Goal: Task Accomplishment & Management: Manage account settings

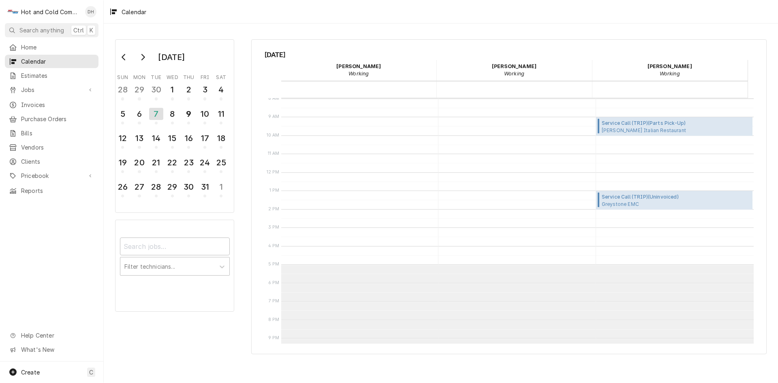
scroll to position [148, 0]
click at [196, 113] on button "9" at bounding box center [189, 116] width 16 height 22
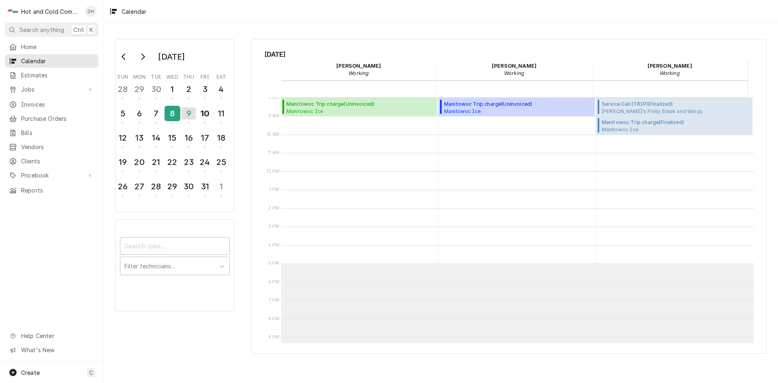
click at [176, 115] on div "8" at bounding box center [172, 114] width 14 height 14
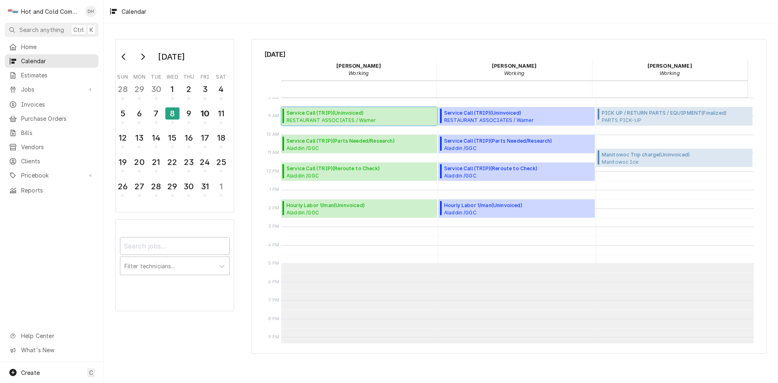
click at [320, 117] on span "RESTAURANT ASSOCIATES / Warner Williams Street / Williams St NW, Atlanta, GA" at bounding box center [360, 120] width 148 height 6
click at [191, 120] on div "9" at bounding box center [189, 114] width 14 height 14
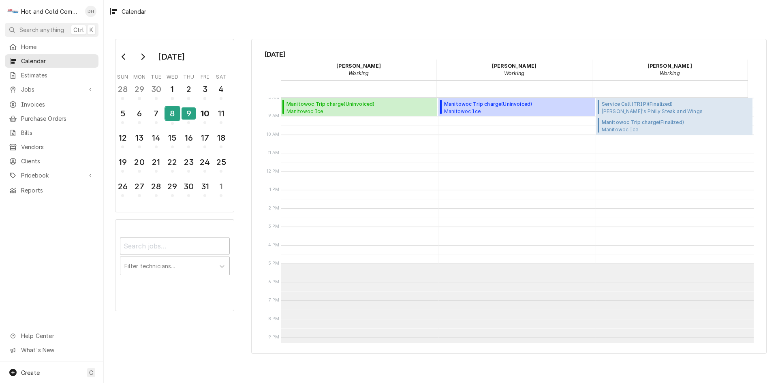
click at [169, 119] on div "8" at bounding box center [172, 114] width 14 height 14
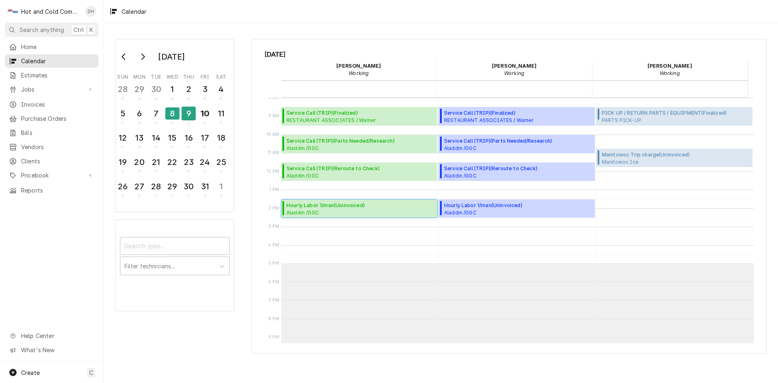
click at [335, 212] on span "Aladdin /GGC Dining / 1000 University Center Ln Bldg. D, Lawrenceville, GA 30043" at bounding box center [360, 212] width 148 height 6
click at [169, 84] on div "1" at bounding box center [172, 89] width 14 height 14
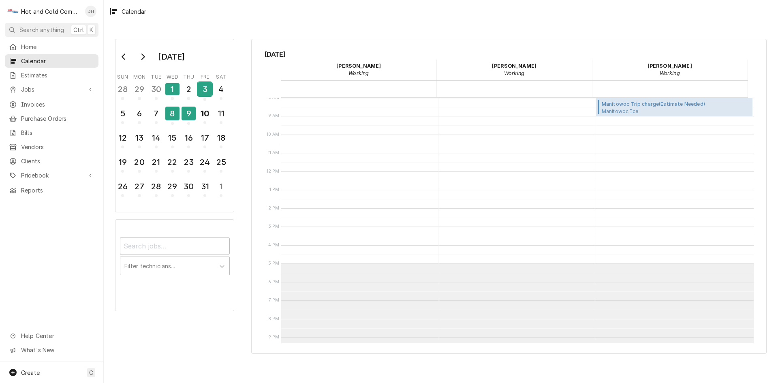
click at [209, 84] on div "3" at bounding box center [205, 89] width 14 height 14
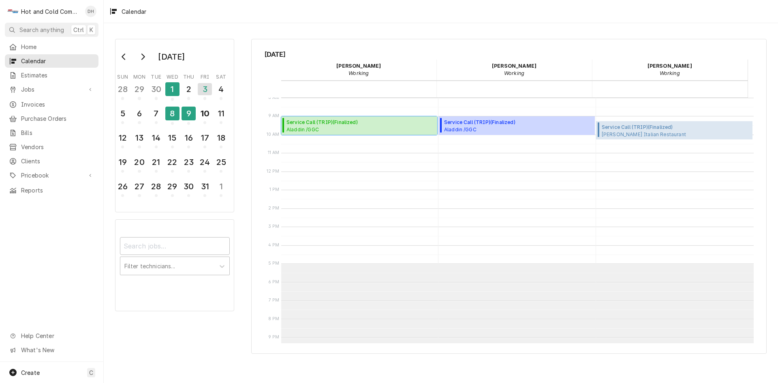
click at [342, 126] on span "Service Call (TRIP) ( Finalized )" at bounding box center [360, 122] width 148 height 7
click at [185, 94] on div "2" at bounding box center [189, 89] width 14 height 14
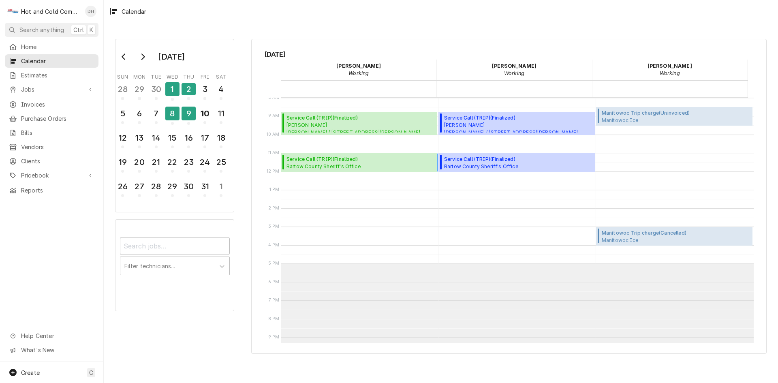
click at [354, 166] on span "Bartow County Sheriff's Office Kitchen / 103 Zena Dr, Cartersville, GA 30121" at bounding box center [323, 166] width 74 height 6
click at [347, 166] on span "Bartow County Sheriff's Office Kitchen / 103 Zena Dr, Cartersville, GA 30121" at bounding box center [323, 166] width 74 height 6
click at [26, 171] on span "Pricebook" at bounding box center [51, 175] width 61 height 9
click at [39, 185] on span "Services" at bounding box center [57, 189] width 73 height 9
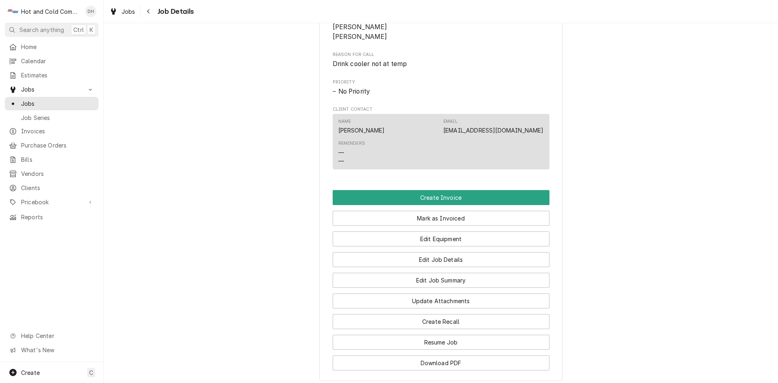
scroll to position [540, 0]
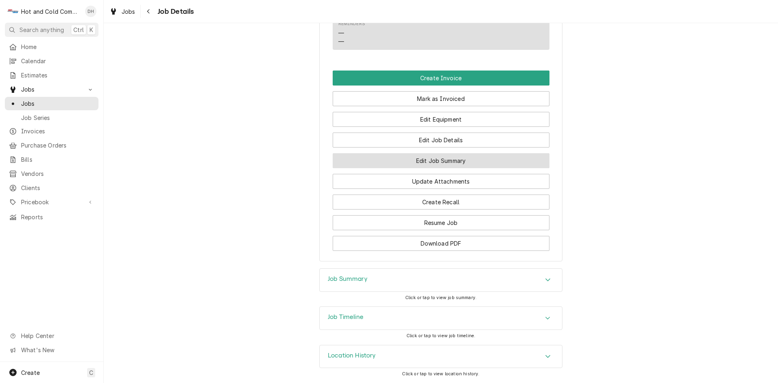
click at [467, 167] on button "Edit Job Summary" at bounding box center [441, 160] width 217 height 15
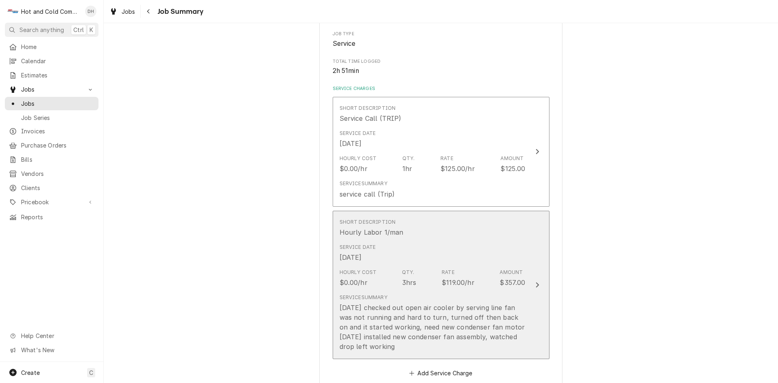
scroll to position [270, 0]
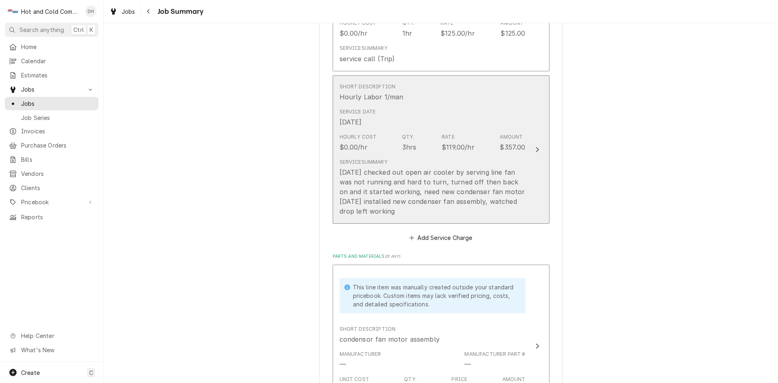
click at [527, 206] on button "Short Description Hourly Labor 1/man Service Date Sep 23, 2025 Hourly Cost $0.0…" at bounding box center [441, 149] width 217 height 149
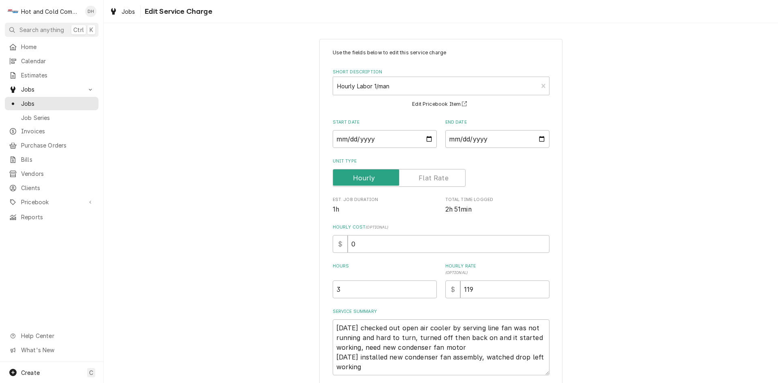
scroll to position [62, 0]
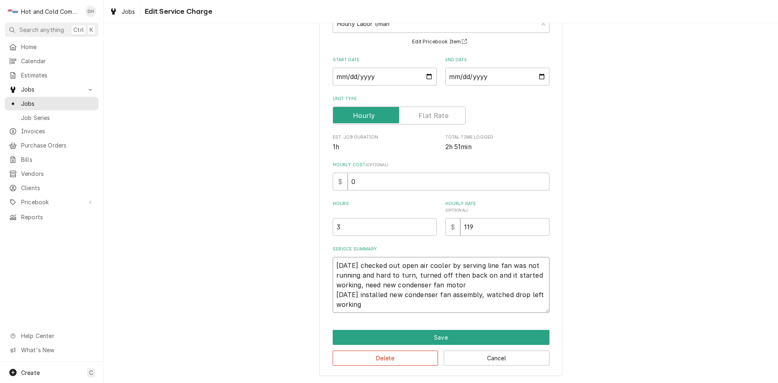
click at [527, 292] on textarea "9/23/25 checked out open air cooler by serving line fan was not running and har…" at bounding box center [441, 285] width 217 height 56
type textarea "x"
type textarea "9/23/25 checked out open air cooler by serving line fan was not running and har…"
type textarea "x"
type textarea "9/23/25 checked out open air cooler by serving line fan was not running and har…"
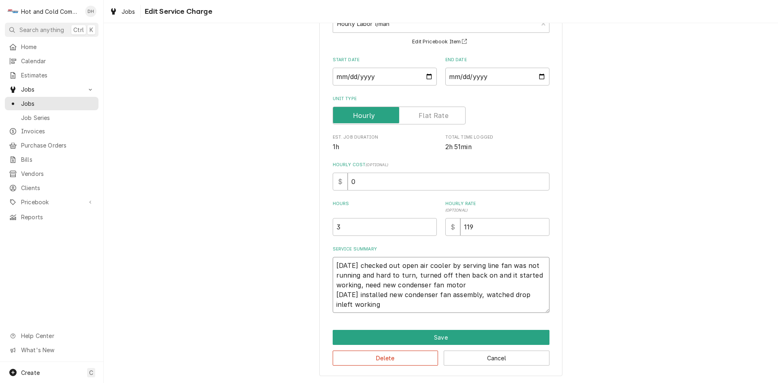
type textarea "x"
type textarea "9/23/25 checked out open air cooler by serving line fan was not running and har…"
type textarea "x"
type textarea "9/23/25 checked out open air cooler by serving line fan was not running and har…"
type textarea "x"
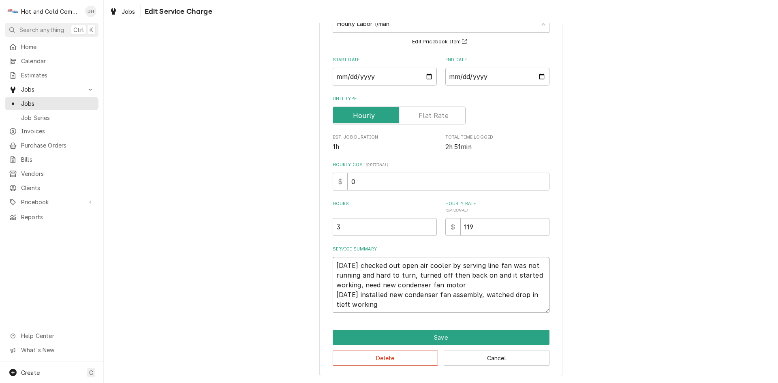
type textarea "9/23/25 checked out open air cooler by serving line fan was not running and har…"
type textarea "x"
type textarea "9/23/25 checked out open air cooler by serving line fan was not running and har…"
type textarea "x"
type textarea "9/23/25 checked out open air cooler by serving line fan was not running and har…"
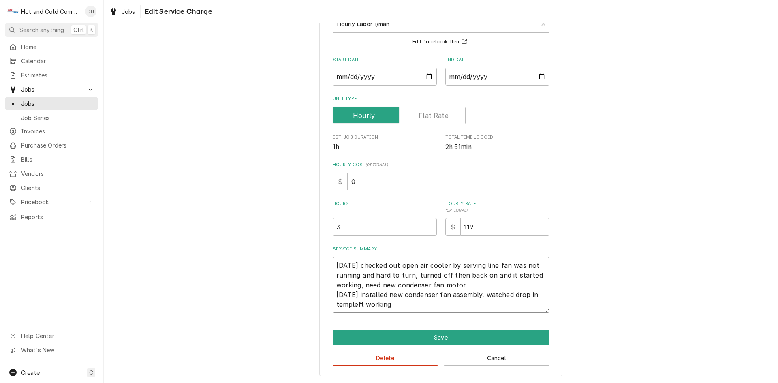
type textarea "x"
type textarea "9/23/25 checked out open air cooler by serving line fan was not running and har…"
type textarea "x"
type textarea "9/23/25 checked out open air cooler by serving line fan was not running and har…"
type textarea "x"
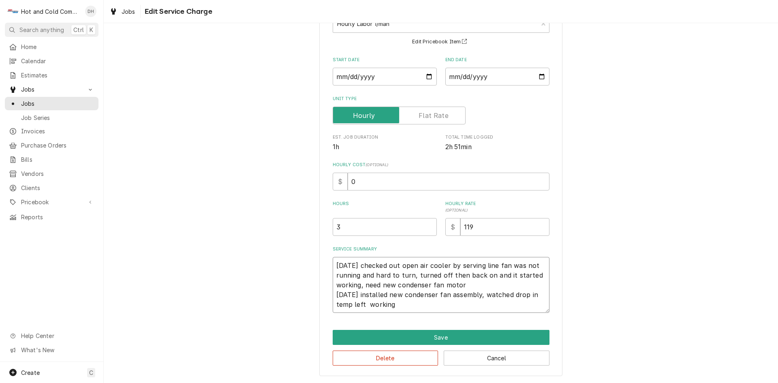
type textarea "9/23/25 checked out open air cooler by serving line fan was not running and har…"
type textarea "x"
type textarea "9/23/25 checked out open air cooler by serving line fan was not running and har…"
type textarea "x"
type textarea "9/23/25 checked out open air cooler by serving line fan was not running and har…"
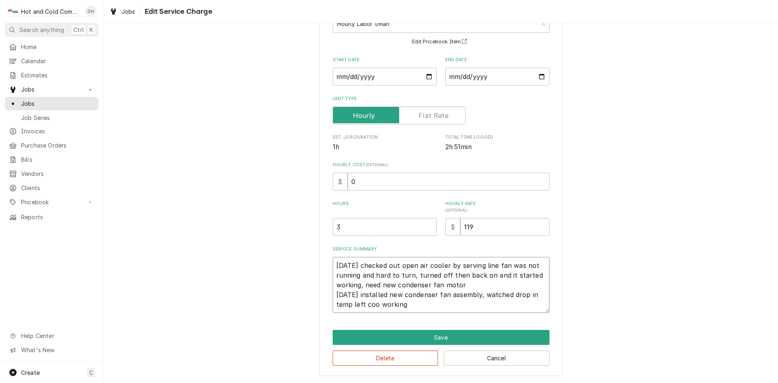
type textarea "x"
type textarea "9/23/25 checked out open air cooler by serving line fan was not running and har…"
type textarea "x"
type textarea "9/23/25 checked out open air cooler by serving line fan was not running and har…"
type textarea "x"
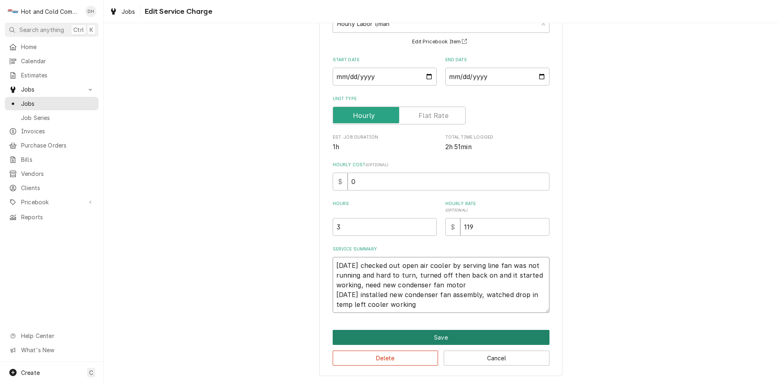
type textarea "9/23/25 checked out open air cooler by serving line fan was not running and har…"
click at [455, 336] on button "Save" at bounding box center [441, 337] width 217 height 15
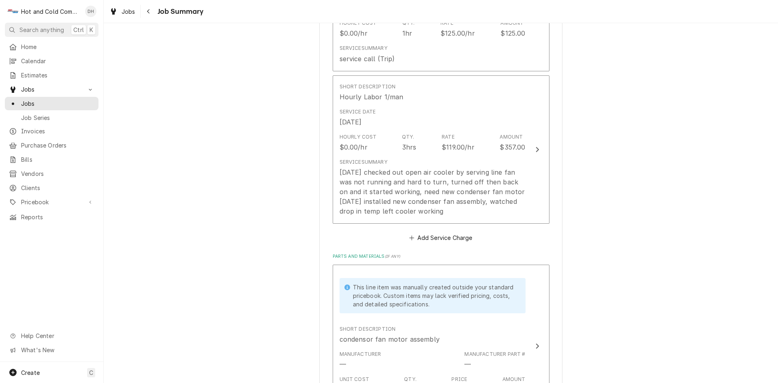
scroll to position [405, 0]
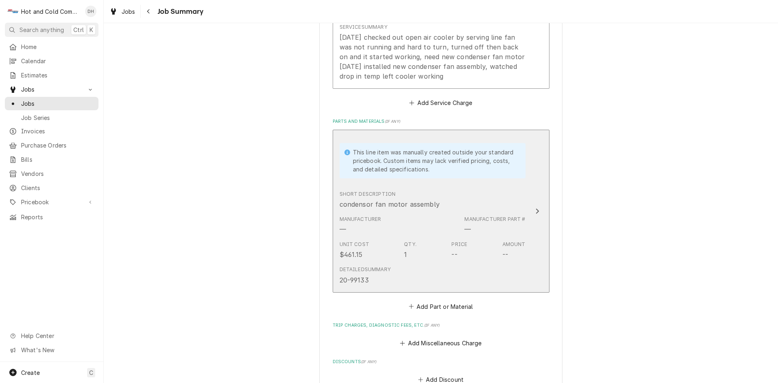
click at [529, 158] on button "This line item was manually created outside your standard pricebook. Custom ite…" at bounding box center [441, 211] width 217 height 163
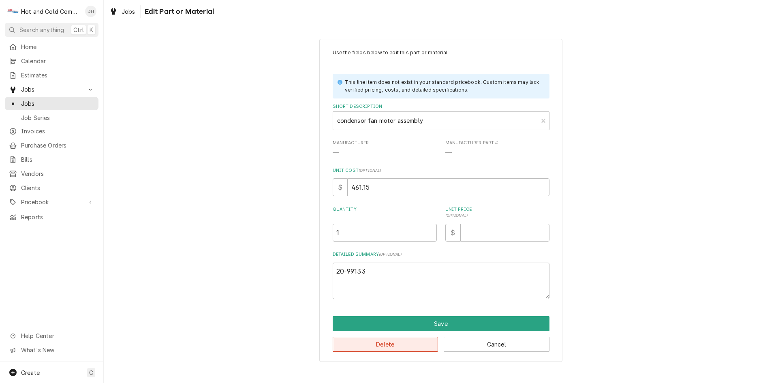
click at [403, 341] on button "Delete" at bounding box center [386, 344] width 106 height 15
type textarea "x"
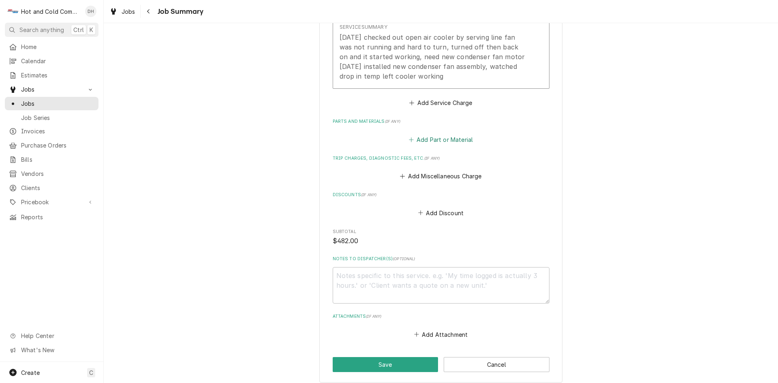
click at [437, 139] on button "Add Part or Material" at bounding box center [440, 139] width 67 height 11
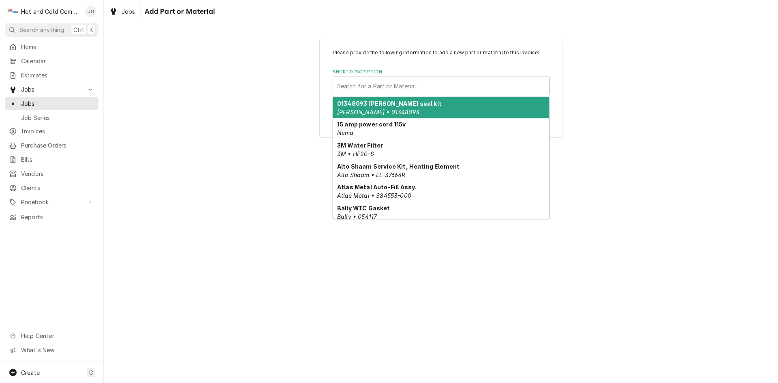
click at [361, 87] on div "Short Description" at bounding box center [441, 86] width 208 height 15
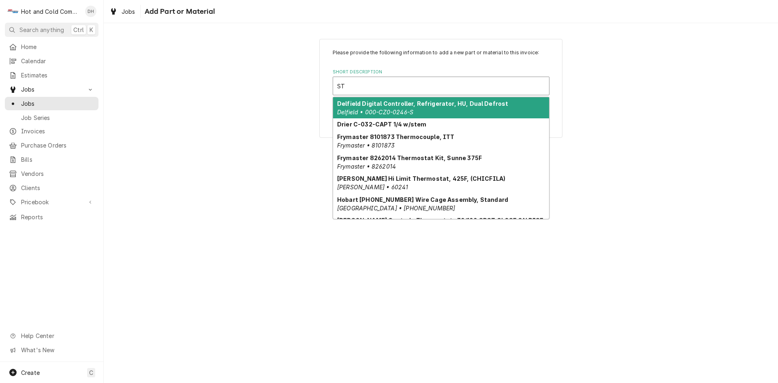
type input "STR"
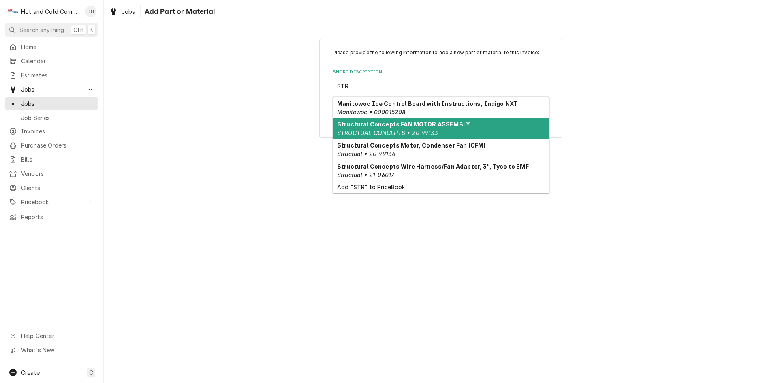
click at [474, 124] on div "Structural Concepts FAN MOTOR ASSEMBLY STRUCTUAL CONCEPTS • 20-99133" at bounding box center [441, 128] width 216 height 21
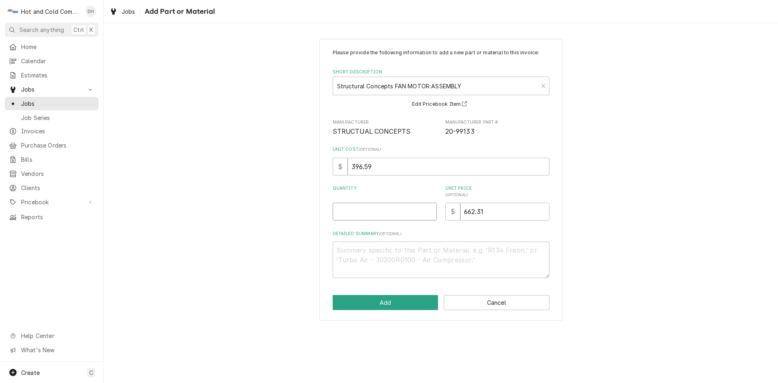
click at [359, 212] on input "Quantity" at bounding box center [385, 212] width 104 height 18
type textarea "x"
type input "1"
click at [389, 301] on button "Add" at bounding box center [386, 302] width 106 height 15
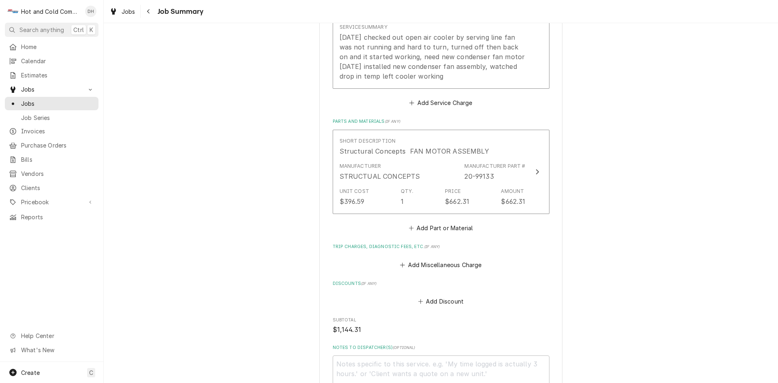
scroll to position [538, 0]
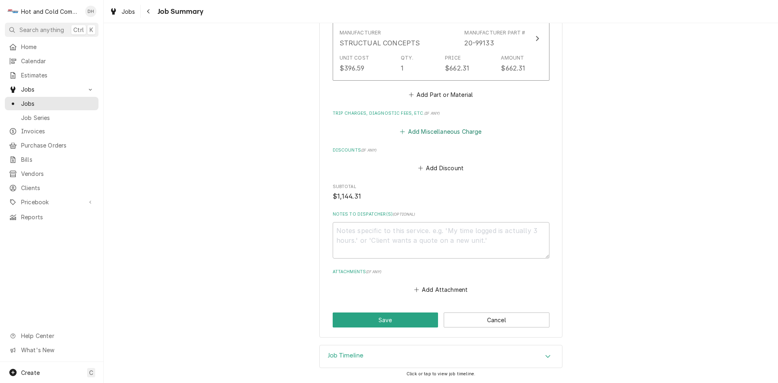
click at [466, 128] on button "Add Miscellaneous Charge" at bounding box center [441, 131] width 84 height 11
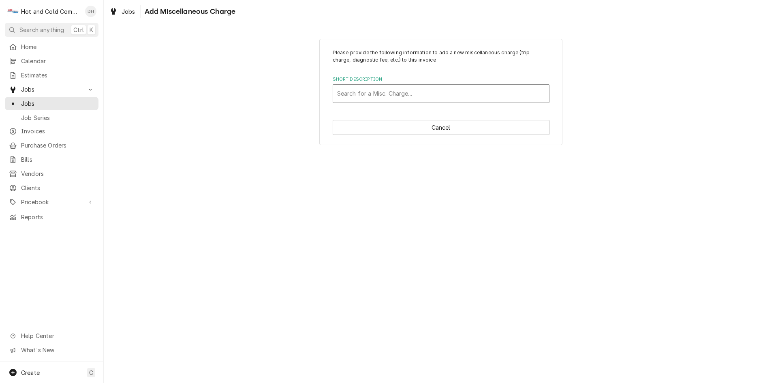
click at [403, 92] on div "Short Description" at bounding box center [441, 93] width 208 height 15
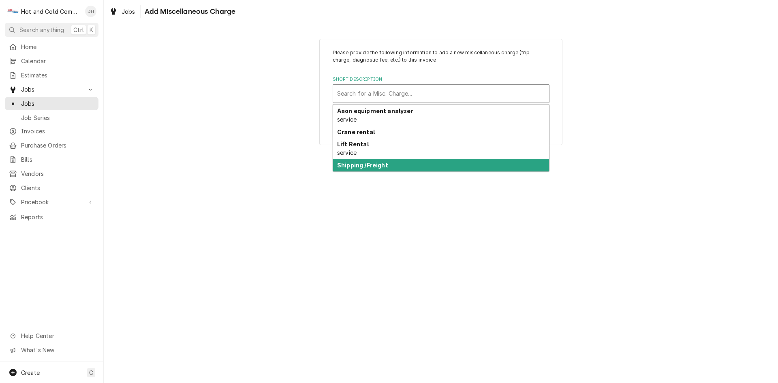
click at [382, 165] on strong "Shipping /Freight" at bounding box center [362, 165] width 51 height 7
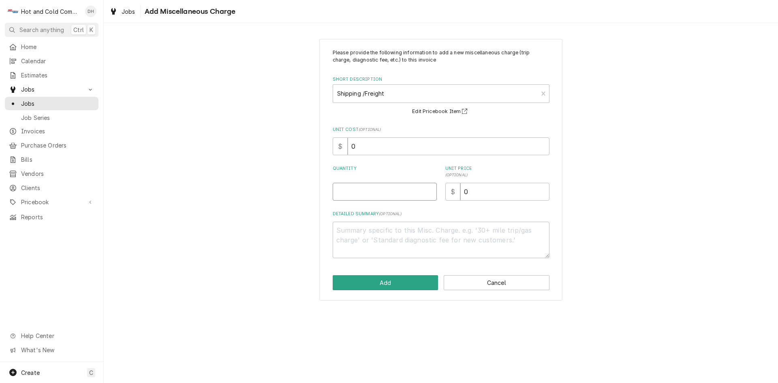
click at [379, 196] on input "Quantity" at bounding box center [385, 192] width 104 height 18
type textarea "x"
type input "1"
type textarea "x"
type input "12"
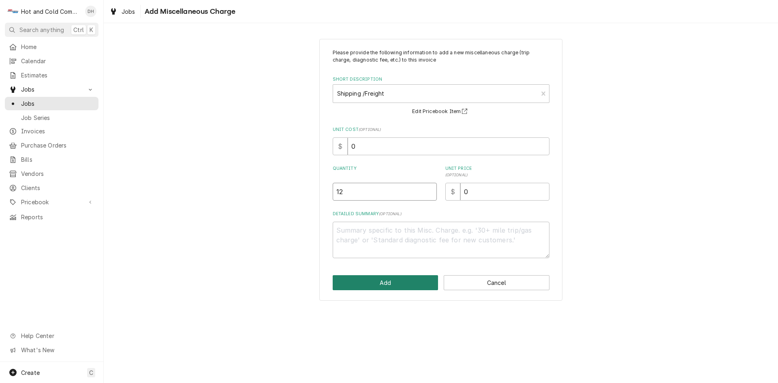
type textarea "x"
type input "129"
type textarea "x"
type input "129.3"
type textarea "x"
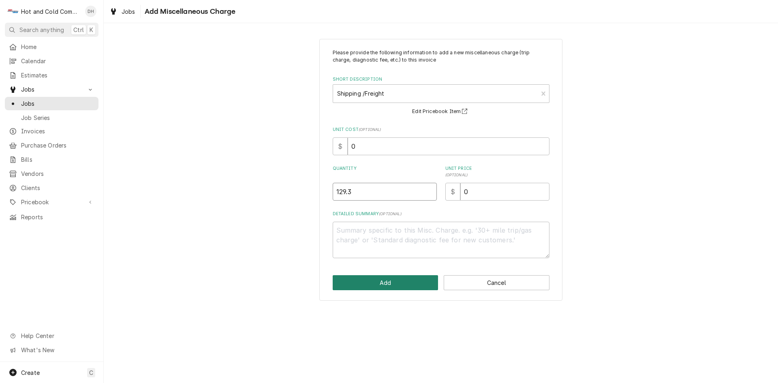
type input "129.37"
type textarea "x"
type input "129.3"
type textarea "x"
type input "129"
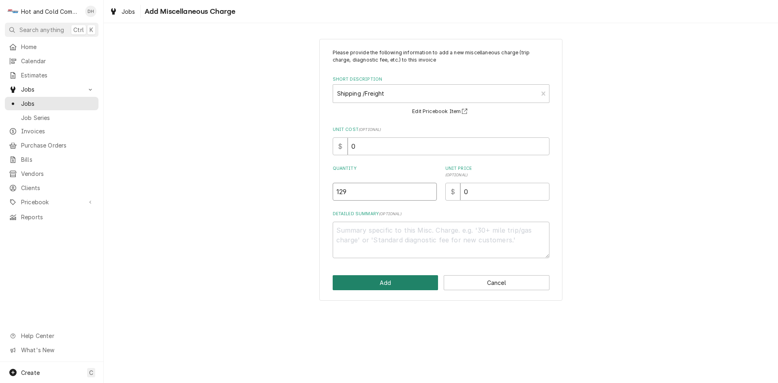
type textarea "x"
type input "12"
type textarea "x"
type input "1"
type textarea "x"
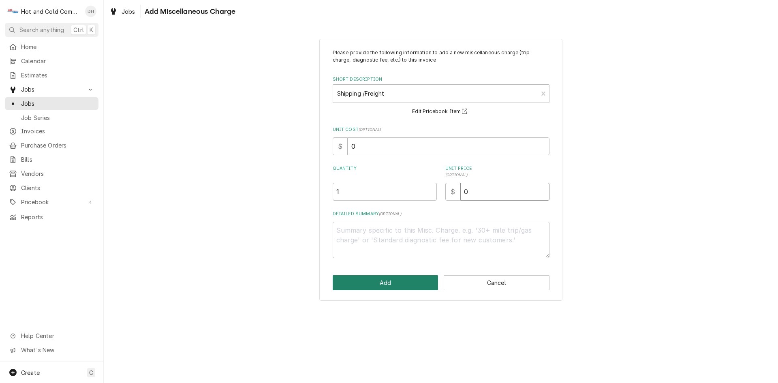
type input "2"
type textarea "x"
type input "29"
type textarea "x"
type input "29.3"
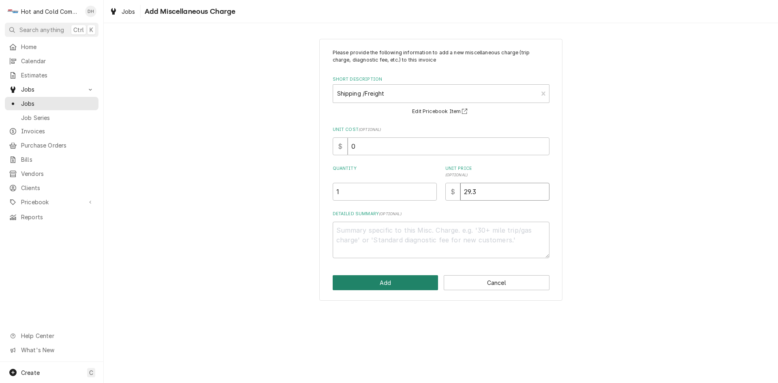
type textarea "x"
type input "29.37"
click at [404, 280] on button "Add" at bounding box center [386, 282] width 106 height 15
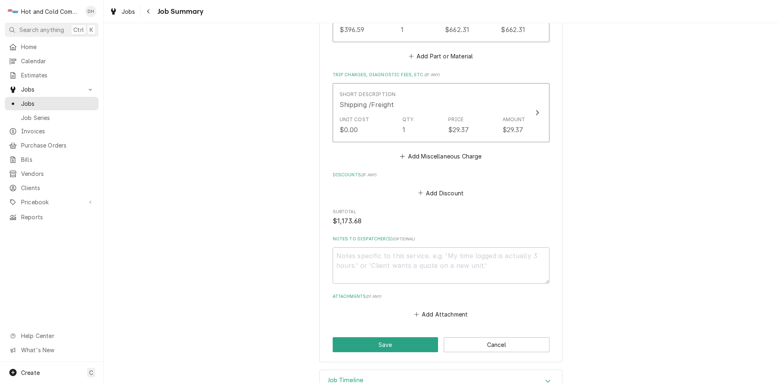
scroll to position [602, 0]
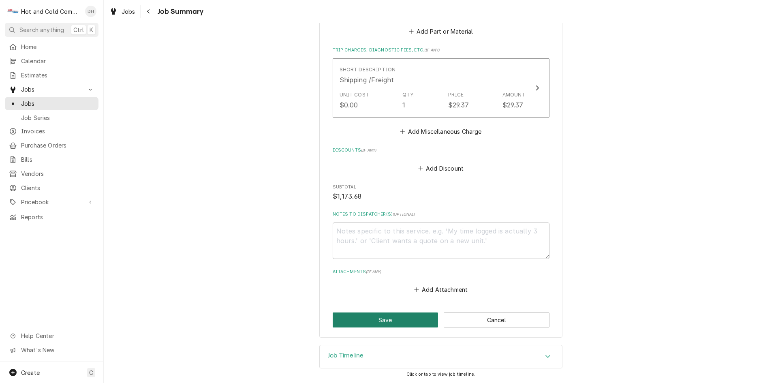
click at [370, 322] on button "Save" at bounding box center [386, 319] width 106 height 15
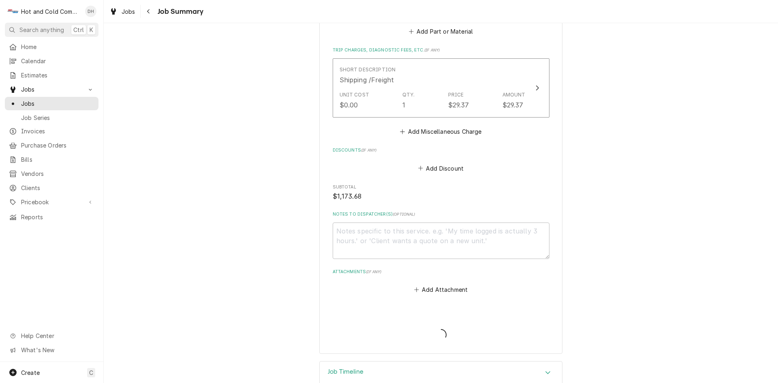
type textarea "x"
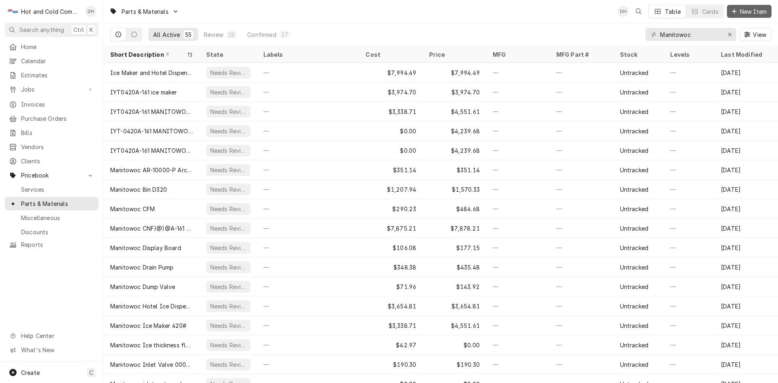
click at [744, 10] on span "New Item" at bounding box center [753, 11] width 30 height 9
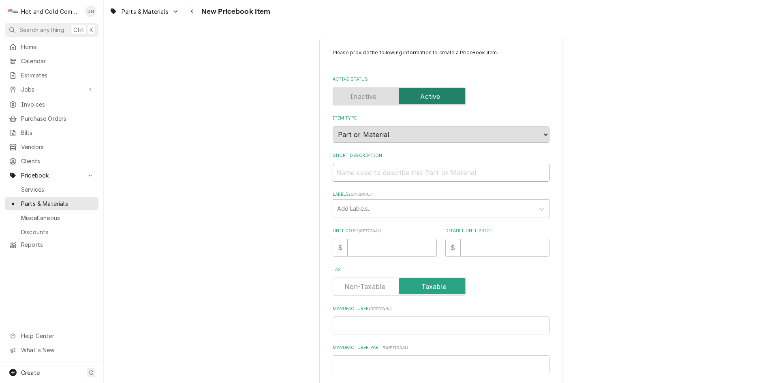
click at [335, 170] on input "Short Description" at bounding box center [441, 173] width 217 height 18
paste input "Structural Concepts 20-99133 FAN MOTOR ASSEMBLY"
type textarea "x"
type input "Structural Concepts 20-99133 FAN MOTOR ASSEMBLY"
drag, startPoint x: 428, startPoint y: 174, endPoint x: 397, endPoint y: 175, distance: 30.8
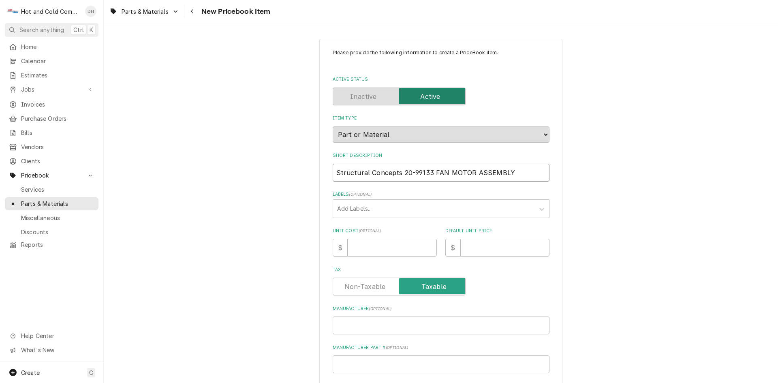
click at [397, 175] on input "Structural Concepts 20-99133 FAN MOTOR ASSEMBLY" at bounding box center [441, 173] width 217 height 18
type textarea "x"
type input "Structural Concepts FAN MOTOR ASSEMBLY"
click at [361, 364] on input "Manufacturer Part # ( optional )" at bounding box center [441, 364] width 217 height 18
paste input "20-99133"
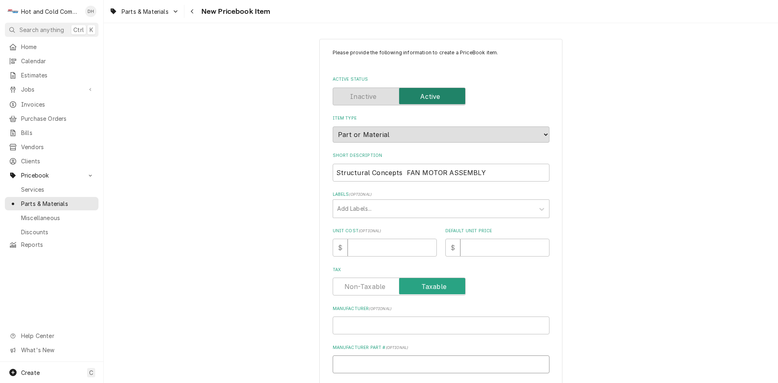
type textarea "x"
type input "20-99133"
click at [364, 329] on input "Manufacturer ( optional )" at bounding box center [441, 325] width 217 height 18
type textarea "x"
type input "S"
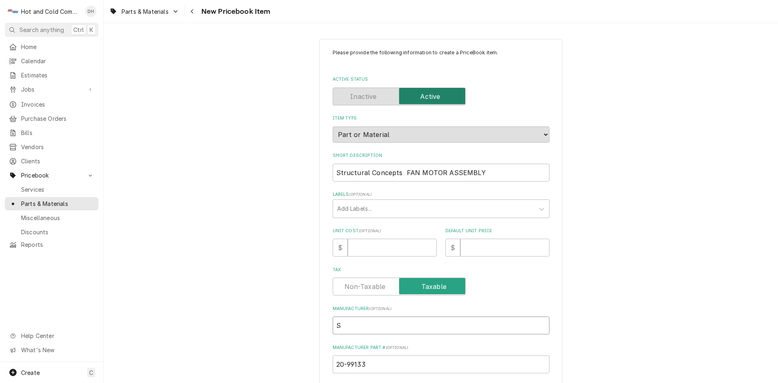
type textarea "x"
type input "ST"
type textarea "x"
type input "STR"
type textarea "x"
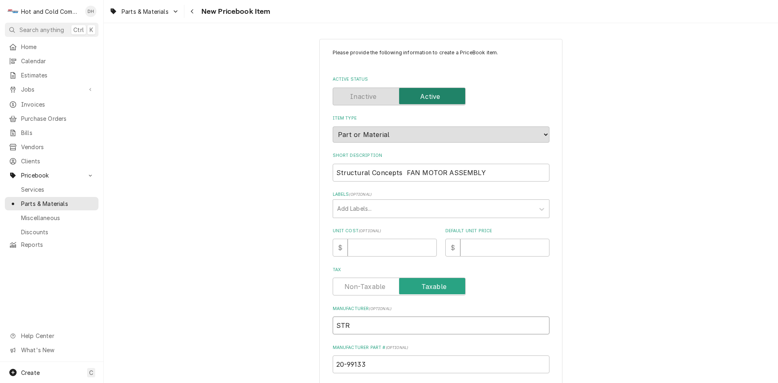
type input "STRU"
type textarea "x"
type input "STRUC"
type textarea "x"
type input "STRUCT"
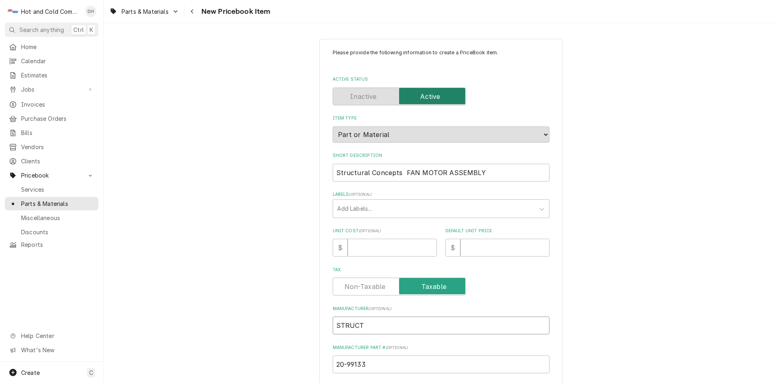
type textarea "x"
type input "STRUCTU"
type textarea "x"
type input "STRUCTUA"
type textarea "x"
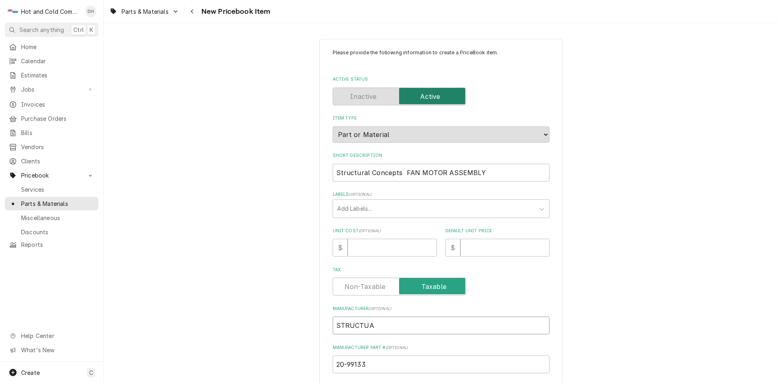
type input "STRUCTUAL"
type textarea "x"
type input "STRUCTUAL"
type textarea "x"
type input "STRUCTUAL C"
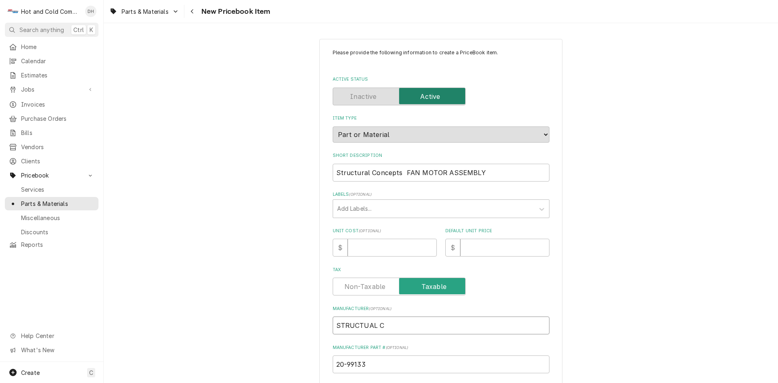
type textarea "x"
type input "STRUCTUAL CO"
type textarea "x"
type input "STRUCTUAL CON"
type textarea "x"
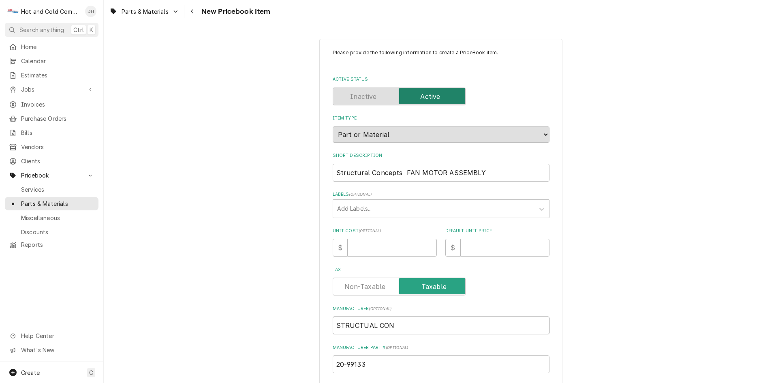
type input "STRUCTUAL CONC"
type textarea "x"
type input "STRUCTUAL CONCE"
type textarea "x"
type input "STRUCTUAL CONCEP"
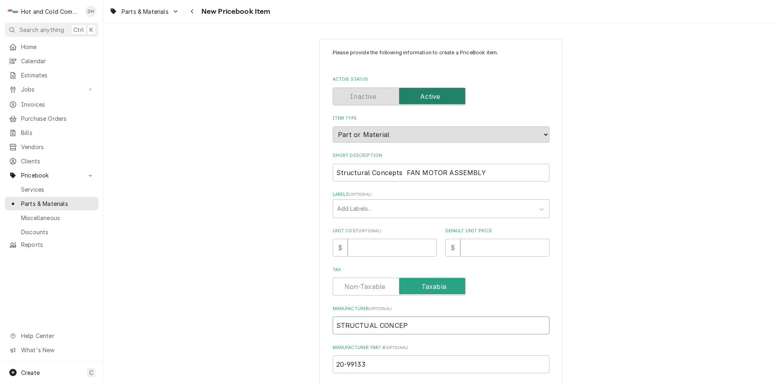
type textarea "x"
type input "STRUCTUAL CONCEPT"
type textarea "x"
type input "STRUCTUAL CONCEPTS"
click at [359, 251] on input "Unit Cost ( optional )" at bounding box center [392, 248] width 89 height 18
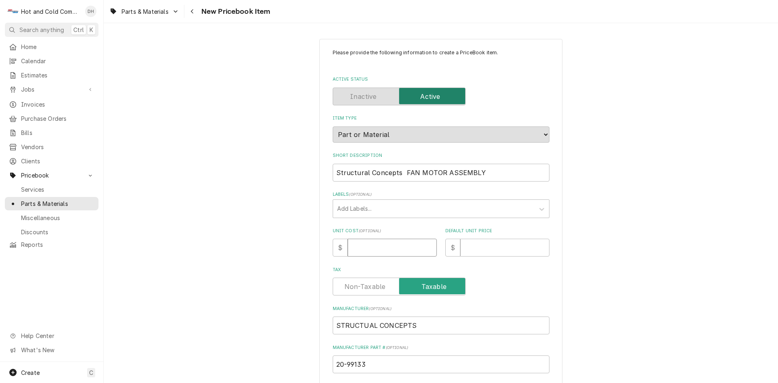
type textarea "x"
type input "3"
type textarea "x"
type input "39"
type textarea "x"
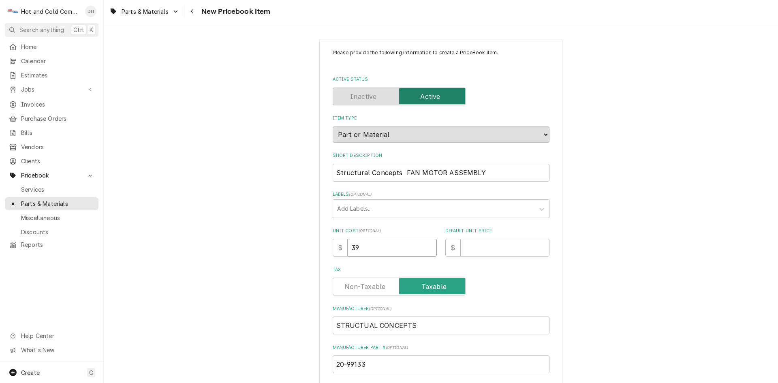
type input "396"
type textarea "x"
type input "396.5"
type textarea "x"
type input "396.59"
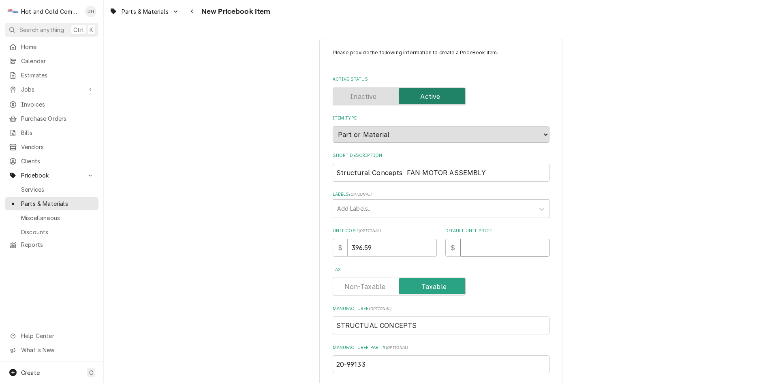
click at [502, 248] on input "Default Unit Price" at bounding box center [504, 248] width 89 height 18
type textarea "x"
type input "6"
type textarea "x"
type input "66"
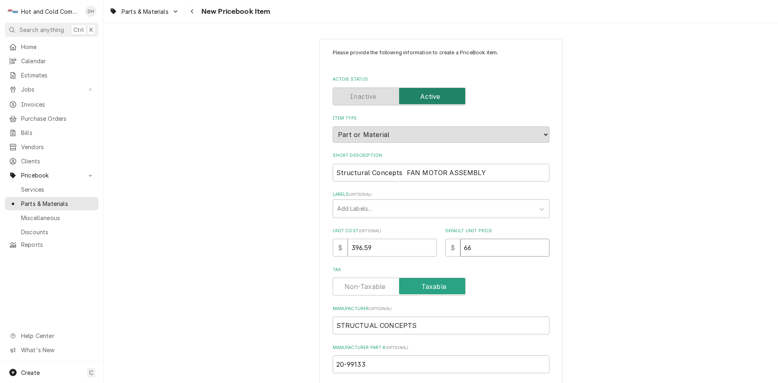
type textarea "x"
type input "662"
type textarea "x"
type input "662.3"
type textarea "x"
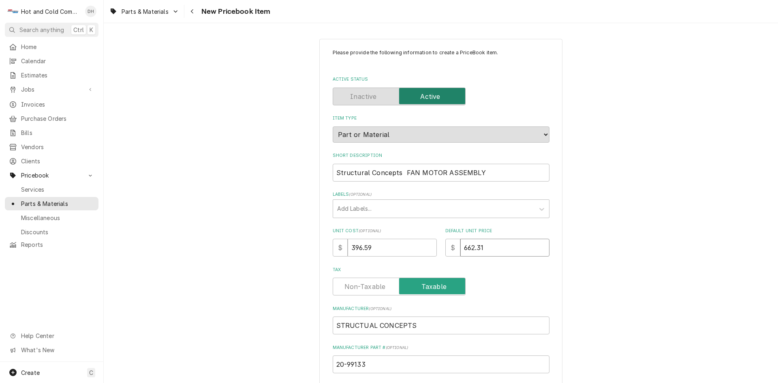
type input "662.31"
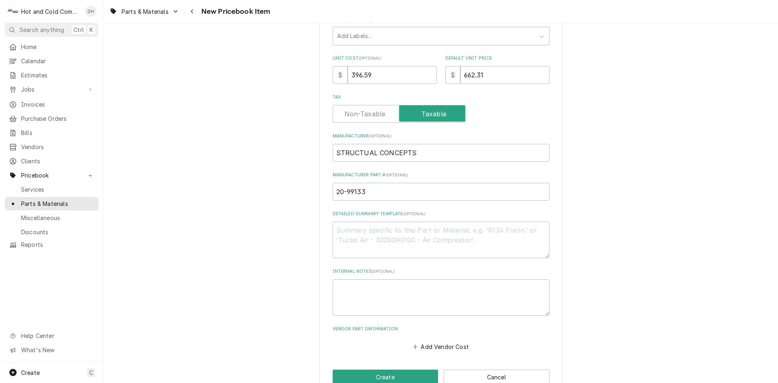
scroll to position [192, 0]
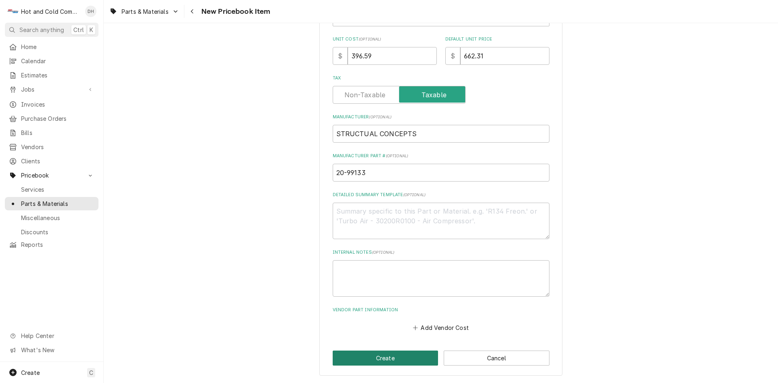
click at [389, 359] on button "Create" at bounding box center [386, 357] width 106 height 15
type textarea "x"
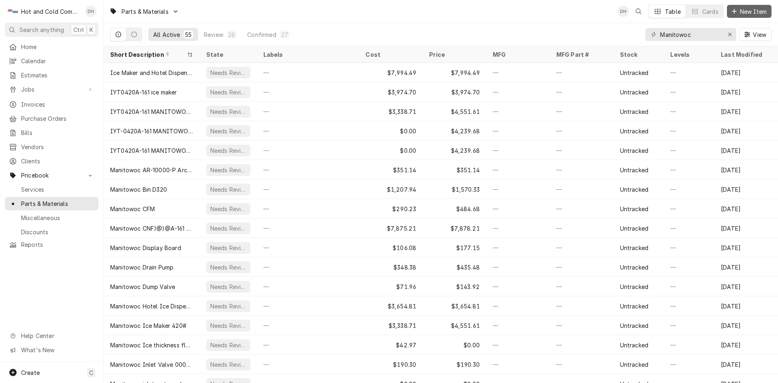
click at [757, 13] on span "New Item" at bounding box center [753, 11] width 30 height 9
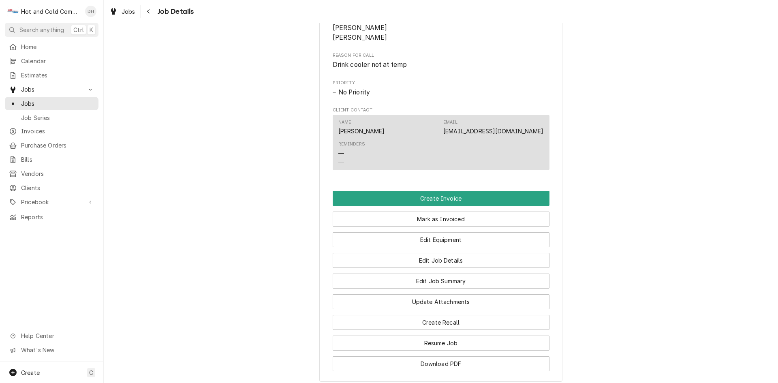
scroll to position [405, 0]
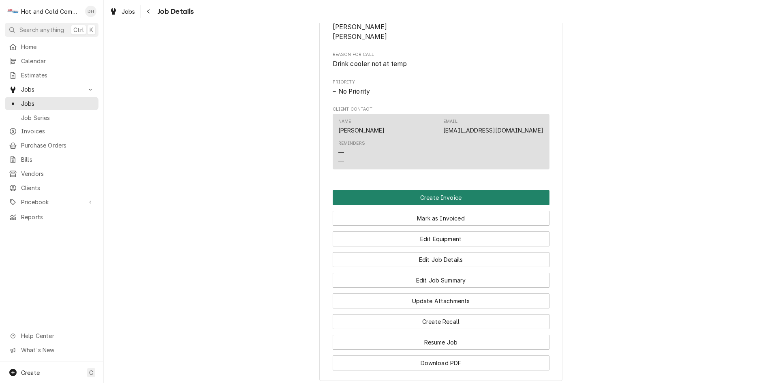
click at [444, 205] on button "Create Invoice" at bounding box center [441, 197] width 217 height 15
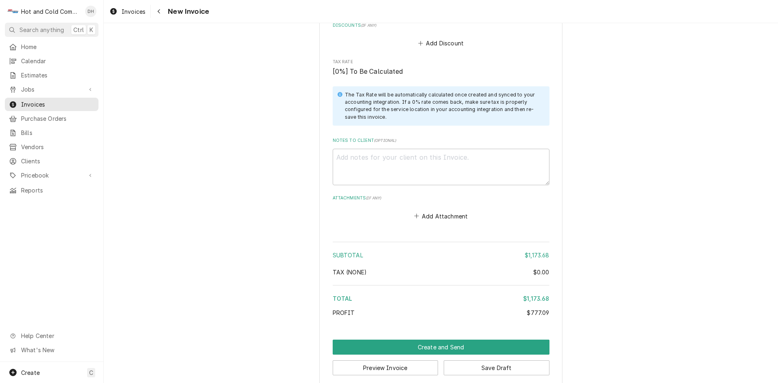
scroll to position [1338, 0]
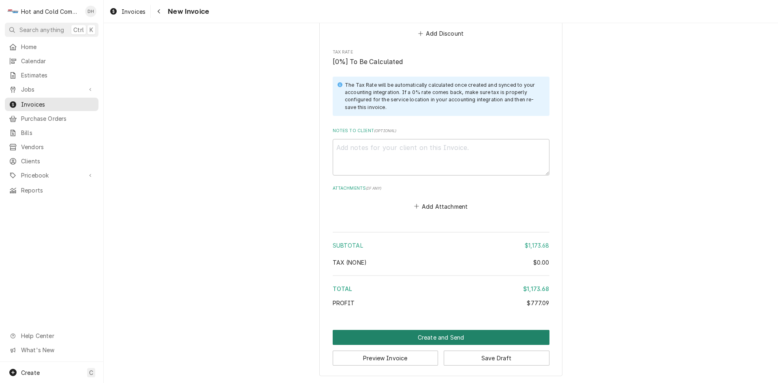
click at [444, 337] on button "Create and Send" at bounding box center [441, 337] width 217 height 15
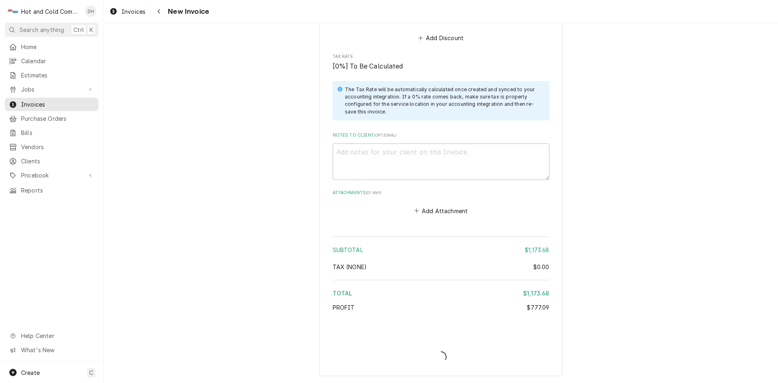
scroll to position [1333, 0]
type textarea "x"
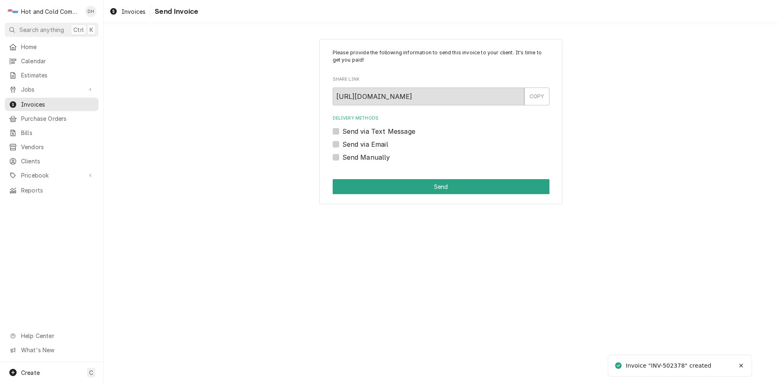
click at [342, 144] on label "Send via Email" at bounding box center [365, 144] width 46 height 10
click at [342, 144] on input "Send via Email" at bounding box center [450, 148] width 217 height 18
checkbox input "true"
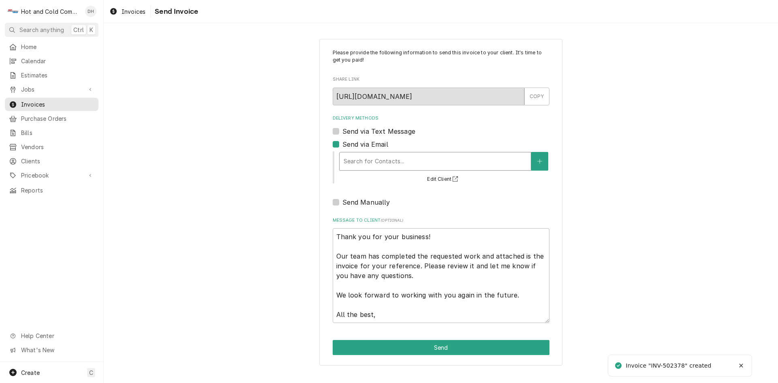
click at [496, 165] on div "Delivery Methods" at bounding box center [435, 161] width 183 height 15
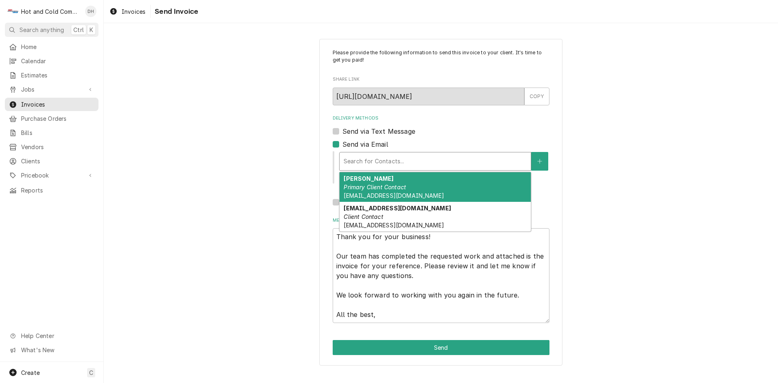
click at [460, 184] on div "Laura Emslie Primary Client Contact LEmslie@RestaurantAssociates.com" at bounding box center [435, 187] width 191 height 30
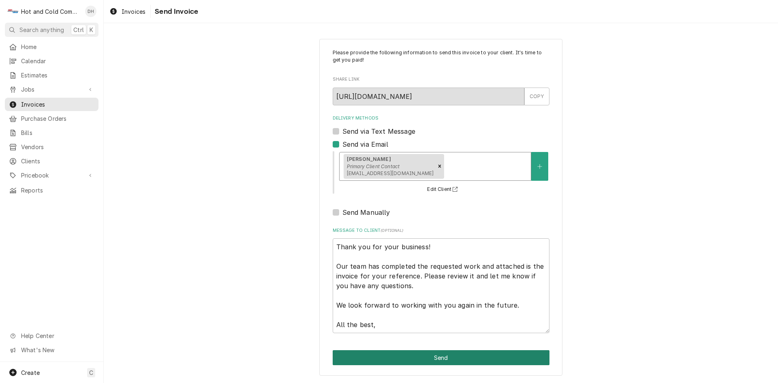
click at [458, 360] on button "Send" at bounding box center [441, 357] width 217 height 15
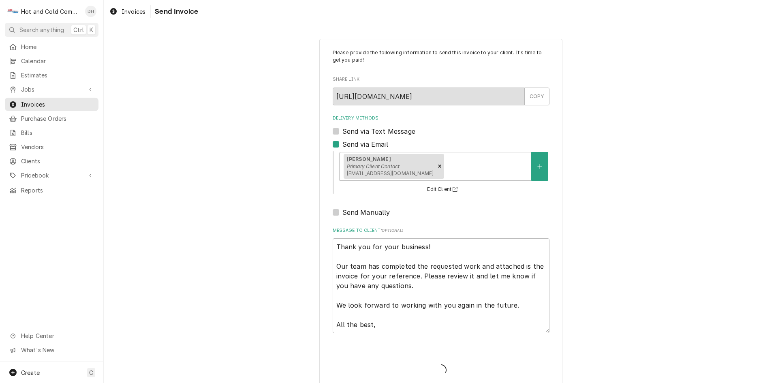
type textarea "x"
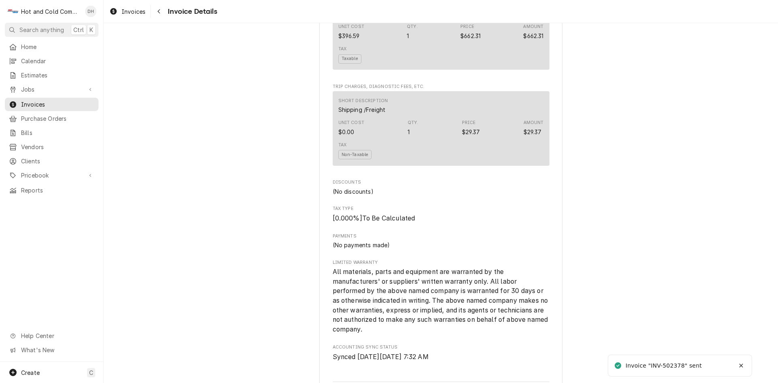
scroll to position [1116, 0]
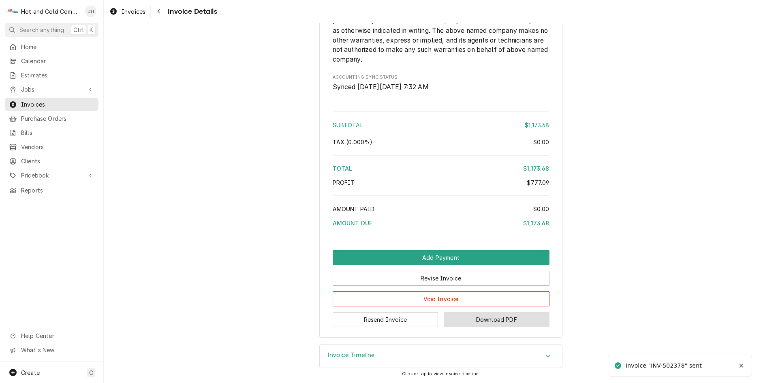
click at [505, 316] on button "Download PDF" at bounding box center [497, 319] width 106 height 15
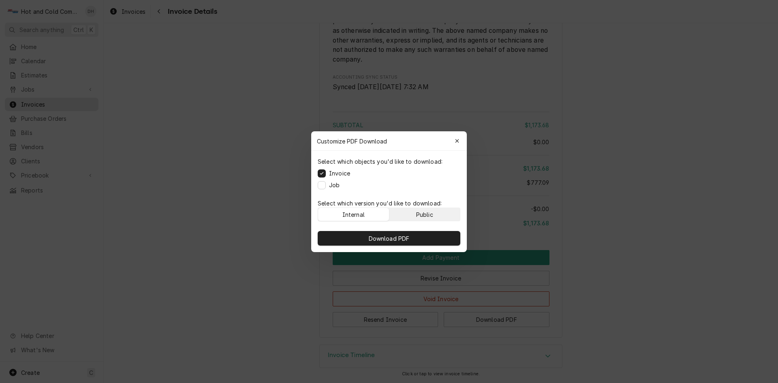
click at [433, 212] on div "Public" at bounding box center [424, 214] width 17 height 9
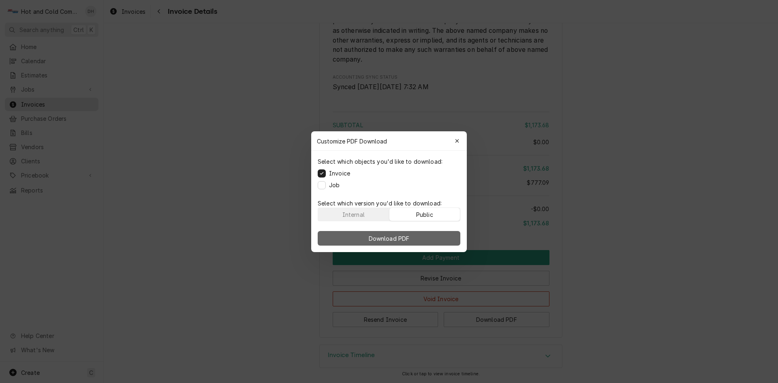
click at [422, 238] on button "Download PDF" at bounding box center [389, 238] width 143 height 15
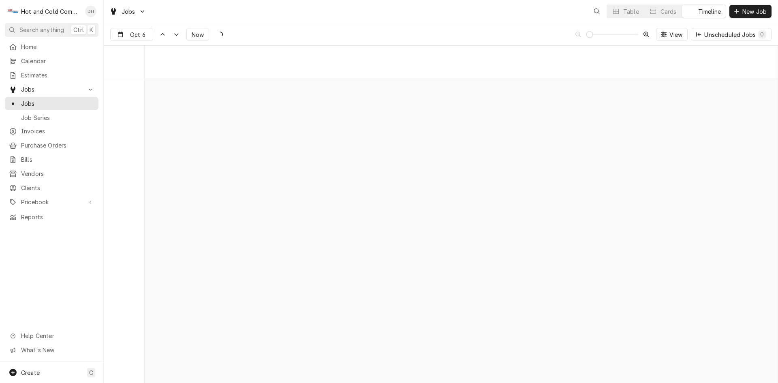
scroll to position [6343, 0]
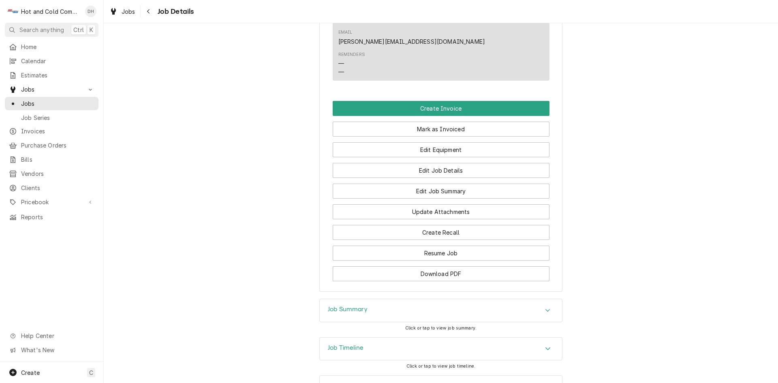
scroll to position [675, 0]
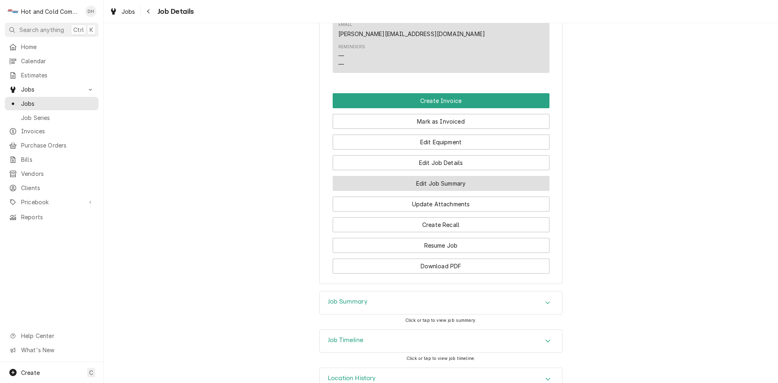
click at [476, 176] on button "Edit Job Summary" at bounding box center [441, 183] width 217 height 15
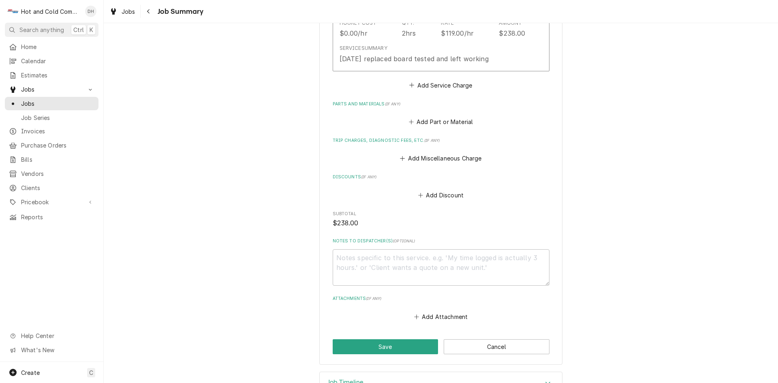
scroll to position [135, 0]
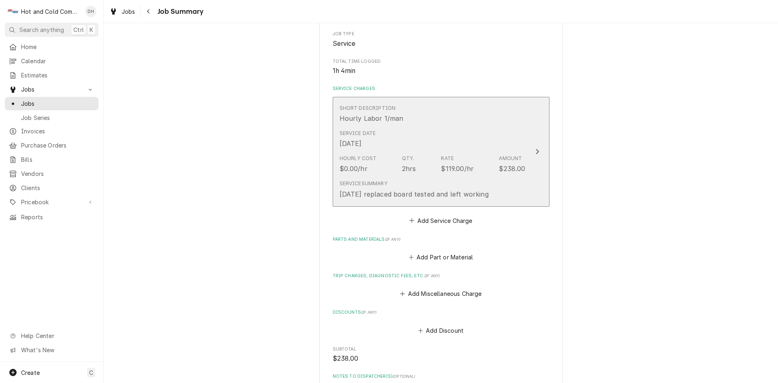
click at [482, 124] on div "Short Description Hourly Labor 1/man" at bounding box center [433, 113] width 186 height 25
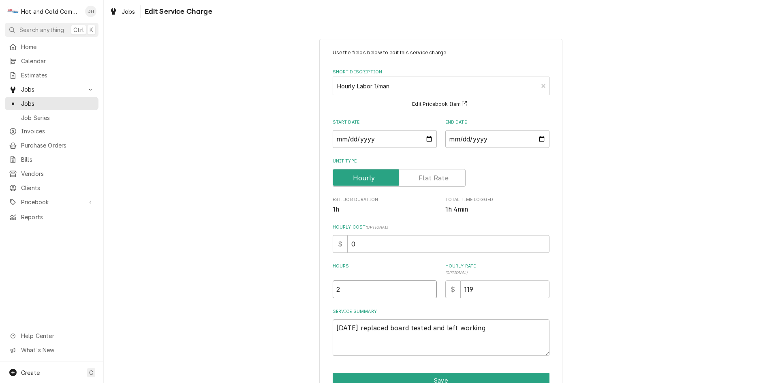
click at [359, 290] on input "2" at bounding box center [385, 289] width 104 height 18
type textarea "x"
type input "3"
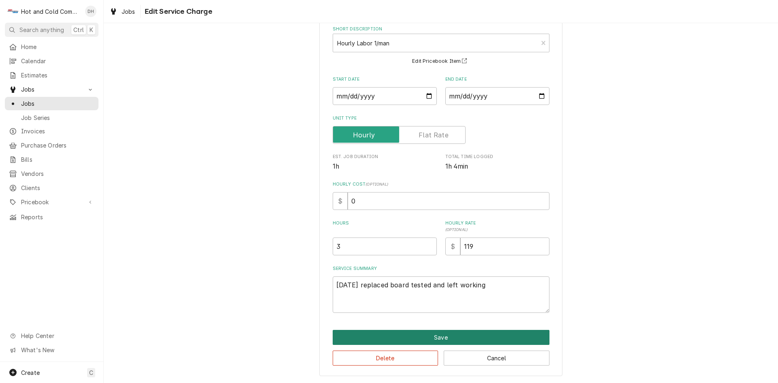
click at [437, 336] on button "Save" at bounding box center [441, 337] width 217 height 15
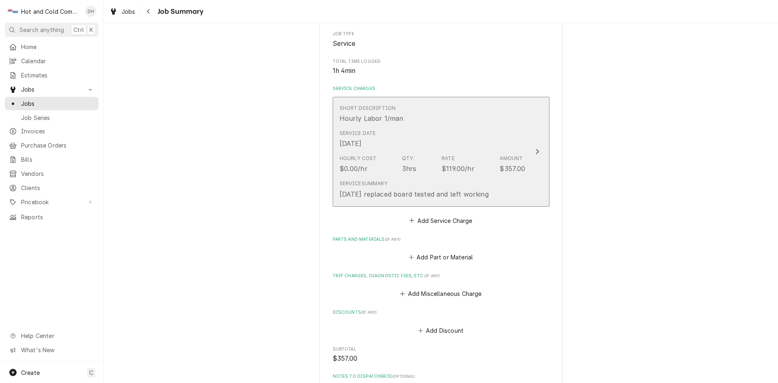
click at [529, 116] on button "Short Description Hourly Labor 1/man Service Date Oct 8, 2025 Hourly Cost $0.00…" at bounding box center [441, 152] width 217 height 110
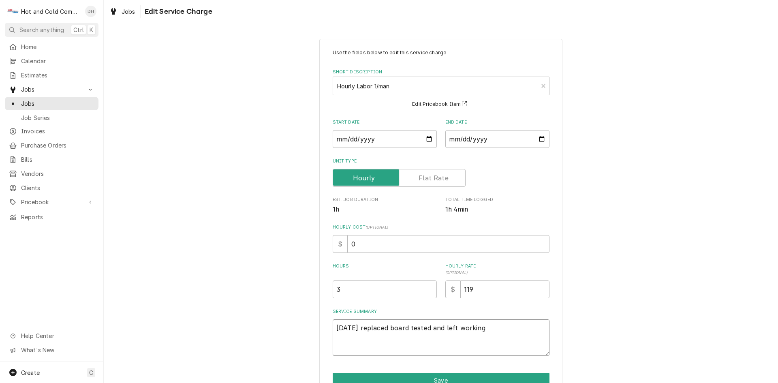
click at [529, 325] on textarea "10/8/25 replaced board tested and left working" at bounding box center [441, 337] width 217 height 36
type textarea "x"
type textarea "10/8/25 Rreplaced board tested and left working"
type textarea "x"
type textarea "10/8/25 REreplaced board tested and left working"
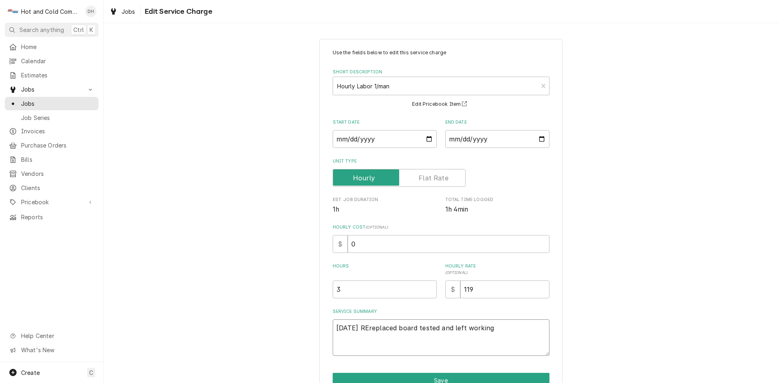
type textarea "x"
type textarea "10/8/25 REMreplaced board tested and left working"
type textarea "x"
type textarea "10/8/25 REMOreplaced board tested and left working"
type textarea "x"
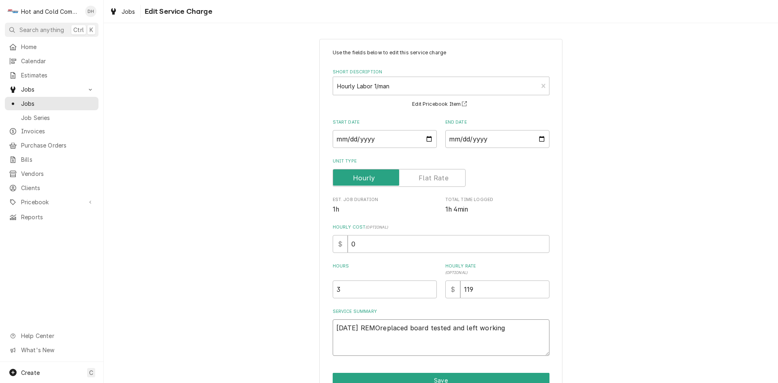
type textarea "10/8/25 REMOVreplaced board tested and left working"
type textarea "x"
type textarea "10/8/25 REMOVEreplaced board tested and left working"
type textarea "x"
type textarea "10/8/25 REMOVEDreplaced board tested and left working"
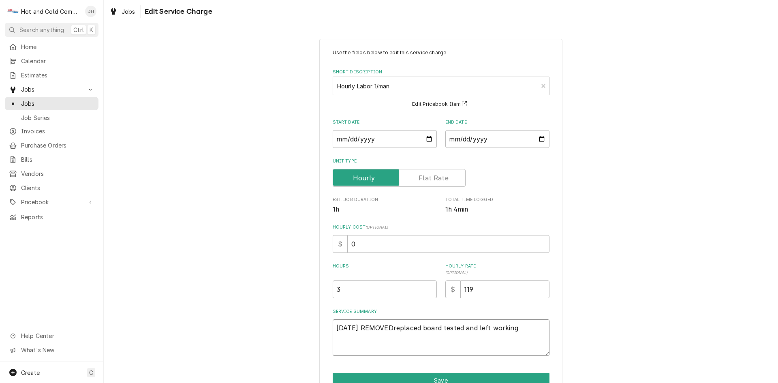
type textarea "x"
type textarea "10/8/25 REMOVED replaced board tested and left working"
type textarea "x"
type textarea "10/8/25 REMOVED Oreplaced board tested and left working"
type textarea "x"
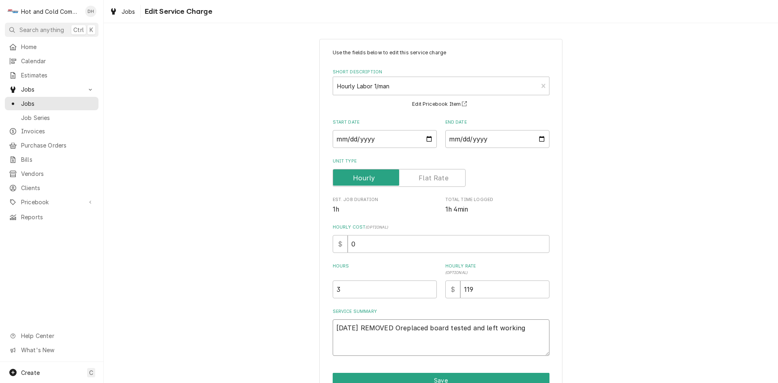
type textarea "10/8/25 REMOVED OLreplaced board tested and left working"
type textarea "x"
type textarea "10/8/25 REMOVED OLDreplaced board tested and left working"
type textarea "x"
type textarea "10/8/25 REMOVED OLD replaced board tested and left working"
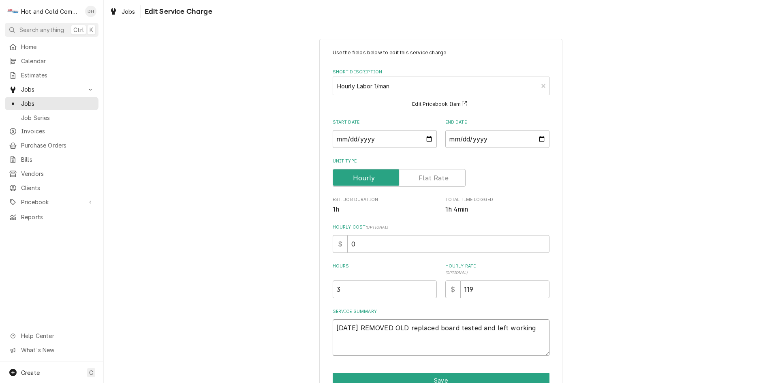
type textarea "x"
type textarea "10/8/25 REMOVED OLD Ereplaced board tested and left working"
type textarea "x"
type textarea "10/8/25 REMOVED OLD ELreplaced board tested and left working"
type textarea "x"
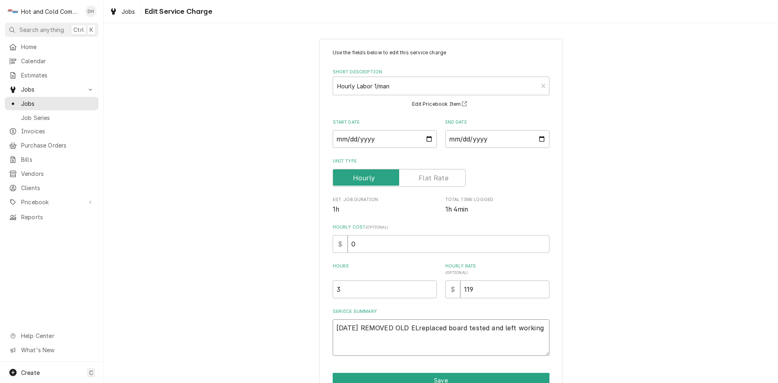
type textarea "10/8/25 REMOVED OLD ELEreplaced board tested and left working"
type textarea "x"
type textarea "10/8/25 REMOVED OLD ELECreplaced board tested and left working"
type textarea "x"
type textarea "10/8/25 REMOVED OLD ELECTreplaced board tested and left working"
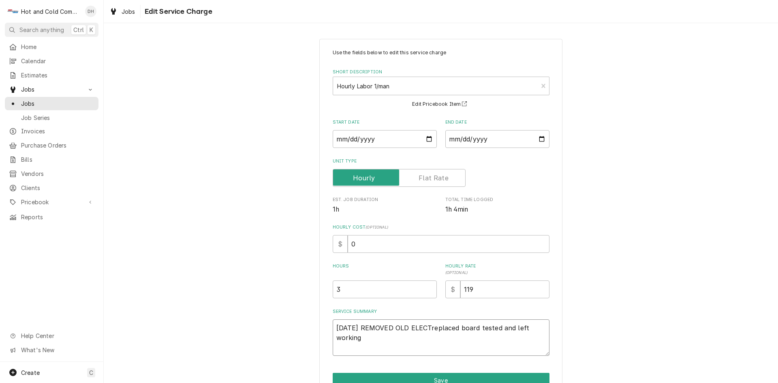
type textarea "x"
type textarea "10/8/25 REMOVED OLD ELECTRreplaced board tested and left working"
type textarea "x"
type textarea "10/8/25 REMOVED OLD ELECTROreplaced board tested and left working"
type textarea "x"
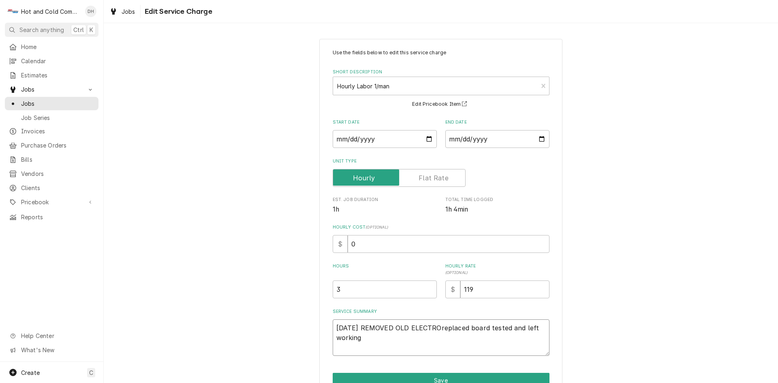
type textarea "10/8/25 REMOVED OLD ELECTRONreplaced board tested and left working"
type textarea "x"
type textarea "10/8/25 REMOVED OLD ELECTRONIreplaced board tested and left working"
type textarea "x"
type textarea "10/8/25 REMOVED OLD ELECTRONICreplaced board tested and left working"
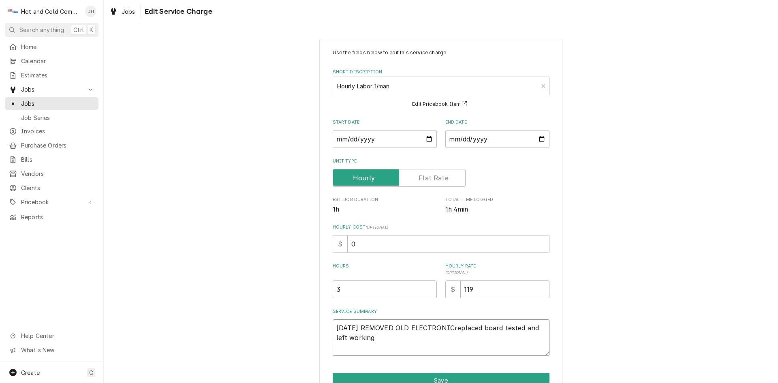
type textarea "x"
type textarea "10/8/25 REMOVED OLD ELECTRONIC replaced board tested and left working"
type textarea "x"
type textarea "10/8/25 REMOVED OLD ELECTRONIC Breplaced board tested and left working"
type textarea "x"
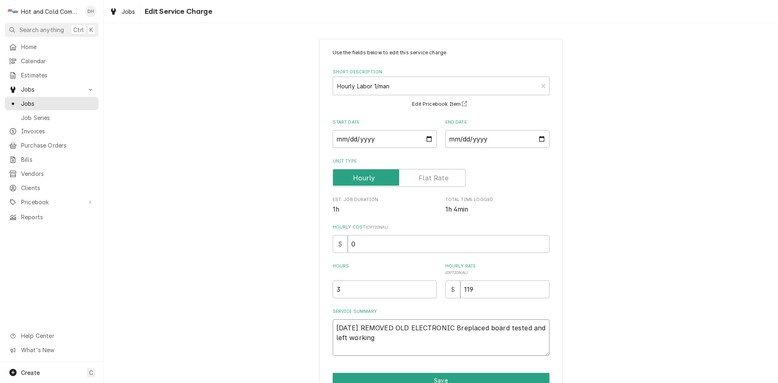
type textarea "10/8/25 REMOVED OLD ELECTRONIC BOreplaced board tested and left working"
type textarea "x"
type textarea "10/8/25 REMOVED OLD ELECTRONIC BOAreplaced board tested and left working"
type textarea "x"
type textarea "10/8/25 REMOVED OLD ELECTRONIC BOARreplaced board tested and left working"
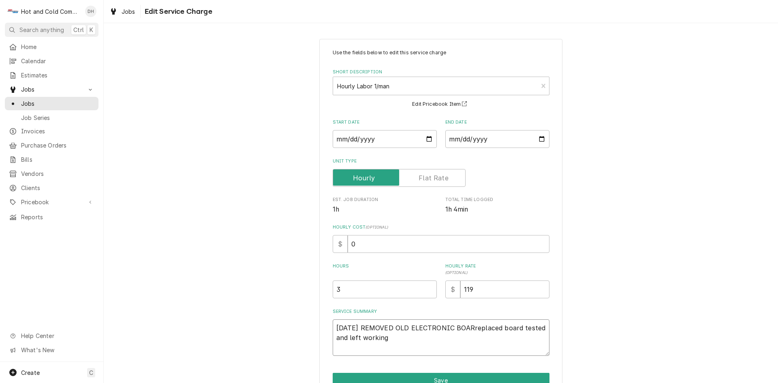
type textarea "x"
type textarea "10/8/25 REMOVED OLD ELECTRONIC BOARDreplaced board tested and left working"
type textarea "x"
type textarea "10/8/25 REMOVED OLD ELECTRONIC BOARreplaced board tested and left working"
type textarea "x"
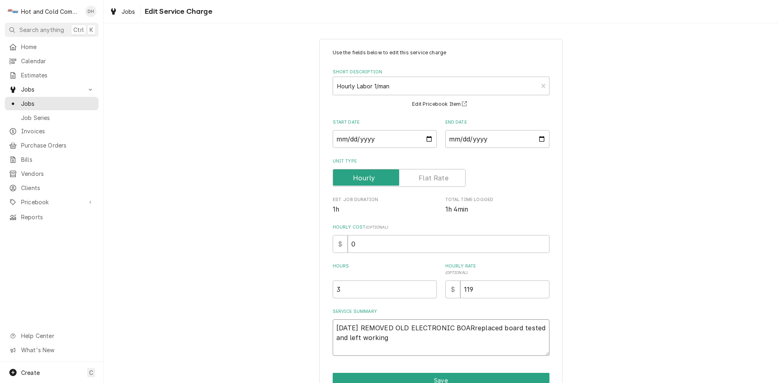
type textarea "10/8/25 REMOVED OLD ELECTRONIC BOAreplaced board tested and left working"
type textarea "x"
type textarea "10/8/25 REMOVED OLD ELECTRONIC BOreplaced board tested and left working"
type textarea "x"
type textarea "10/8/25 REMOVED OLD ELECTRONIC Breplaced board tested and left working"
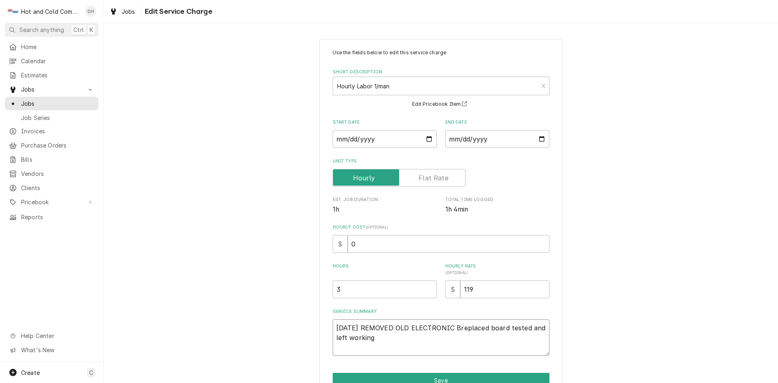
type textarea "x"
type textarea "10/8/25 REMOVED OLD ELECTRONIC replaced board tested and left working"
type textarea "x"
type textarea "10/8/25 REMOVED OLD ELECTRONICreplaced board tested and left working"
type textarea "x"
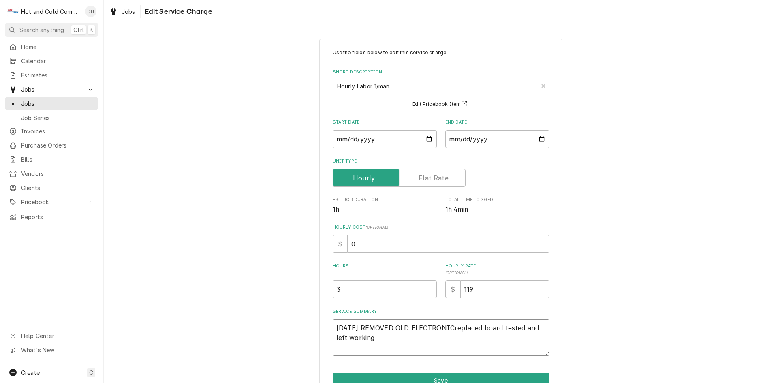
type textarea "10/8/25 REMOVED OLD ELECTRONIreplaced board tested and left working"
type textarea "x"
type textarea "10/8/25 REMOVED OLD ELECTRONreplaced board tested and left working"
type textarea "x"
type textarea "10/8/25 REMOVED OLD ELECTROreplaced board tested and left working"
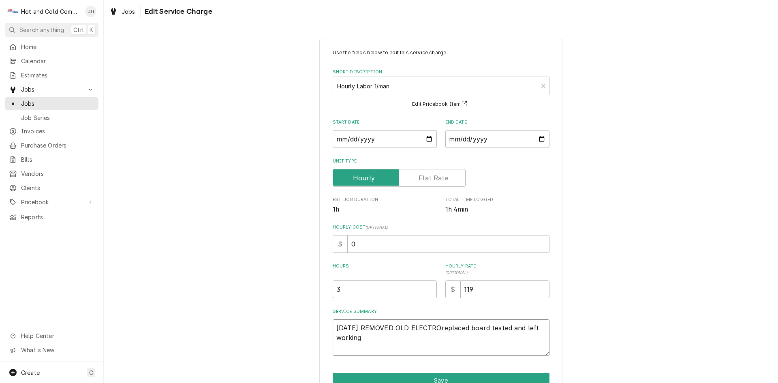
type textarea "x"
type textarea "10/8/25 REMOVED OLD ELECTRreplaced board tested and left working"
type textarea "x"
type textarea "10/8/25 REMOVED OLD ELECTreplaced board tested and left working"
type textarea "x"
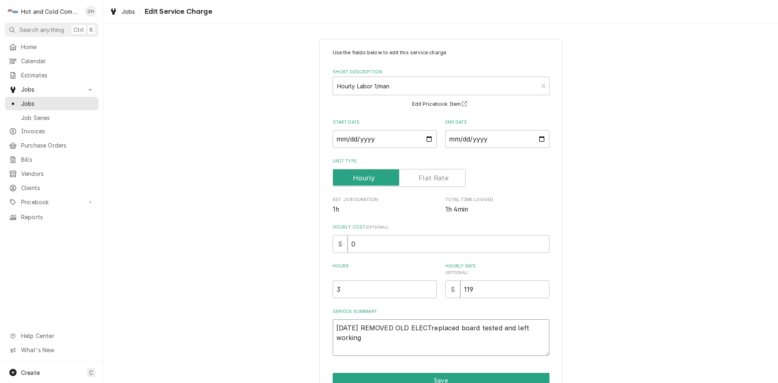
type textarea "10/8/25 REMOVED OLD ELECreplaced board tested and left working"
type textarea "x"
type textarea "10/8/25 REMOVED OLD ELEreplaced board tested and left working"
type textarea "x"
type textarea "10/8/25 REMOVED OLD ELreplaced board tested and left working"
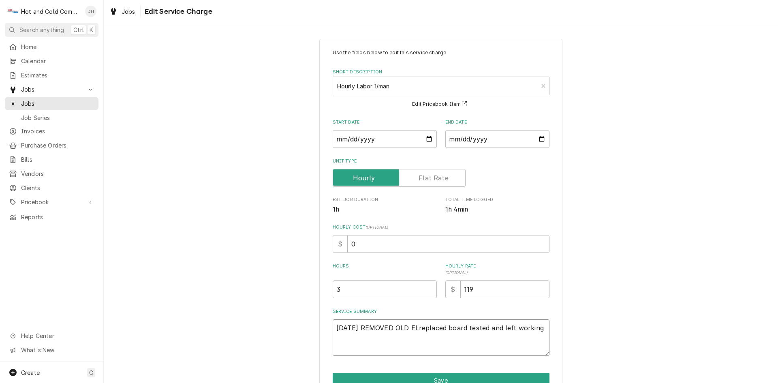
type textarea "x"
type textarea "10/8/25 REMOVED OLD Ereplaced board tested and left working"
type textarea "x"
type textarea "10/8/25 REMOVED OLD replaced board tested and left working"
type textarea "x"
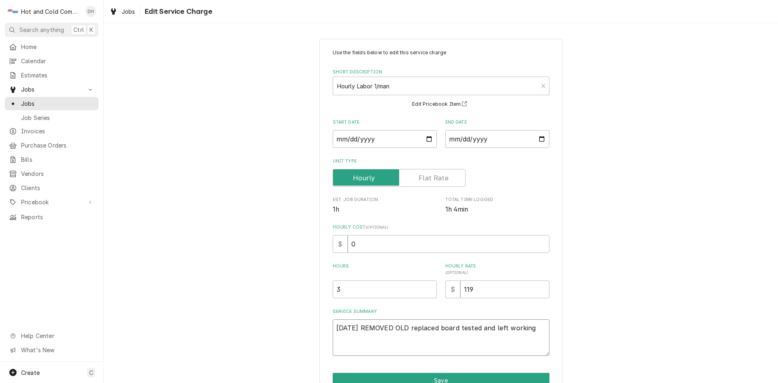
type textarea "10/8/25 REMOVED OLDreplaced board tested and left working"
type textarea "x"
type textarea "10/8/25 REMOVED OLreplaced board tested and left working"
type textarea "x"
type textarea "10/8/25 REMOVED Oreplaced board tested and left working"
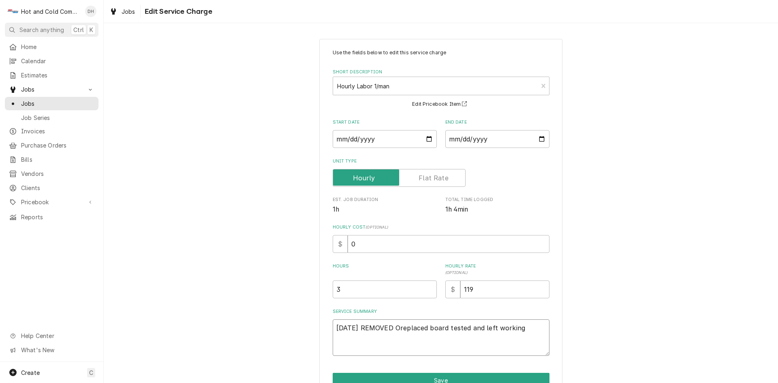
type textarea "x"
type textarea "10/8/25 REMOVED replaced board tested and left working"
type textarea "x"
type textarea "10/8/25 REMOVEDreplaced board tested and left working"
type textarea "x"
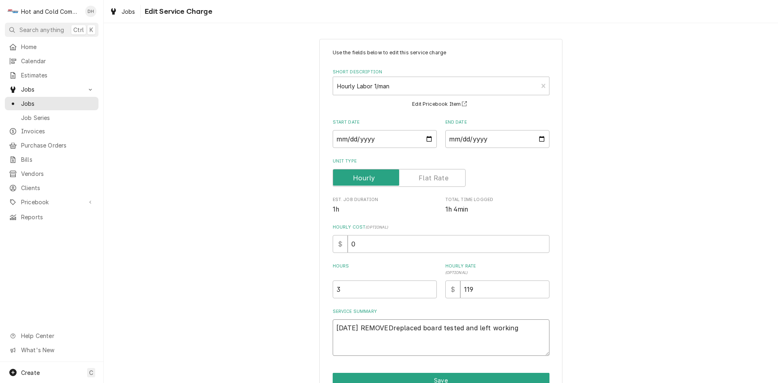
type textarea "10/8/25 REMOVEreplaced board tested and left working"
type textarea "x"
type textarea "10/8/25 REMOVreplaced board tested and left working"
type textarea "x"
type textarea "10/8/25 REMOreplaced board tested and left working"
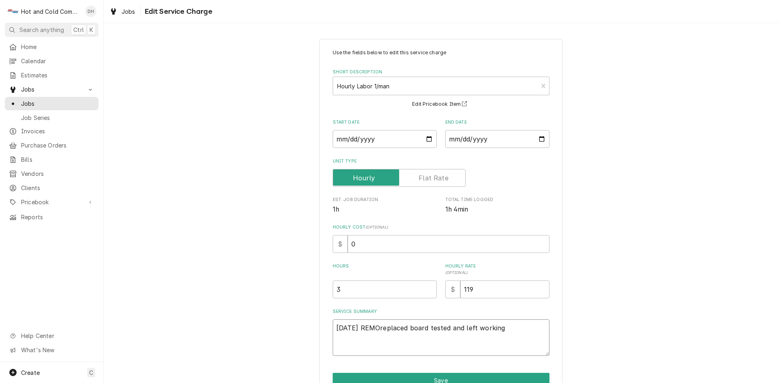
type textarea "x"
type textarea "10/8/25 REMreplaced board tested and left working"
type textarea "x"
type textarea "10/8/25 REreplaced board tested and left working"
type textarea "x"
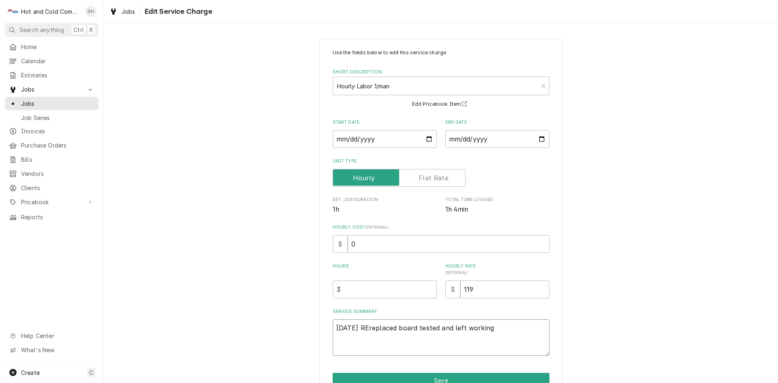
type textarea "10/8/25 Rreplaced board tested and left working"
type textarea "x"
type textarea "10/8/25 replaced board tested and left working"
type textarea "x"
type textarea "10/8/25 Rreplaced board tested and left working"
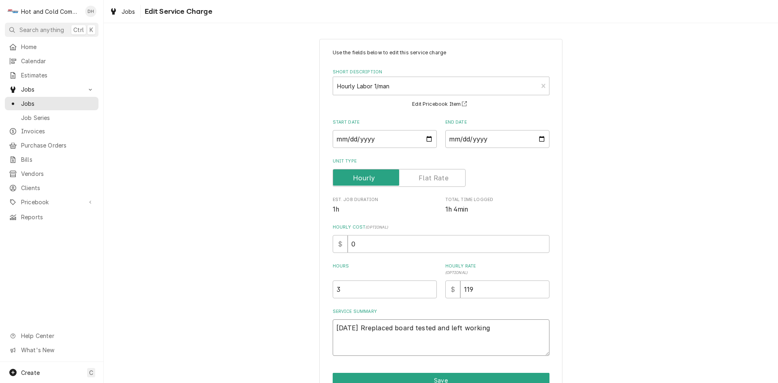
type textarea "x"
type textarea "10/8/25 Rereplaced board tested and left working"
type textarea "x"
type textarea "10/8/25 Remreplaced board tested and left working"
type textarea "x"
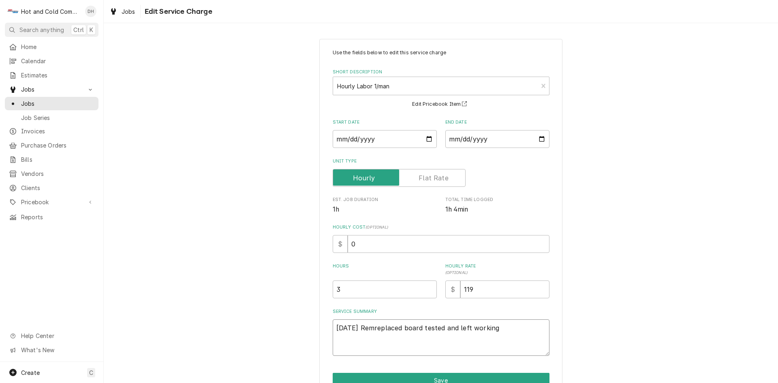
type textarea "10/8/25 Remoreplaced board tested and left working"
type textarea "x"
type textarea "10/8/25 Removreplaced board tested and left working"
type textarea "x"
type textarea "10/8/25 Removereplaced board tested and left working"
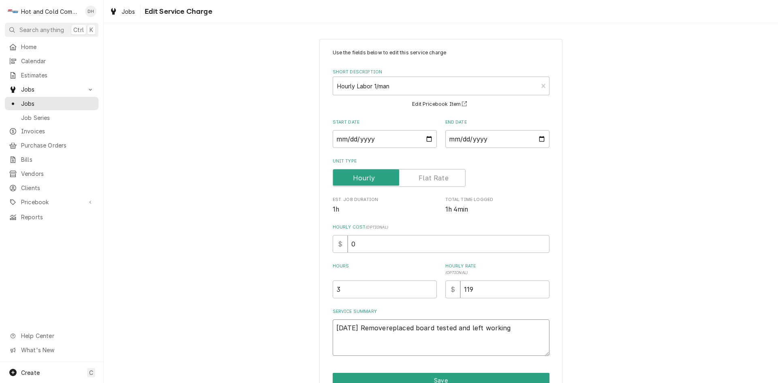
type textarea "x"
type textarea "10/8/25 Removedreplaced board tested and left working"
type textarea "x"
type textarea "10/8/25 Removed replaced board tested and left working"
type textarea "x"
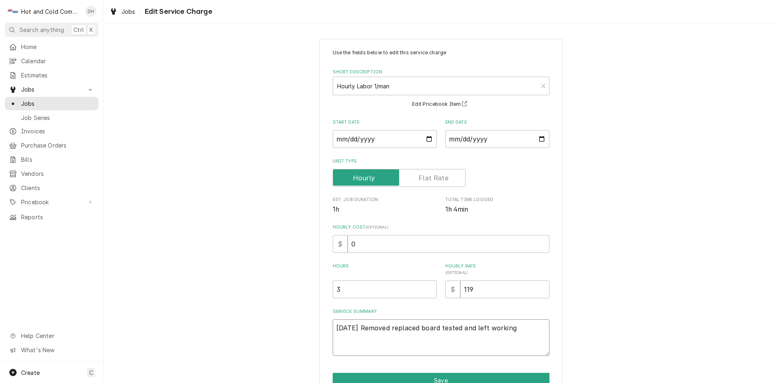
type textarea "10/8/25 Removed oreplaced board tested and left working"
type textarea "x"
type textarea "10/8/25 Removed olreplaced board tested and left working"
type textarea "x"
type textarea "10/8/25 Removed oldreplaced board tested and left working"
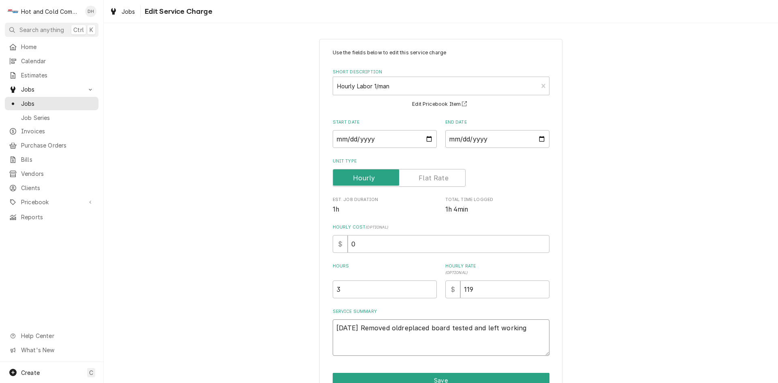
type textarea "x"
type textarea "10/8/25 Removed old replaced board tested and left working"
type textarea "x"
type textarea "10/8/25 Removed old breplaced board tested and left working"
type textarea "x"
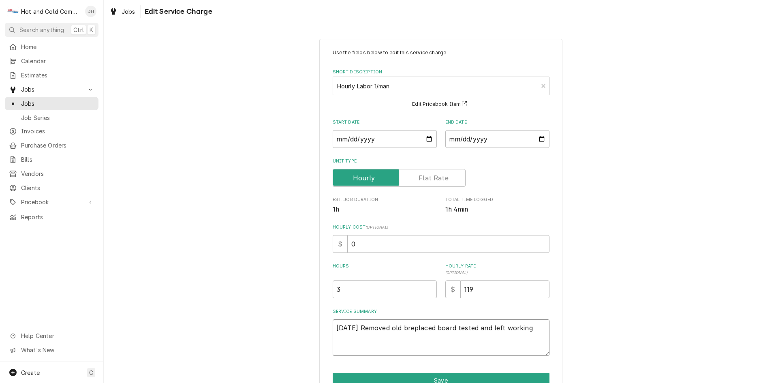
type textarea "10/8/25 Removed old boreplaced board tested and left working"
type textarea "x"
type textarea "10/8/25 Removed old boareplaced board tested and left working"
type textarea "x"
type textarea "10/8/25 Removed old boarreplaced board tested and left working"
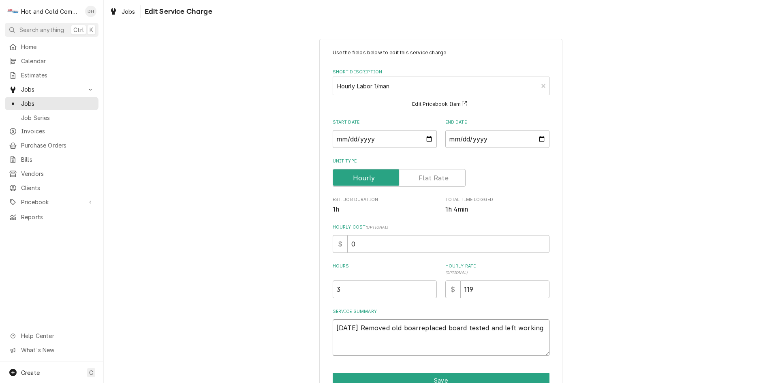
type textarea "x"
type textarea "10/8/25 Removed old boardreplaced board tested and left working"
type textarea "x"
type textarea "10/8/25 Removed old board replaced board tested and left working"
type textarea "x"
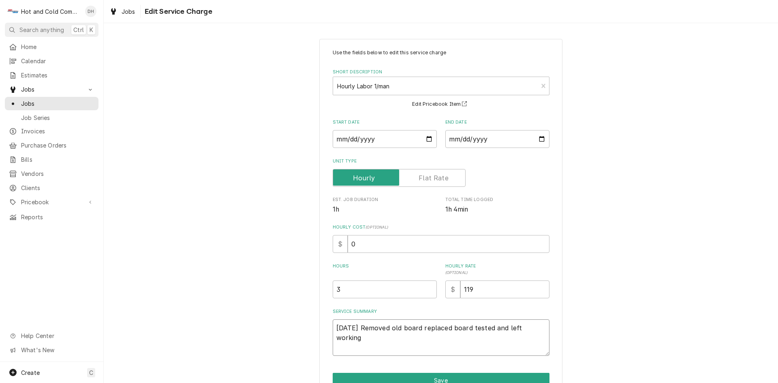
type textarea "10/8/25 Removed old board areplaced board tested and left working"
type textarea "x"
type textarea "10/8/25 Removed old board anreplaced board tested and left working"
type textarea "x"
type textarea "10/8/25 Removed old board andreplaced board tested and left working"
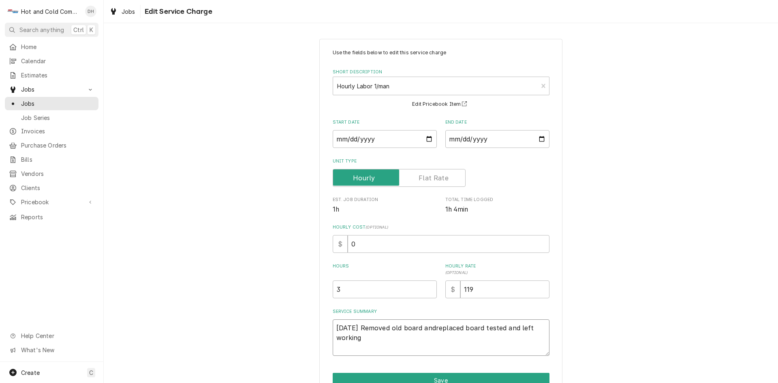
type textarea "x"
type textarea "10/8/25 Removed old board and replaced board tested and left working"
click at [465, 326] on textarea "10/8/25 Removed old board and replaced board tested and left working" at bounding box center [441, 337] width 217 height 36
type textarea "x"
type textarea "10/8/25 Removed old board and replaced wboard tested and left working"
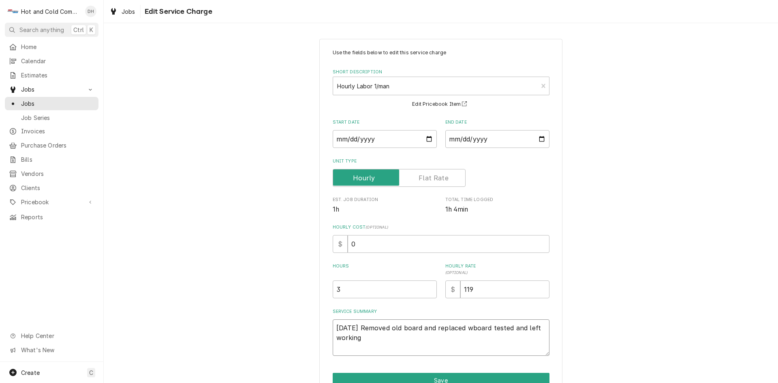
type textarea "x"
type textarea "10/8/25 Removed old board and replaced wiboard tested and left working"
type textarea "x"
type textarea "10/8/25 Removed old board and replaced witboard tested and left working"
type textarea "x"
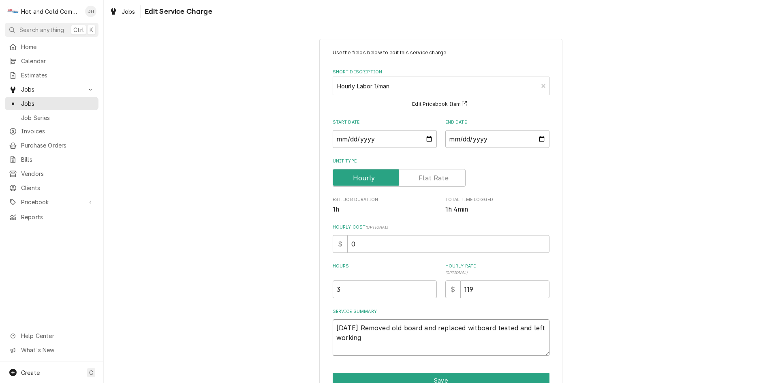
type textarea "10/8/25 Removed old board and replaced withboard tested and left working"
type textarea "x"
type textarea "10/8/25 Removed old board and replaced with board tested and left working"
type textarea "x"
type textarea "10/8/25 Removed old board and replaced with nboard tested and left working"
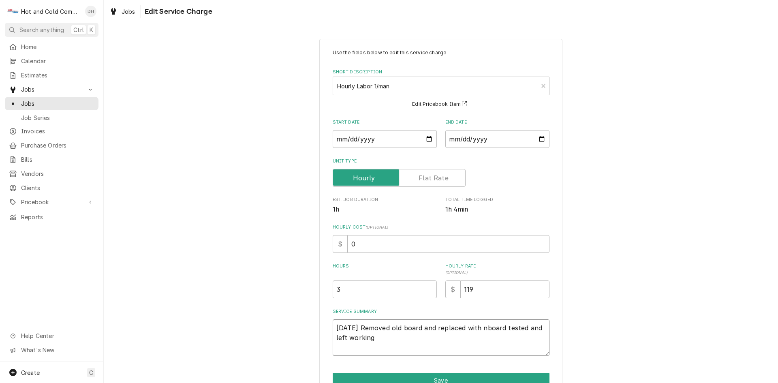
type textarea "x"
type textarea "10/8/25 Removed old board and replaced with neboard tested and left working"
type textarea "x"
type textarea "10/8/25 Removed old board and replaced with newboard tested and left working"
type textarea "x"
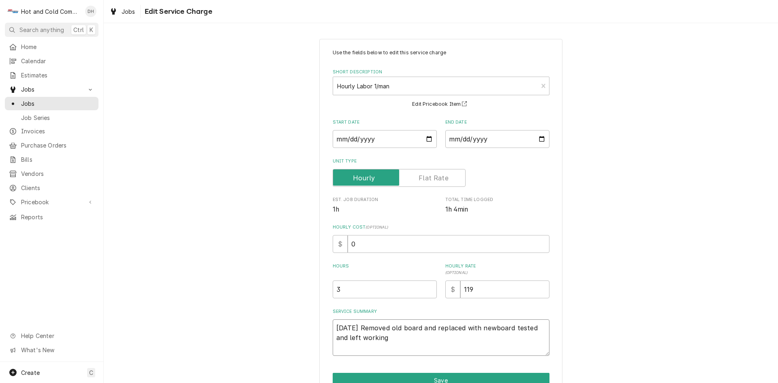
type textarea "10/8/25 Removed old board and replaced with new board tested and left working"
click at [536, 327] on textarea "10/8/25 Removed old board and replaced with new board tested and left working" at bounding box center [441, 337] width 217 height 36
type textarea "x"
type textarea "10/8/25 Removed old board and replaced with new board tested aand left working"
type textarea "x"
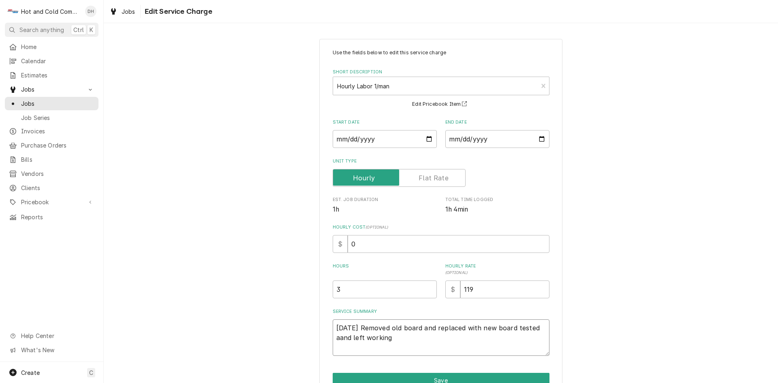
type textarea "10/8/25 Removed old board and replaced with new board tested atand left working"
type textarea "x"
type textarea "10/8/25 Removed old board and replaced with new board tested at and left working"
type textarea "x"
type textarea "10/8/25 Removed old board and replaced with new board tested at sand left worki…"
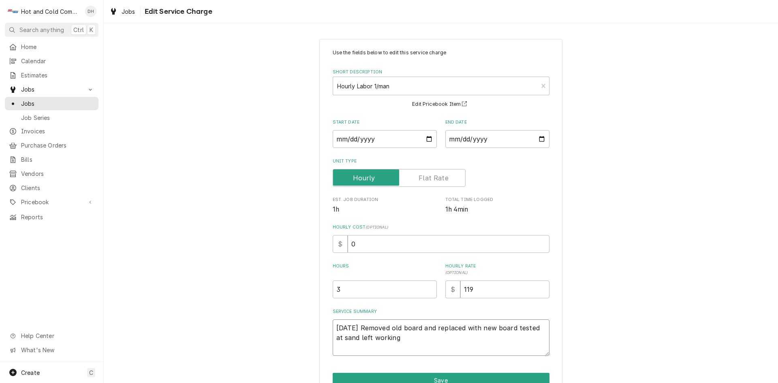
type textarea "x"
type textarea "10/8/25 Removed old board and replaced with new board tested at seand left work…"
type textarea "x"
type textarea "10/8/25 Removed old board and replaced with new board tested at sevand left wor…"
type textarea "x"
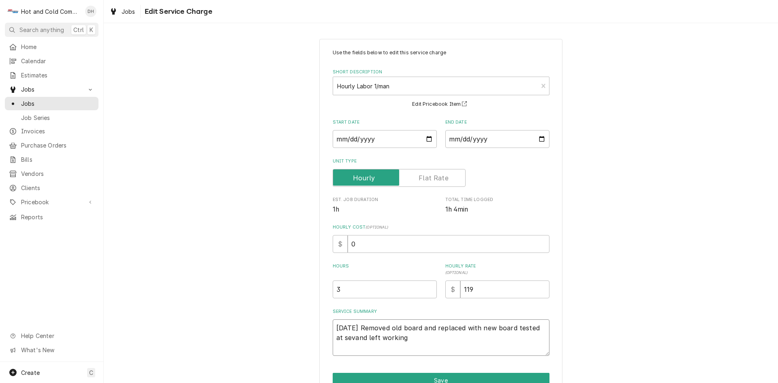
type textarea "10/8/25 Removed old board and replaced with new board tested at seveand left wo…"
type textarea "x"
type textarea "10/8/25 Removed old board and replaced with new board tested at severand left w…"
type textarea "x"
type textarea "10/8/25 Removed old board and replaced with new board tested at severaand left …"
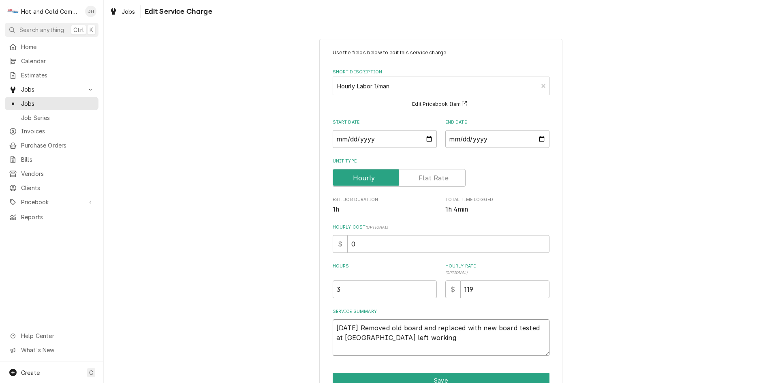
type textarea "x"
type textarea "10/8/25 Removed old board and replaced with new board tested at severaland left…"
type textarea "x"
type textarea "10/8/25 Removed old board and replaced with new board tested at several and lef…"
click at [513, 342] on textarea "10/8/25 Removed old board and replaced with new board tested at several tempera…" at bounding box center [441, 337] width 217 height 36
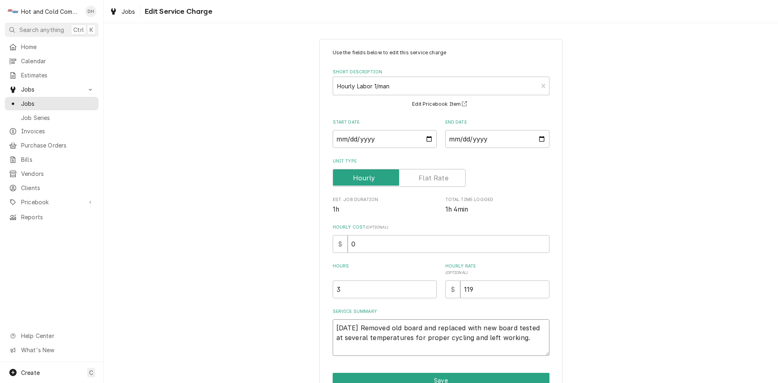
scroll to position [43, 0]
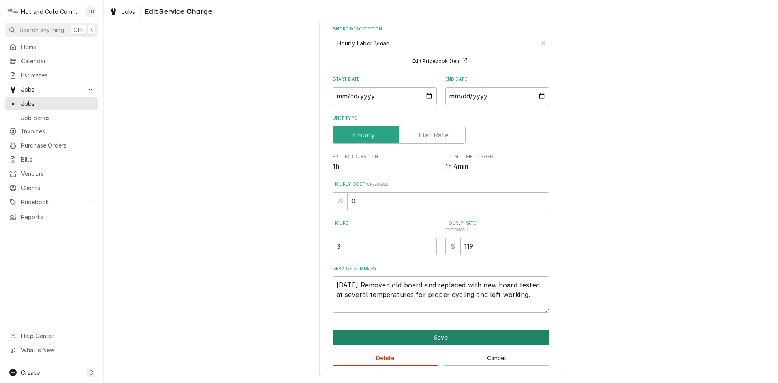
click at [457, 338] on button "Save" at bounding box center [441, 337] width 217 height 15
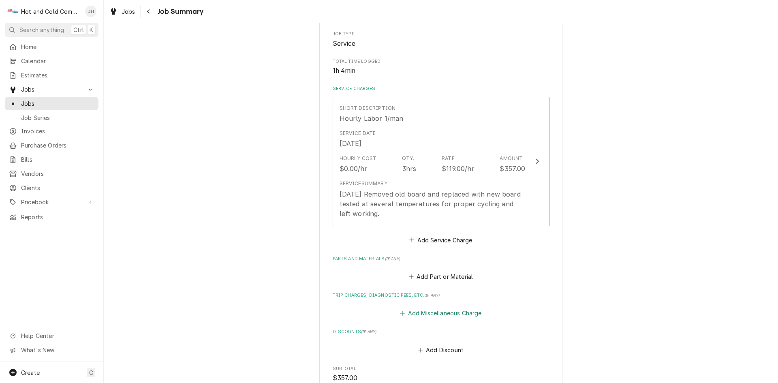
click at [459, 316] on button "Add Miscellaneous Charge" at bounding box center [441, 313] width 84 height 11
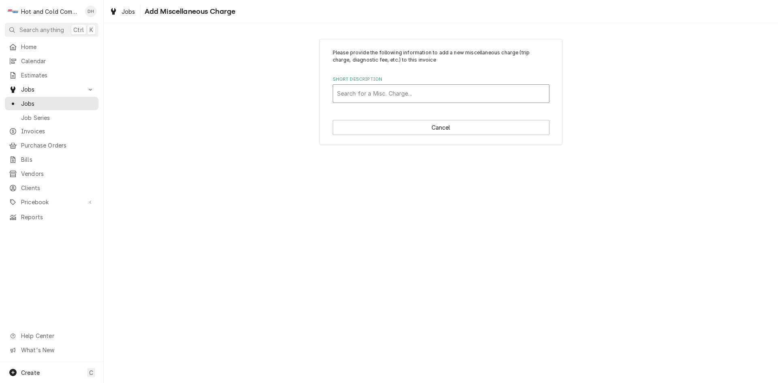
click at [432, 98] on div "Short Description" at bounding box center [441, 93] width 208 height 15
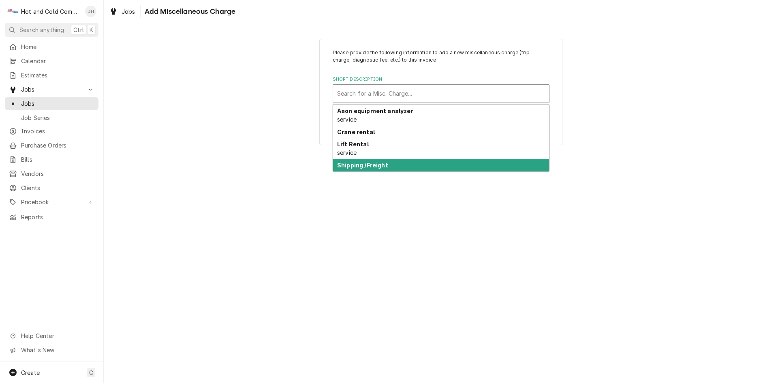
click at [375, 163] on strong "Shipping /Freight" at bounding box center [362, 165] width 51 height 7
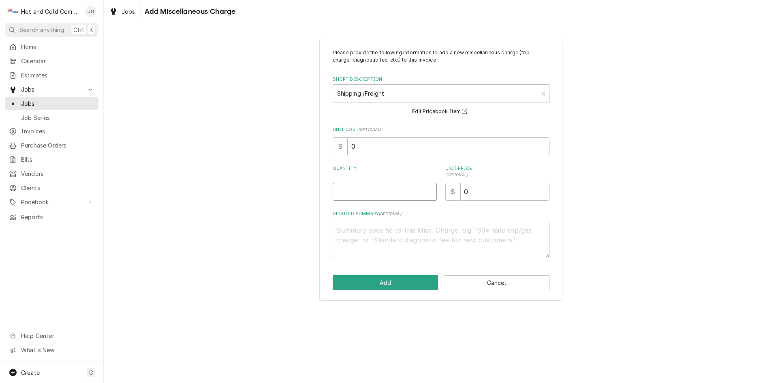
click at [372, 190] on input "Quantity" at bounding box center [385, 192] width 104 height 18
click at [479, 190] on input "0" at bounding box center [504, 192] width 89 height 18
click at [384, 286] on button "Add" at bounding box center [386, 282] width 106 height 15
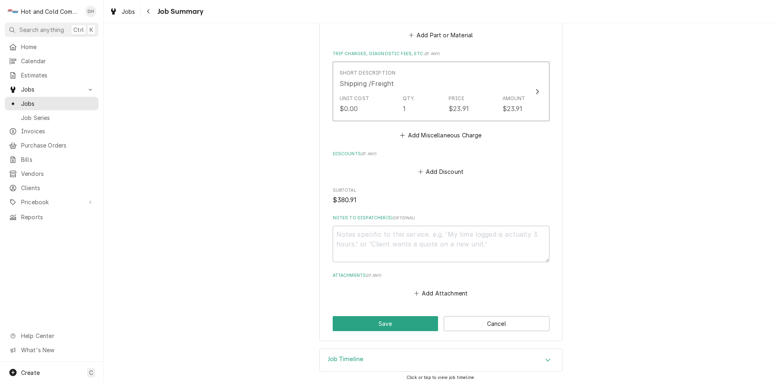
scroll to position [380, 0]
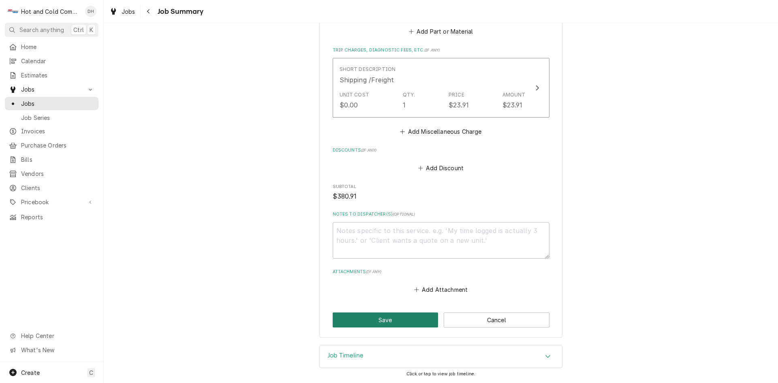
click at [383, 318] on button "Save" at bounding box center [386, 319] width 106 height 15
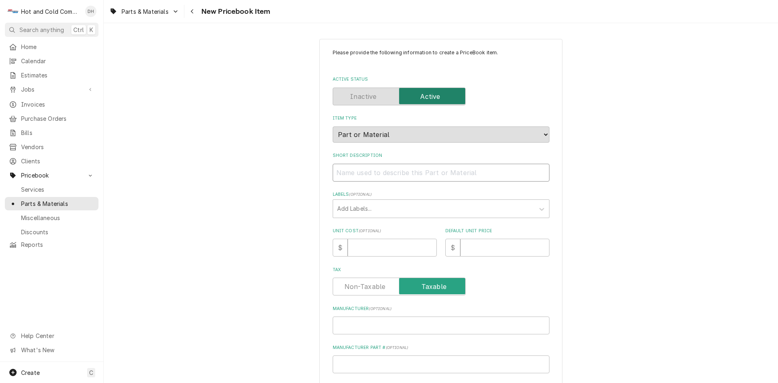
click at [389, 172] on input "Short Description" at bounding box center [441, 173] width 217 height 18
paste input "Avantco 17819947 Temperature Control Kit, Digital"
type textarea "x"
type input "Avantco 17819947 Temperature Control Kit, Digital"
drag, startPoint x: 389, startPoint y: 172, endPoint x: 361, endPoint y: 179, distance: 29.3
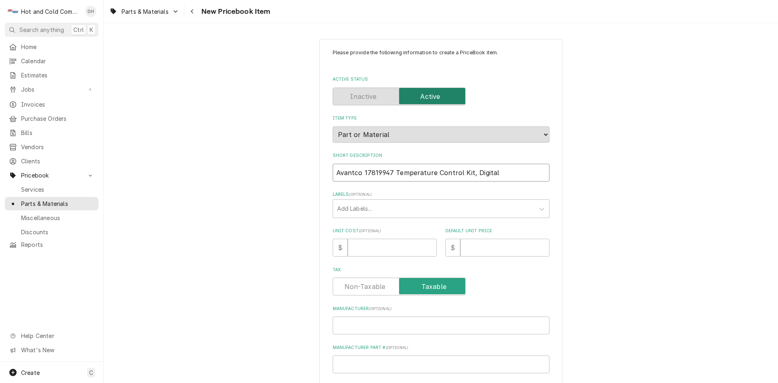
click at [361, 179] on input "Avantco 17819947 Temperature Control Kit, Digital" at bounding box center [441, 173] width 217 height 18
type textarea "x"
type input "Avantco Temperature Control Kit, Digital"
click at [363, 363] on input "Manufacturer Part # ( optional )" at bounding box center [441, 364] width 217 height 18
paste input "17819947"
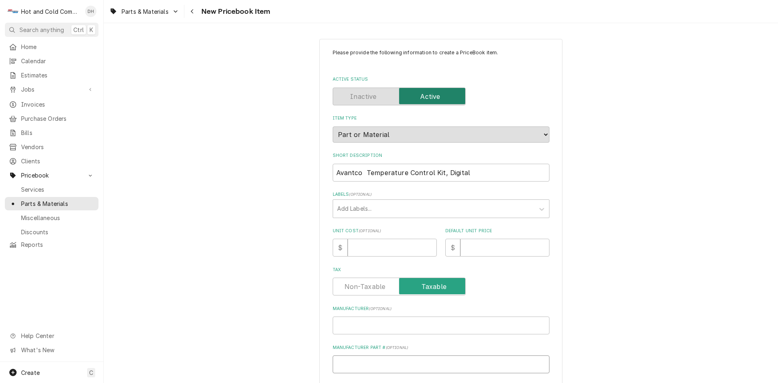
type textarea "x"
type input "17819947"
click at [359, 327] on input "Manufacturer ( optional )" at bounding box center [441, 325] width 217 height 18
type textarea "x"
type input "A"
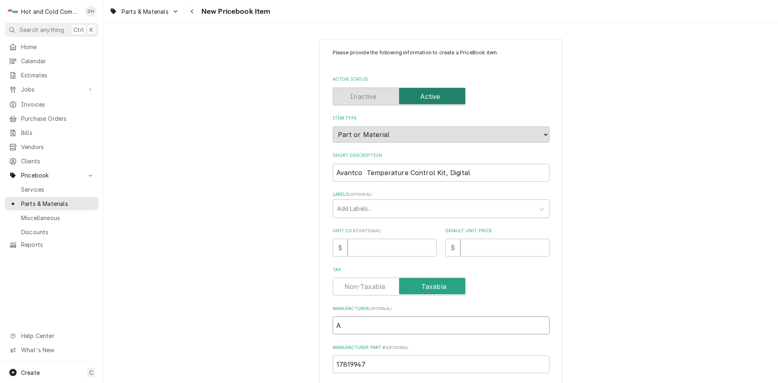
type textarea "x"
type input "Av"
type textarea "x"
type input "Ava"
type textarea "x"
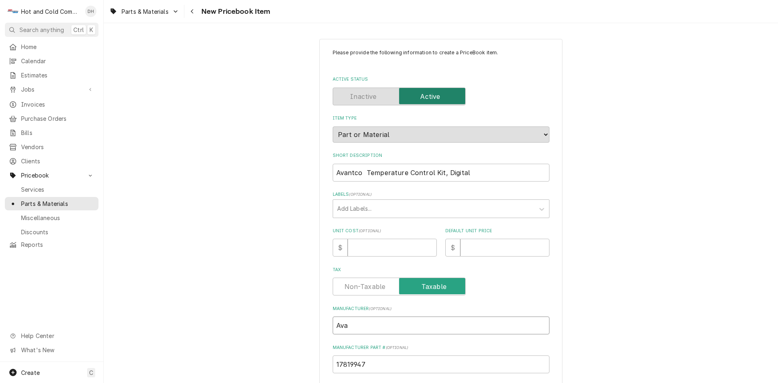
type input "Avan"
type textarea "x"
type input "Avant"
type textarea "x"
type input "Avantc"
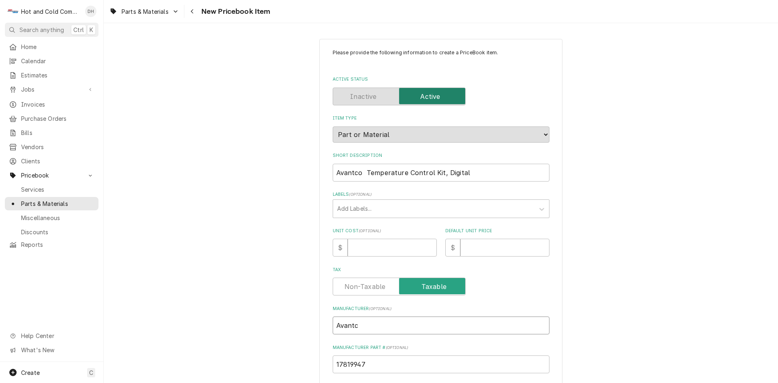
type textarea "x"
type input "Avantco"
click at [364, 252] on input "Unit Cost ( optional )" at bounding box center [392, 248] width 89 height 18
type textarea "x"
type input "4"
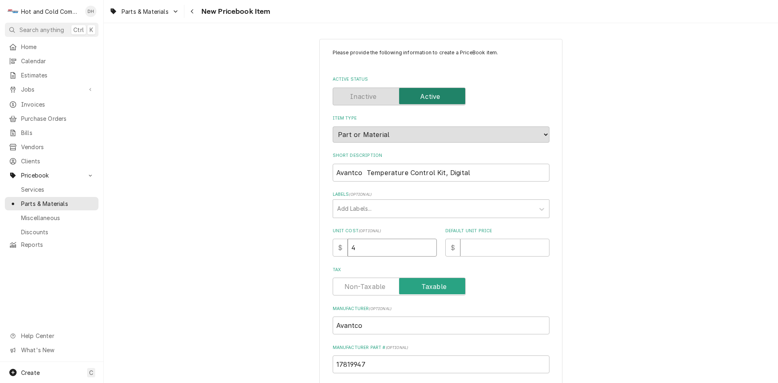
type textarea "x"
type input "46"
type textarea "x"
type input "466"
type textarea "x"
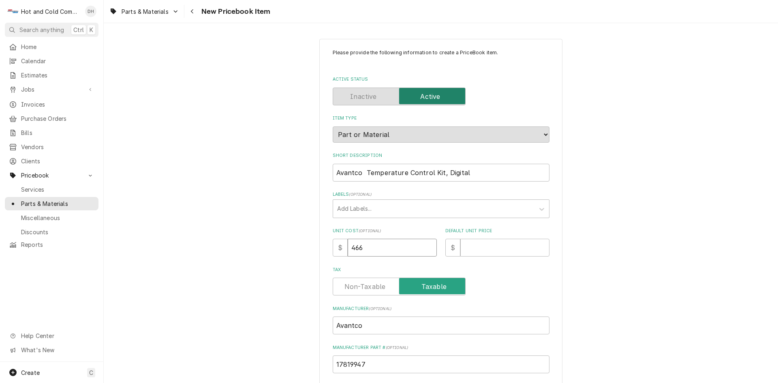
type input "466.6"
type textarea "x"
type input "466.64"
click at [481, 253] on input "Default Unit Price" at bounding box center [504, 248] width 89 height 18
type textarea "x"
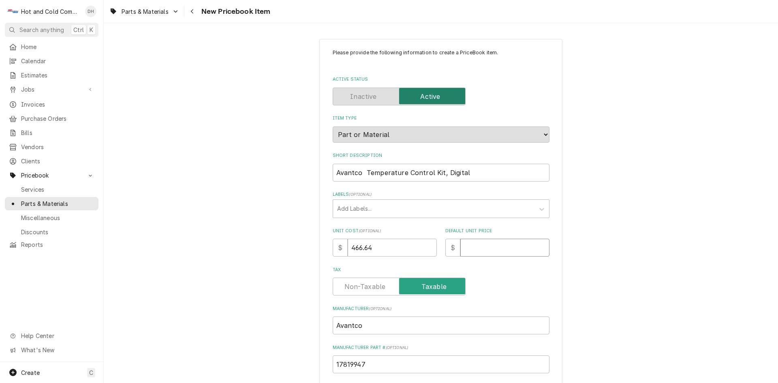
type input "7"
type textarea "x"
type input "77"
type textarea "x"
type input "779"
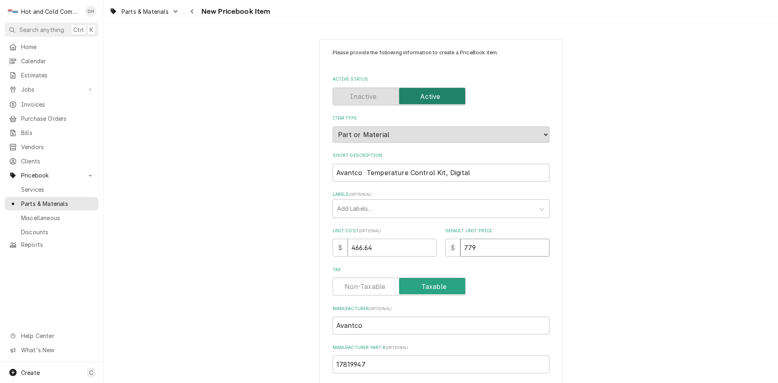
type textarea "x"
type input "779.2"
type textarea "x"
type input "779.29"
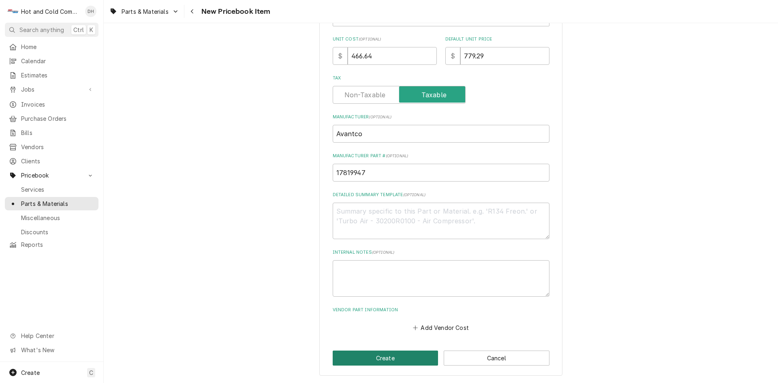
scroll to position [57, 0]
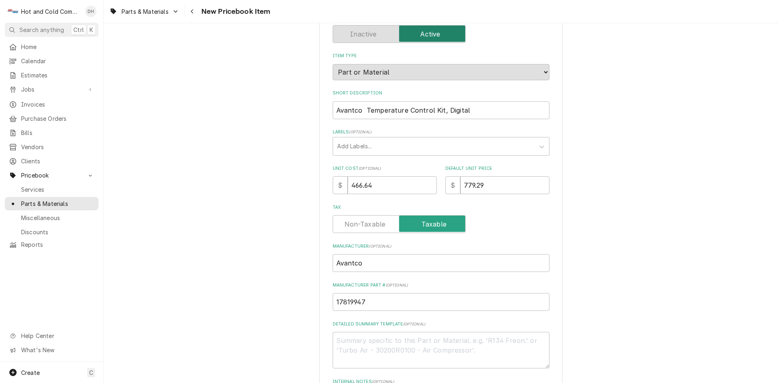
click at [389, 357] on div "Please provide the following information to create a PriceBook item. Active Sta…" at bounding box center [440, 240] width 243 height 529
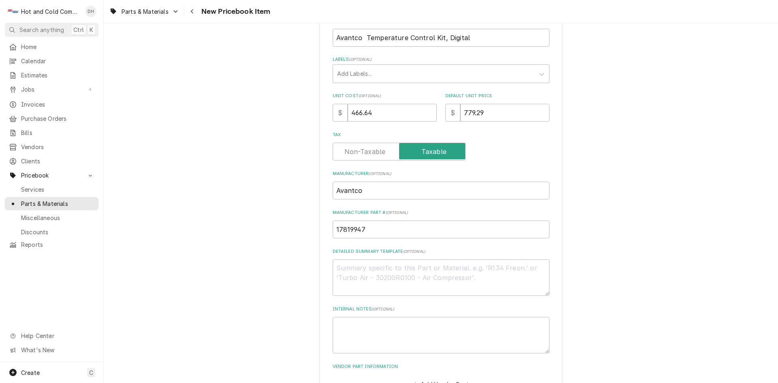
scroll to position [192, 0]
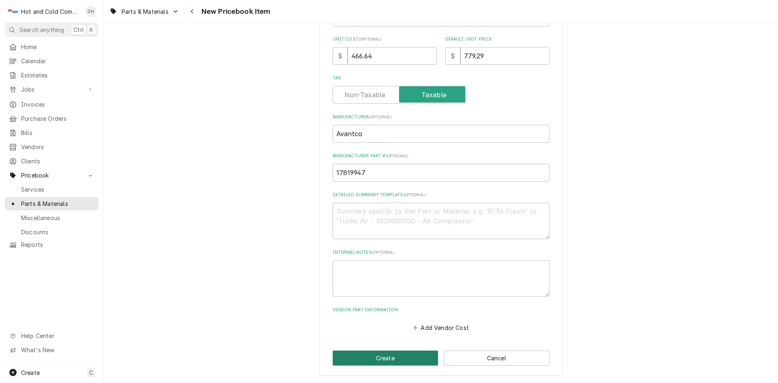
click at [386, 358] on button "Create" at bounding box center [386, 357] width 106 height 15
type textarea "x"
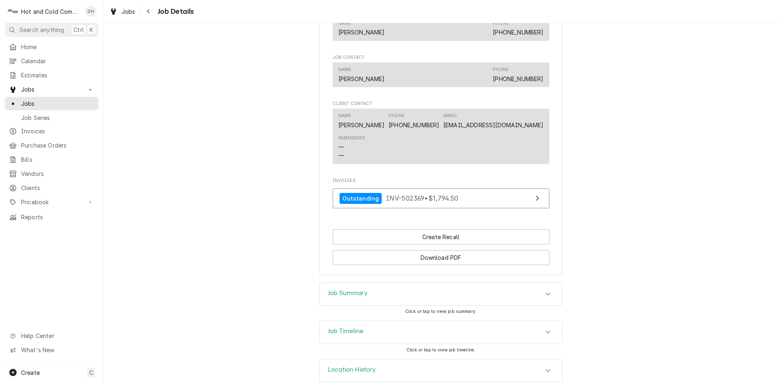
scroll to position [527, 0]
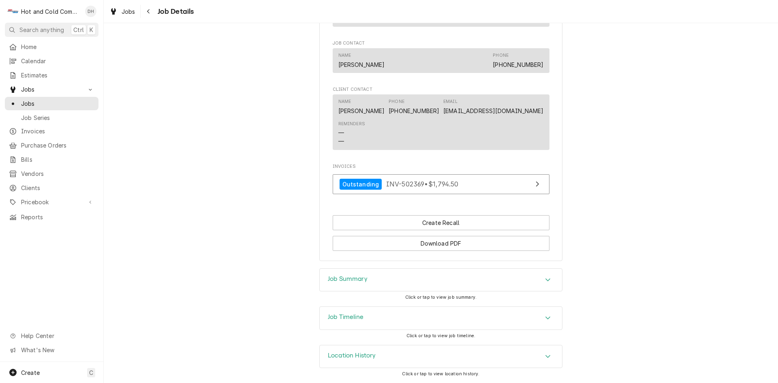
click at [548, 280] on div "Accordion Header" at bounding box center [548, 280] width 12 height 10
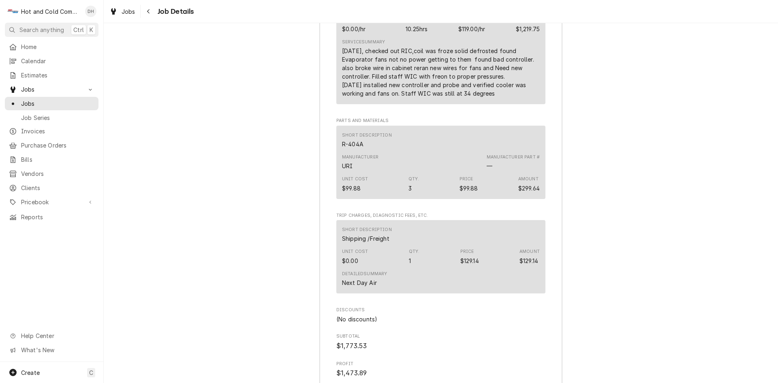
scroll to position [1202, 0]
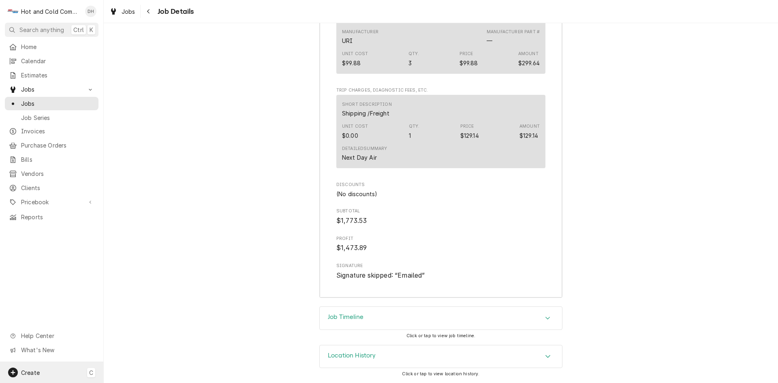
click at [31, 370] on span "Create" at bounding box center [30, 372] width 19 height 7
click at [139, 289] on div "Job" at bounding box center [151, 288] width 54 height 9
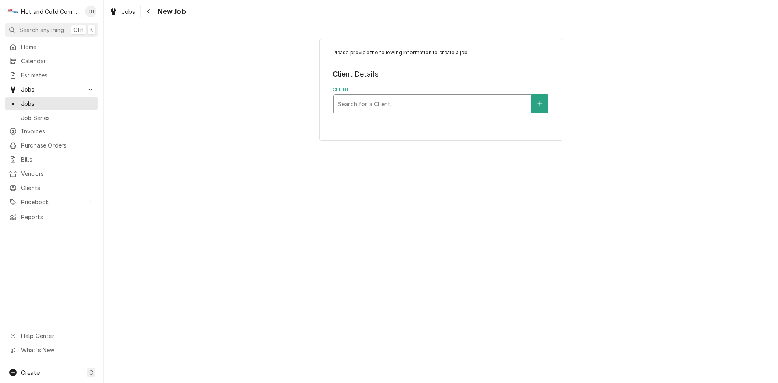
click at [432, 100] on div "Client" at bounding box center [432, 103] width 189 height 15
type input "Bar"
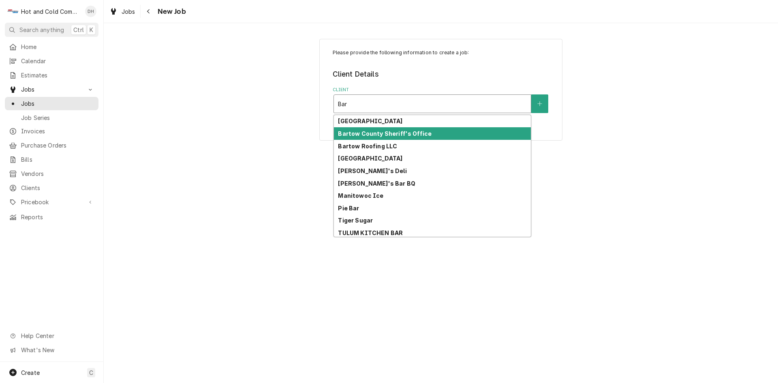
click at [407, 135] on strong "Bartow County Sheriff's Office" at bounding box center [385, 133] width 94 height 7
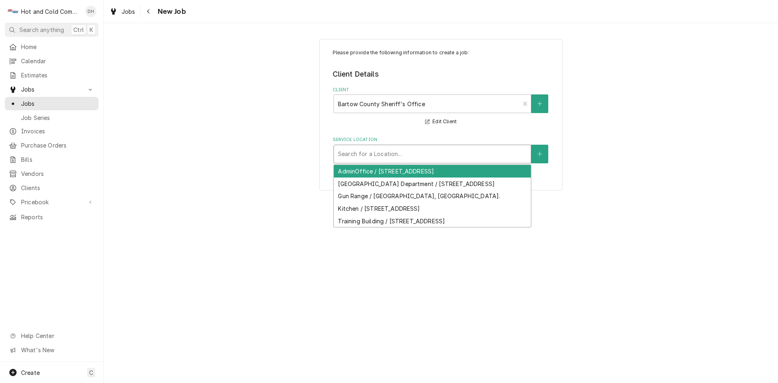
click at [461, 150] on div "Service Location" at bounding box center [432, 154] width 189 height 15
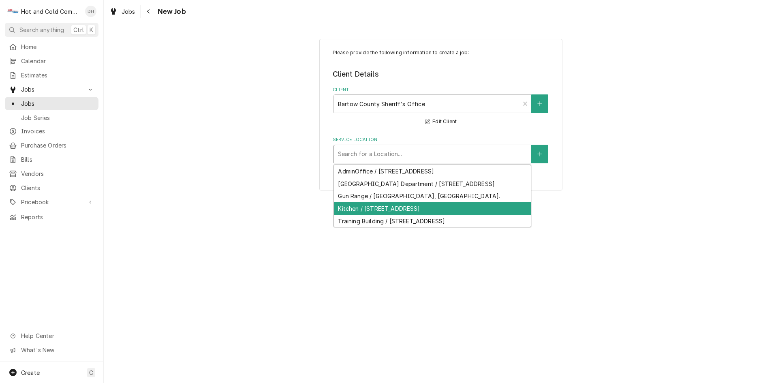
click at [466, 214] on div "Kitchen / [STREET_ADDRESS]" at bounding box center [432, 208] width 197 height 13
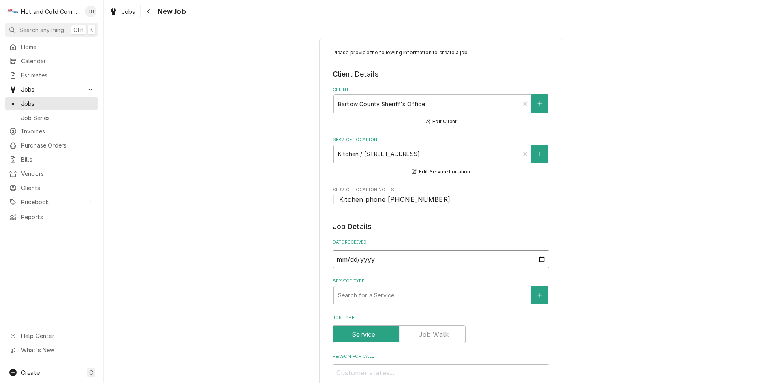
click at [541, 258] on input "2025-10-10" at bounding box center [441, 259] width 217 height 18
type textarea "x"
type input "2025-10-01"
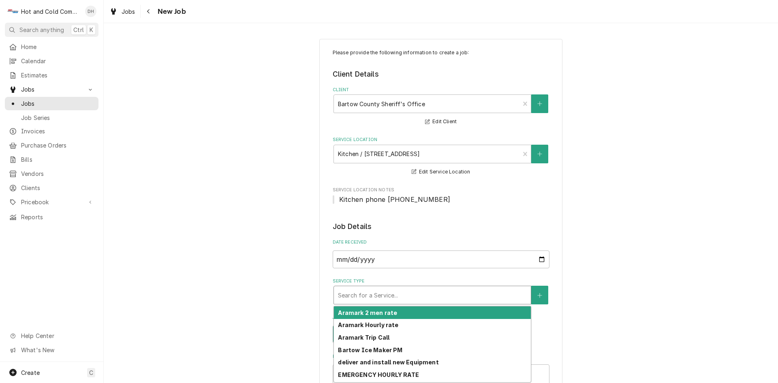
click at [434, 295] on div "Service Type" at bounding box center [432, 295] width 189 height 15
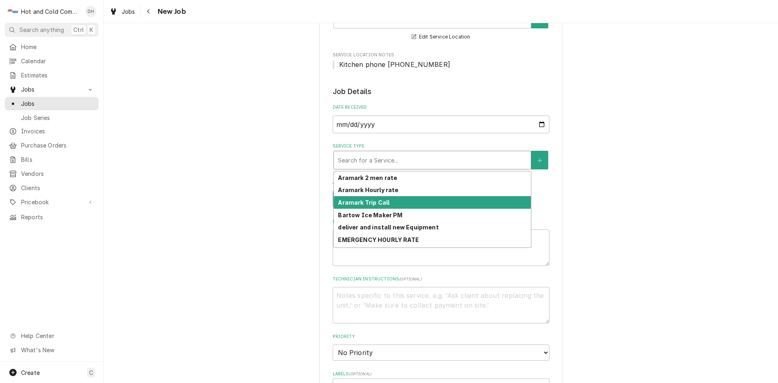
click at [594, 243] on div "Please provide the following information to create a job: Client Details Client…" at bounding box center [441, 309] width 674 height 825
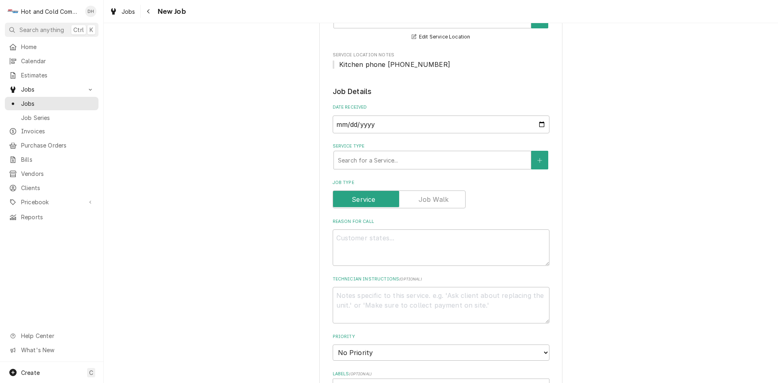
type textarea "x"
click at [457, 160] on div "Service Type" at bounding box center [432, 160] width 189 height 15
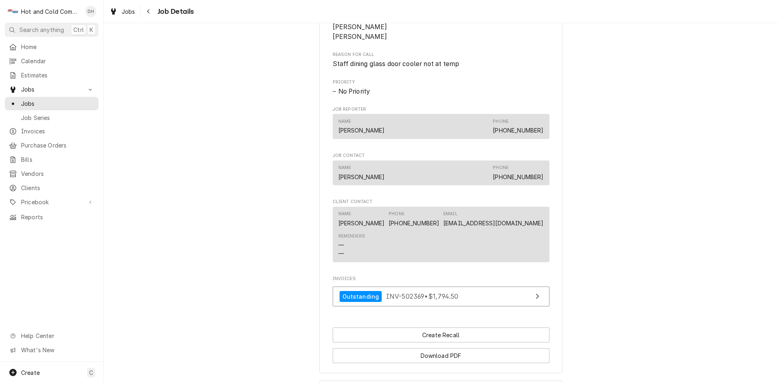
scroll to position [527, 0]
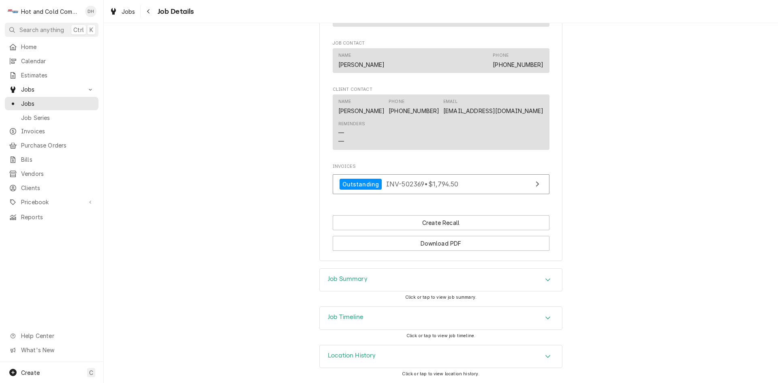
click at [547, 278] on icon "Accordion Header" at bounding box center [548, 279] width 6 height 6
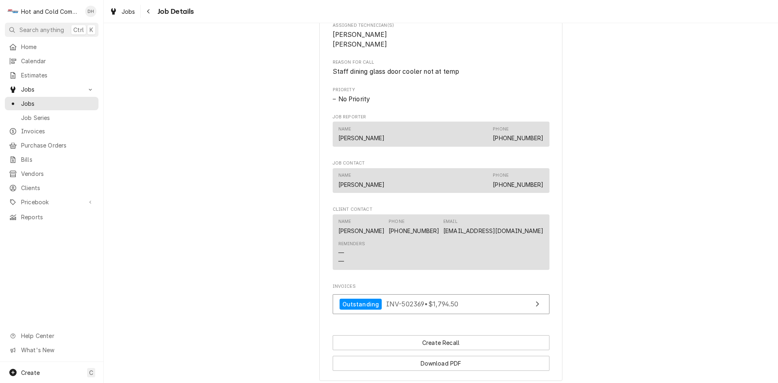
scroll to position [405, 0]
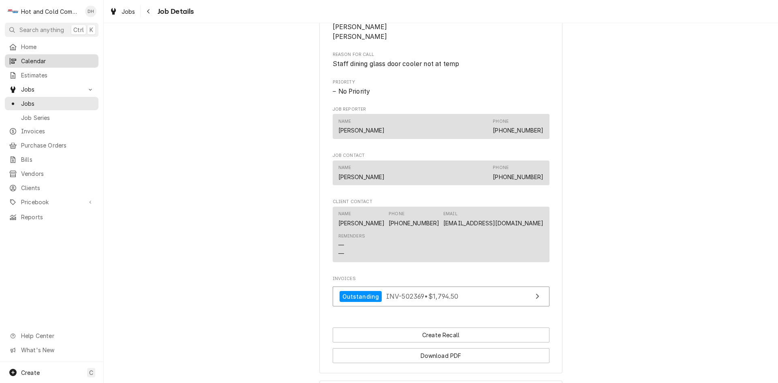
click at [48, 62] on span "Calendar" at bounding box center [57, 61] width 73 height 9
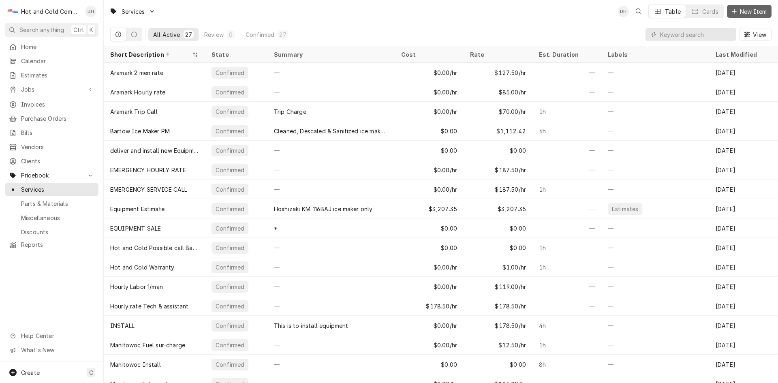
click at [761, 12] on span "New Item" at bounding box center [753, 11] width 30 height 9
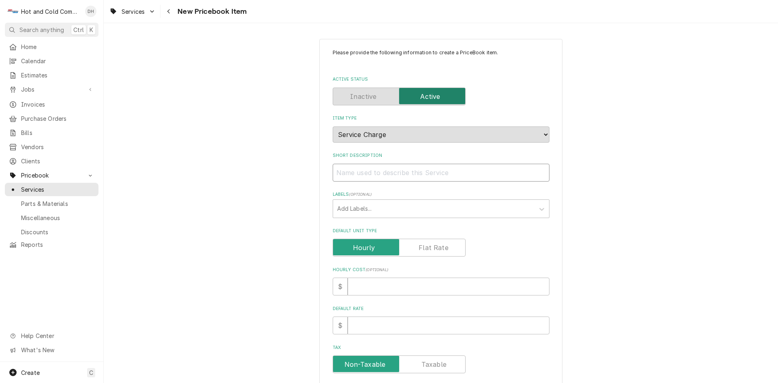
click at [448, 176] on input "Short Description" at bounding box center [441, 173] width 217 height 18
type textarea "x"
type input "P"
type textarea "x"
type input "PA"
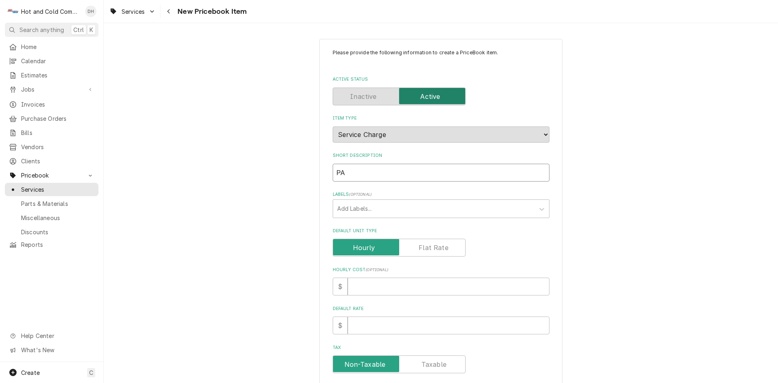
type textarea "x"
type input "PAR"
type textarea "x"
type input "PART"
type textarea "x"
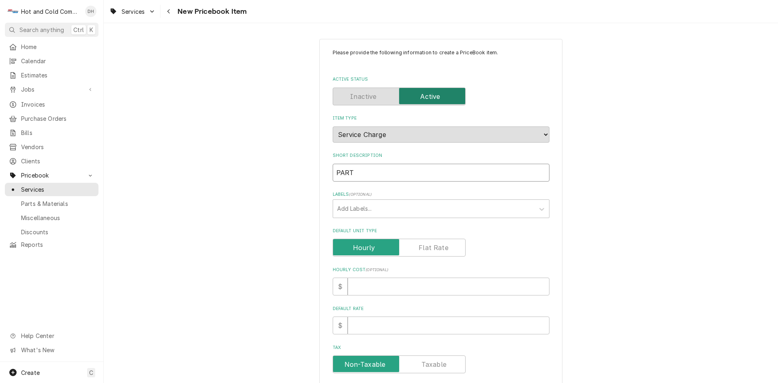
type input "PART"
type textarea "x"
type input "PART S"
type textarea "x"
type input "PART SA"
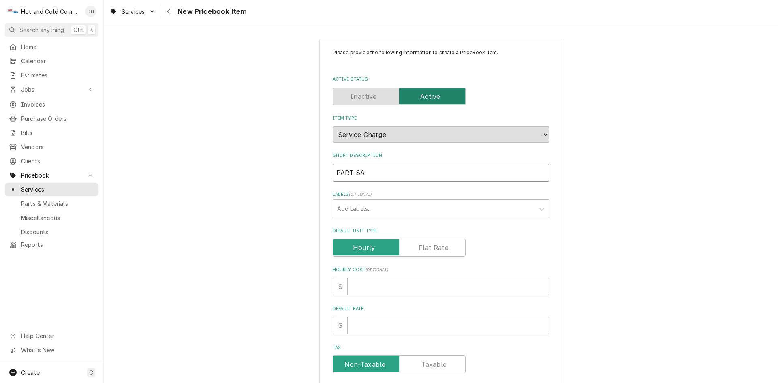
type textarea "x"
type input "PART SAL"
type textarea "x"
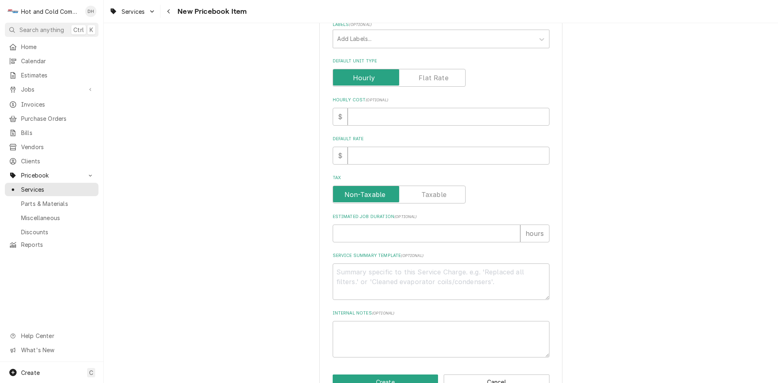
scroll to position [194, 0]
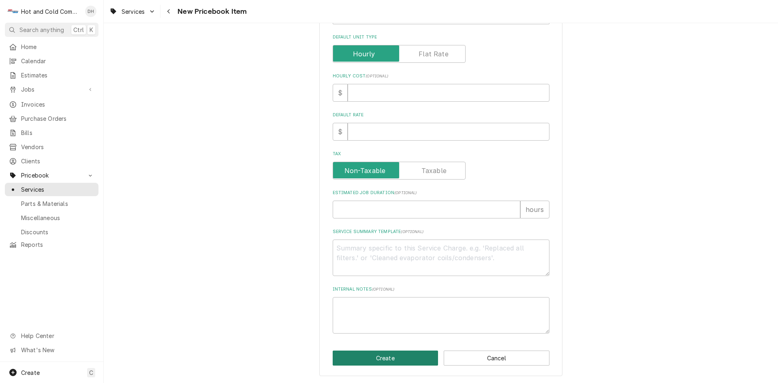
type input "PART SALE"
click at [386, 356] on button "Create" at bounding box center [386, 357] width 106 height 15
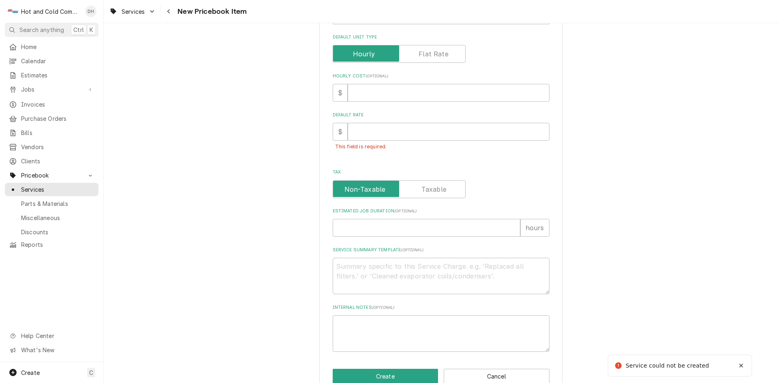
scroll to position [210, 0]
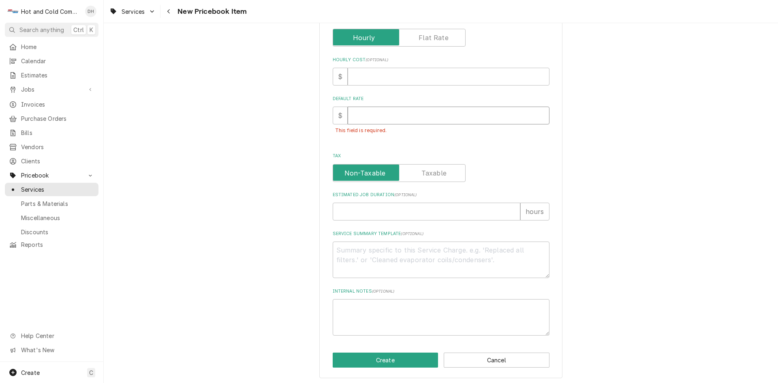
click at [355, 120] on input "Default Rate" at bounding box center [449, 116] width 202 height 18
type textarea "x"
type input "0"
click at [387, 357] on button "Create" at bounding box center [386, 360] width 106 height 15
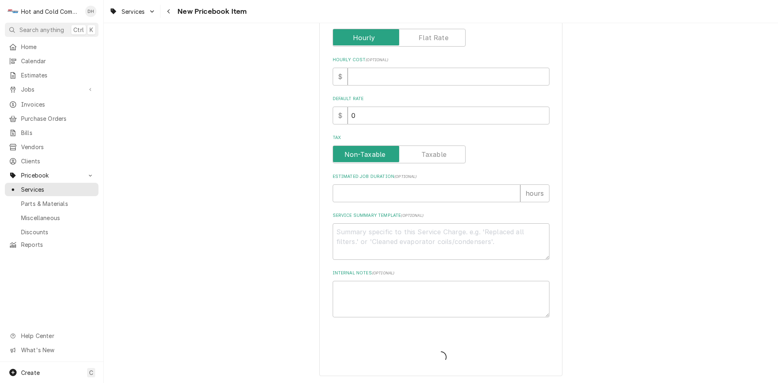
type textarea "x"
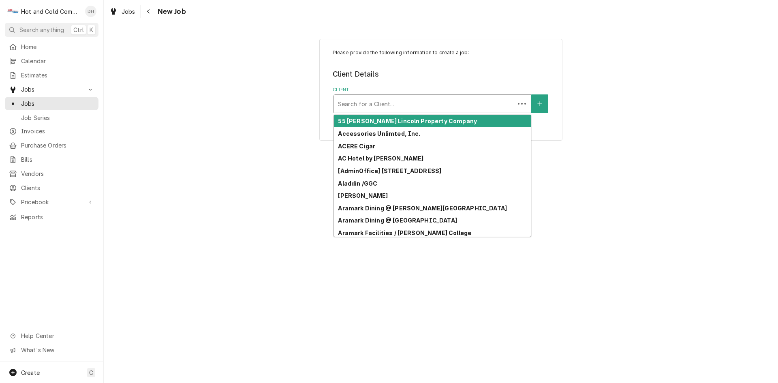
click at [466, 103] on div "Client" at bounding box center [424, 103] width 173 height 15
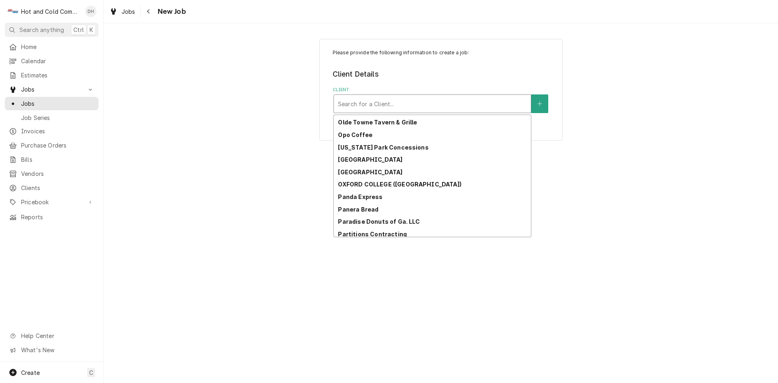
scroll to position [1810, 0]
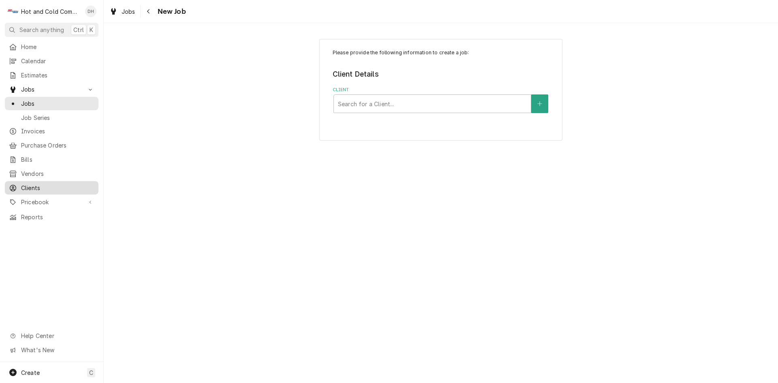
click at [50, 184] on span "Clients" at bounding box center [57, 188] width 73 height 9
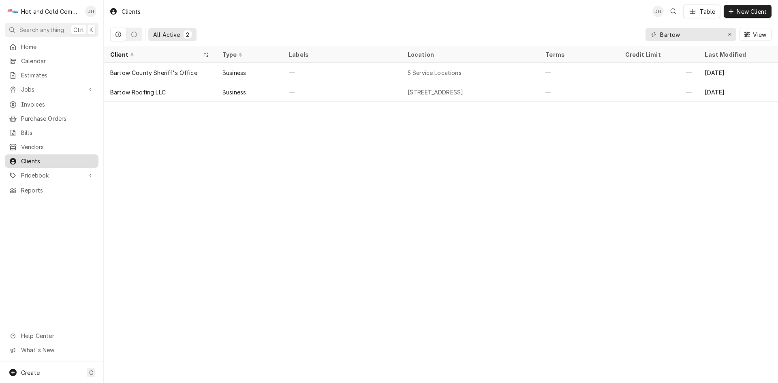
drag, startPoint x: 38, startPoint y: 157, endPoint x: 57, endPoint y: 156, distance: 18.7
click at [38, 157] on span "Clients" at bounding box center [57, 161] width 73 height 9
click at [54, 171] on span "Pricebook" at bounding box center [51, 175] width 61 height 9
click at [33, 185] on span "Services" at bounding box center [57, 189] width 73 height 9
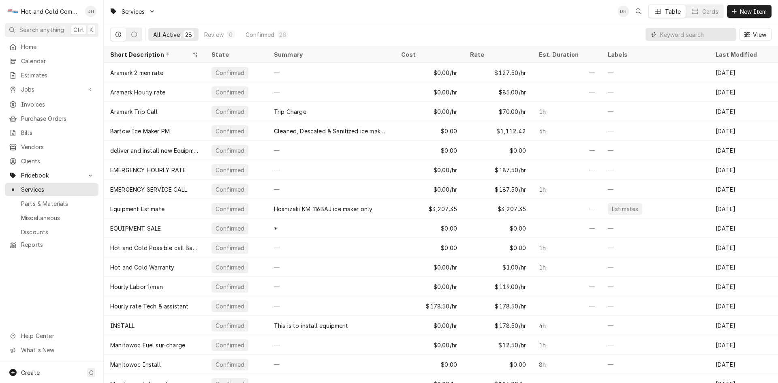
click at [682, 33] on input "Dynamic Content Wrapper" at bounding box center [696, 34] width 72 height 13
type input "p"
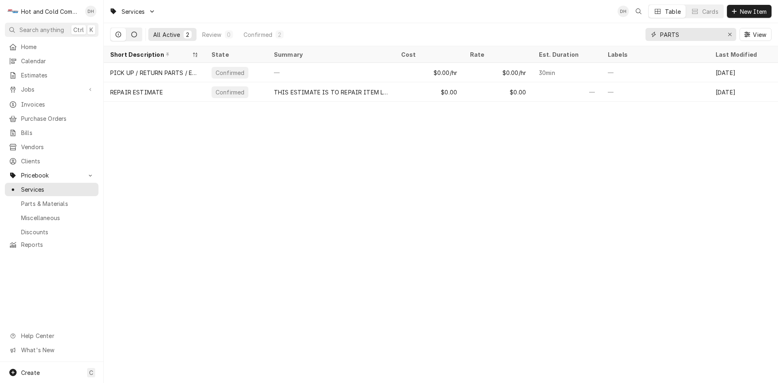
type input "PARTS"
click at [136, 38] on button "Dynamic Content Wrapper" at bounding box center [133, 34] width 15 height 13
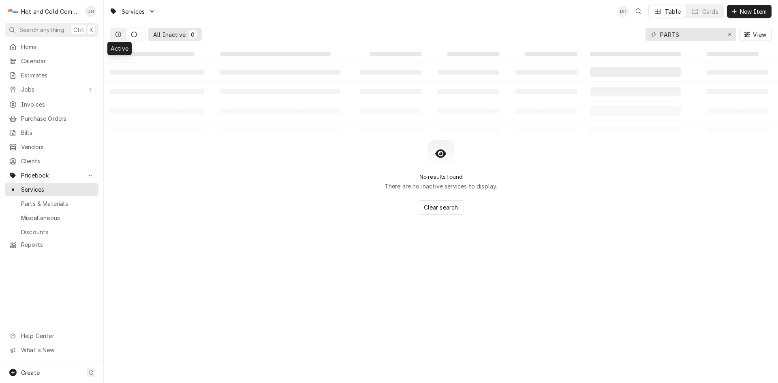
click at [121, 33] on icon "Dynamic Content Wrapper" at bounding box center [118, 35] width 6 height 6
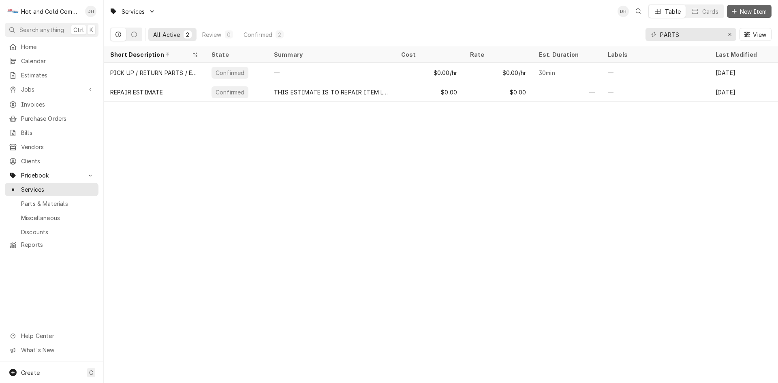
click at [752, 10] on span "New Item" at bounding box center [753, 11] width 30 height 9
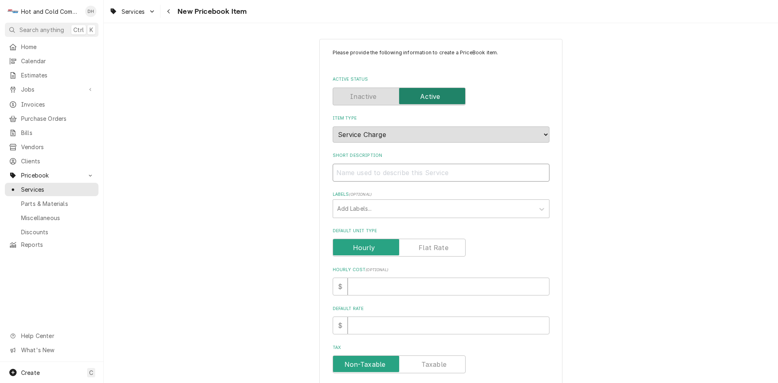
click at [412, 171] on input "Short Description" at bounding box center [441, 173] width 217 height 18
type textarea "x"
type input "P"
type textarea "x"
type input "PA"
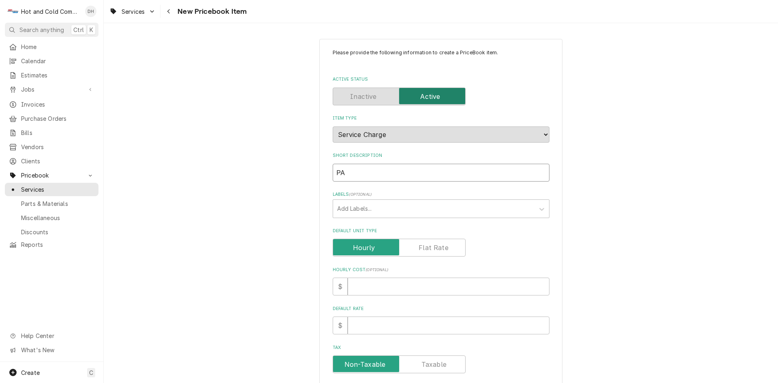
type textarea "x"
type input "PAR"
type textarea "x"
type input "PART"
type textarea "x"
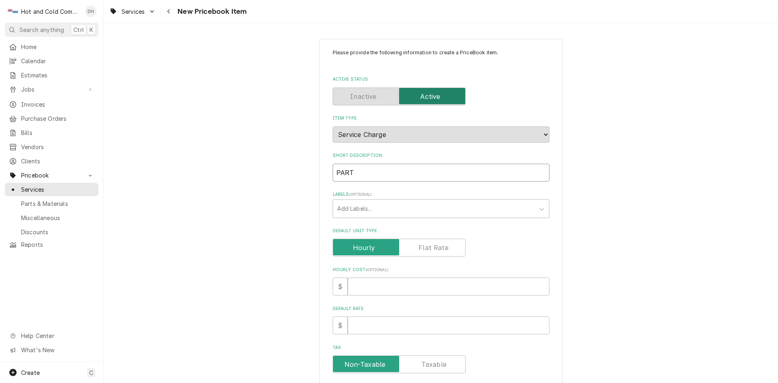
type input "PART"
type textarea "x"
type input "PART S"
type textarea "x"
type input "PART SA"
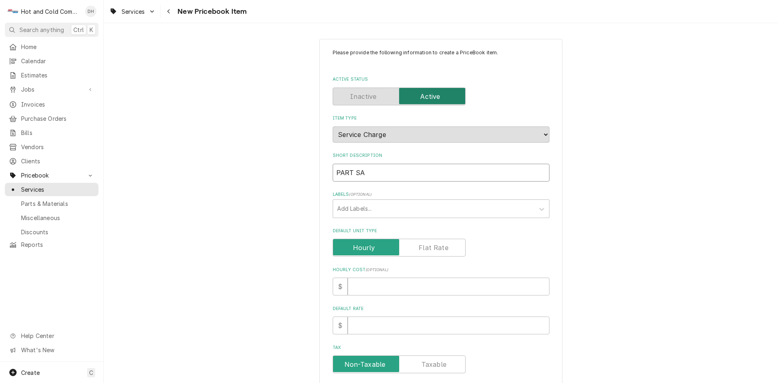
type textarea "x"
type input "PART SAL"
type textarea "x"
type input "PART SALE"
click at [362, 283] on input "Hourly Cost ( optional )" at bounding box center [449, 287] width 202 height 18
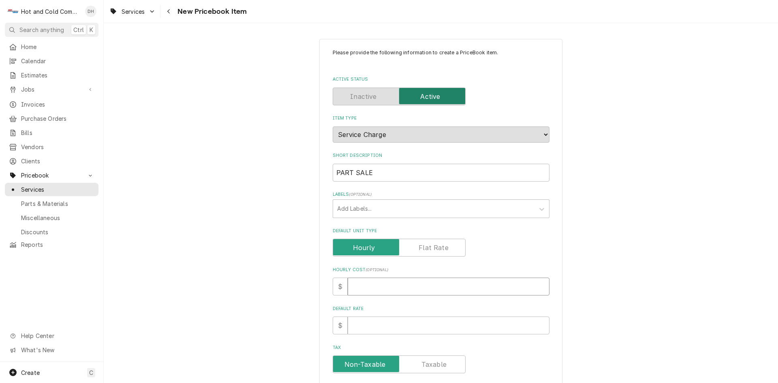
type textarea "x"
type input "0"
click at [381, 328] on input "Default Rate" at bounding box center [449, 325] width 202 height 18
type textarea "x"
type input "0"
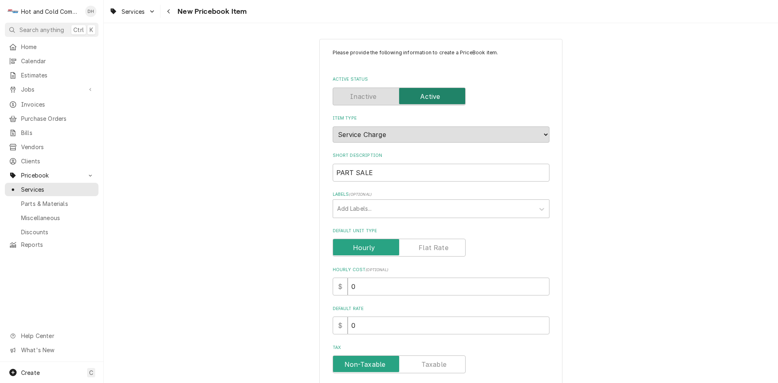
scroll to position [135, 0]
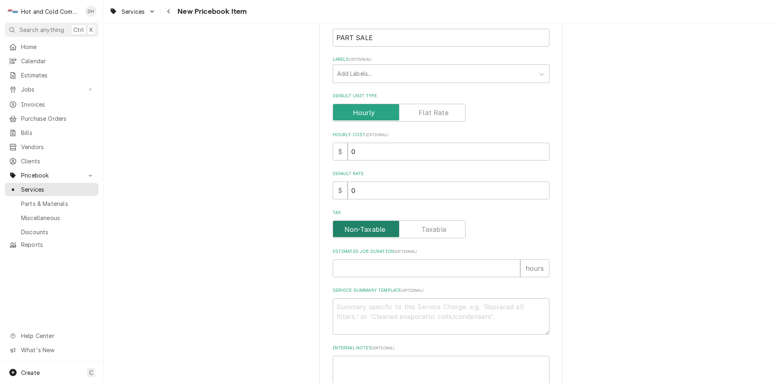
click at [449, 231] on input "Tax" at bounding box center [399, 229] width 126 height 18
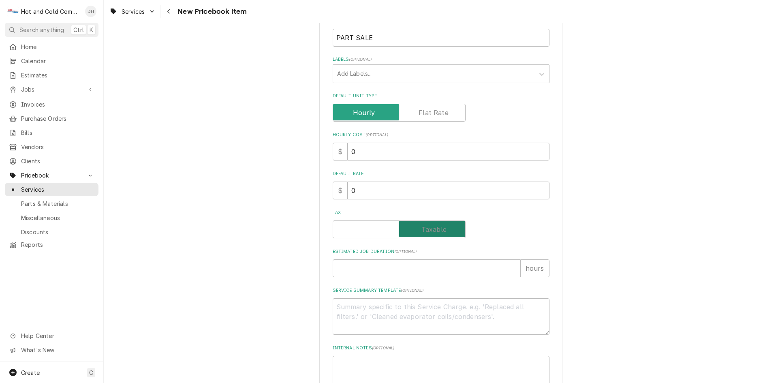
checkbox input "true"
drag, startPoint x: 334, startPoint y: 267, endPoint x: 341, endPoint y: 266, distance: 7.0
click at [334, 267] on input "Estimated Job Duration ( optional )" at bounding box center [427, 268] width 188 height 18
type textarea "x"
type input ".5"
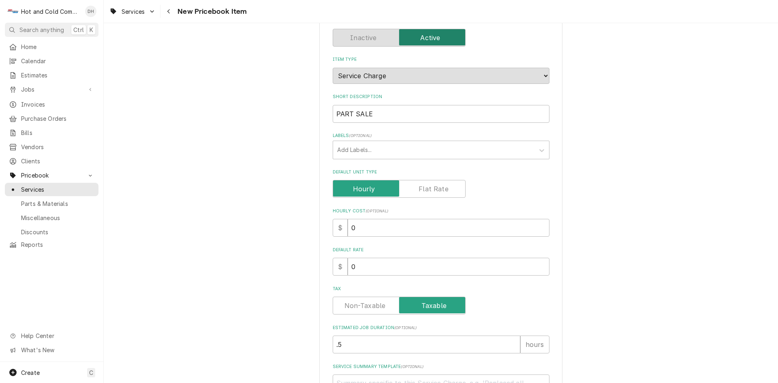
scroll to position [194, 0]
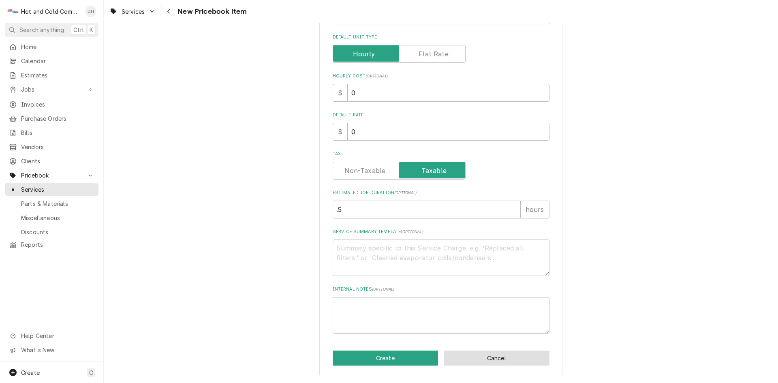
click at [508, 360] on button "Cancel" at bounding box center [497, 357] width 106 height 15
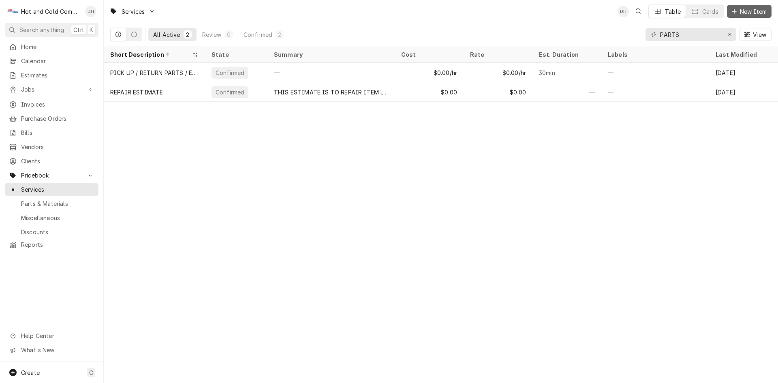
click at [751, 8] on span "New Item" at bounding box center [753, 11] width 30 height 9
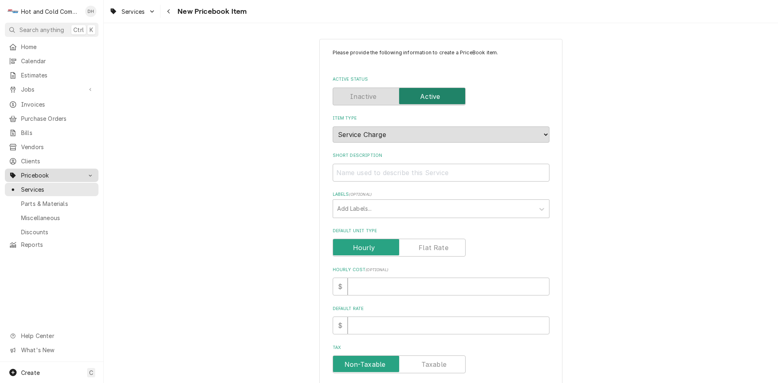
click at [47, 171] on span "Pricebook" at bounding box center [51, 175] width 61 height 9
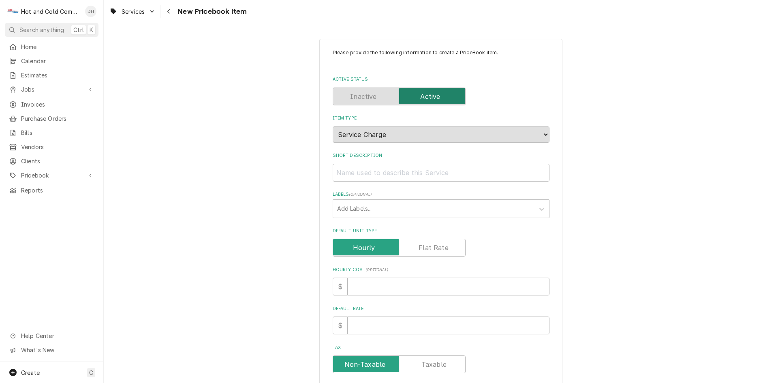
click at [163, 178] on div "Please provide the following information to create a PriceBook item. Active Sta…" at bounding box center [441, 304] width 674 height 545
click at [43, 173] on span "Pricebook" at bounding box center [51, 175] width 61 height 9
click at [391, 173] on input "Short Description" at bounding box center [441, 173] width 217 height 18
type textarea "x"
type input "P"
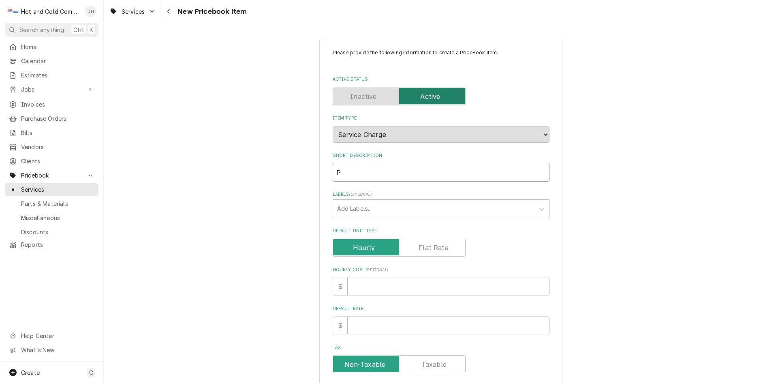
type textarea "x"
type input "PA"
type textarea "x"
type input "PAR"
type textarea "x"
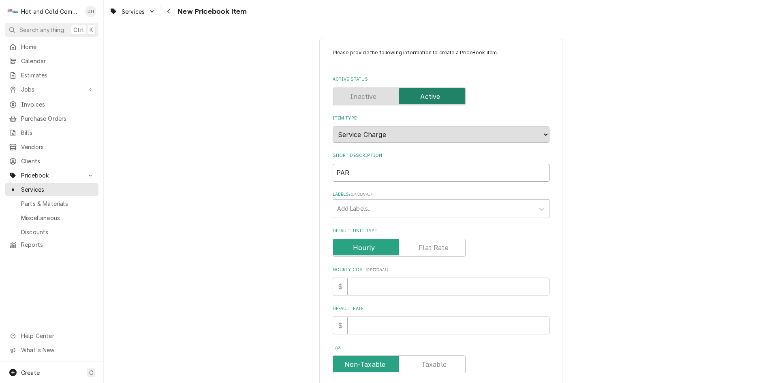
type input "PART"
type textarea "x"
type input "PARTS"
type textarea "x"
type input "PARTS/"
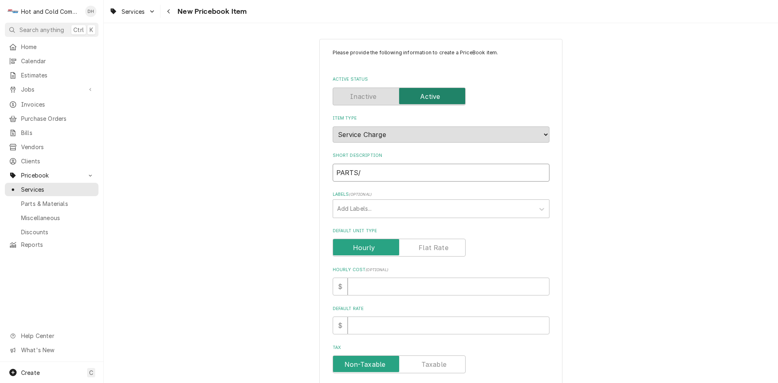
type textarea "x"
type input "PARTS/E"
type textarea "x"
type input "PARTS/EQ"
type textarea "x"
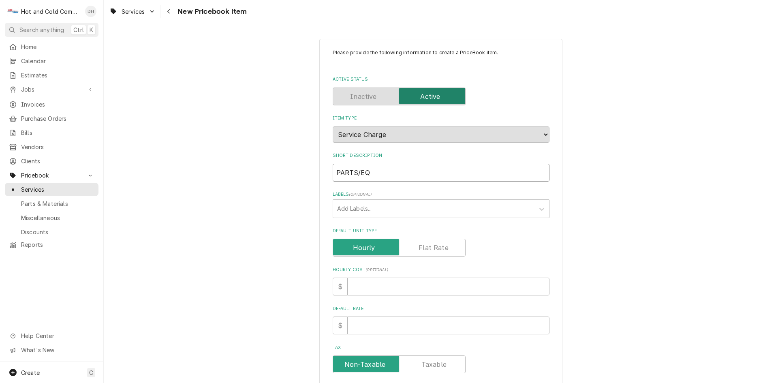
type input "PARTS/EQU"
type textarea "x"
type input "PARTS/EQUI"
type textarea "x"
type input "PARTS/EQUIP"
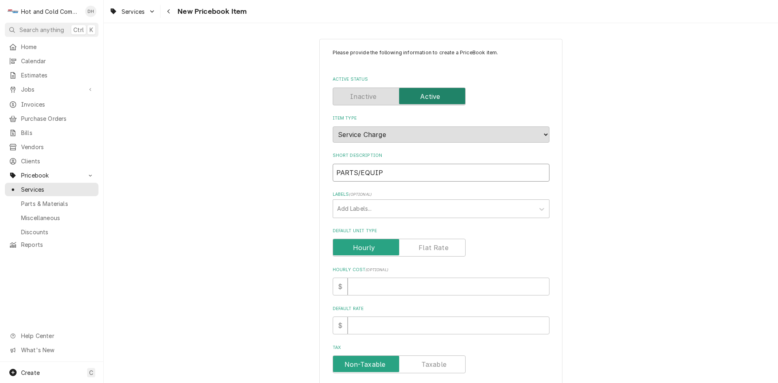
type textarea "x"
type input "PARTS/EQUIPM"
type textarea "x"
type input "PARTS/EQUIPME"
type textarea "x"
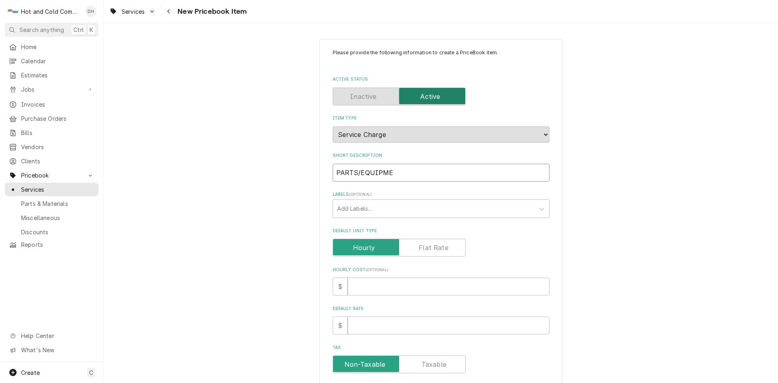
type input "PARTS/EQUIPMEN"
type textarea "x"
type input "PARTS/EQUIPMENT"
type textarea "x"
type input "PARTS/EQUIPMENT"
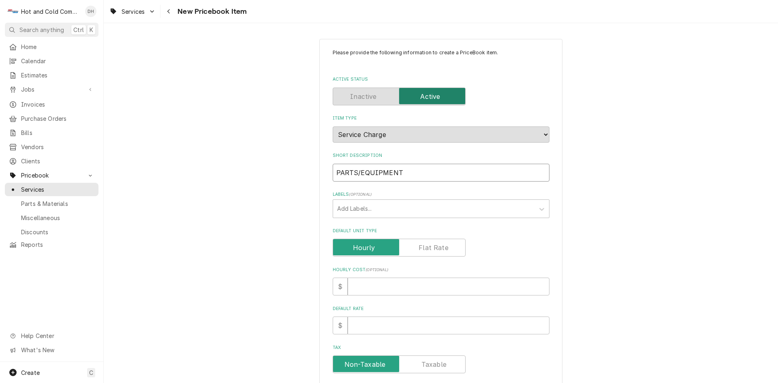
type textarea "x"
type input "PARTS/EQUIPMENT S"
type textarea "x"
type input "PARTS/EQUIPMENT SA"
type textarea "x"
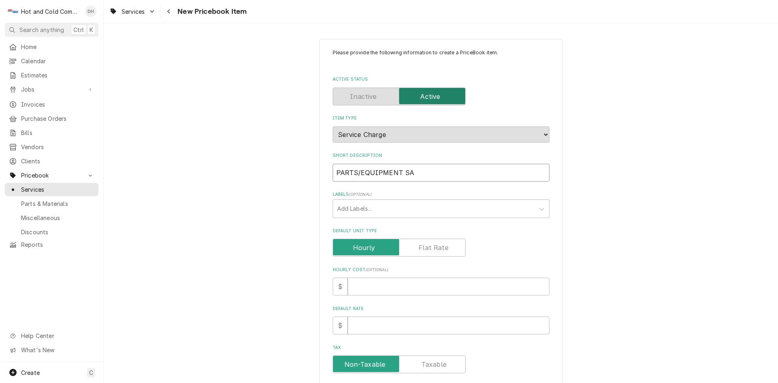
type input "PARTS/EQUIPMENT SAL"
type textarea "x"
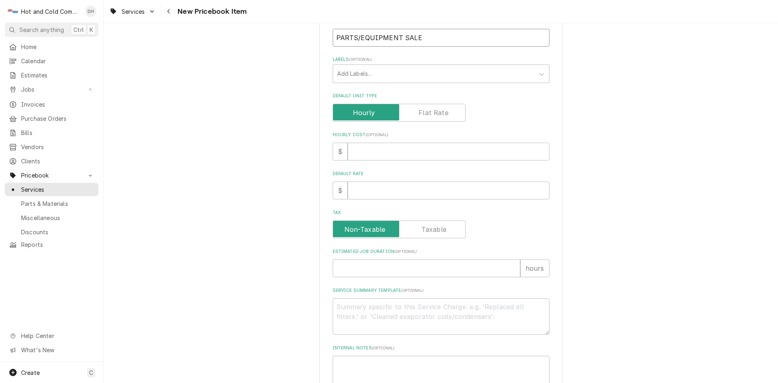
scroll to position [194, 0]
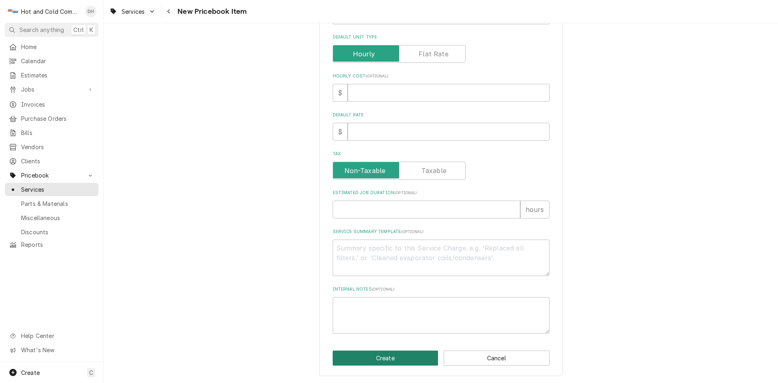
type input "PARTS/EQUIPMENT SALE"
click at [390, 357] on button "Create" at bounding box center [386, 357] width 106 height 15
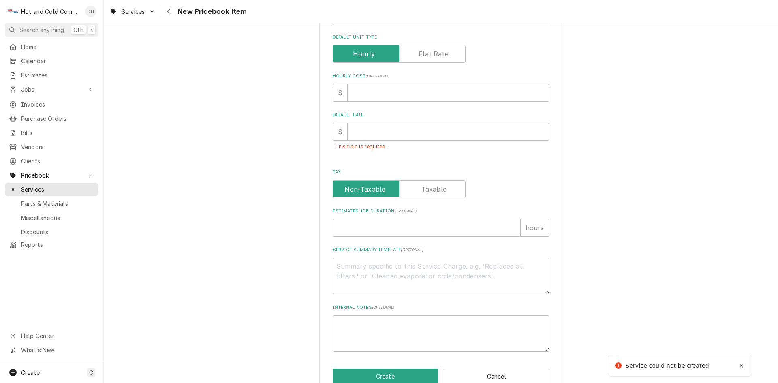
scroll to position [210, 0]
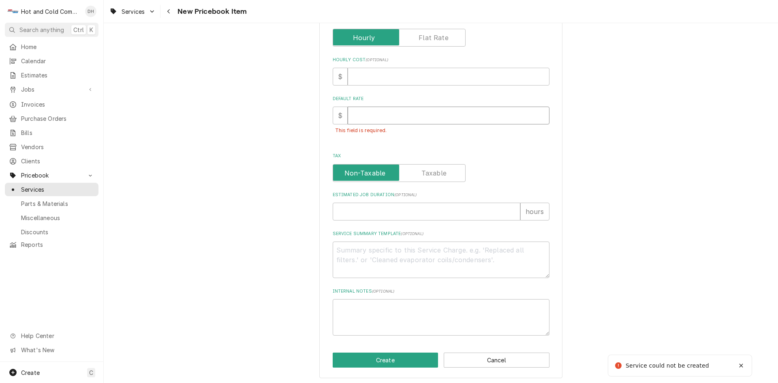
click at [395, 118] on input "Default Rate" at bounding box center [449, 116] width 202 height 18
type textarea "x"
type input "0"
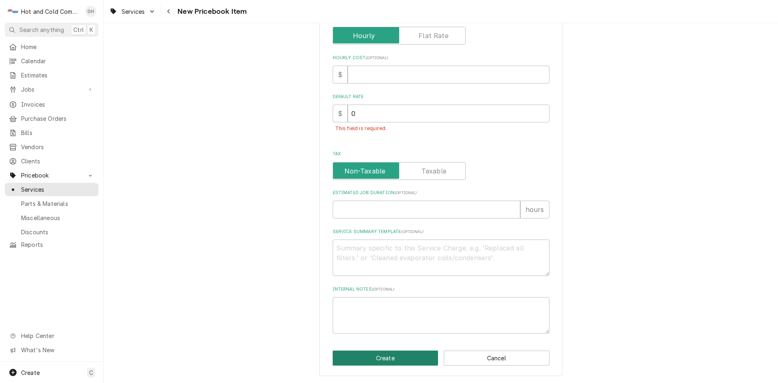
click at [396, 355] on button "Create" at bounding box center [386, 357] width 106 height 15
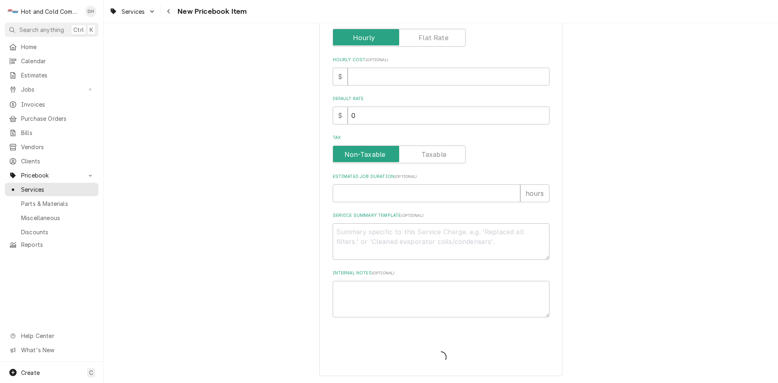
type textarea "x"
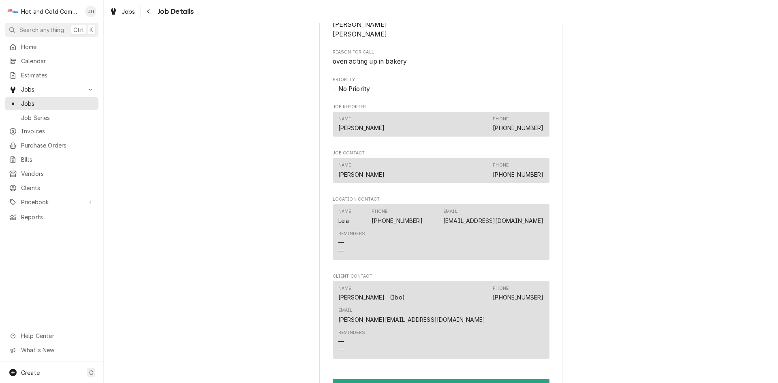
scroll to position [406, 0]
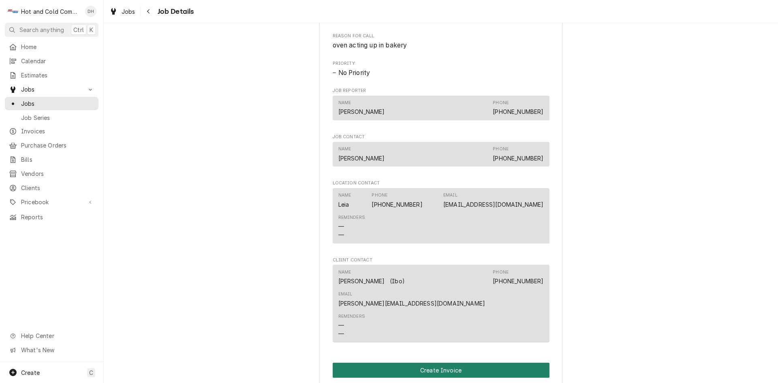
click at [451, 363] on button "Create Invoice" at bounding box center [441, 370] width 217 height 15
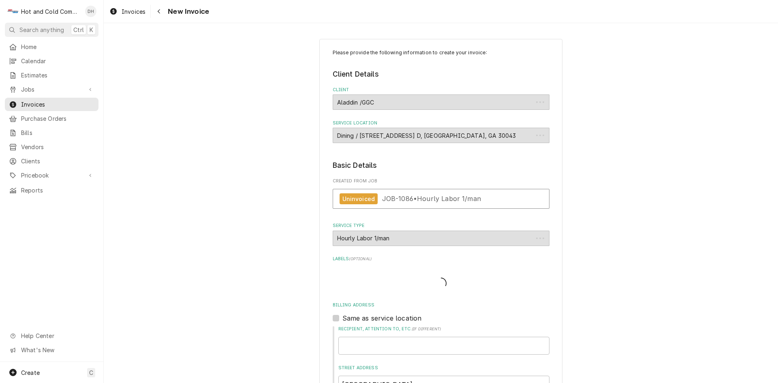
type textarea "x"
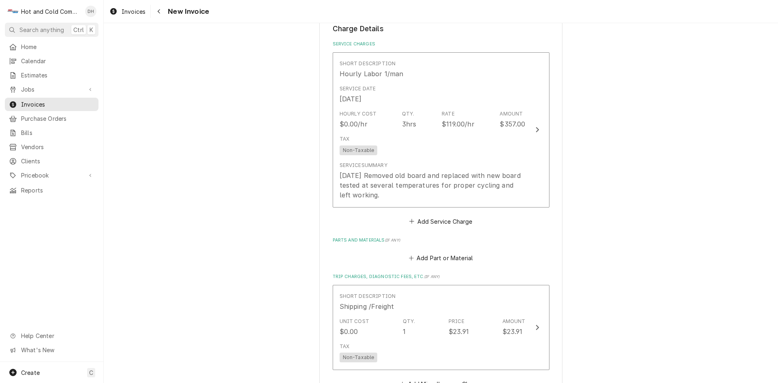
scroll to position [622, 0]
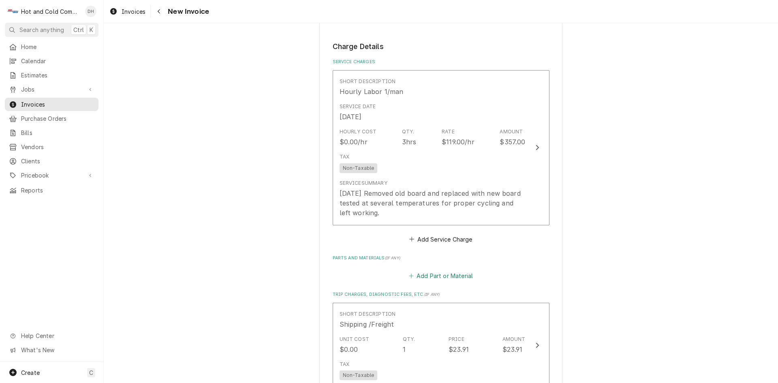
click at [456, 276] on button "Add Part or Material" at bounding box center [440, 275] width 67 height 11
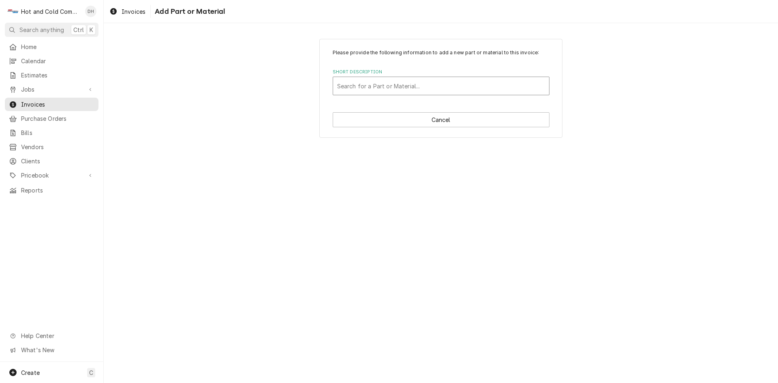
click at [387, 84] on div "Short Description" at bounding box center [441, 86] width 208 height 15
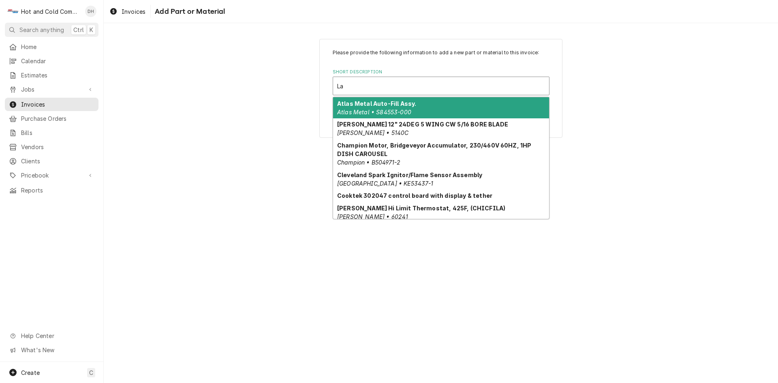
type input "Lan"
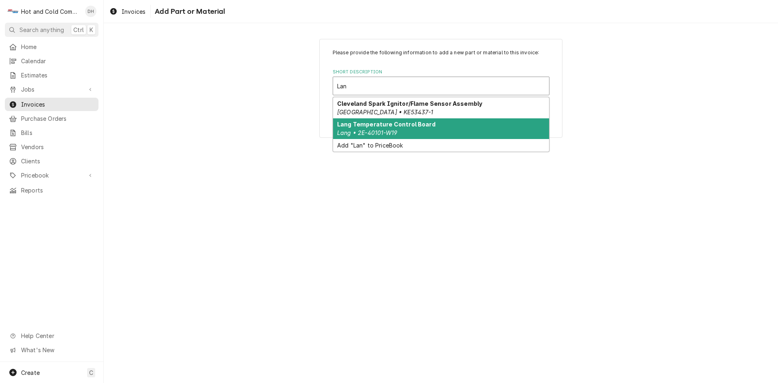
click at [371, 126] on strong "Lang Temperature Control Board" at bounding box center [386, 124] width 98 height 7
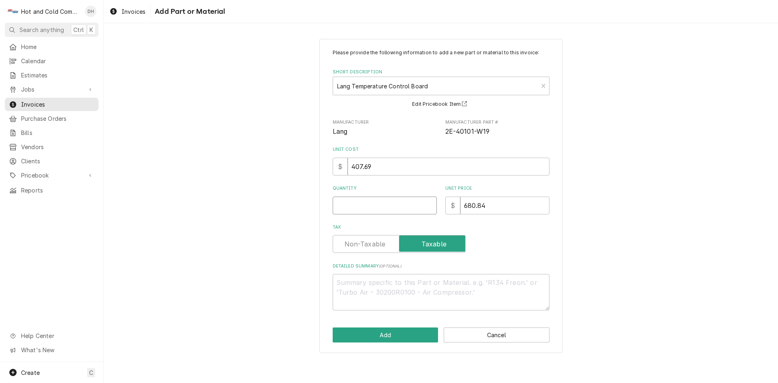
click at [403, 205] on input "Quantity" at bounding box center [385, 206] width 104 height 18
type textarea "x"
type input "1"
click at [393, 332] on button "Add" at bounding box center [386, 334] width 106 height 15
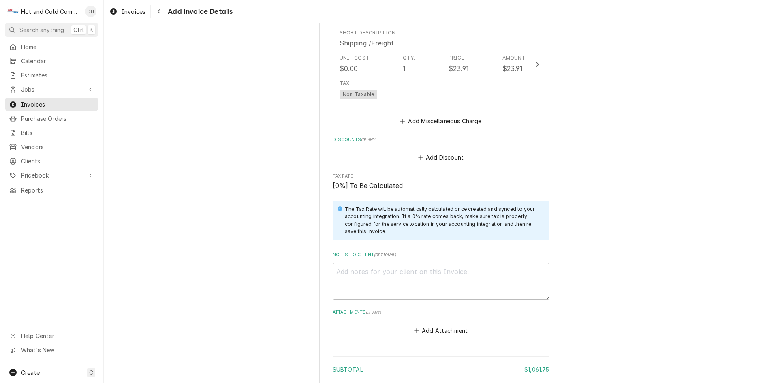
scroll to position [1141, 0]
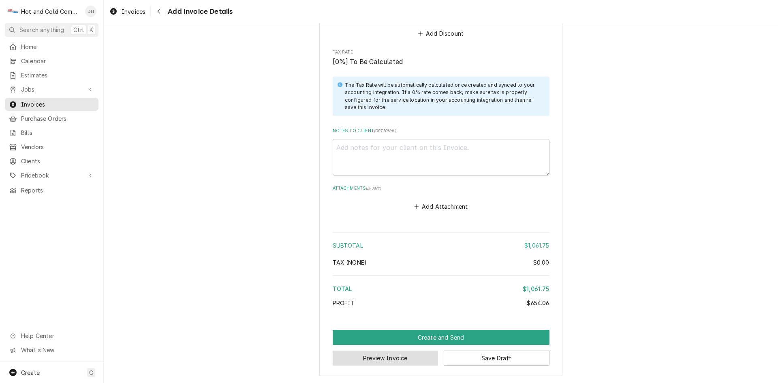
click at [402, 359] on button "Preview Invoice" at bounding box center [386, 357] width 106 height 15
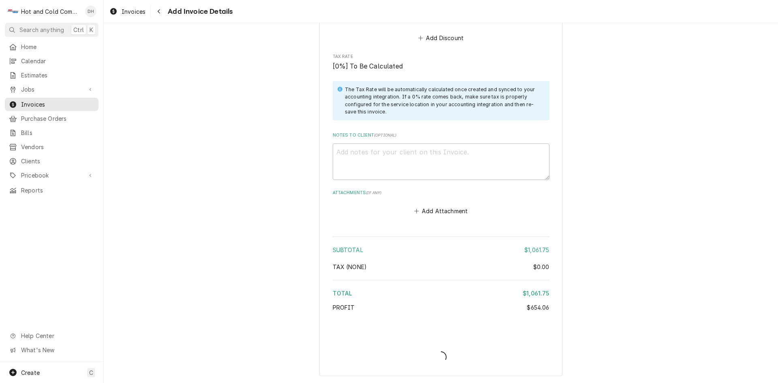
type textarea "x"
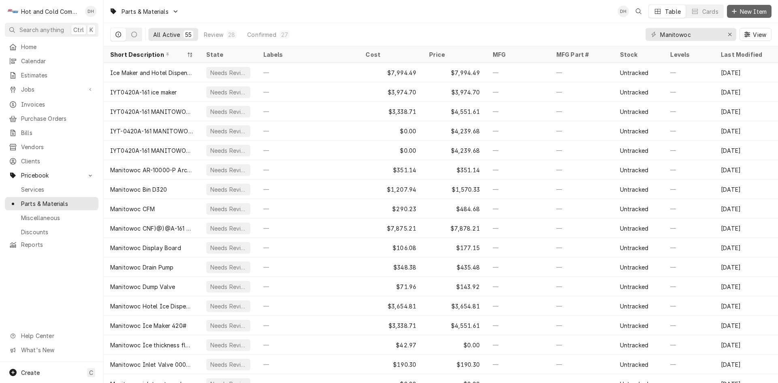
click at [749, 14] on span "New Item" at bounding box center [753, 11] width 30 height 9
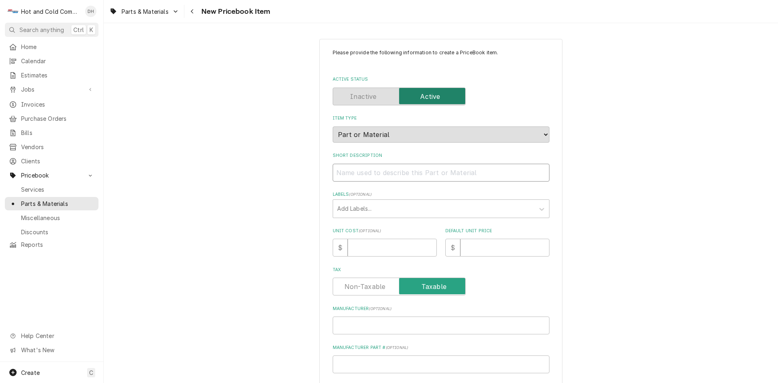
paste input "Lang 2E-40101-W19 Temperature Control Board"
type textarea "x"
drag, startPoint x: 394, startPoint y: 171, endPoint x: 351, endPoint y: 176, distance: 43.6
click at [350, 176] on input "Lang 2E-40101-W19 Temperature Control Board" at bounding box center [441, 173] width 217 height 18
type input "Lang 2E-40101-W19 Temperature Control Board"
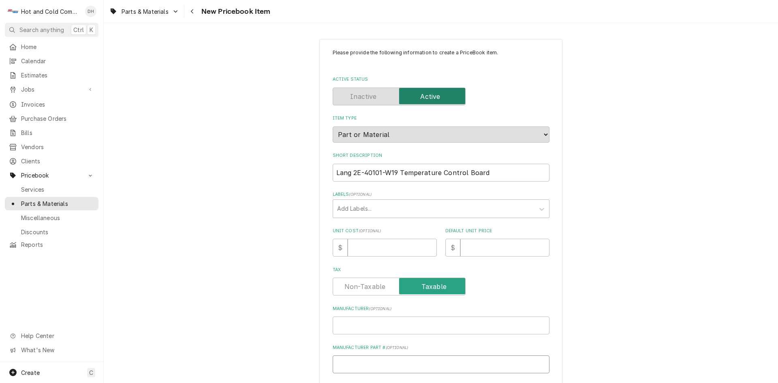
click at [389, 364] on input "Manufacturer Part # ( optional )" at bounding box center [441, 364] width 217 height 18
paste input "2E-40101-W19"
type textarea "x"
type input "2E-40101-W19"
click at [381, 325] on input "Manufacturer ( optional )" at bounding box center [441, 325] width 217 height 18
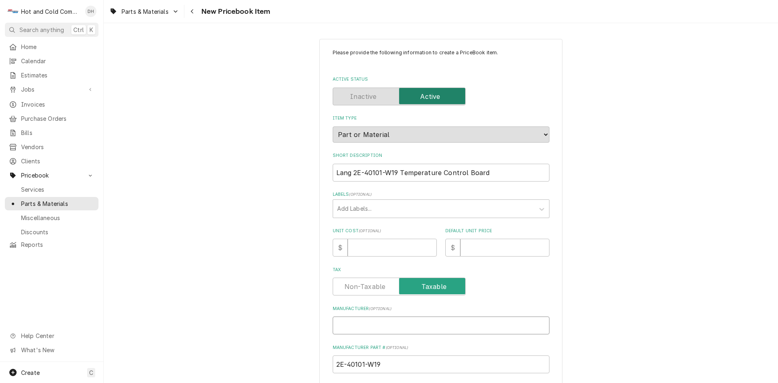
type textarea "x"
type input "L"
type textarea "x"
type input "La"
type textarea "x"
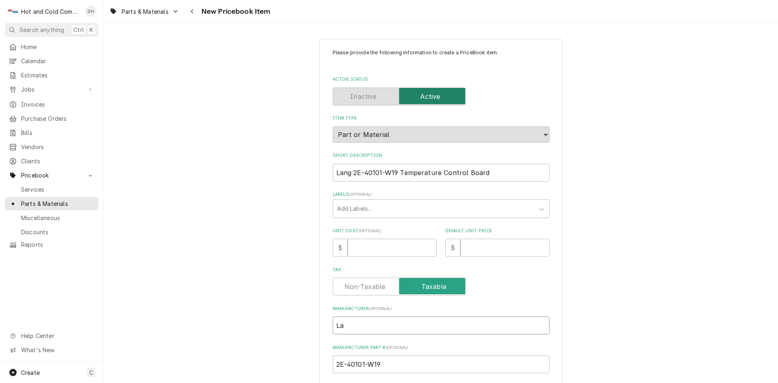
type input "Lan"
type textarea "x"
type input "Lang"
click at [395, 172] on input "Lang 2E-40101-W19 Temperature Control Board" at bounding box center [441, 173] width 217 height 18
type textarea "x"
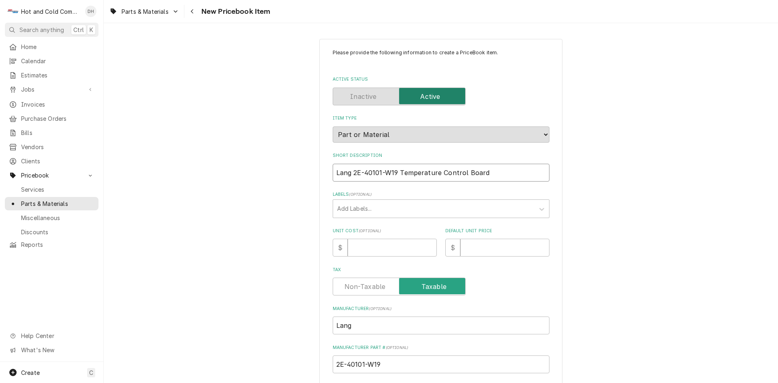
type input "Lang 2E-40101-W1 Temperature Control Board"
type textarea "x"
type input "Lang 2E-40101-W Temperature Control Board"
type textarea "x"
type input "Lang 2E-40101- Temperature Control Board"
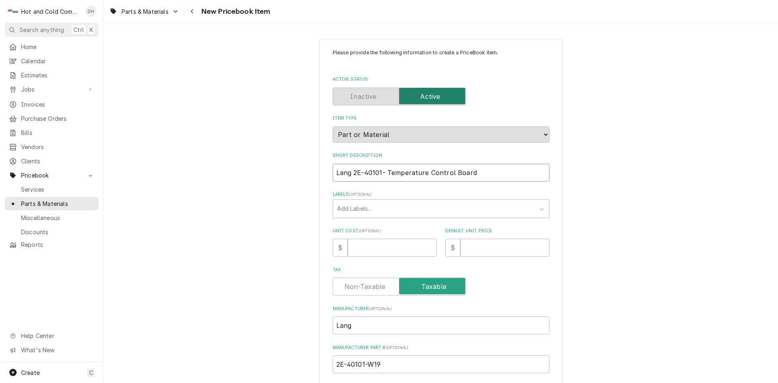
type textarea "x"
type input "Lang 2E-40101 Temperature Control Board"
type textarea "x"
type input "Lang 2E-4010 Temperature Control Board"
type textarea "x"
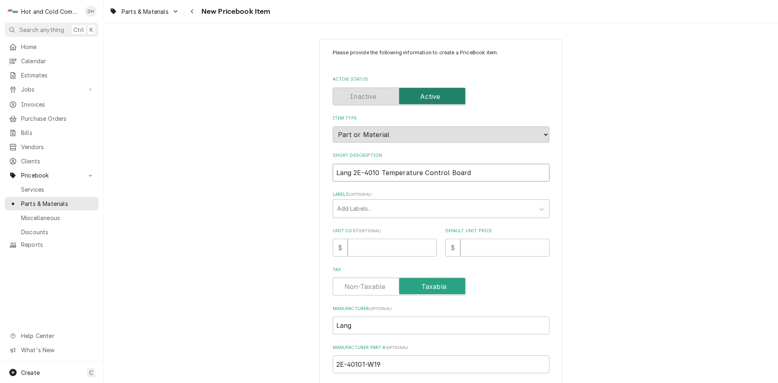
type input "Lang 2E-401 Temperature Control Board"
type textarea "x"
type input "Lang 2E-40 Temperature Control Board"
type textarea "x"
type input "Lang 2E-4 Temperature Control Board"
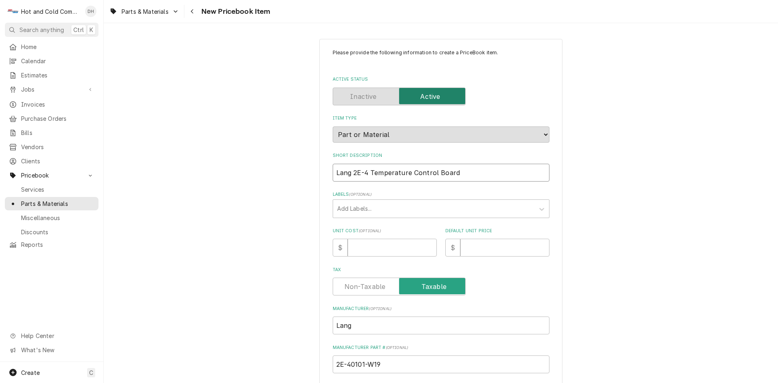
type textarea "x"
type input "Lang 2E- Temperature Control Board"
type textarea "x"
type input "Lang 2E Temperature Control Board"
type textarea "x"
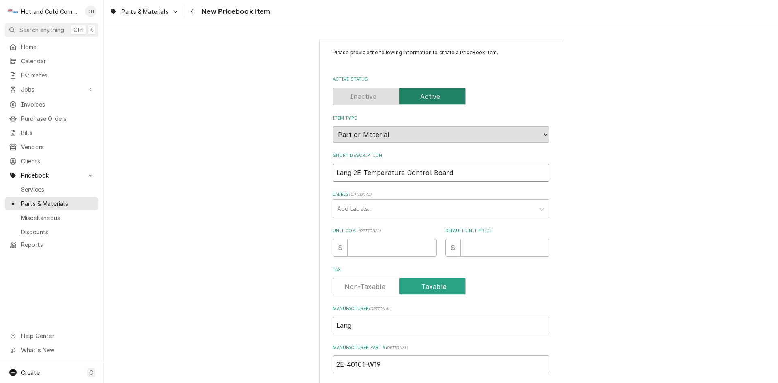
type input "Lang 2 Temperature Control Board"
type textarea "x"
type input "Lang Temperature Control Board"
type textarea "x"
type input "Lang Temperature Control Board"
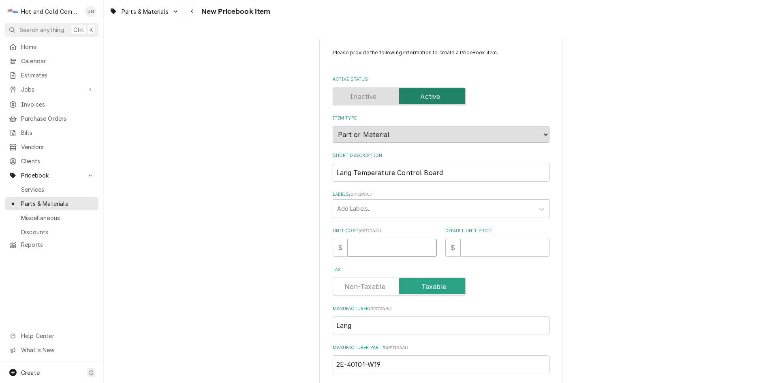
click at [397, 246] on input "Unit Cost ( optional )" at bounding box center [392, 248] width 89 height 18
type textarea "x"
type input "4"
type textarea "x"
type input "40"
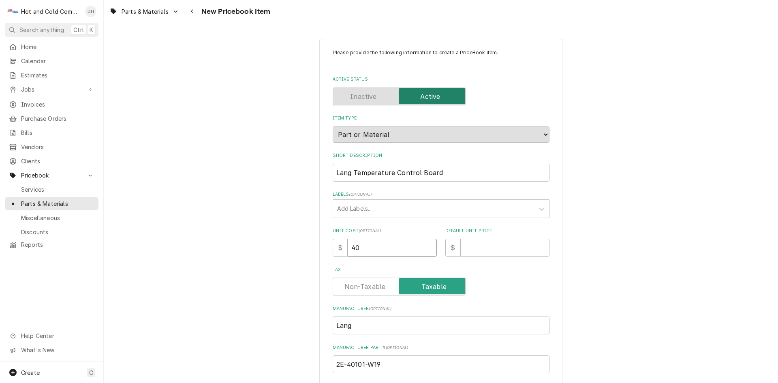
type textarea "x"
type input "407"
type textarea "x"
type input "407.6"
type textarea "x"
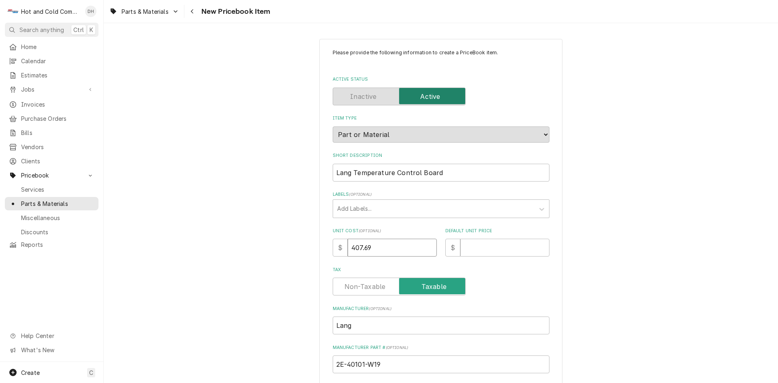
type input "407.69"
click at [468, 247] on input "Default Unit Price" at bounding box center [504, 248] width 89 height 18
type textarea "x"
type input "6"
type textarea "x"
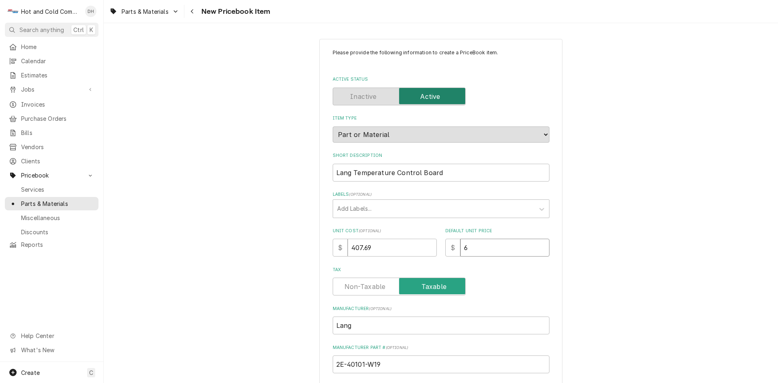
type input "68"
type textarea "x"
type input "680"
type textarea "x"
type input "680.8"
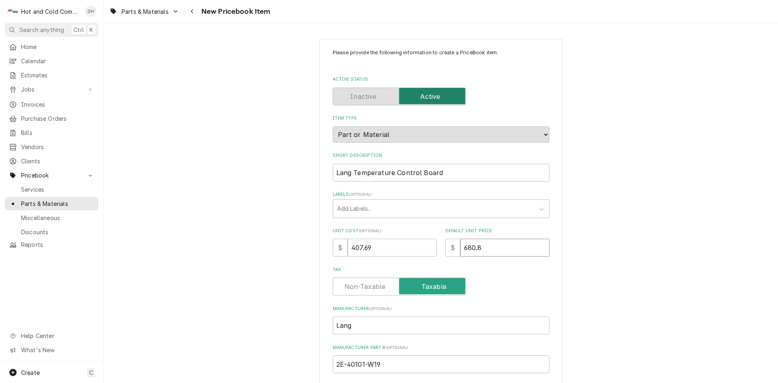
type textarea "x"
type input "680.84"
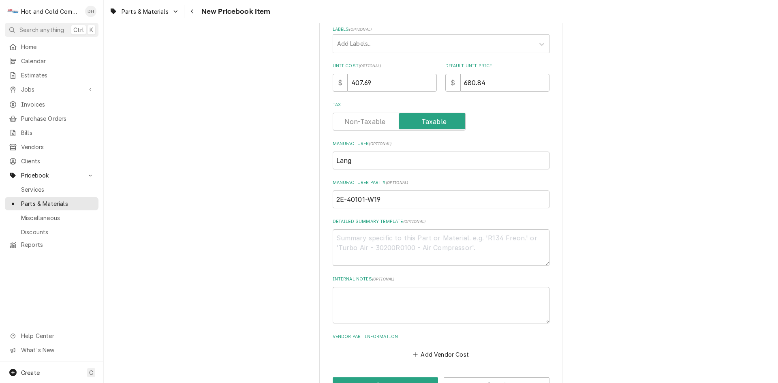
scroll to position [192, 0]
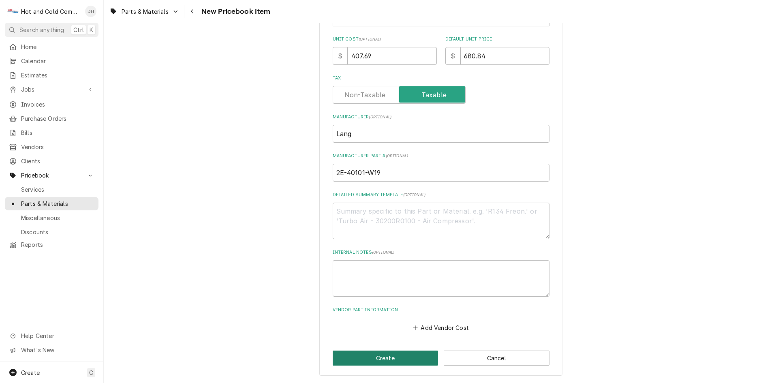
click at [372, 351] on button "Create" at bounding box center [386, 357] width 106 height 15
type textarea "x"
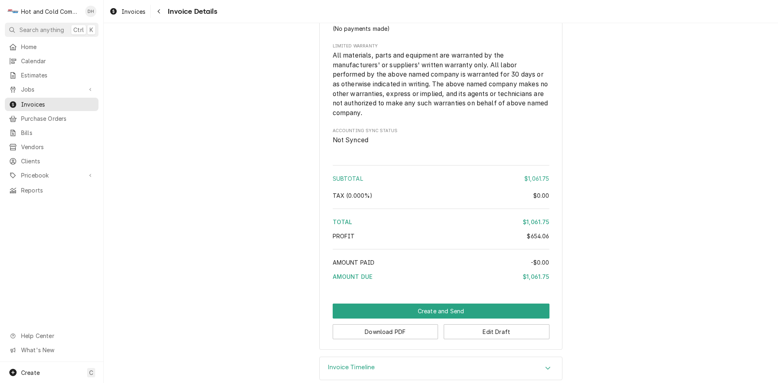
scroll to position [891, 0]
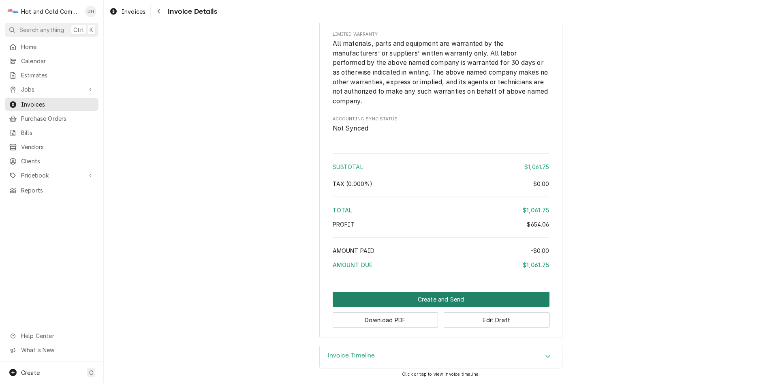
click at [436, 297] on button "Create and Send" at bounding box center [441, 299] width 217 height 15
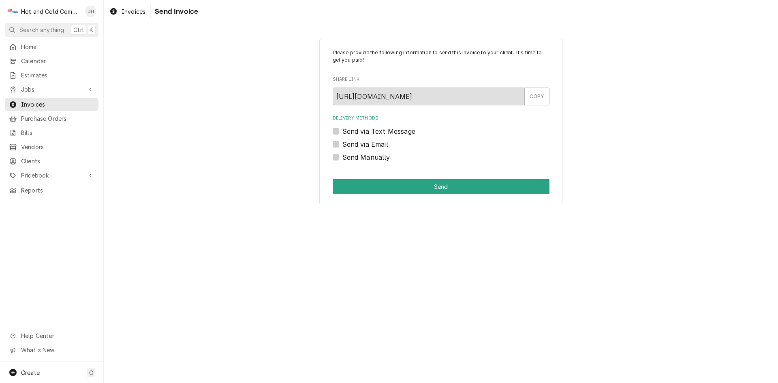
click at [342, 143] on label "Send via Email" at bounding box center [365, 144] width 46 height 10
click at [342, 143] on input "Send via Email" at bounding box center [450, 148] width 217 height 18
checkbox input "true"
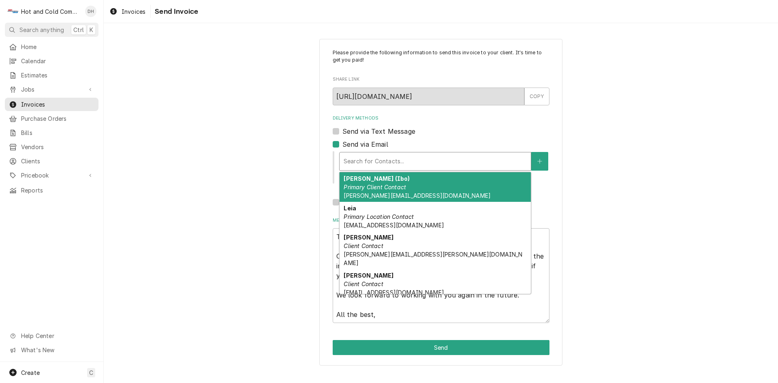
click at [413, 160] on div "Delivery Methods" at bounding box center [435, 161] width 183 height 15
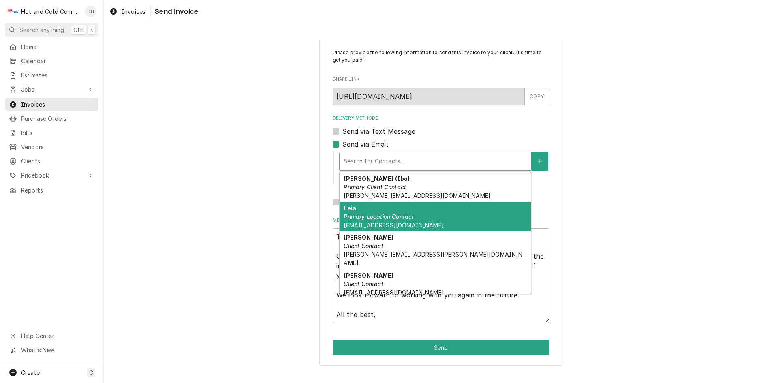
click at [391, 216] on em "Primary Location Contact" at bounding box center [379, 216] width 70 height 7
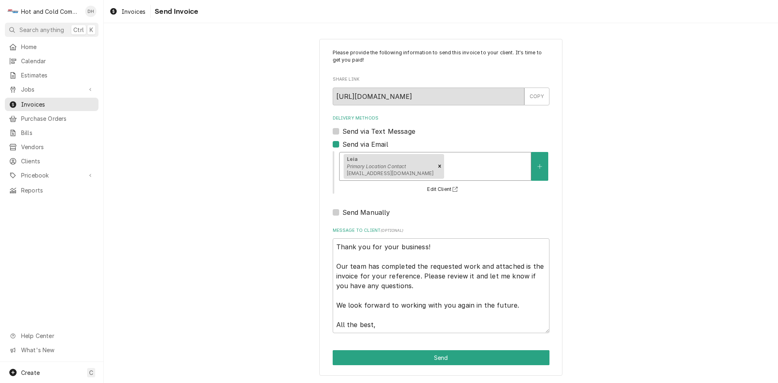
click at [486, 171] on div "Delivery Methods" at bounding box center [486, 166] width 81 height 15
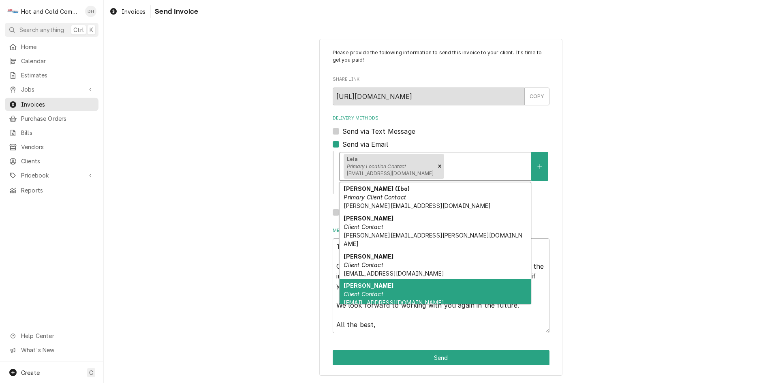
click at [380, 291] on em "Client Contact" at bounding box center [363, 294] width 39 height 7
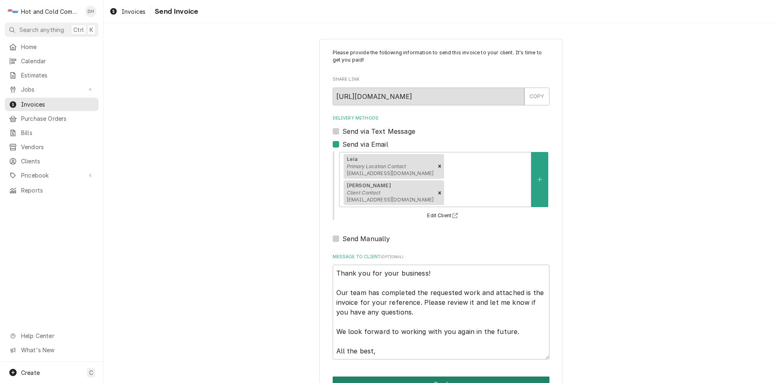
click at [445, 376] on button "Send" at bounding box center [441, 383] width 217 height 15
type textarea "x"
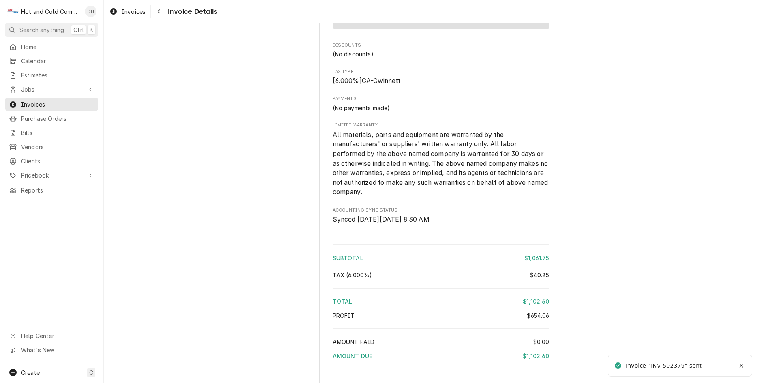
scroll to position [960, 0]
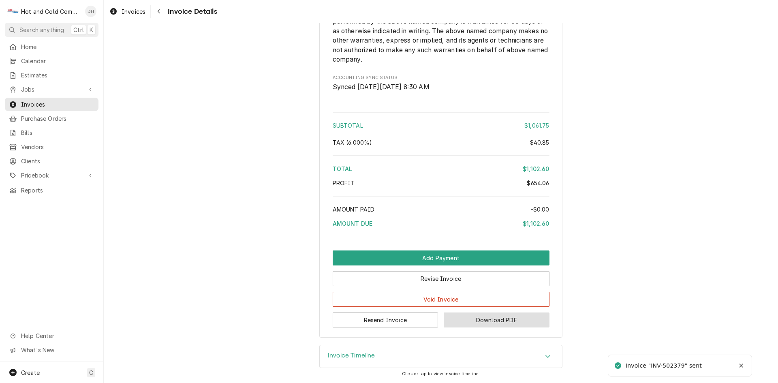
click at [502, 319] on button "Download PDF" at bounding box center [497, 319] width 106 height 15
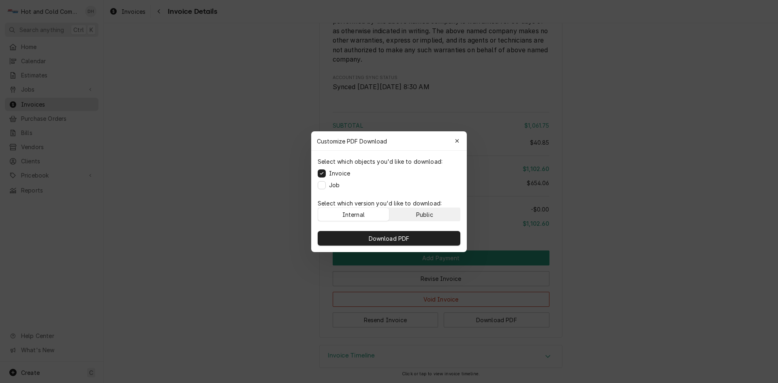
drag, startPoint x: 454, startPoint y: 214, endPoint x: 446, endPoint y: 214, distance: 8.5
click at [454, 214] on button "Public" at bounding box center [424, 214] width 71 height 13
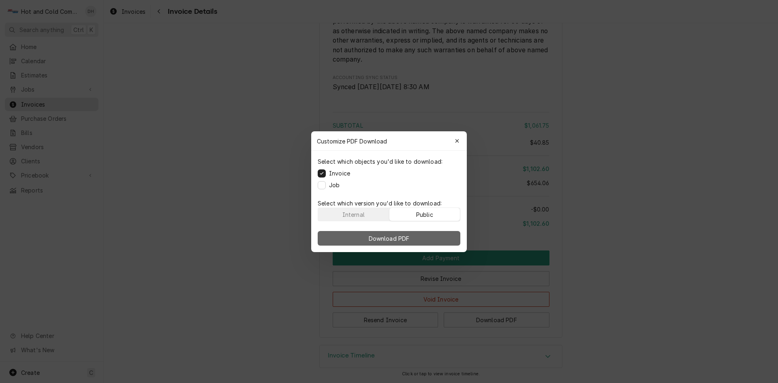
click at [410, 239] on span "Download PDF" at bounding box center [389, 238] width 44 height 9
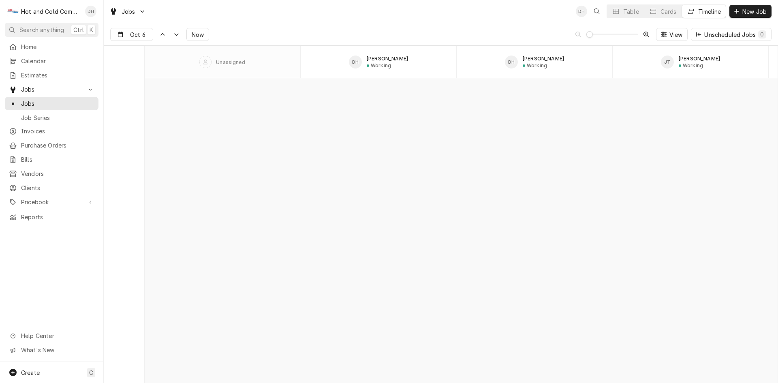
scroll to position [6343, 0]
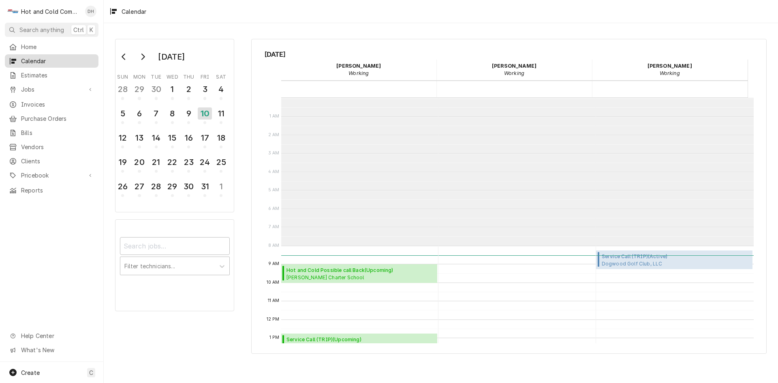
scroll to position [148, 0]
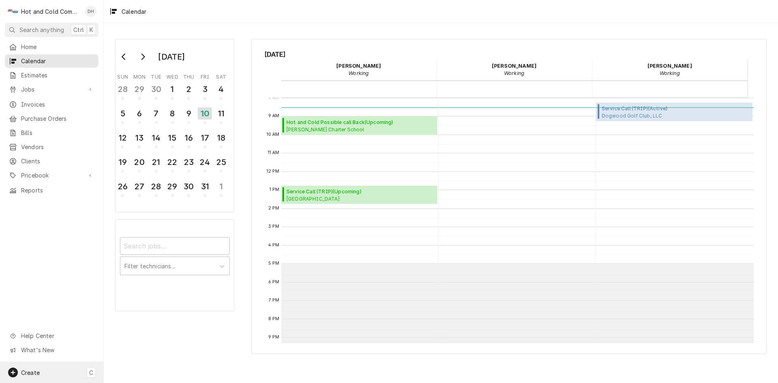
click at [35, 373] on span "Create" at bounding box center [30, 372] width 19 height 7
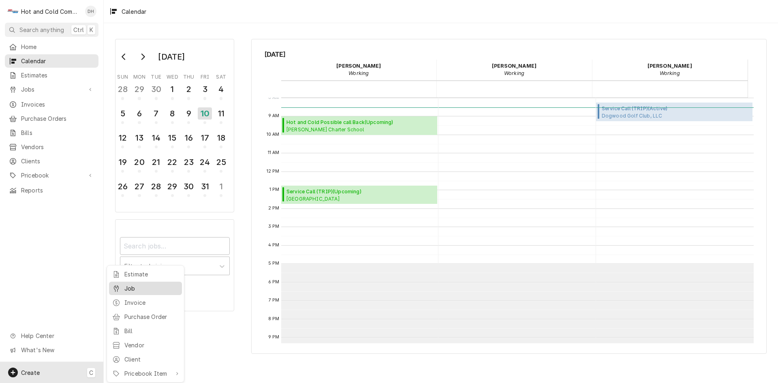
click at [140, 287] on div "Job" at bounding box center [151, 288] width 54 height 9
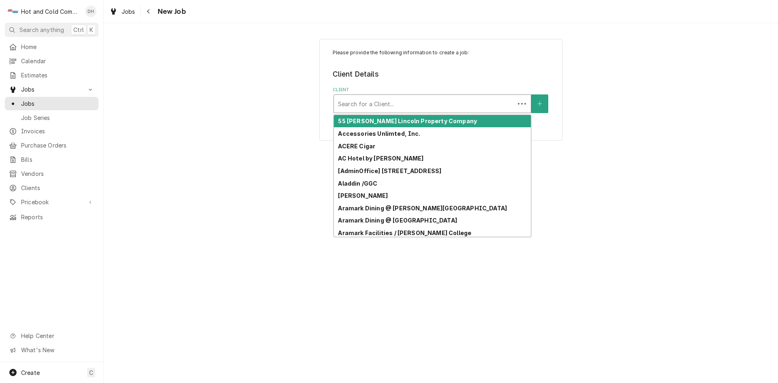
click at [445, 101] on div "Client" at bounding box center [424, 103] width 173 height 15
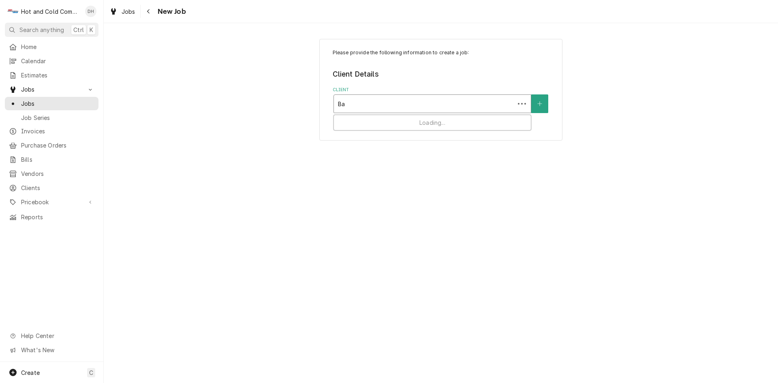
type input "Bar"
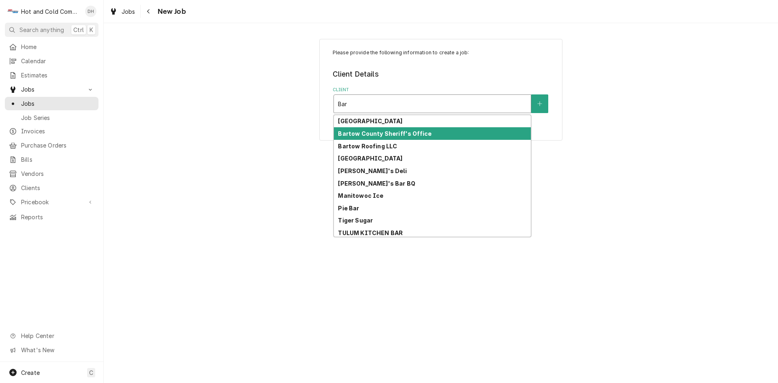
click at [419, 130] on strong "Bartow County Sheriff's Office" at bounding box center [385, 133] width 94 height 7
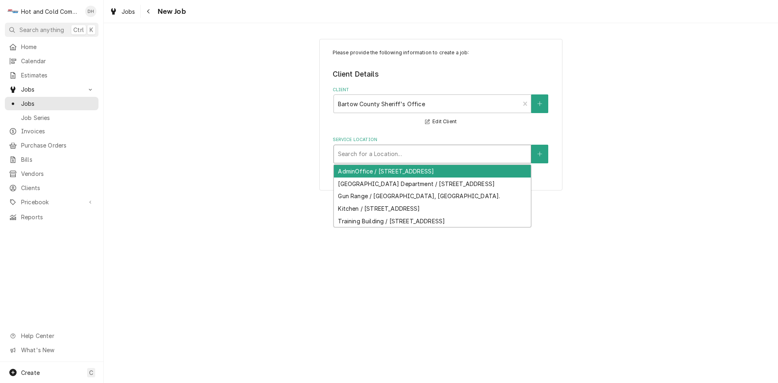
click at [429, 150] on div "Service Location" at bounding box center [432, 154] width 189 height 15
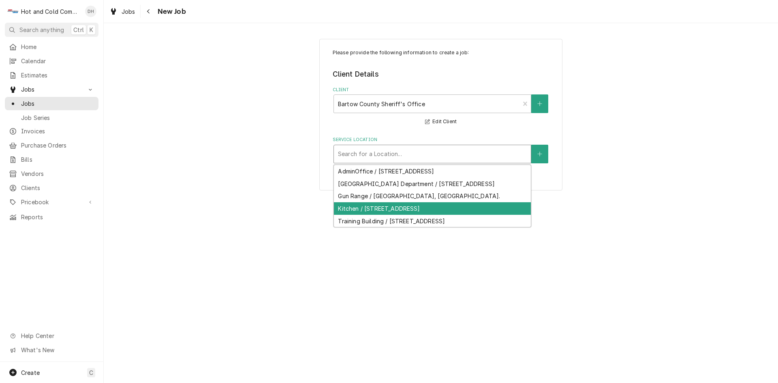
click at [448, 215] on div "Kitchen / [STREET_ADDRESS]" at bounding box center [432, 208] width 197 height 13
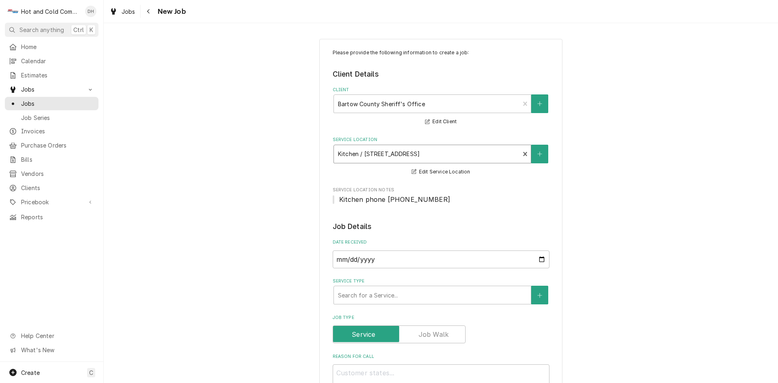
scroll to position [135, 0]
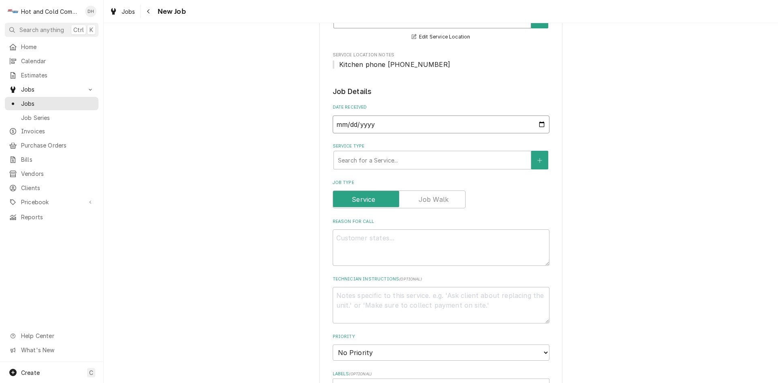
click at [536, 124] on input "[DATE]" at bounding box center [441, 124] width 217 height 18
type textarea "x"
type input "[DATE]"
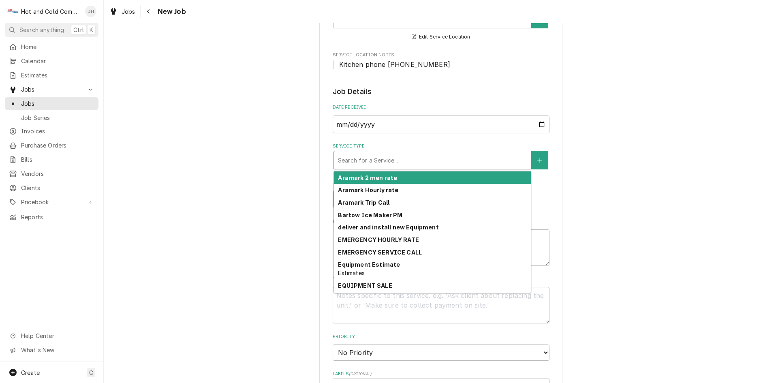
click at [382, 154] on div "Service Type" at bounding box center [432, 160] width 189 height 15
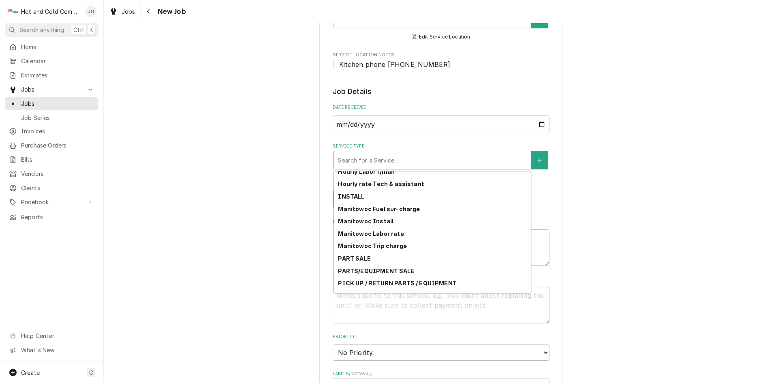
scroll to position [167, 0]
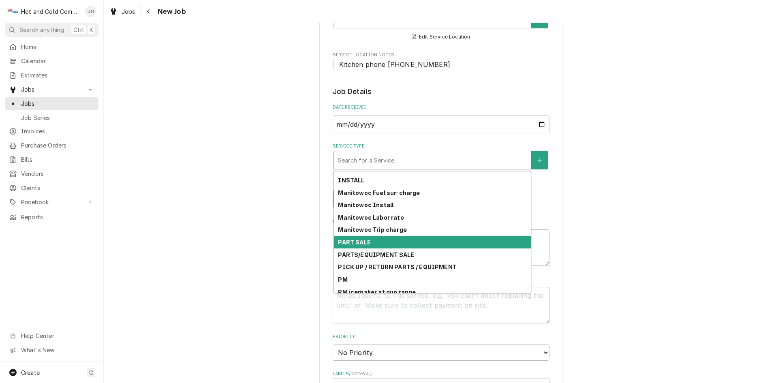
click at [372, 240] on div "PART SALE" at bounding box center [432, 242] width 197 height 13
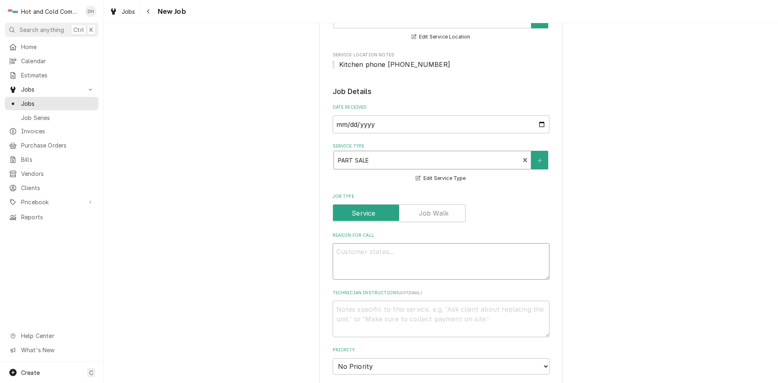
click at [394, 252] on textarea "Reason For Call" at bounding box center [441, 261] width 217 height 36
type textarea "x"
type textarea "T"
type textarea "x"
type textarea "To"
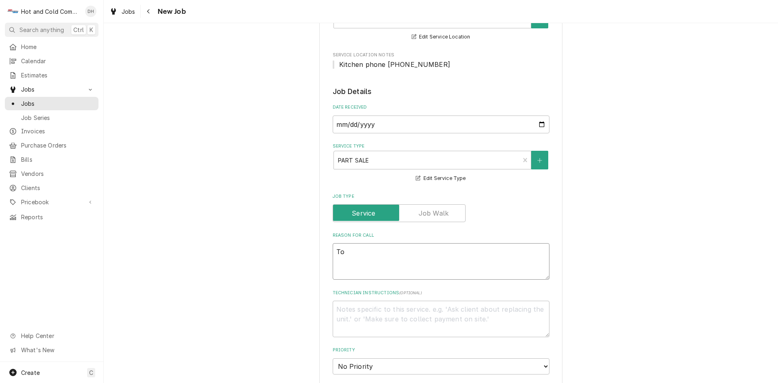
type textarea "x"
type textarea "To"
type textarea "x"
type textarea "To b"
type textarea "x"
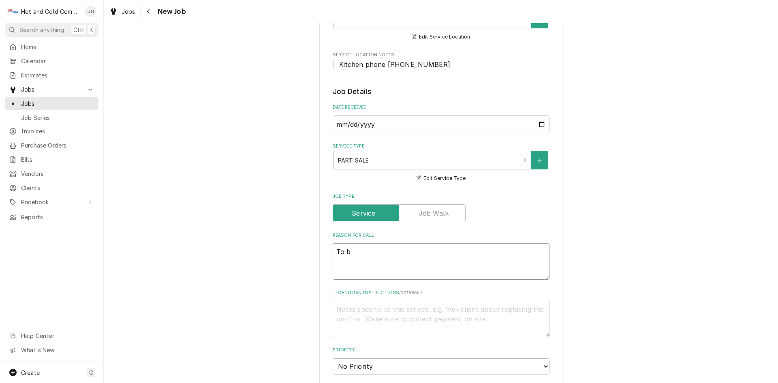
type textarea "To bi"
type textarea "x"
type textarea "To bil"
type textarea "x"
type textarea "To bill"
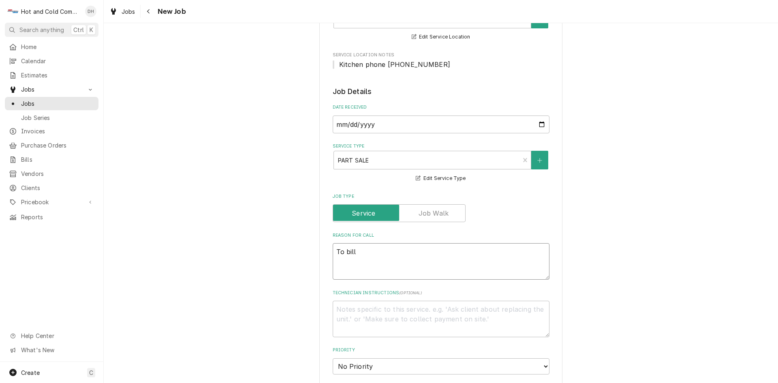
type textarea "x"
type textarea "To bill"
type textarea "x"
type textarea "To bill f"
type textarea "x"
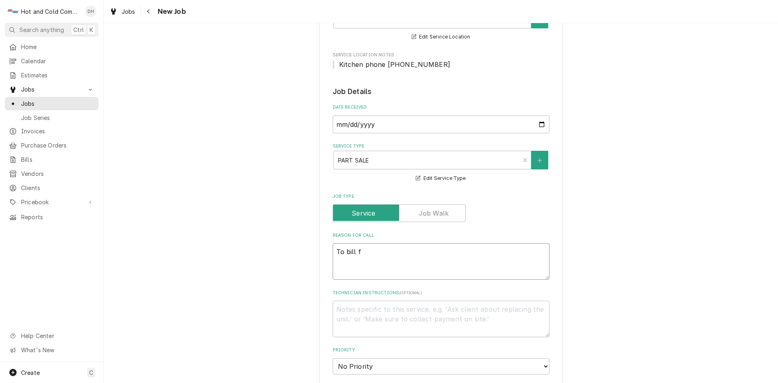
type textarea "To bill fo"
type textarea "x"
type textarea "To bill for"
type textarea "x"
type textarea "To bill for"
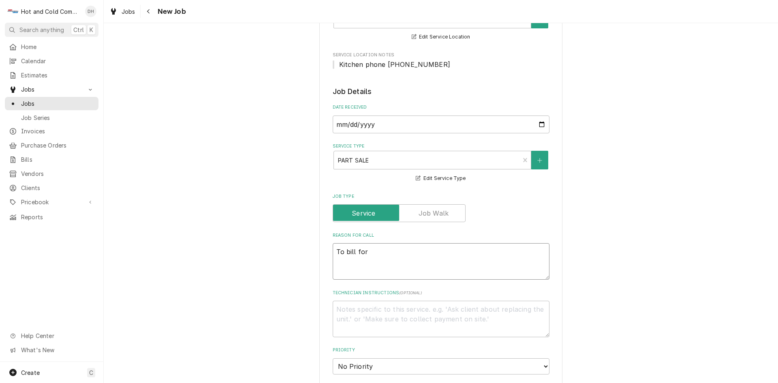
type textarea "x"
type textarea "To bill for p"
type textarea "x"
type textarea "To bill for pa"
type textarea "x"
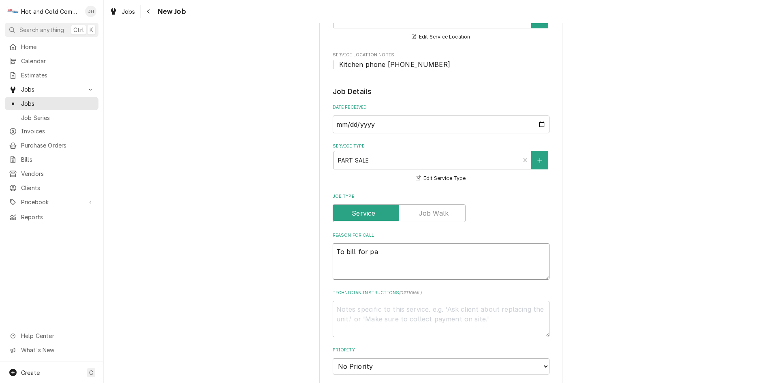
type textarea "To bill for par"
type textarea "x"
type textarea "To bill for part"
type textarea "x"
type textarea "To bill for part"
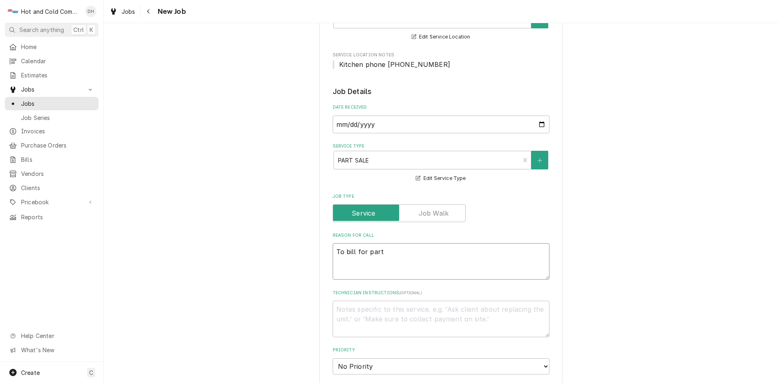
type textarea "x"
type textarea "To bill for part t"
type textarea "x"
type textarea "To bill for part th"
type textarea "x"
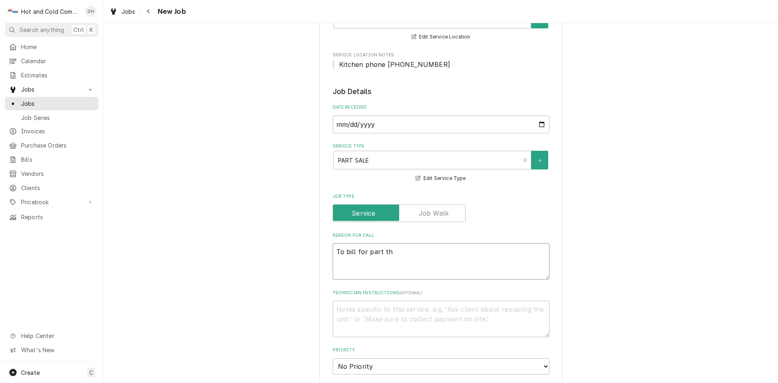
type textarea "To bill for part tha"
type textarea "x"
type textarea "To bill for part that"
type textarea "x"
type textarea "To bill for part that"
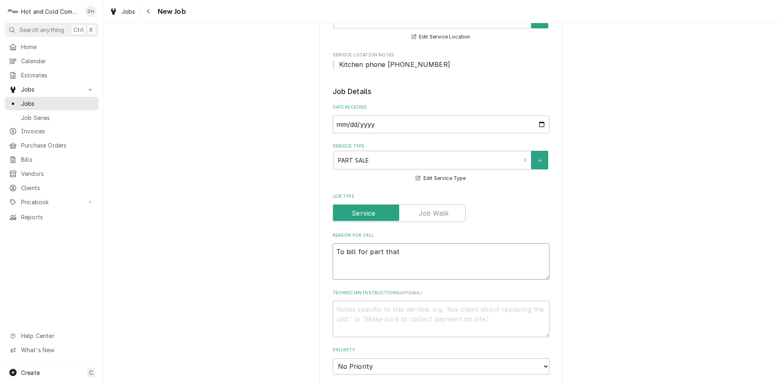
type textarea "x"
type textarea "To bill for part that w"
type textarea "x"
type textarea "To bill for part that wa"
type textarea "x"
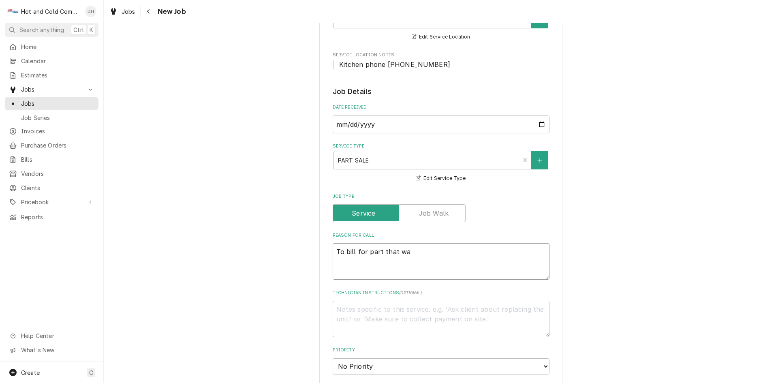
type textarea "To bill for part that was"
type textarea "x"
type textarea "To bill for part that was"
type textarea "x"
type textarea "To bill for part that was p"
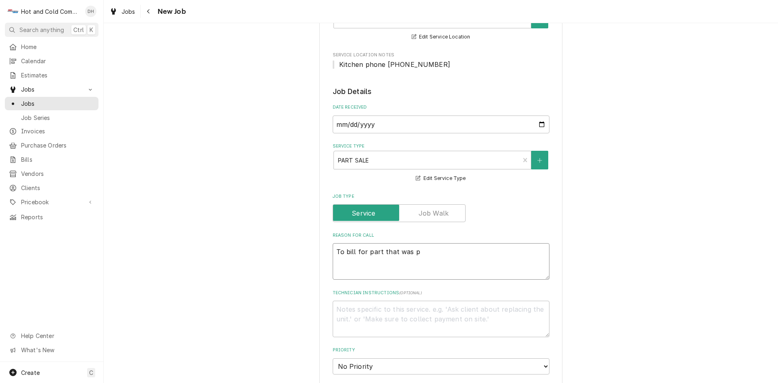
type textarea "x"
type textarea "To bill for part that was pu"
type textarea "x"
type textarea "To bill for part that was put"
type textarea "x"
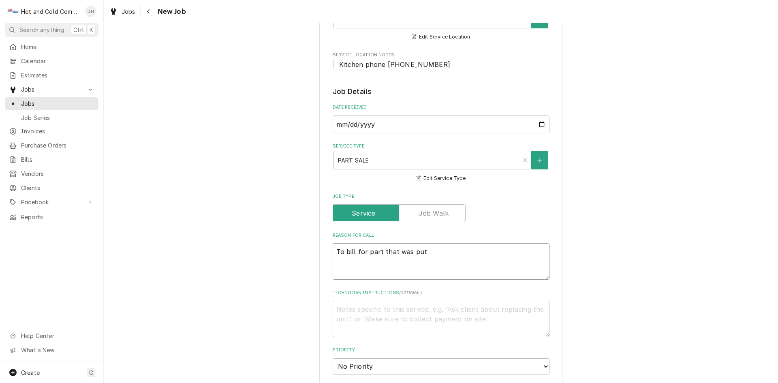
type textarea "To bill for part that was put"
type textarea "x"
type textarea "To bill for part that was put o"
type textarea "x"
type textarea "To bill for part that was put on"
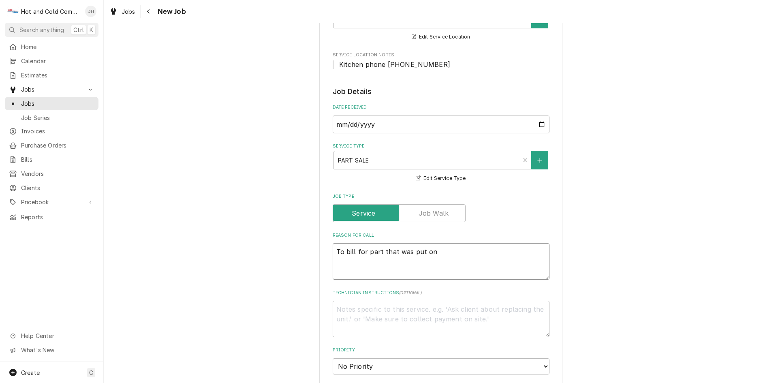
type textarea "x"
type textarea "To bill for part that was put on"
type textarea "x"
type textarea "To bill for part that was put on s"
type textarea "x"
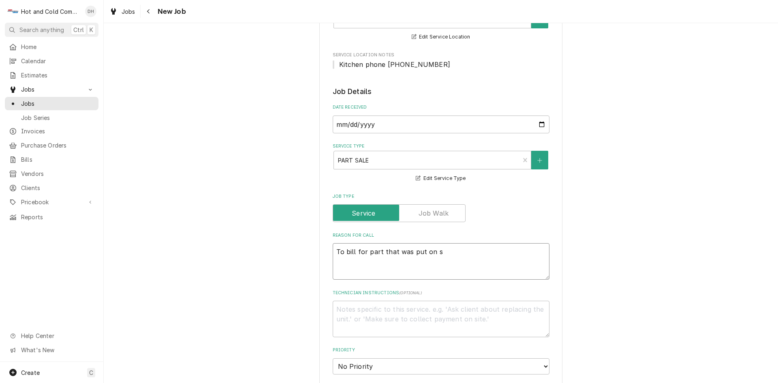
type textarea "To bill for part that was put on st"
type textarea "x"
type textarea "To bill for part that was put on sta"
type textarea "x"
type textarea "To bill for part that was put on staf"
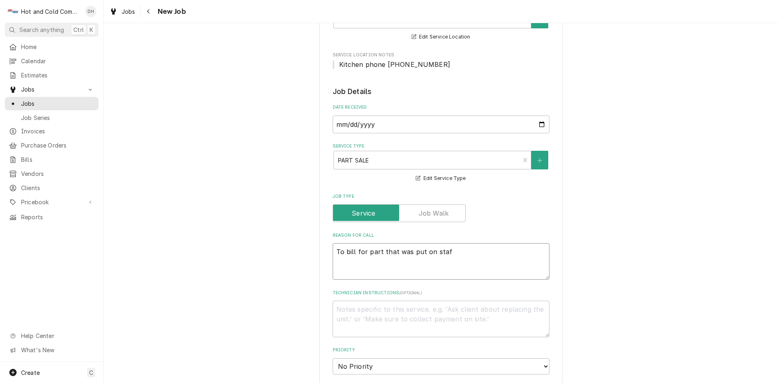
type textarea "x"
type textarea "To bill for part that was put on staff"
type textarea "x"
type textarea "To bill for part that was put on staff"
type textarea "x"
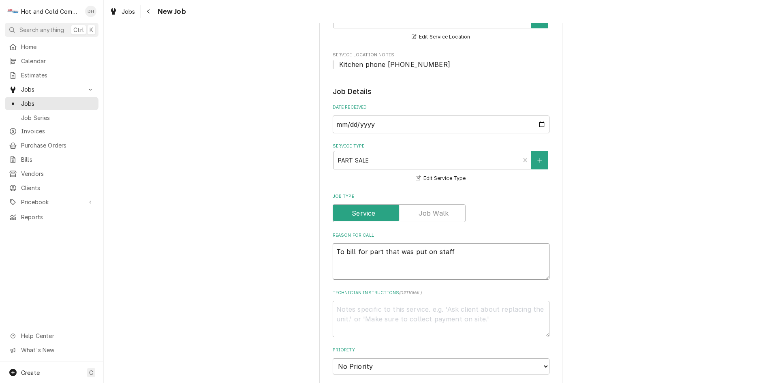
type textarea "To bill for part that was put on staff c"
type textarea "x"
type textarea "To bill for part that was put on staff co"
type textarea "x"
type textarea "To bill for part that was put on staff coo"
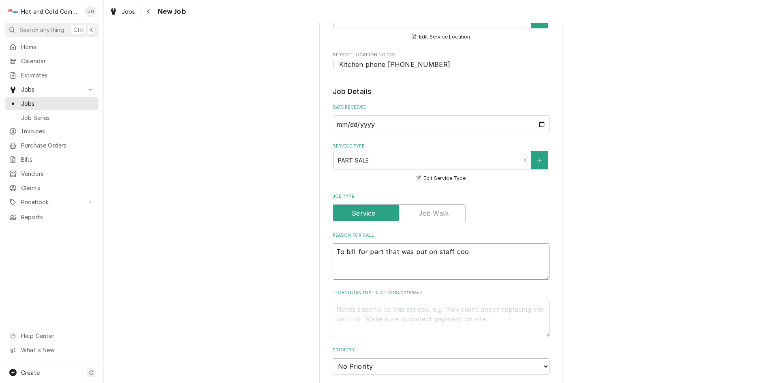
type textarea "x"
type textarea "To bill for part that was put on staff cool"
type textarea "x"
type textarea "To bill for part that was put on staff coole"
type textarea "x"
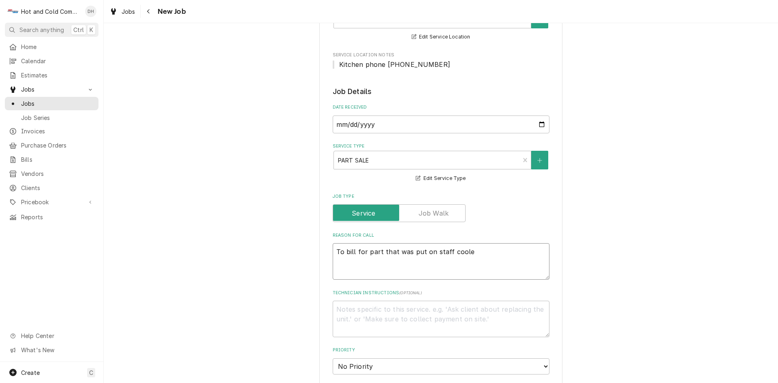
type textarea "To bill for part that was put on staff cooler"
type textarea "x"
type textarea "To bill for part that was put on staff cooler"
type textarea "x"
type textarea "To bill for part that was put on staff cooler r"
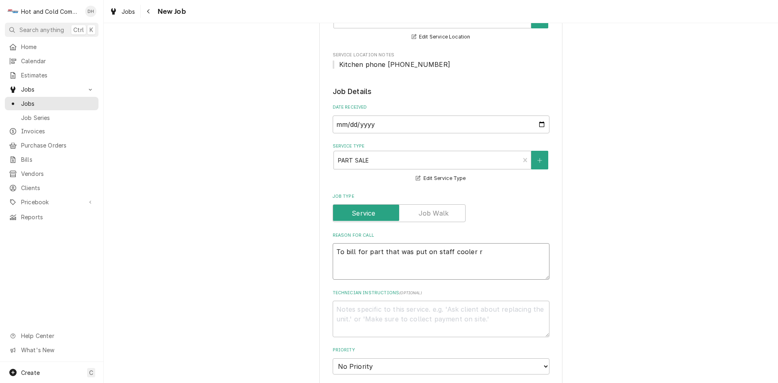
type textarea "x"
type textarea "To bill for part that was put on staff cooler re"
type textarea "x"
type textarea "To bill for part that was put on staff cooler rea"
type textarea "x"
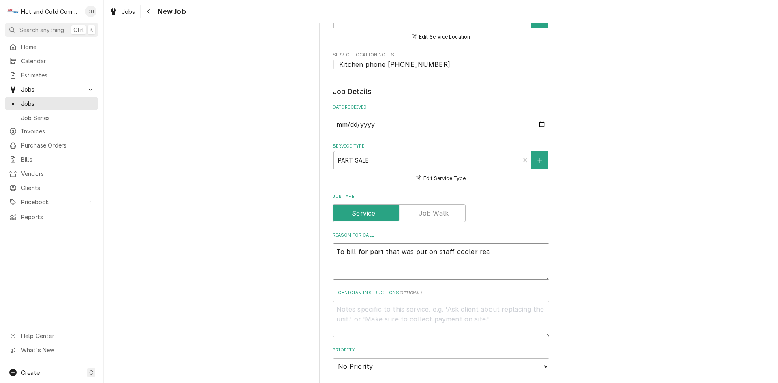
type textarea "To bill for part that was put on staff cooler re"
type textarea "x"
type textarea "To bill for part that was put on staff cooler r"
type textarea "x"
type textarea "To bill for part that was put on staff cooler"
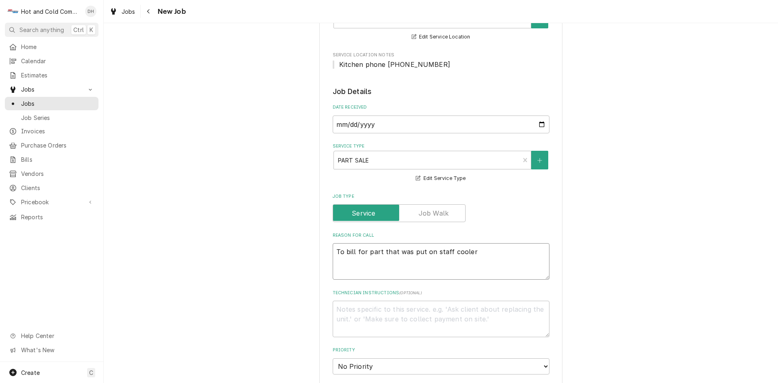
type textarea "x"
type textarea "To bill for part that was put on staff cooler"
type textarea "x"
type textarea "To bill for part that was put on staff coole"
type textarea "x"
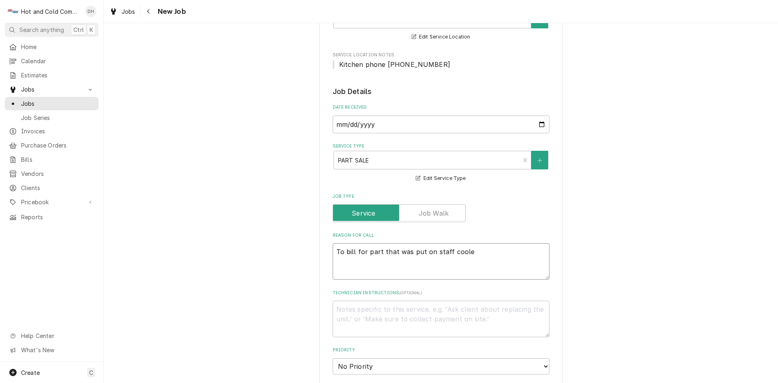
type textarea "To bill for part that was put on staff cool"
type textarea "x"
type textarea "To bill for part that was put on staff coo"
type textarea "x"
type textarea "To bill for part that was put on staff co"
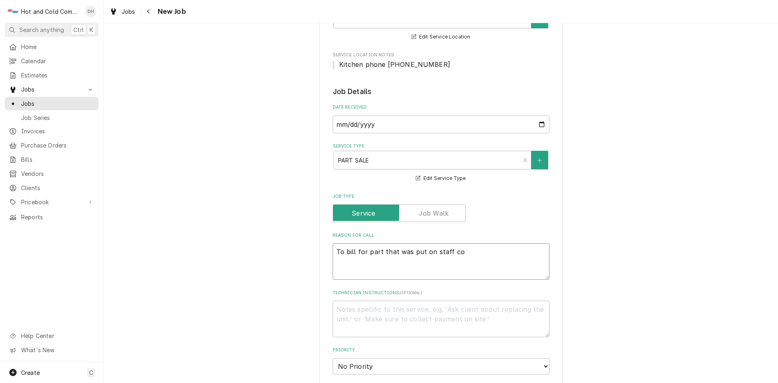
type textarea "x"
type textarea "To bill for part that was put on staff c"
type textarea "x"
type textarea "To bill for part that was put on staff"
type textarea "x"
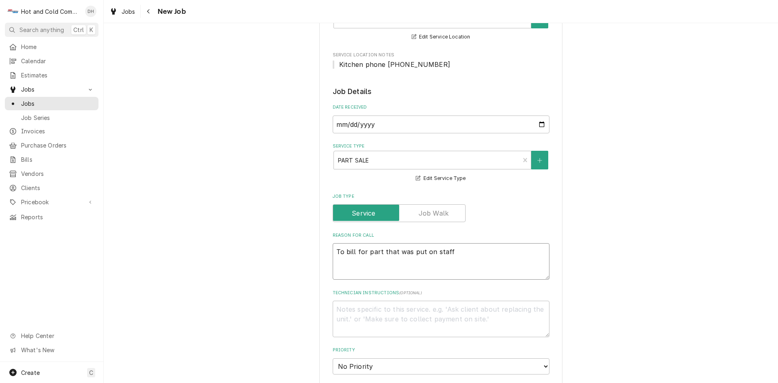
type textarea "To bill for part that was put on staff d"
type textarea "x"
type textarea "To bill for part that was put on staff di"
type textarea "x"
type textarea "To bill for part that was put on staff din"
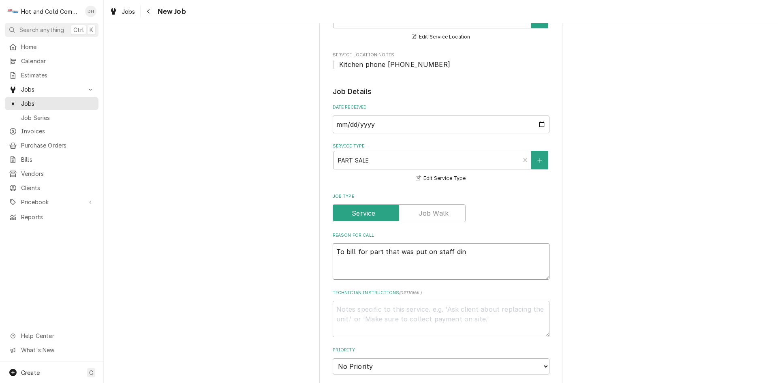
type textarea "x"
type textarea "To bill for part that was put on staff dini"
type textarea "x"
type textarea "To bill for part that was put on staff dinin"
type textarea "x"
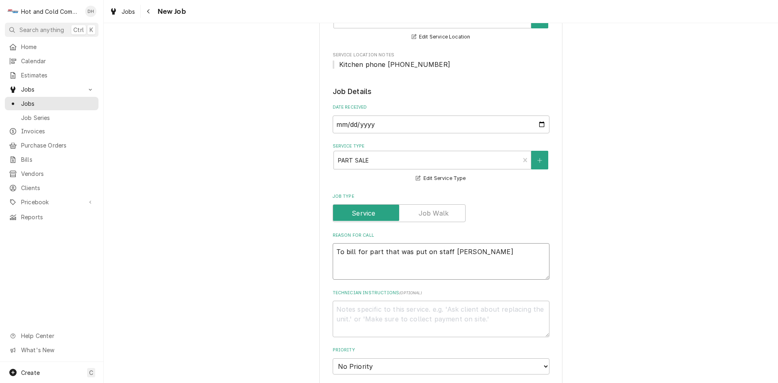
type textarea "To bill for part that was put on staff dining"
type textarea "x"
type textarea "To bill for part that was put on staff dining"
type textarea "x"
type textarea "To bill for part that was put on staff dining r"
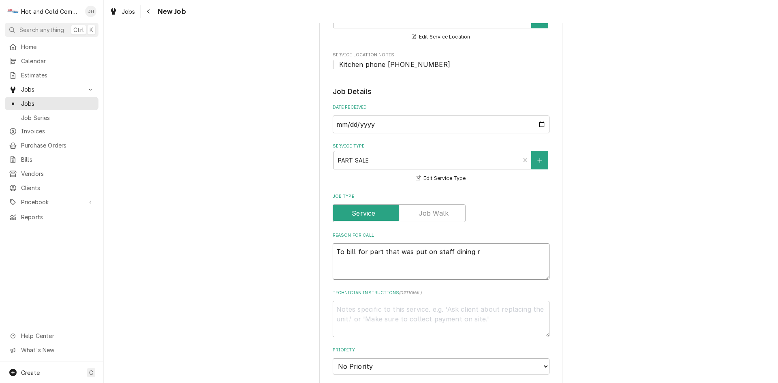
type textarea "x"
type textarea "To bill for part that was put on staff dining re"
type textarea "x"
type textarea "To bill for part that was put on staff dining rea"
type textarea "x"
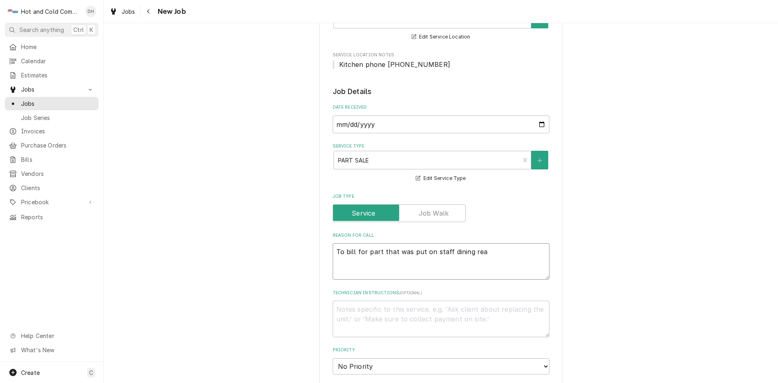
type textarea "To bill for part that was put on staff dining reac"
type textarea "x"
type textarea "To bill for part that was put on staff dining reach"
type textarea "x"
type textarea "To bill for part that was put on staff dining reach"
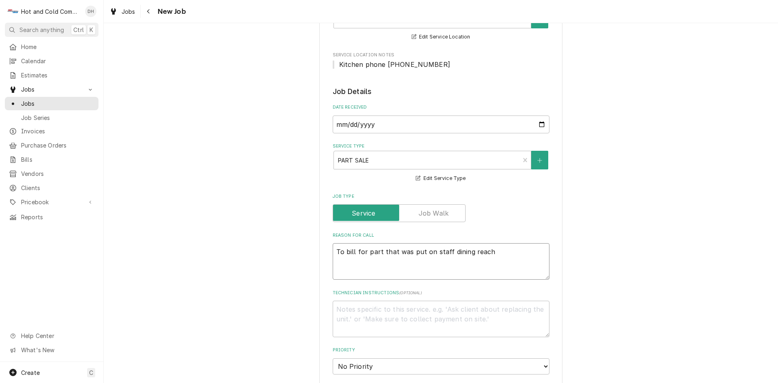
type textarea "x"
type textarea "To bill for part that was put on staff dining reach i"
type textarea "x"
type textarea "To bill for part that was put on staff dining reach in"
type textarea "x"
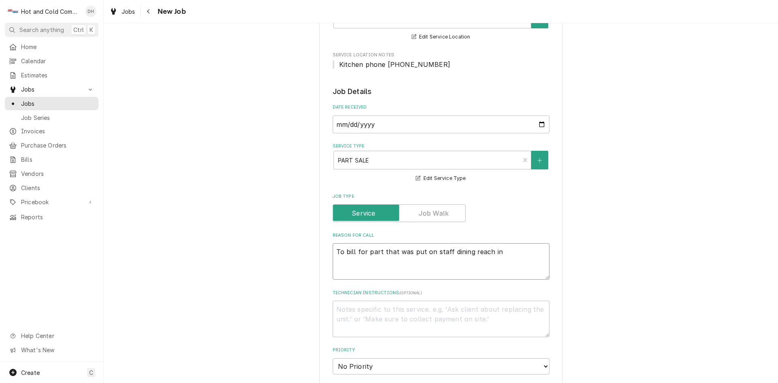
type textarea "To bill for part that was put on staff dining reach in"
type textarea "x"
type textarea "To bill for part that was put on staff dining reach in c"
type textarea "x"
type textarea "To bill for part that was put on staff dining reach in co"
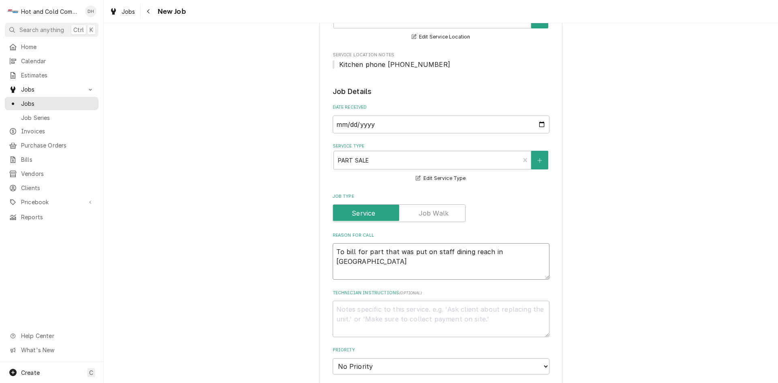
type textarea "x"
type textarea "To bill for part that was put on staff dining reach in coo"
type textarea "x"
type textarea "To bill for part that was put on staff dining reach in cool"
type textarea "x"
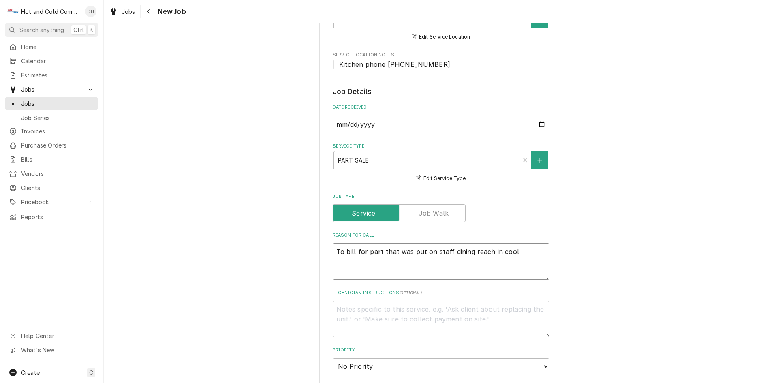
type textarea "To bill for part that was put on staff dining reach in coole"
type textarea "x"
type textarea "To bill for part that was put on staff dining reach in cooler"
type textarea "x"
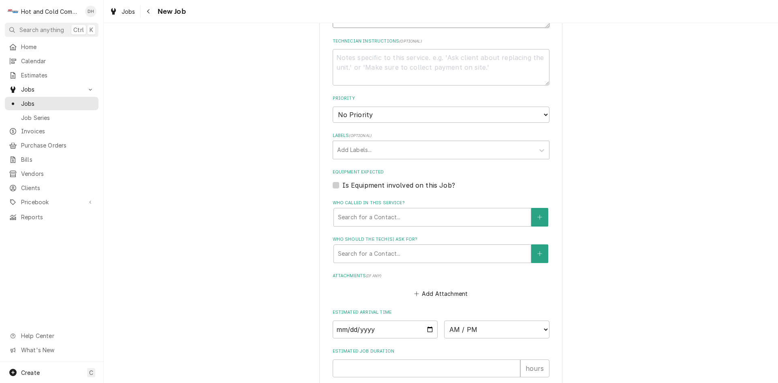
scroll to position [405, 0]
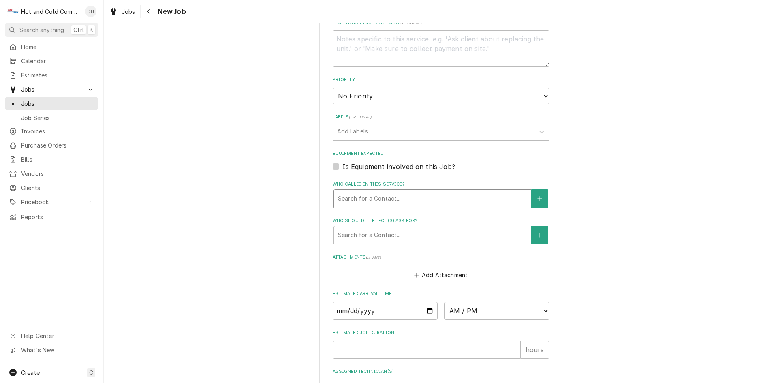
type textarea "To bill for part that was put on staff dining reach in cooler"
click at [374, 200] on div "Who called in this service?" at bounding box center [432, 198] width 189 height 15
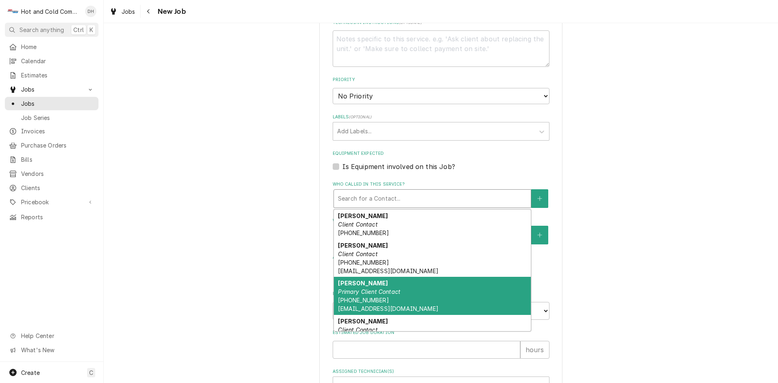
click at [366, 288] on div "Danny Higgins Primary Client Contact (678) 873-9590 dannyhiggins@bartow.org" at bounding box center [432, 296] width 197 height 38
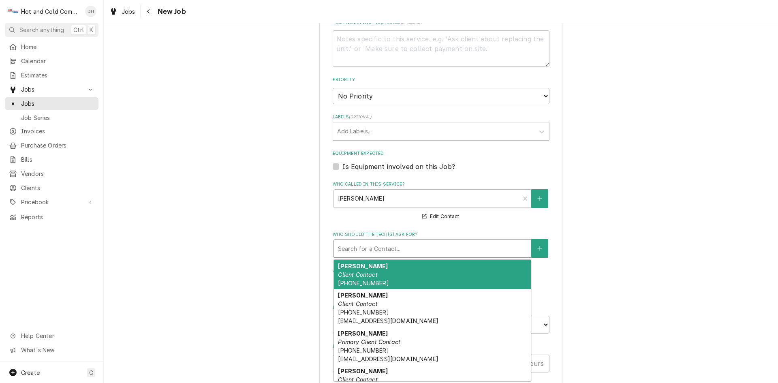
click at [447, 251] on div "Who should the tech(s) ask for?" at bounding box center [432, 248] width 189 height 15
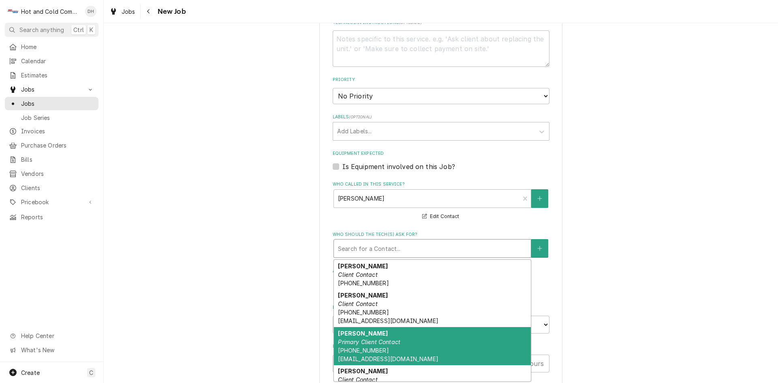
click at [365, 346] on div "Danny Higgins Primary Client Contact (678) 873-9590 dannyhiggins@bartow.org" at bounding box center [432, 346] width 197 height 38
type textarea "x"
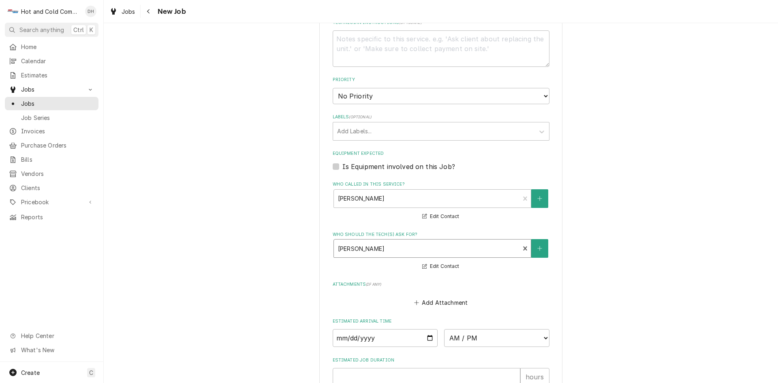
scroll to position [515, 0]
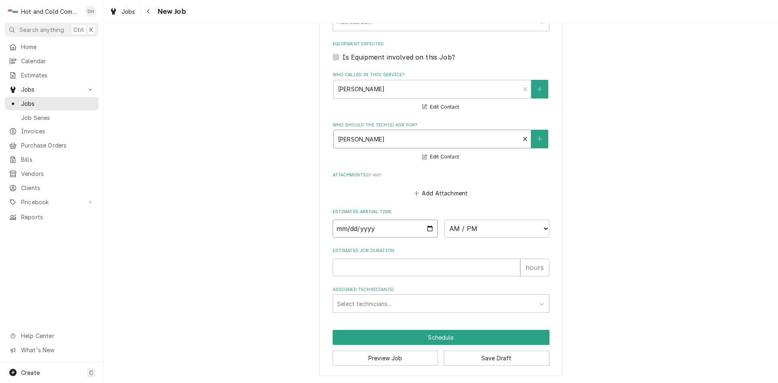
click at [429, 229] on input "Date" at bounding box center [385, 229] width 105 height 18
type input "2025-10-02"
type textarea "x"
click at [541, 227] on select "AM / PM 6:00 AM 6:15 AM 6:30 AM 6:45 AM 7:00 AM 7:15 AM 7:30 AM 7:45 AM 8:00 AM…" at bounding box center [496, 229] width 105 height 18
select select "14:00:00"
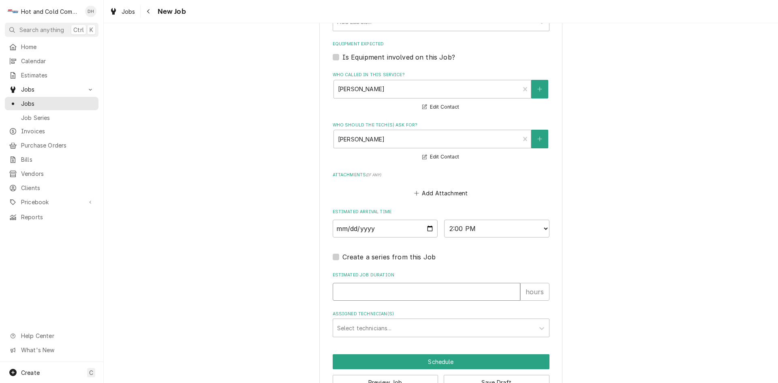
click at [347, 295] on input "Estimated Job Duration" at bounding box center [427, 292] width 188 height 18
type textarea "x"
type input "1"
type textarea "x"
type input "1"
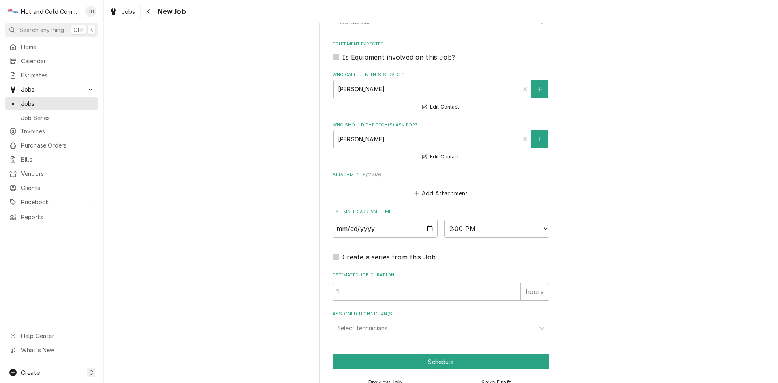
click at [452, 325] on div "Assigned Technician(s)" at bounding box center [433, 328] width 193 height 15
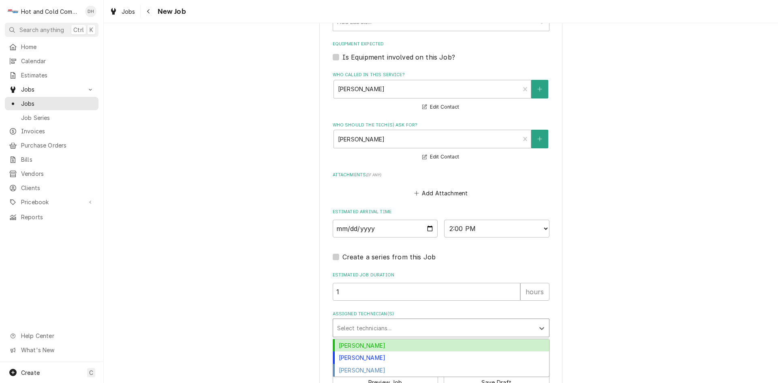
click at [365, 343] on div "Daryl Harris" at bounding box center [441, 345] width 216 height 13
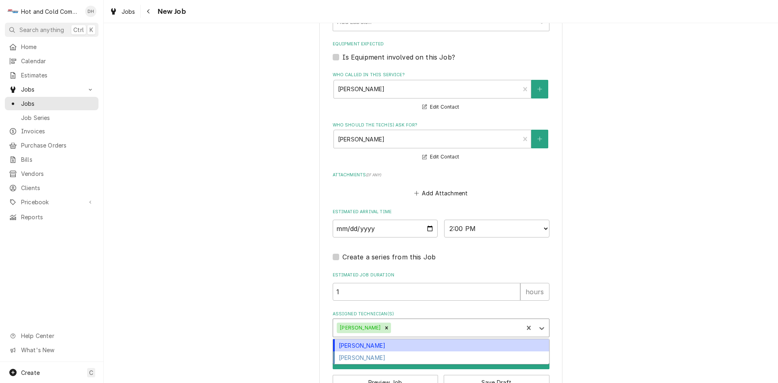
click at [427, 325] on div "Assigned Technician(s)" at bounding box center [456, 328] width 126 height 15
click at [365, 345] on div "David Harris" at bounding box center [441, 345] width 216 height 13
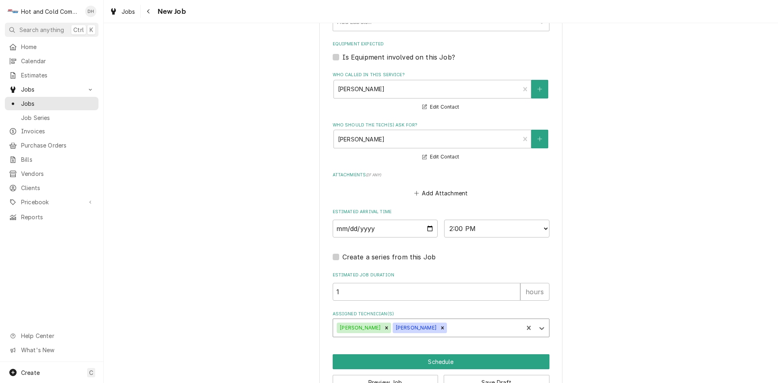
scroll to position [539, 0]
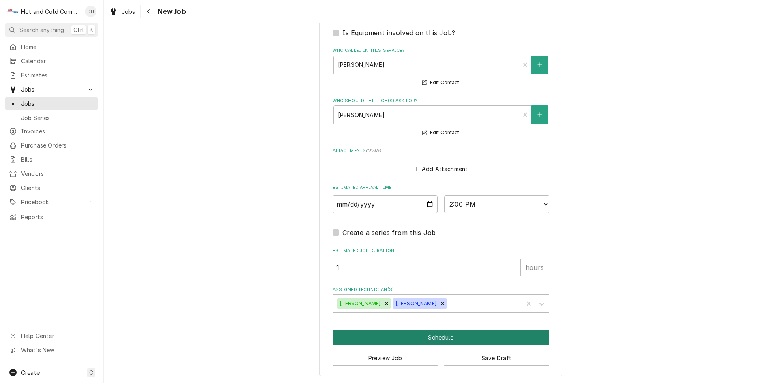
click at [461, 335] on button "Schedule" at bounding box center [441, 337] width 217 height 15
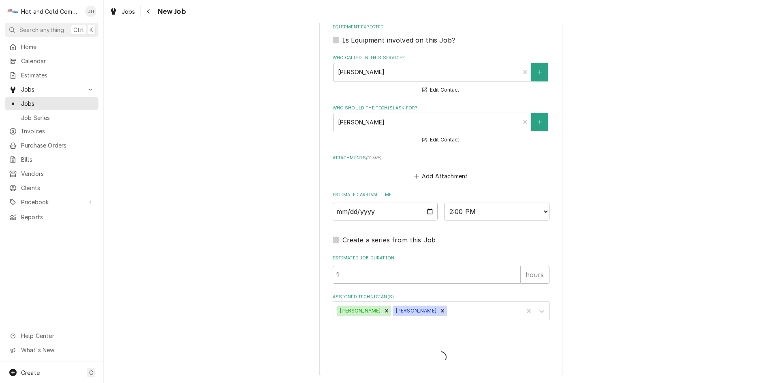
type textarea "x"
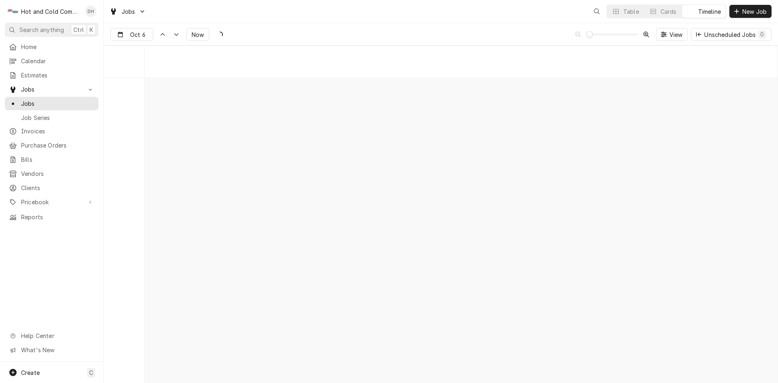
scroll to position [6343, 0]
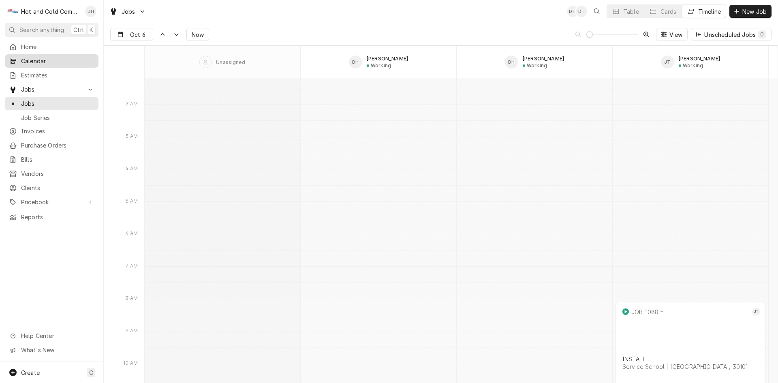
click at [43, 59] on span "Calendar" at bounding box center [57, 61] width 73 height 9
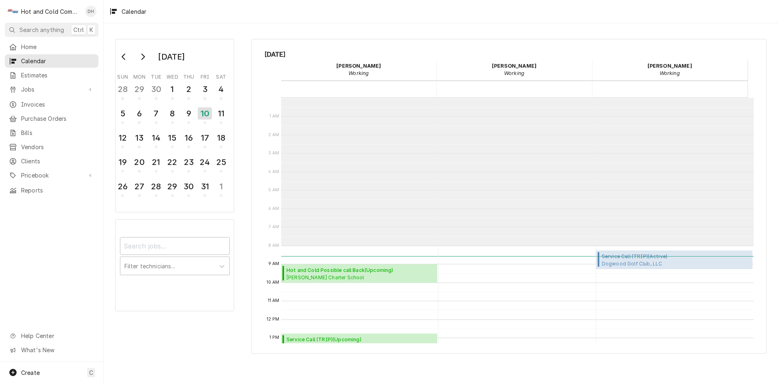
scroll to position [148, 0]
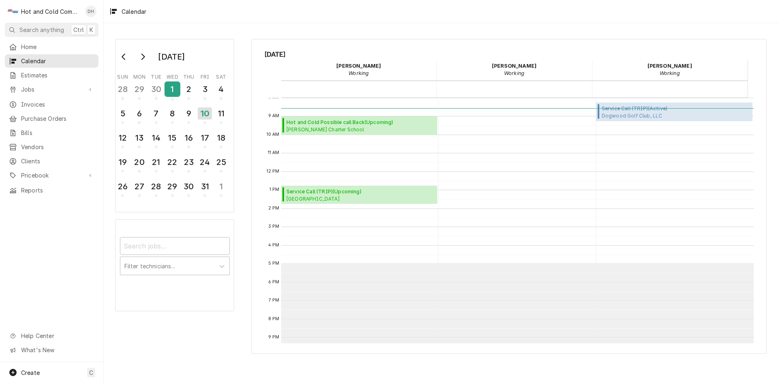
click at [177, 97] on div "1" at bounding box center [172, 91] width 14 height 20
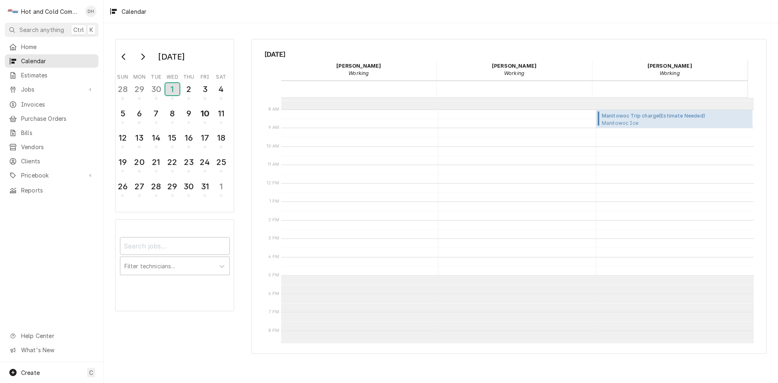
scroll to position [197, 0]
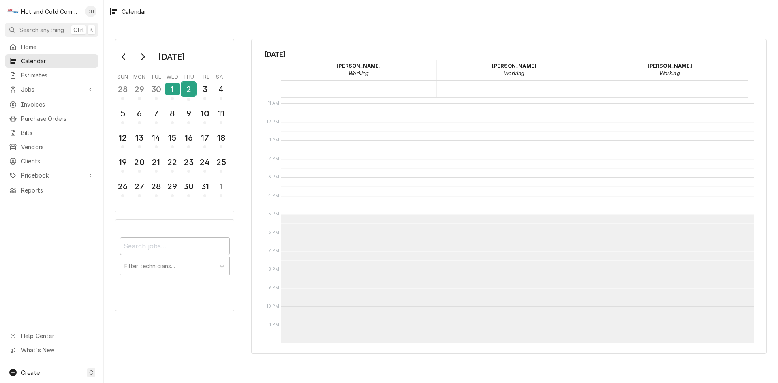
click at [193, 88] on div "2" at bounding box center [189, 89] width 14 height 14
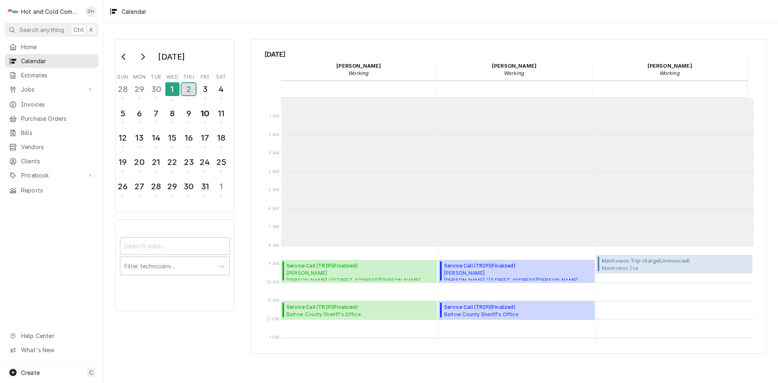
scroll to position [148, 0]
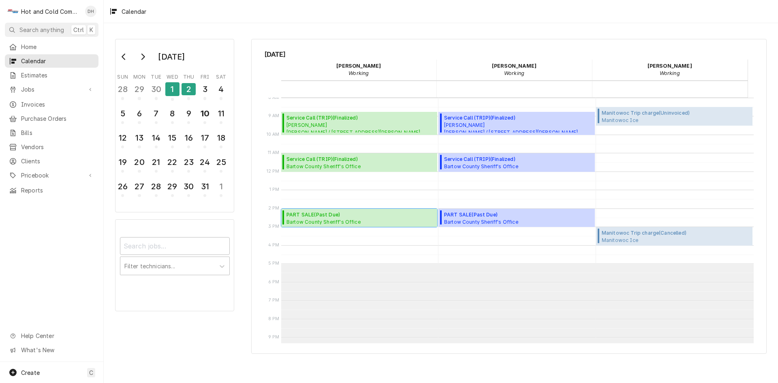
click at [333, 216] on span "PART SALE ( Past Due )" at bounding box center [323, 214] width 74 height 7
click at [205, 94] on div "3" at bounding box center [205, 89] width 14 height 14
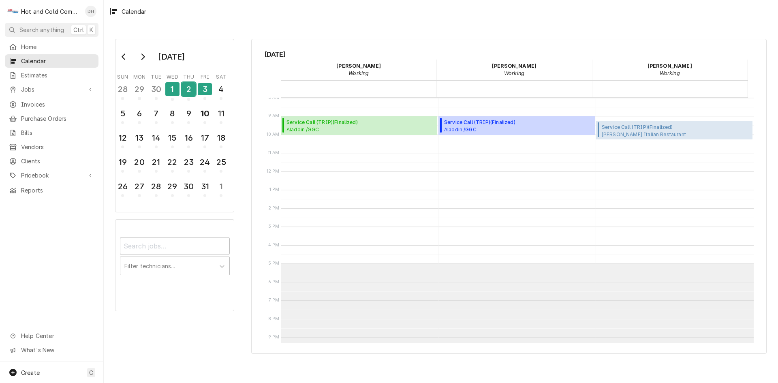
click at [190, 95] on div "2" at bounding box center [189, 89] width 14 height 14
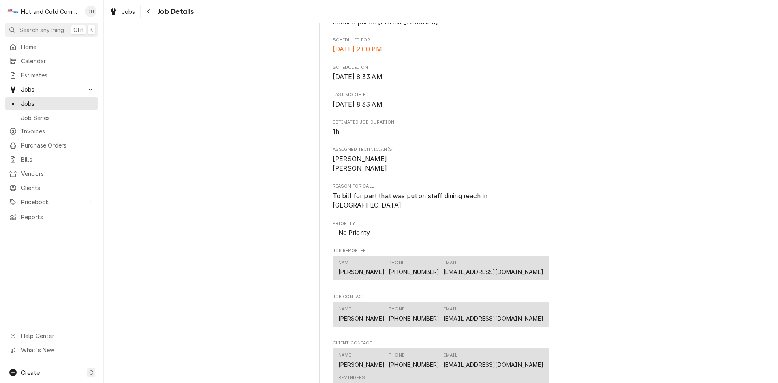
scroll to position [405, 0]
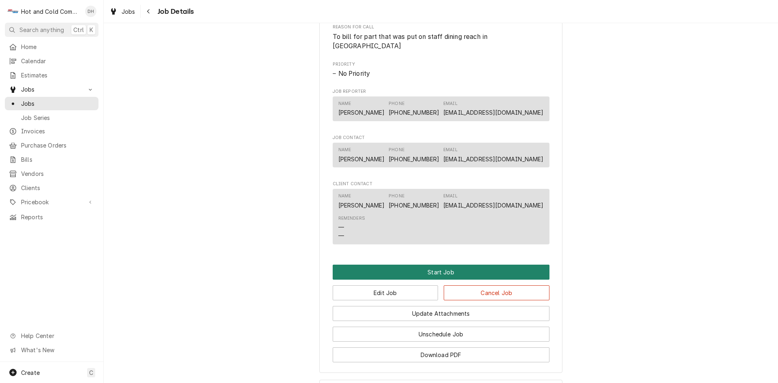
click at [459, 270] on button "Start Job" at bounding box center [441, 272] width 217 height 15
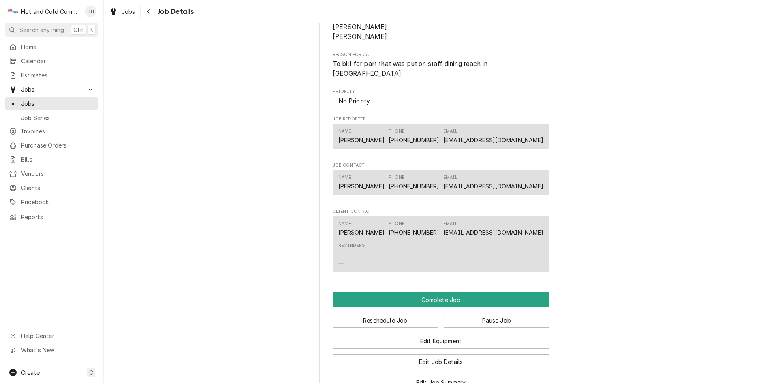
scroll to position [585, 0]
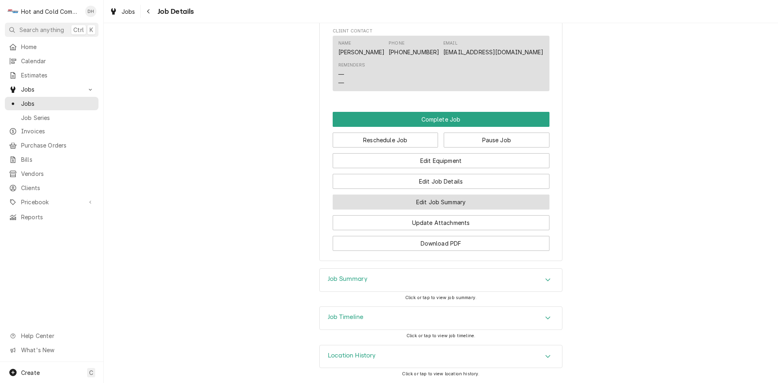
click at [483, 198] on button "Edit Job Summary" at bounding box center [441, 201] width 217 height 15
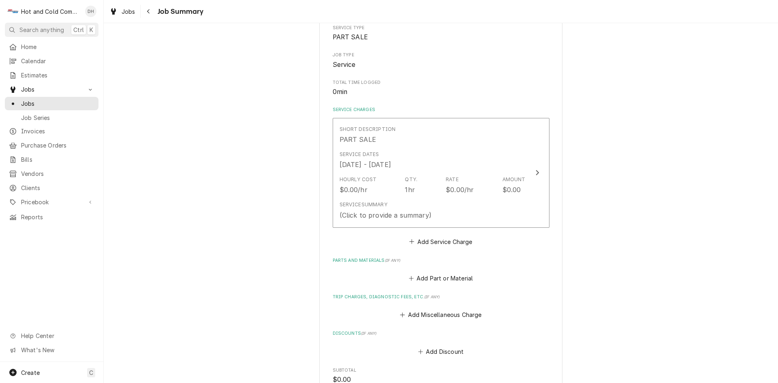
scroll to position [135, 0]
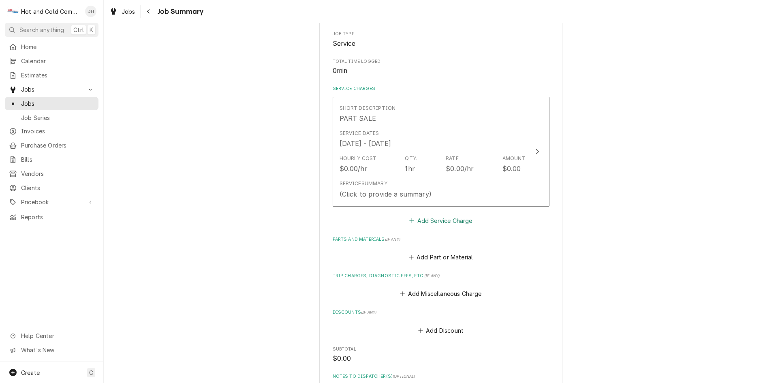
click at [454, 221] on button "Add Service Charge" at bounding box center [441, 220] width 66 height 11
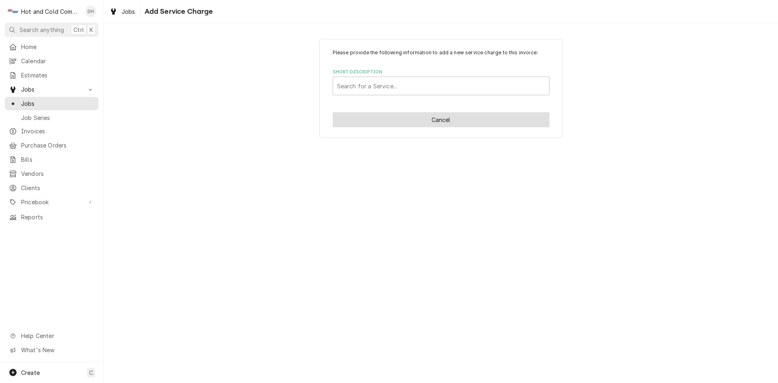
click at [450, 120] on button "Cancel" at bounding box center [441, 119] width 217 height 15
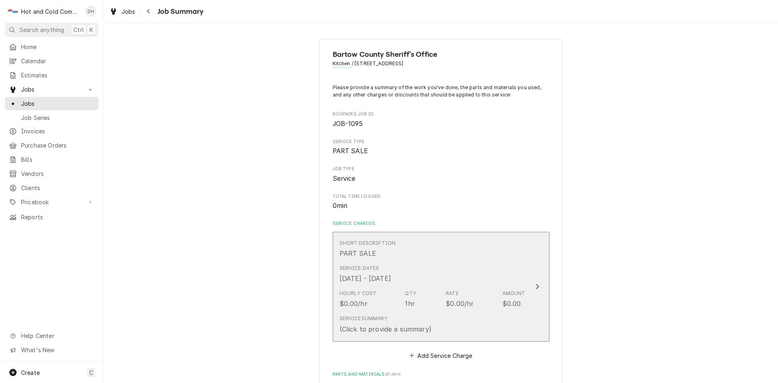
scroll to position [135, 0]
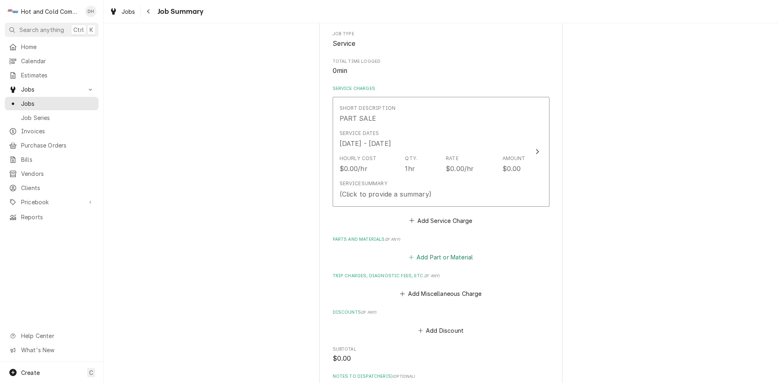
click at [462, 258] on button "Add Part or Material" at bounding box center [440, 257] width 67 height 11
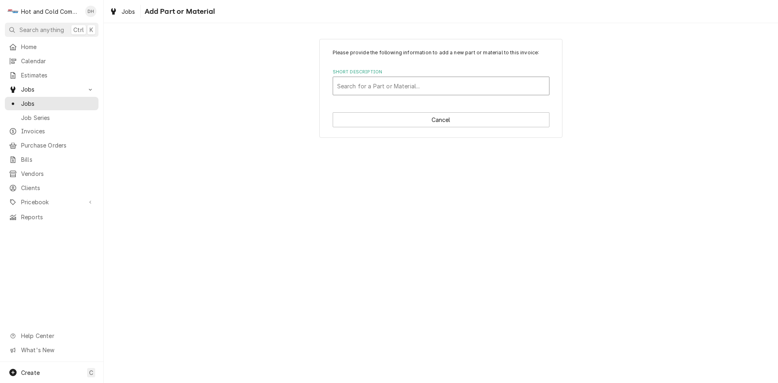
click at [401, 82] on div "Short Description" at bounding box center [441, 86] width 208 height 15
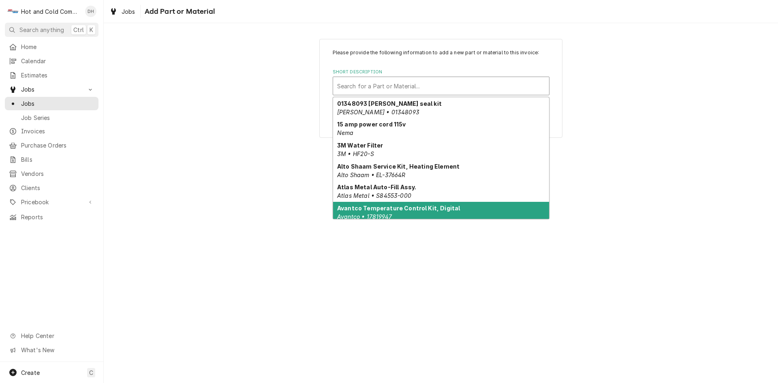
click at [455, 211] on div "Avantco Temperature Control Kit, Digital Avantco • 17819947" at bounding box center [441, 212] width 216 height 21
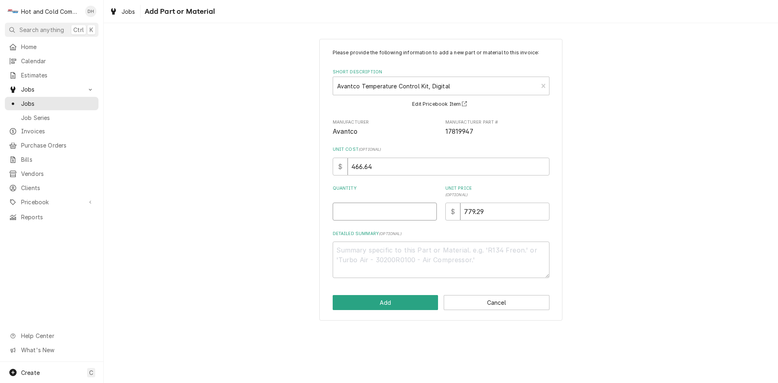
drag, startPoint x: 344, startPoint y: 212, endPoint x: 350, endPoint y: 224, distance: 13.8
click at [345, 214] on input "Quantity" at bounding box center [385, 212] width 104 height 18
type textarea "x"
type input "1"
click at [406, 302] on button "Add" at bounding box center [386, 302] width 106 height 15
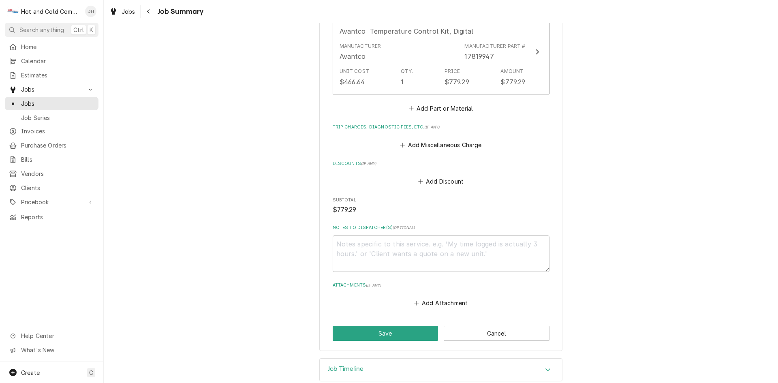
scroll to position [386, 0]
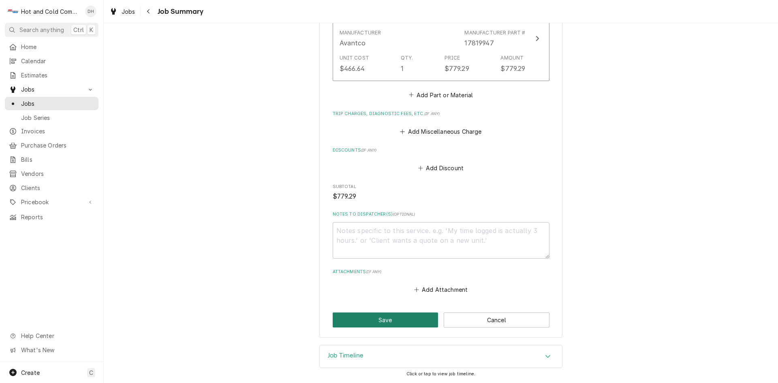
click at [396, 318] on button "Save" at bounding box center [386, 319] width 106 height 15
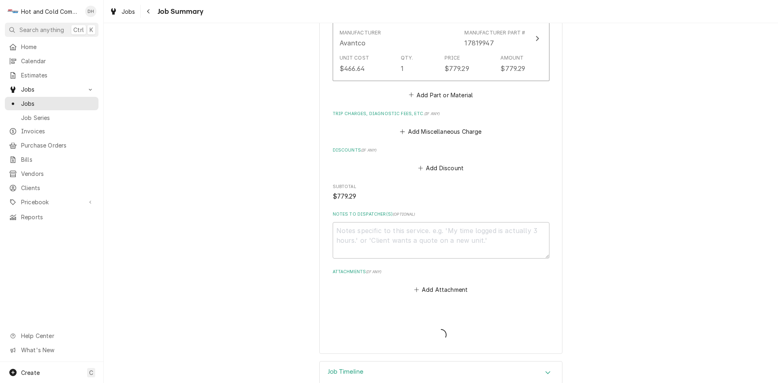
type textarea "x"
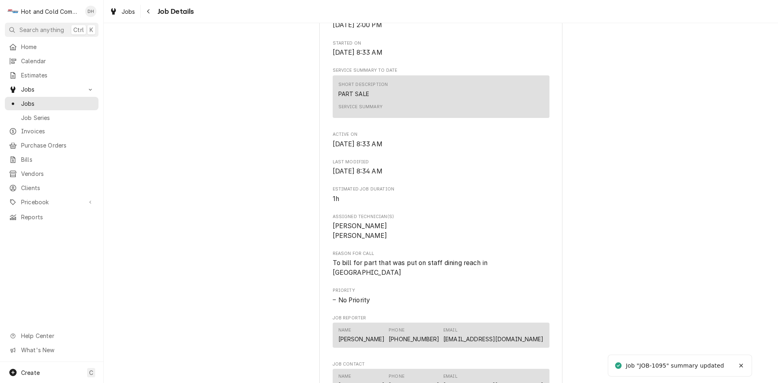
scroll to position [650, 0]
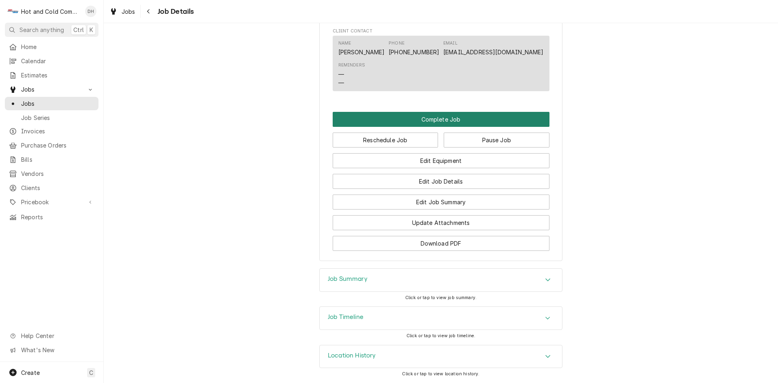
click at [442, 117] on button "Complete Job" at bounding box center [441, 119] width 217 height 15
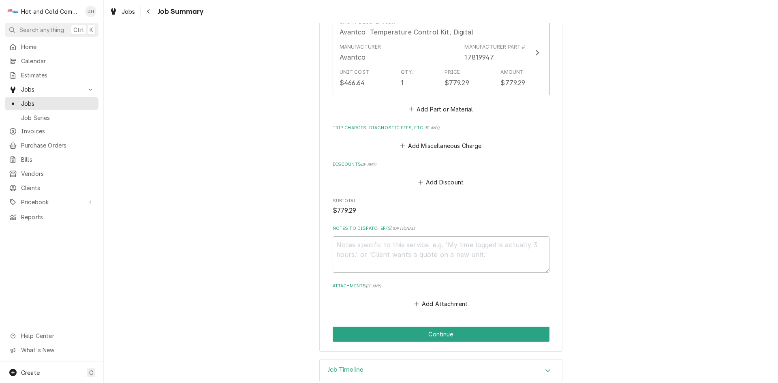
scroll to position [386, 0]
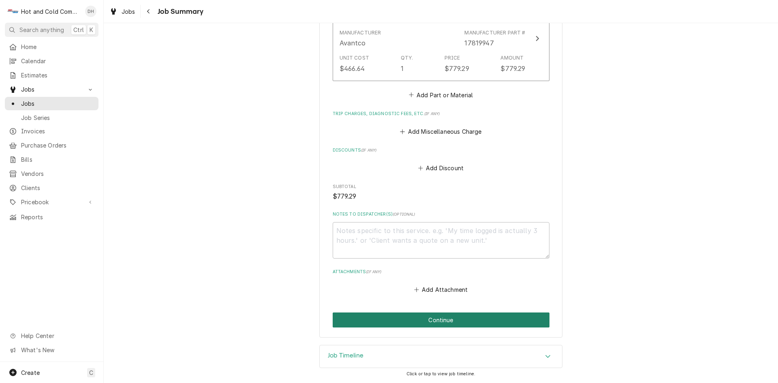
click at [443, 323] on button "Continue" at bounding box center [441, 319] width 217 height 15
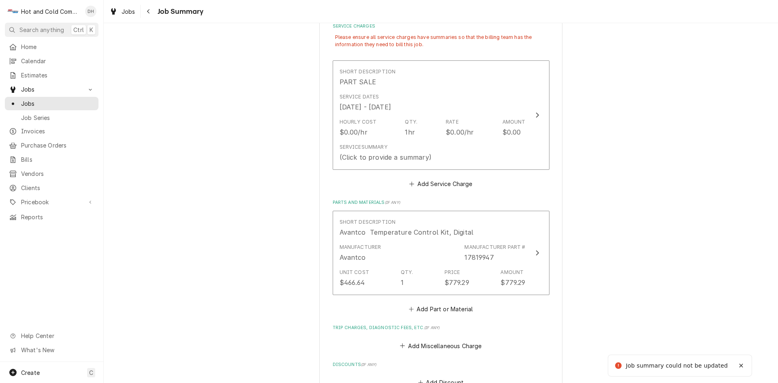
scroll to position [62, 0]
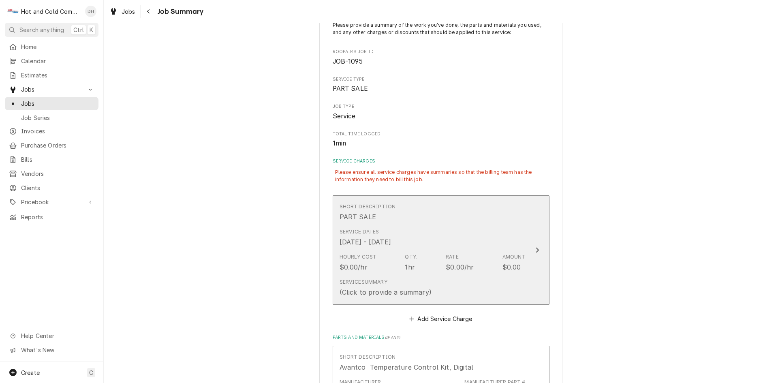
click at [485, 231] on div "Service Dates Oct 2, 2025 - Oct 10, 2025" at bounding box center [433, 237] width 186 height 25
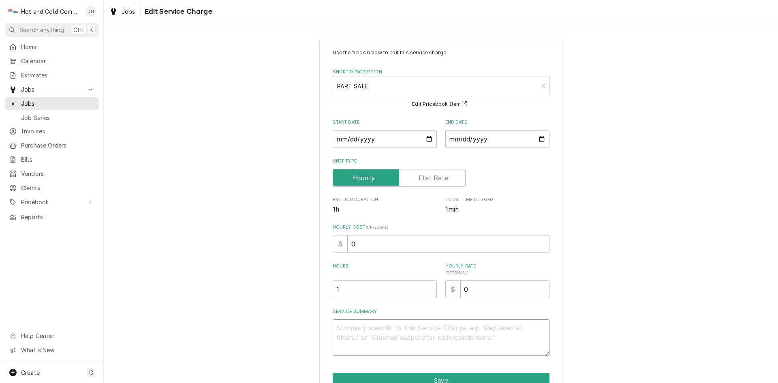
click at [493, 321] on textarea "Service Summary" at bounding box center [441, 337] width 217 height 36
type textarea "x"
type textarea "T"
type textarea "x"
type textarea "Th"
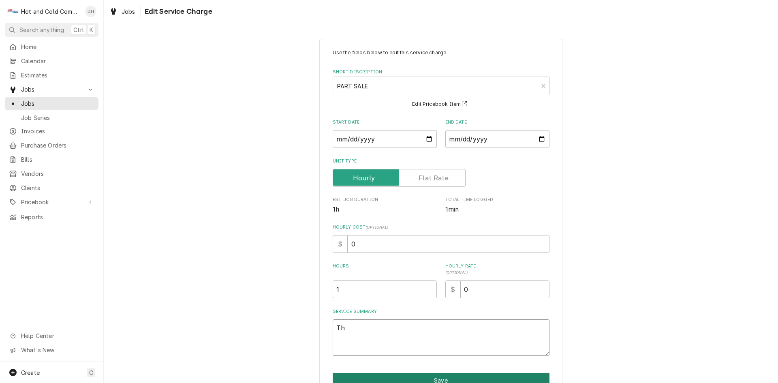
type textarea "x"
type textarea "Thi"
type textarea "x"
type textarea "This"
type textarea "x"
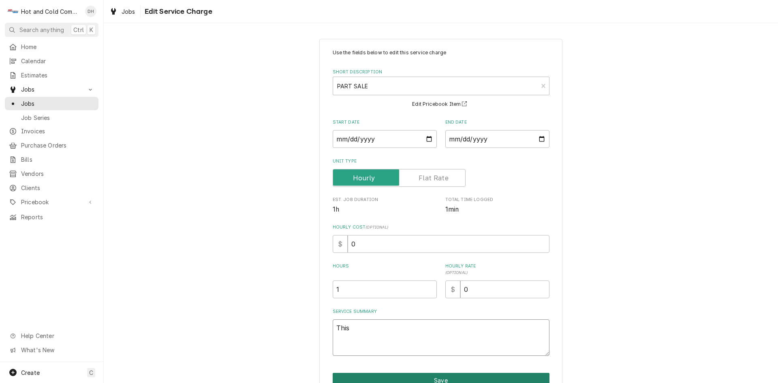
type textarea "This"
type textarea "x"
type textarea "This i"
type textarea "x"
type textarea "This is"
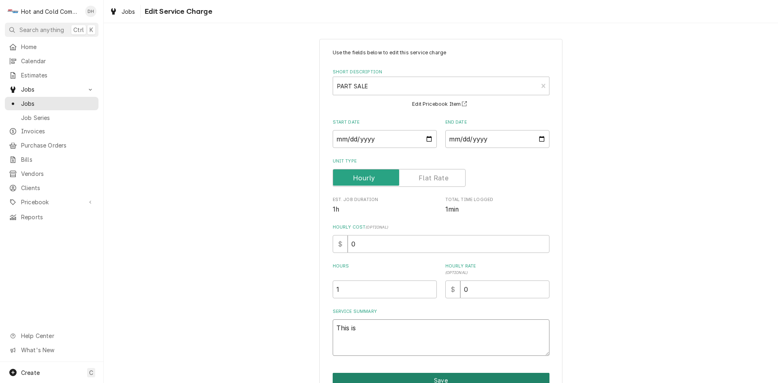
type textarea "x"
type textarea "This is"
type textarea "x"
type textarea "This is t"
type textarea "x"
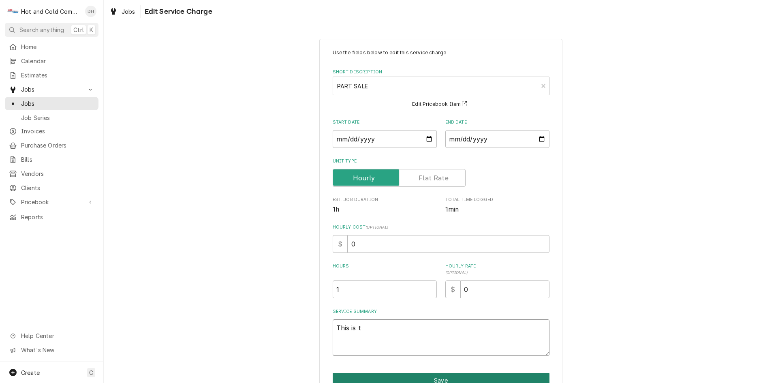
type textarea "This is to"
type textarea "x"
type textarea "This is to"
type textarea "x"
type textarea "This is to b"
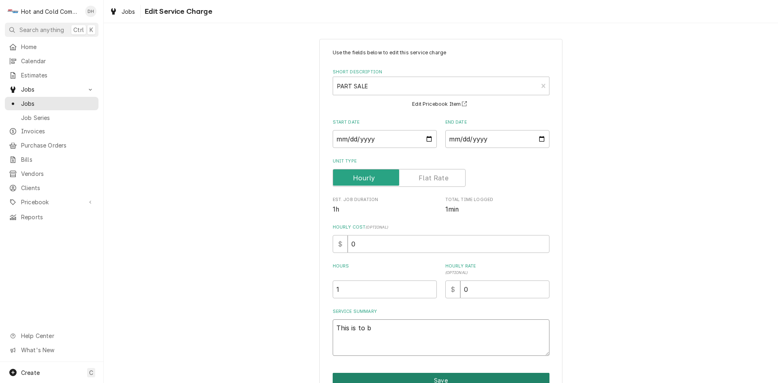
type textarea "x"
type textarea "This is to bi"
type textarea "x"
type textarea "This is to bil"
type textarea "x"
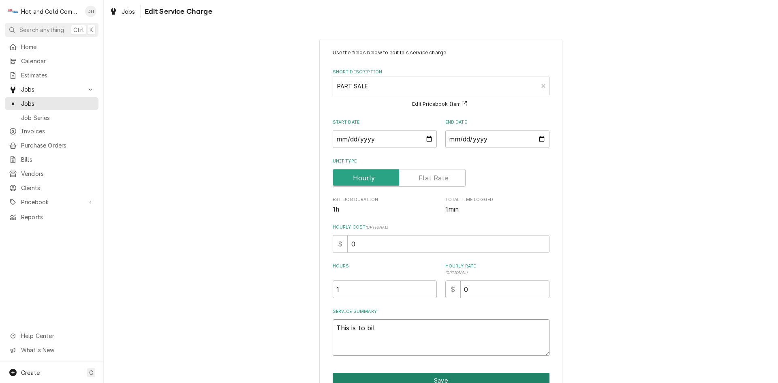
type textarea "This is to bill"
type textarea "x"
type textarea "This is to bill"
type textarea "x"
type textarea "This is to bill y"
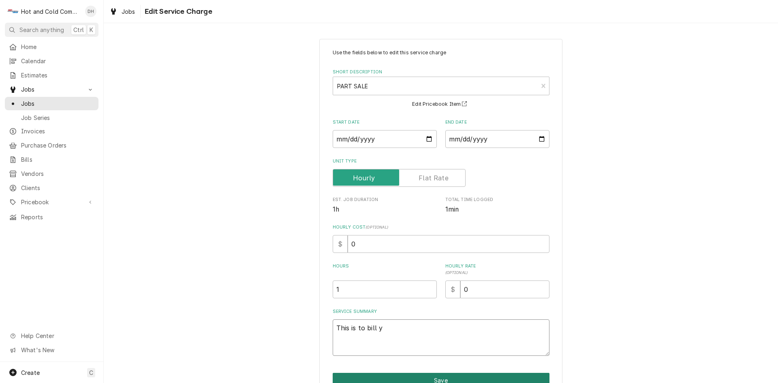
type textarea "x"
type textarea "This is to bill yo"
type textarea "x"
type textarea "This is to bill you"
type textarea "x"
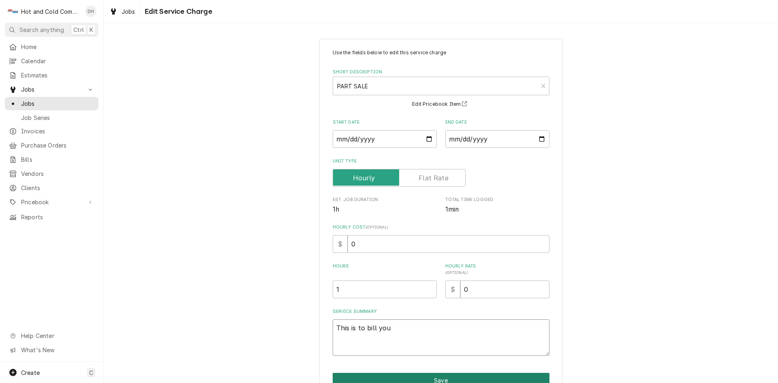
type textarea "This is to bill you"
type textarea "x"
type textarea "This is to bill you f"
type textarea "x"
type textarea "This is to bill you fo"
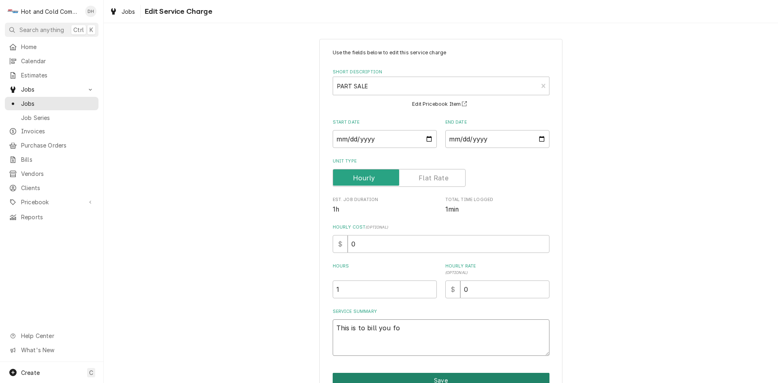
type textarea "x"
type textarea "This is to bill you for"
type textarea "x"
type textarea "This is to bill you for"
type textarea "x"
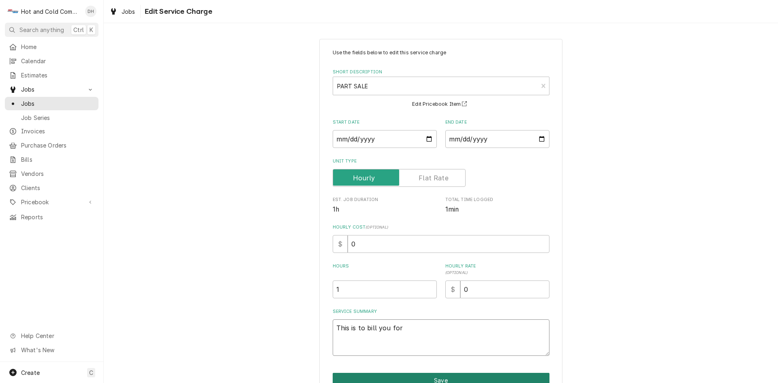
type textarea "This is to bill you for p"
type textarea "x"
type textarea "This is to bill you for pa"
type textarea "x"
type textarea "This is to bill you for par"
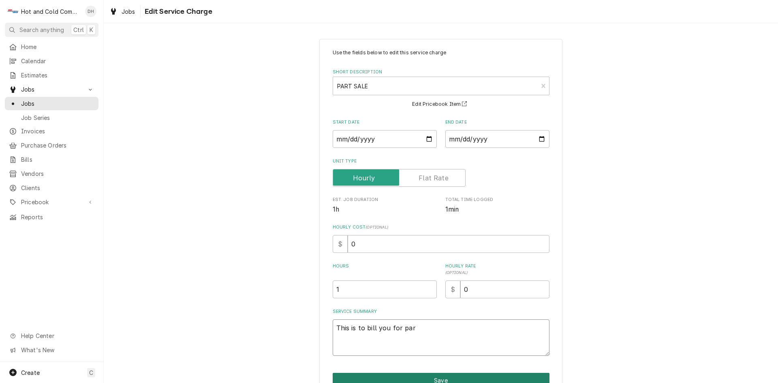
type textarea "x"
type textarea "This is to bill you for part"
type textarea "x"
type textarea "This is to bill you for part"
type textarea "x"
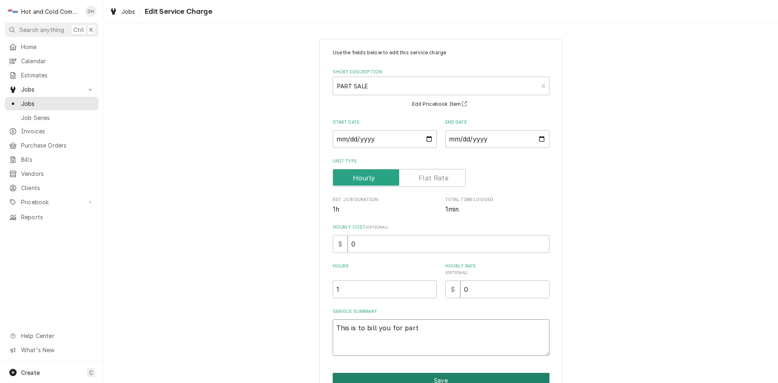
type textarea "This is to bill you for part t"
type textarea "x"
type textarea "This is to bill you for part th"
type textarea "x"
type textarea "This is to bill you for part tha"
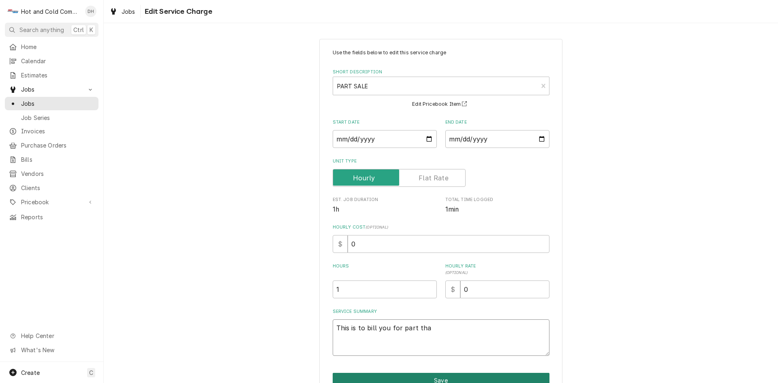
type textarea "x"
type textarea "This is to bill you for part that"
type textarea "x"
type textarea "This is to bill you for part that"
type textarea "x"
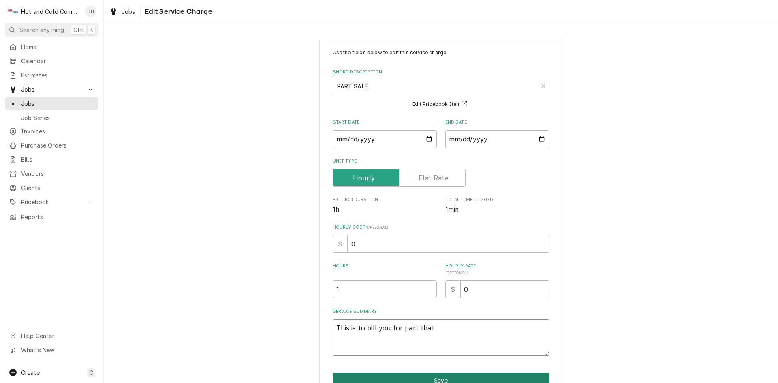
type textarea "This is to bill you for part that w"
type textarea "x"
type textarea "This is to bill you for part that wa"
type textarea "x"
type textarea "This is to bill you for part that was"
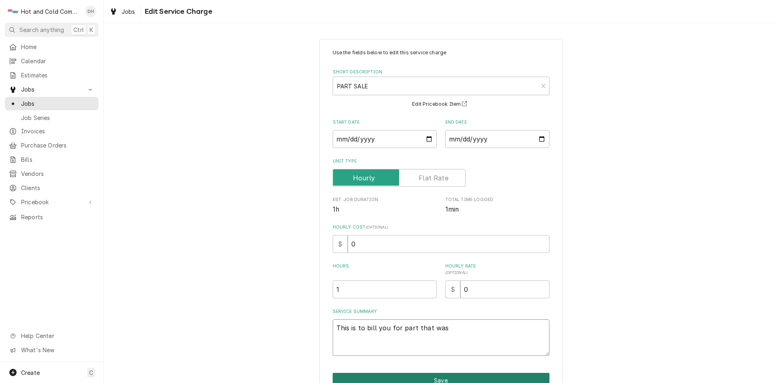
type textarea "x"
type textarea "This is to bill you for part that was"
type textarea "x"
type textarea "This is to bill you for part that was n"
type textarea "x"
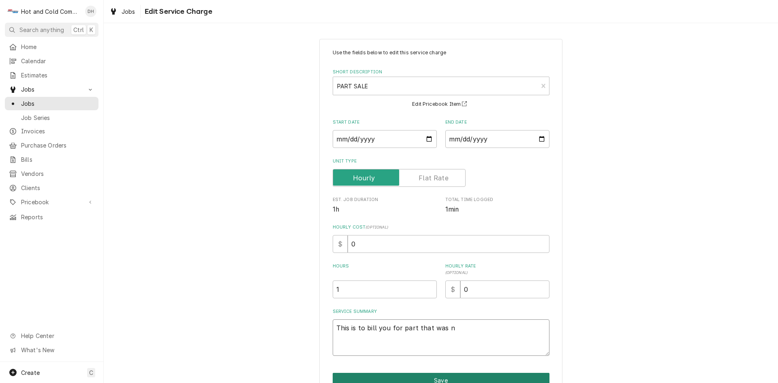
type textarea "This is to bill you for part that was no"
type textarea "x"
type textarea "This is to bill you for part that was not"
type textarea "x"
type textarea "This is to bill you for part that was not"
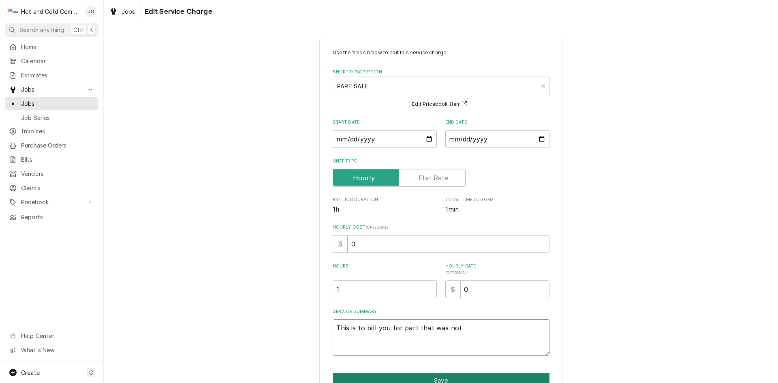
type textarea "x"
type textarea "This is to bill you for part that was not a"
type textarea "x"
type textarea "This is to bill you for part that was not ad"
type textarea "x"
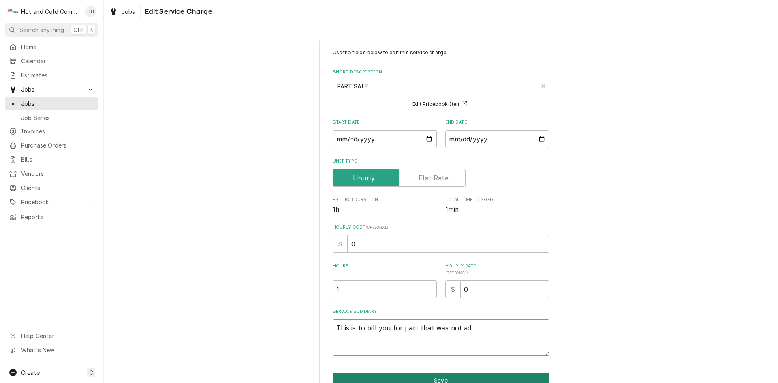
type textarea "This is to bill you for part that was not add"
type textarea "x"
type textarea "This is to bill you for part that was not adde"
type textarea "x"
type textarea "This is to bill you for part that was not added"
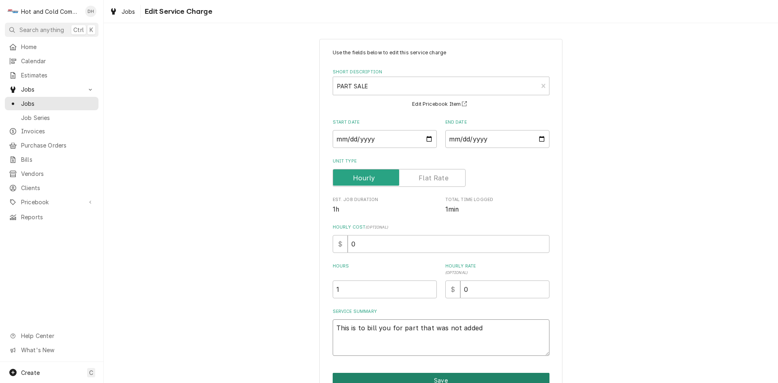
type textarea "x"
type textarea "This is to bill you for part that was not added"
type textarea "x"
type textarea "This is to bill you for part that was not added t"
type textarea "x"
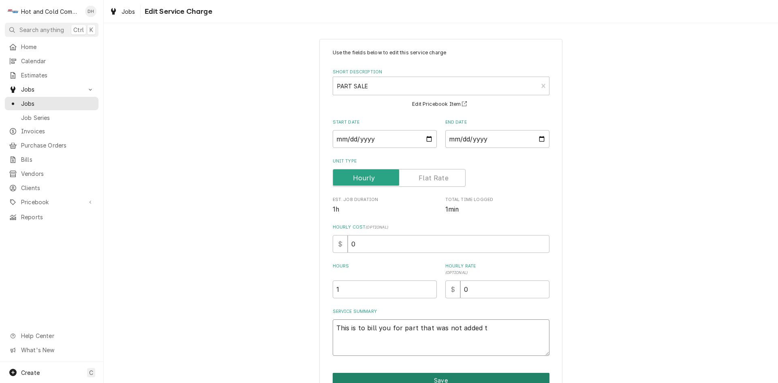
type textarea "This is to bill you for part that was not added to"
type textarea "x"
type textarea "This is to bill you for part that was not added to"
type textarea "x"
type textarea "This is to bill you for part that was not added to i"
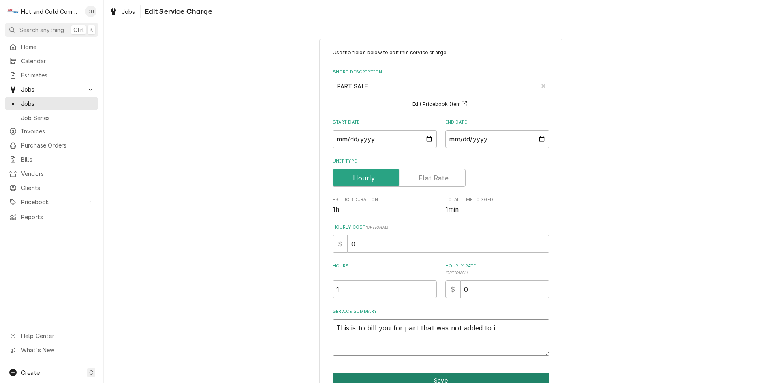
type textarea "x"
type textarea "This is to bill you for part that was not added to in"
type textarea "x"
type textarea "This is to bill you for part that was not added to inv"
type textarea "x"
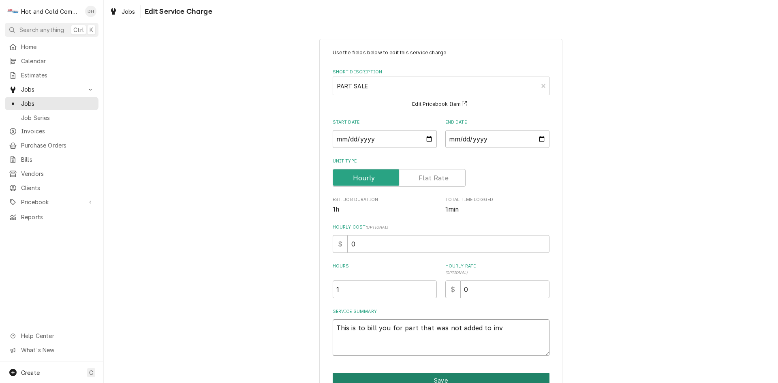
type textarea "This is to bill you for part that was not added to invo"
type textarea "x"
type textarea "This is to bill you for part that was not added to invoi"
type textarea "x"
type textarea "This is to bill you for part that was not added to invoic"
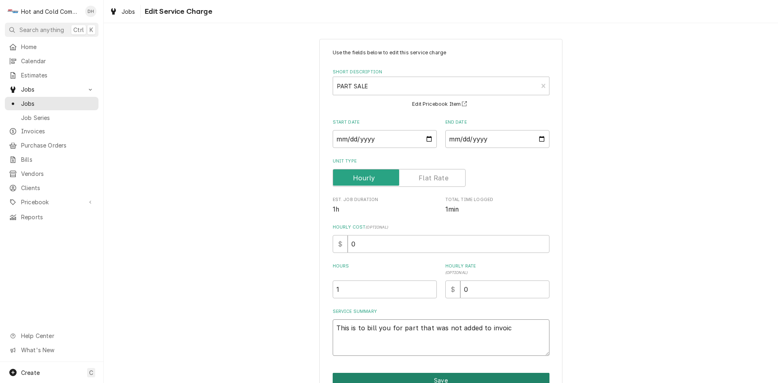
type textarea "x"
type textarea "This is to bill you for part that was not added to invoice"
type textarea "x"
type textarea "This is to bill you for part that was not added to invoice#"
type textarea "x"
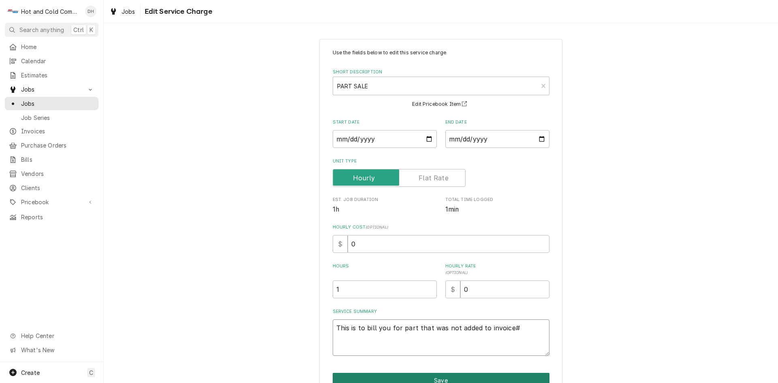
type textarea "This is to bill you for part that was not added to invoice#"
type textarea "x"
type textarea "This is to bill you for part that was not added to invoice# 5"
type textarea "x"
type textarea "This is to bill you for part that was not added to invoice# 50"
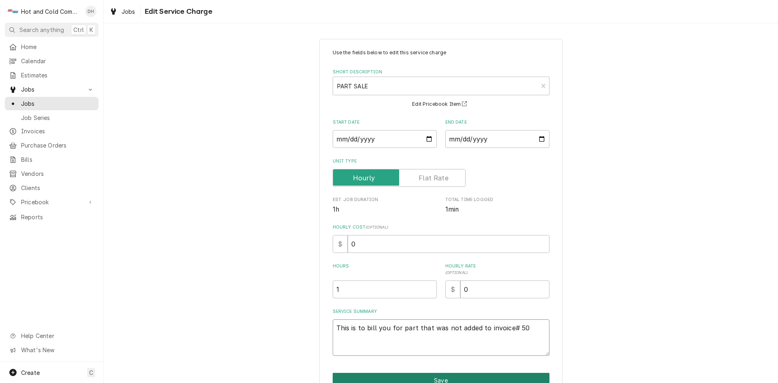
type textarea "x"
type textarea "This is to bill you for part that was not added to invoice# 502"
type textarea "x"
type textarea "This is to bill you for part that was not added to invoice# 5023"
type textarea "x"
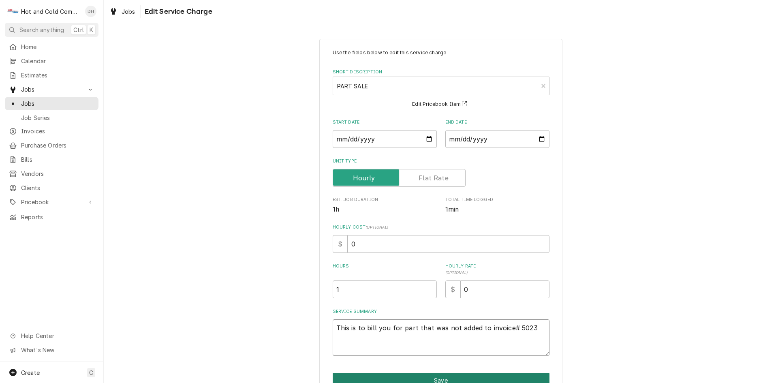
type textarea "This is to bill you for part that was not added to invoice# 50236"
type textarea "x"
type textarea "This is to bill you for part that was not added to invoice# 502369"
type textarea "x"
type textarea "This is to bill you for part that was not added to invoice# 502369"
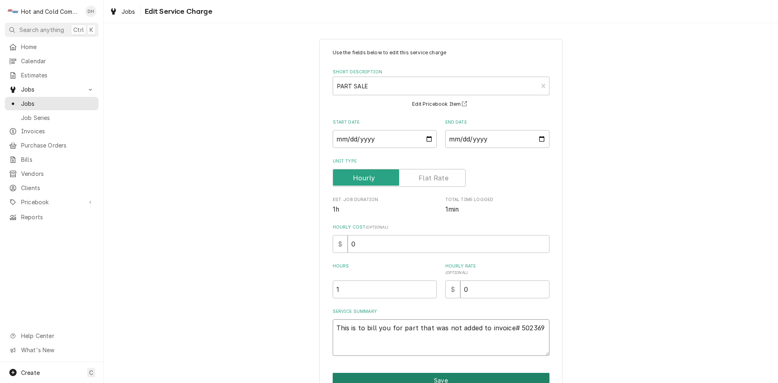
type textarea "x"
type textarea "This is to bill you for part that was not added to invoice# 502369 a"
type textarea "x"
type textarea "This is to bill you for part that was not added to invoice# 502369 at"
type textarea "x"
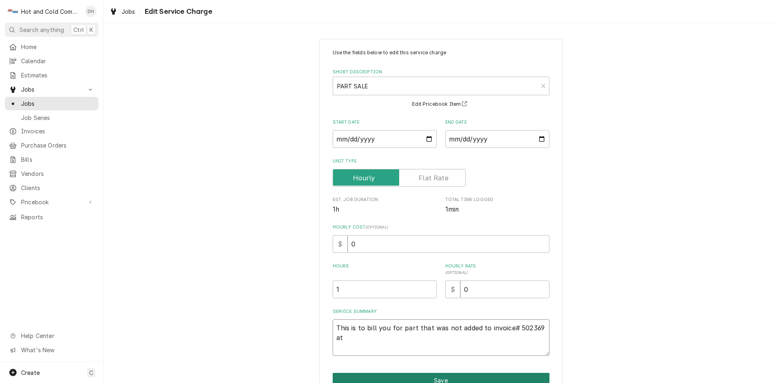
type textarea "This is to bill you for part that was not added to invoice# 502369 at"
type textarea "x"
type textarea "This is to bill you for part that was not added to invoice# 502369 at t"
type textarea "x"
type textarea "This is to bill you for part that was not added to invoice# 502369 at ti"
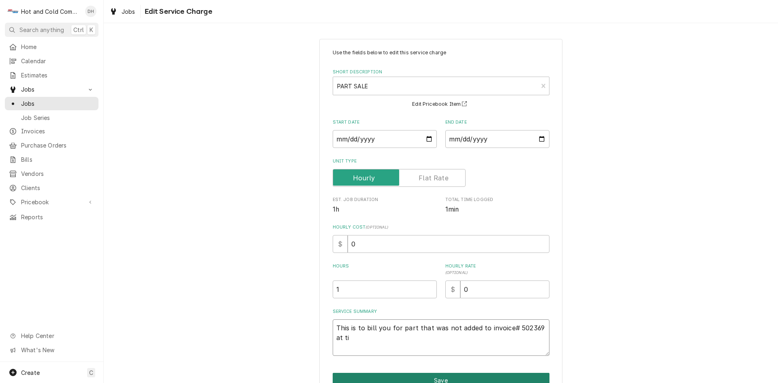
type textarea "x"
type textarea "This is to bill you for part that was not added to invoice# 502369 at tim"
type textarea "x"
type textarea "This is to bill you for part that was not added to invoice# 502369 at time"
type textarea "x"
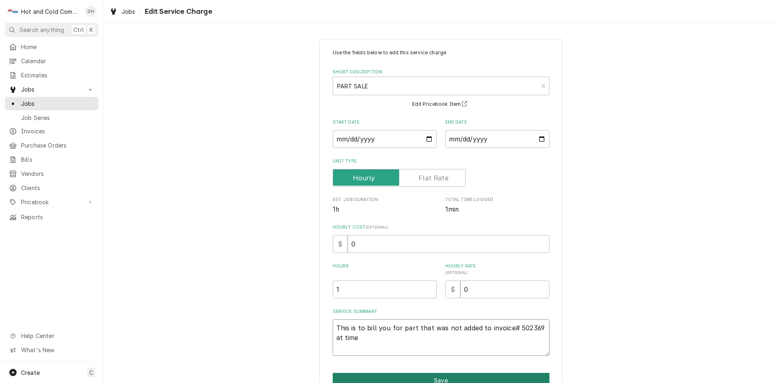
type textarea "This is to bill you for part that was not added to invoice# 502369 at time"
type textarea "x"
type textarea "This is to bill you for part that was not added to invoice# 502369 at time o"
type textarea "x"
type textarea "This is to bill you for part that was not added to invoice# 502369 at time of"
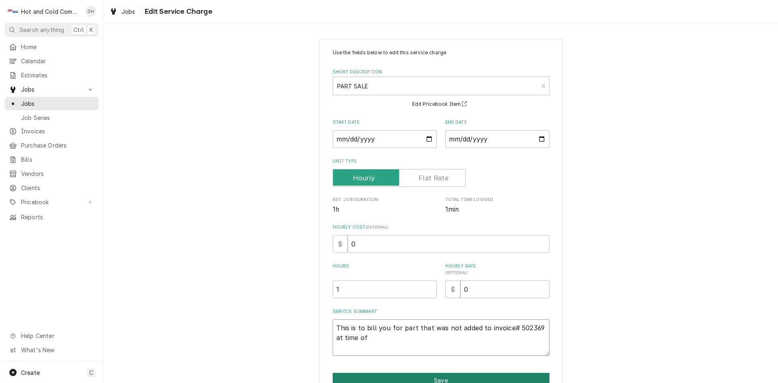
type textarea "x"
type textarea "This is to bill you for part that was not added to invoice# 502369 at time of"
type textarea "x"
type textarea "This is to bill you for part that was not added to invoice# 502369 at time of i"
type textarea "x"
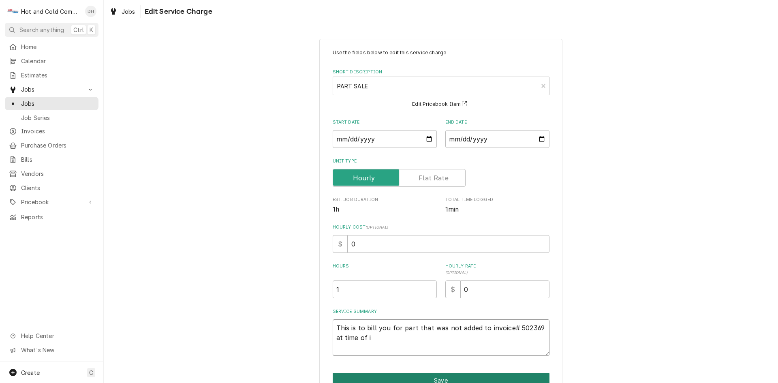
type textarea "This is to bill you for part that was not added to invoice# 502369 at time of in"
type textarea "x"
type textarea "This is to bill you for part that was not added to invoice# 502369 at time of i…"
type textarea "x"
type textarea "This is to bill you for part that was not added to invoice# 502369 at time of i…"
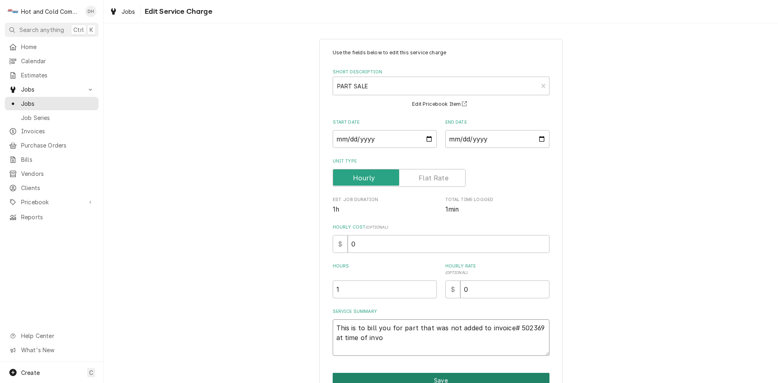
type textarea "x"
type textarea "This is to bill you for part that was not added to invoice# 502369 at time of i…"
type textarea "x"
type textarea "This is to bill you for part that was not added to invoice# 502369 at time of i…"
type textarea "x"
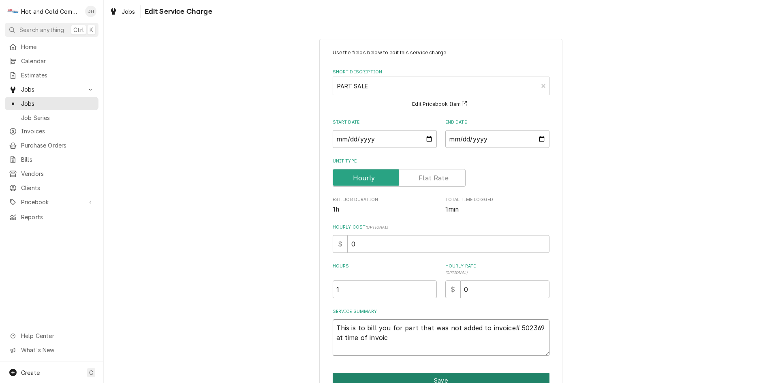
type textarea "This is to bill you for part that was not added to invoice# 502369 at time of i…"
type textarea "x"
type textarea "This is to bill you for part that was not added to invoice# 502369 at time of i…"
type textarea "x"
type textarea "This is to bill you for part that was not added to invoice# 502369 at time of i…"
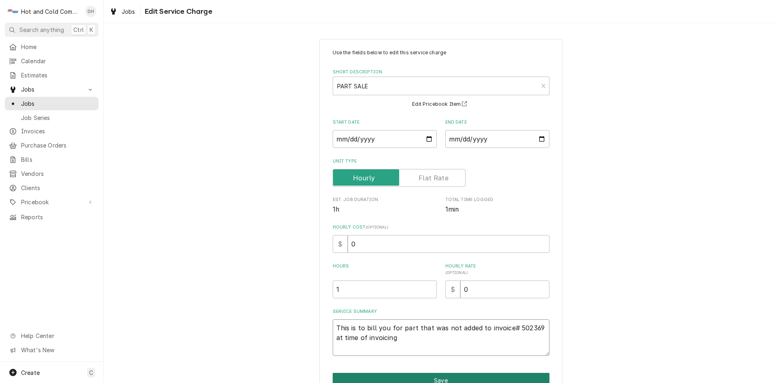
type textarea "x"
type textarea "This is to bill you for part that was not added to invoice# 502369 at time of i…"
type textarea "x"
type textarea "This is to bill you for part that was not added to invoice# 502369 at time of i…"
type textarea "x"
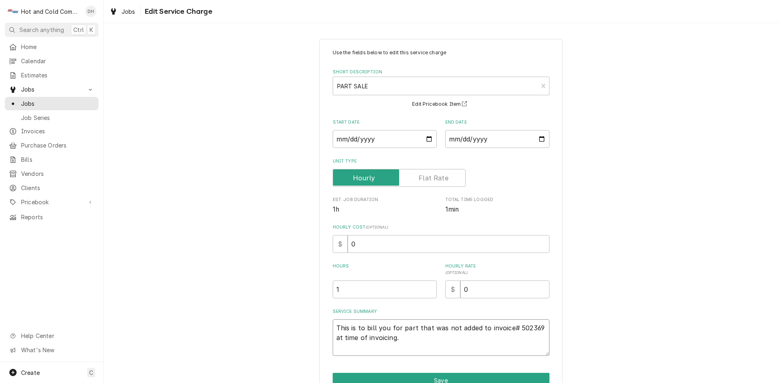
scroll to position [43, 0]
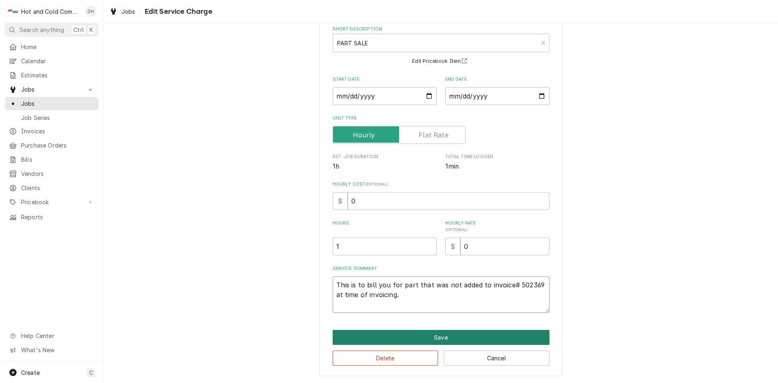
type textarea "This is to bill you for part that was not added to invoice# 502369 at time of i…"
click at [441, 338] on button "Save" at bounding box center [441, 337] width 217 height 15
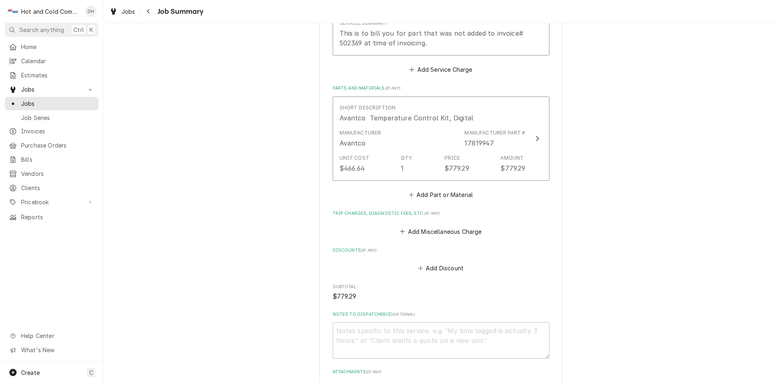
scroll to position [421, 0]
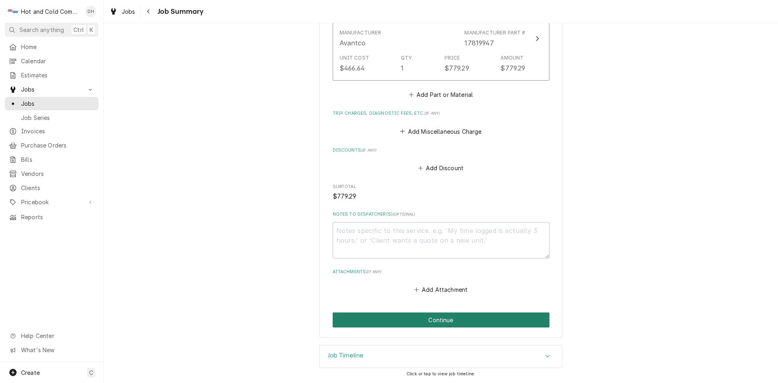
click at [449, 323] on button "Continue" at bounding box center [441, 319] width 217 height 15
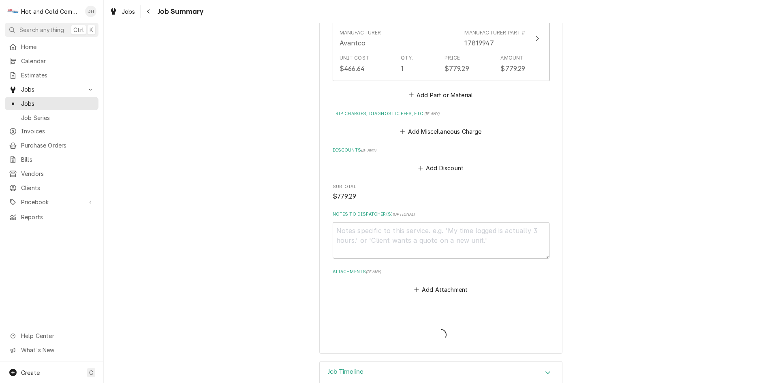
type textarea "x"
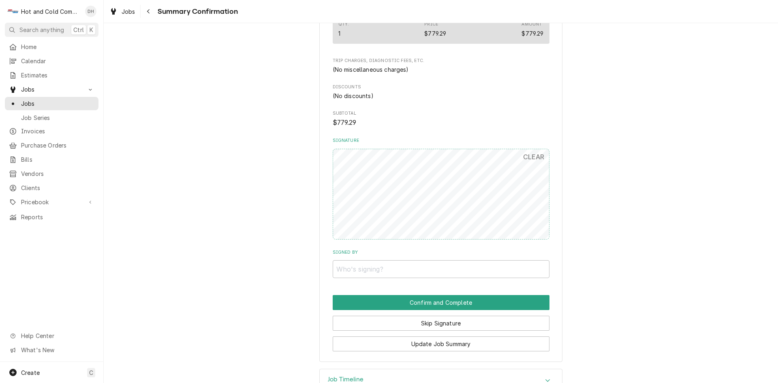
scroll to position [407, 0]
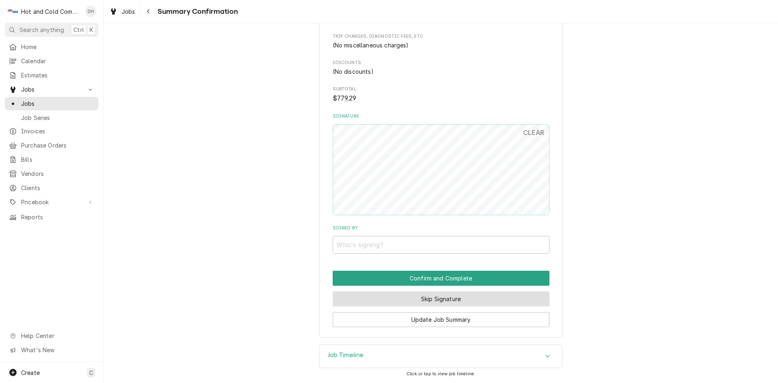
drag, startPoint x: 466, startPoint y: 300, endPoint x: 483, endPoint y: 288, distance: 20.3
click at [467, 300] on button "Skip Signature" at bounding box center [441, 298] width 217 height 15
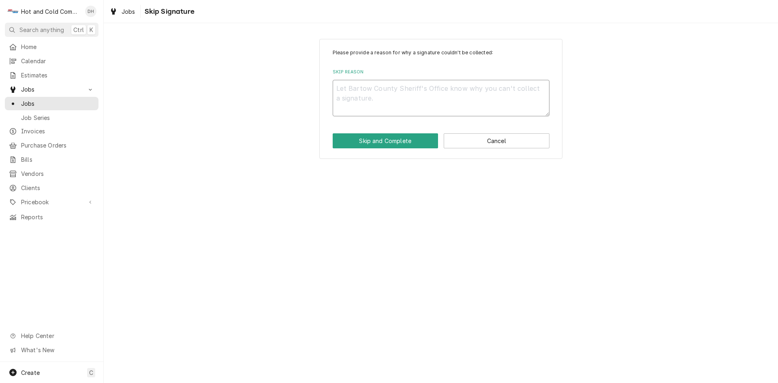
click at [391, 94] on textarea "Skip Reason" at bounding box center [441, 98] width 217 height 36
type textarea "x"
type textarea "E"
type textarea "x"
type textarea "Em"
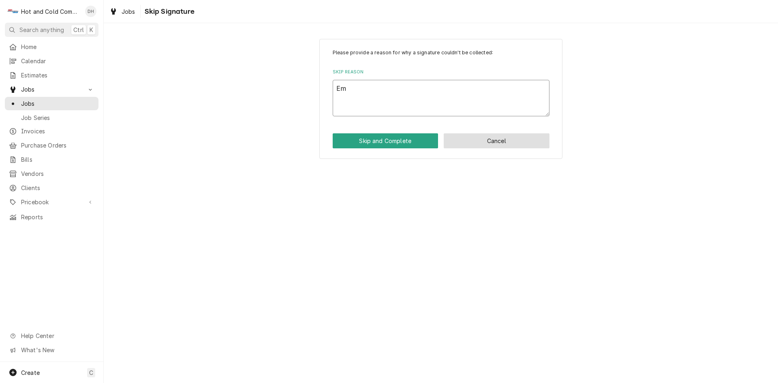
type textarea "x"
type textarea "Ema"
type textarea "x"
type textarea "Emai"
type textarea "x"
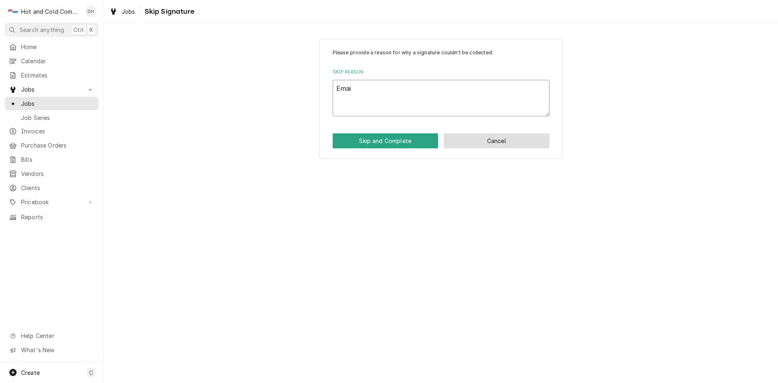
type textarea "Email"
type textarea "x"
type textarea "Emaile"
type textarea "x"
type textarea "Emailed"
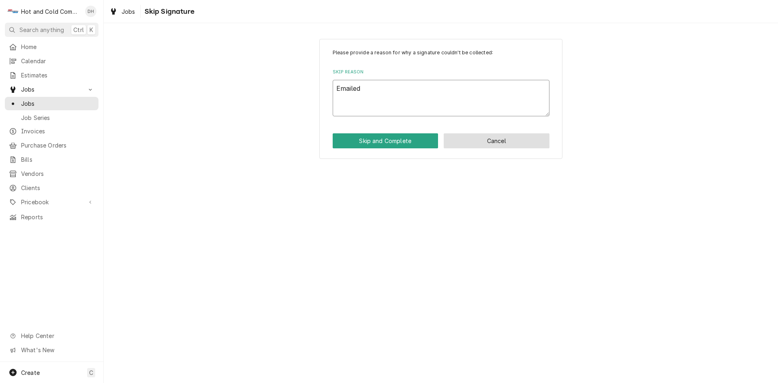
type textarea "x"
type textarea "Emailed"
type textarea "x"
type textarea "Emailed i"
type textarea "x"
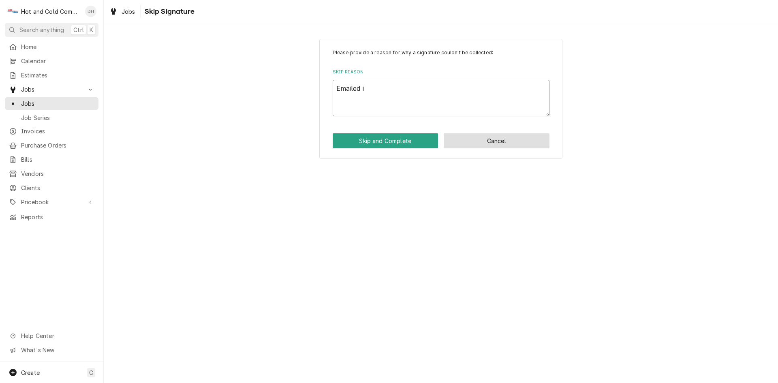
type textarea "Emailed in"
type textarea "x"
type textarea "Emailed inv"
type textarea "x"
type textarea "Emailed invo"
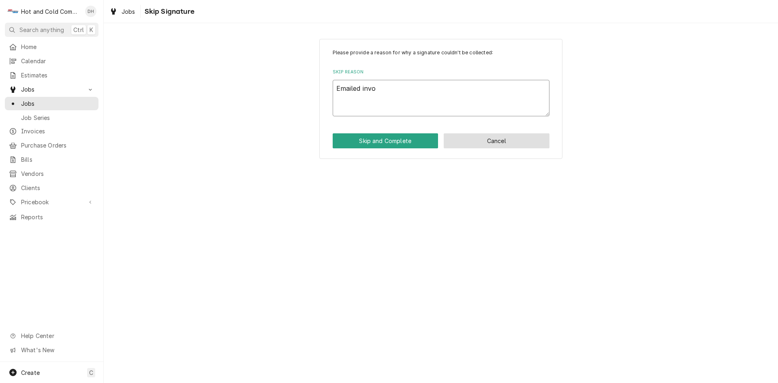
type textarea "x"
type textarea "Emailed invoi"
type textarea "x"
type textarea "Emailed invoic"
type textarea "x"
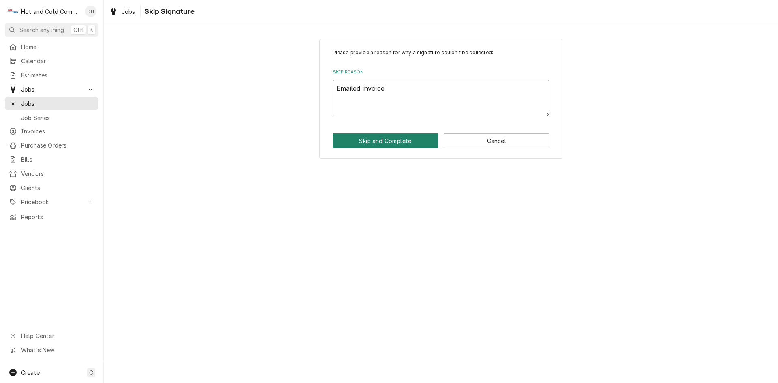
type textarea "Emailed invoice"
click at [397, 140] on button "Skip and Complete" at bounding box center [386, 140] width 106 height 15
type textarea "x"
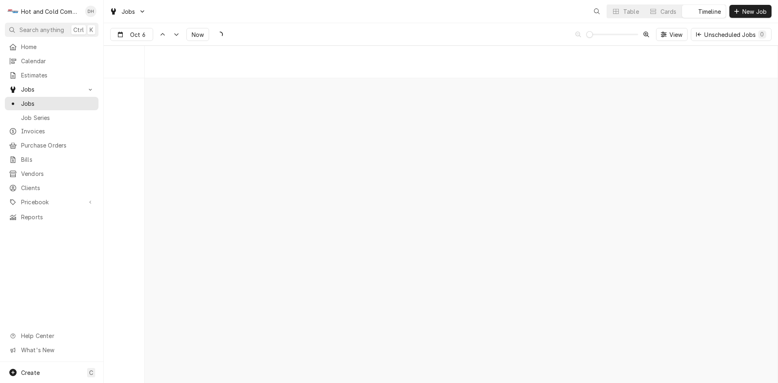
scroll to position [6343, 0]
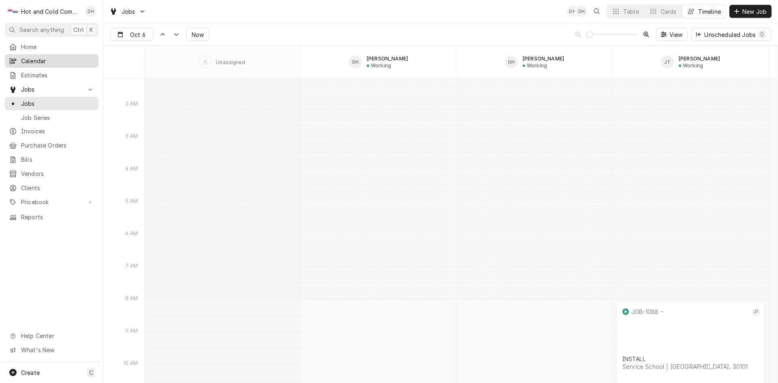
drag, startPoint x: 45, startPoint y: 57, endPoint x: 53, endPoint y: 60, distance: 8.7
click at [45, 57] on span "Calendar" at bounding box center [57, 61] width 73 height 9
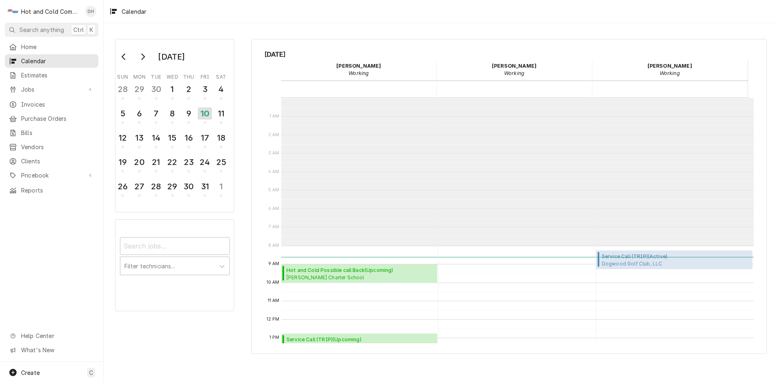
scroll to position [148, 0]
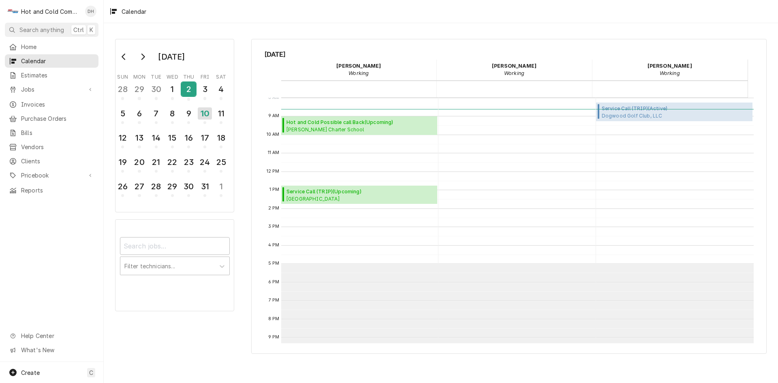
click at [191, 94] on div "2" at bounding box center [189, 89] width 14 height 14
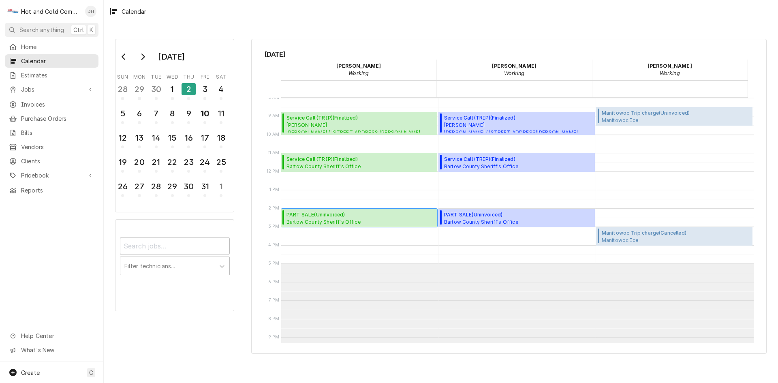
click at [331, 217] on span "PART SALE ( Uninvoiced )" at bounding box center [323, 214] width 74 height 7
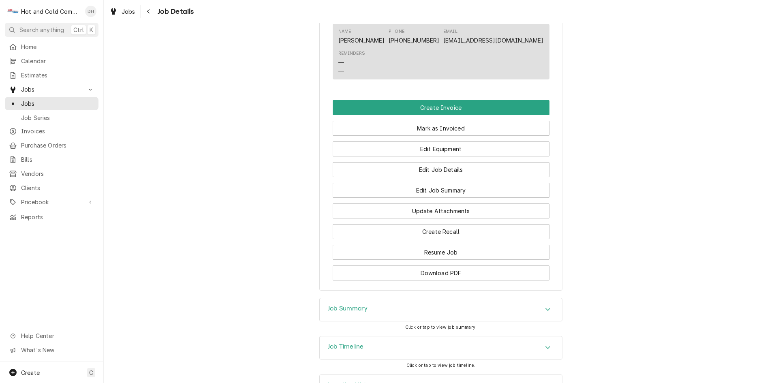
scroll to position [627, 0]
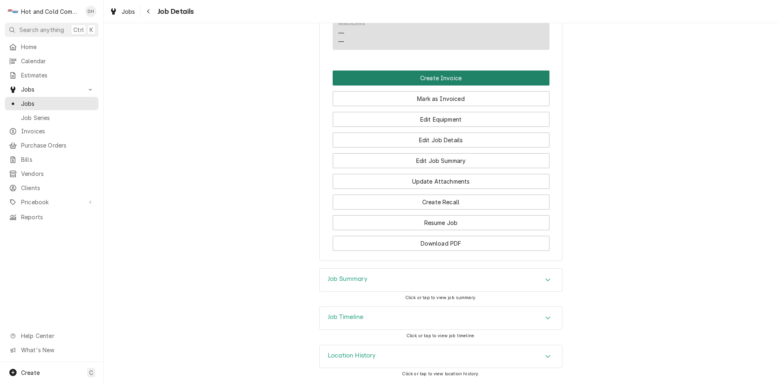
click at [437, 79] on button "Create Invoice" at bounding box center [441, 78] width 217 height 15
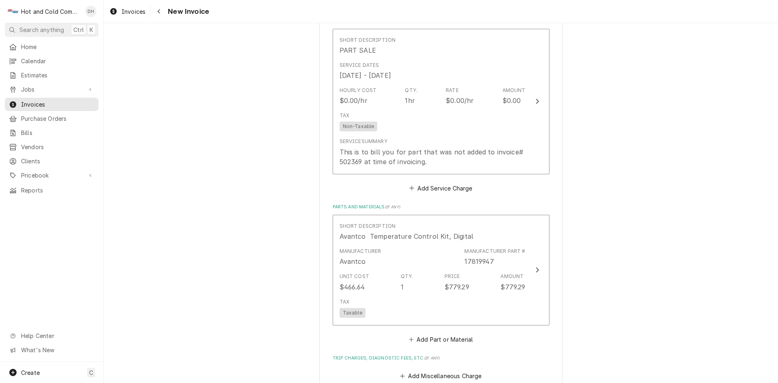
scroll to position [810, 0]
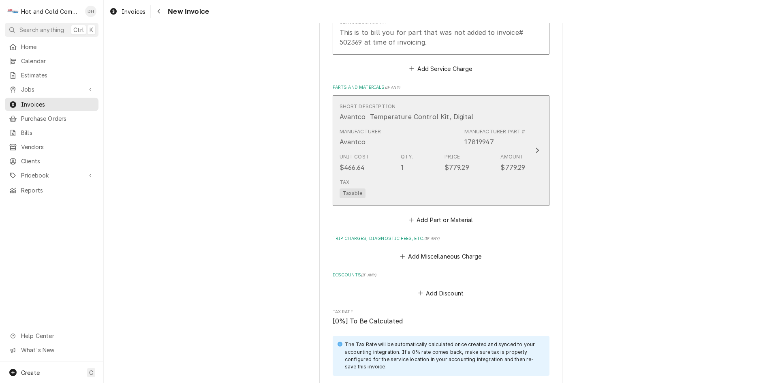
click at [440, 184] on div "Tax Taxable" at bounding box center [433, 188] width 186 height 26
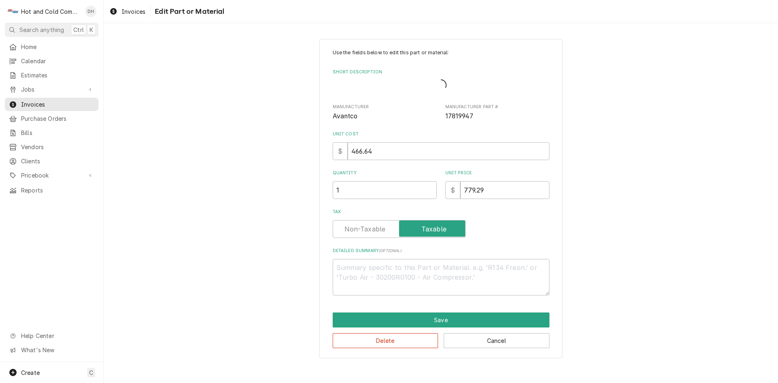
type textarea "x"
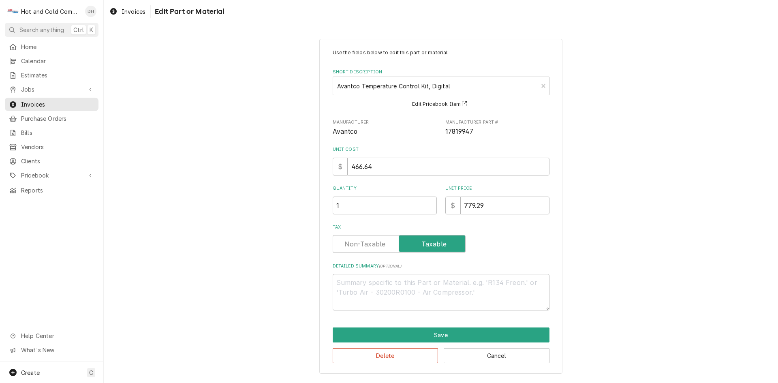
drag, startPoint x: 362, startPoint y: 245, endPoint x: 482, endPoint y: 227, distance: 121.3
click at [363, 245] on label "Tax" at bounding box center [399, 244] width 133 height 18
click at [363, 245] on input "Tax" at bounding box center [399, 244] width 126 height 18
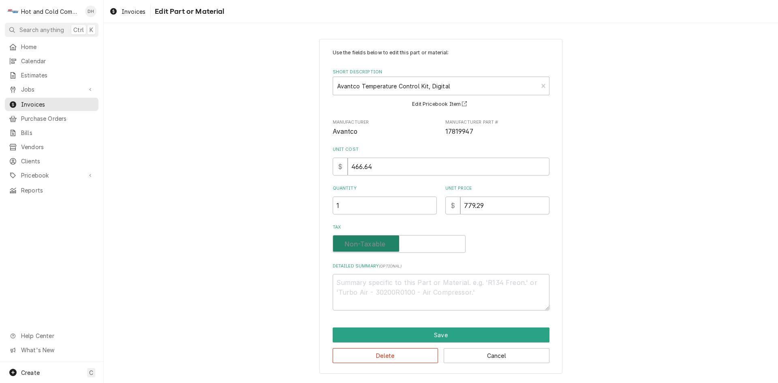
checkbox input "false"
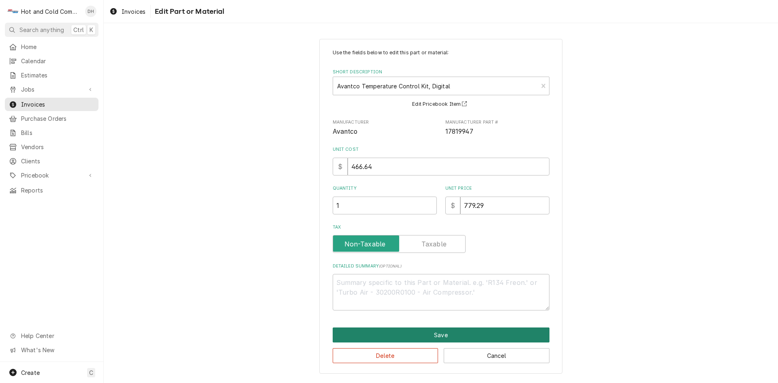
click at [430, 335] on button "Save" at bounding box center [441, 334] width 217 height 15
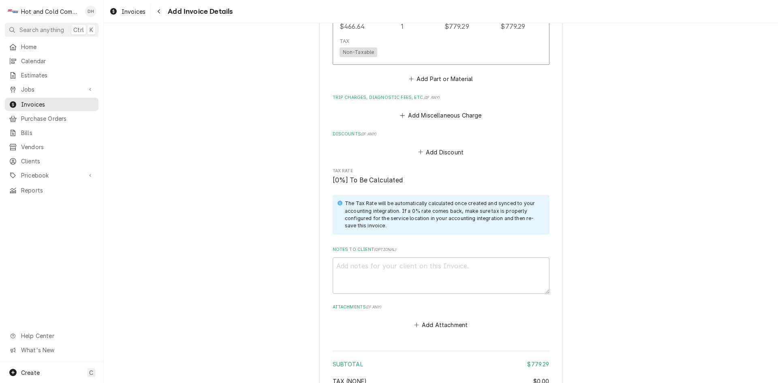
scroll to position [1070, 0]
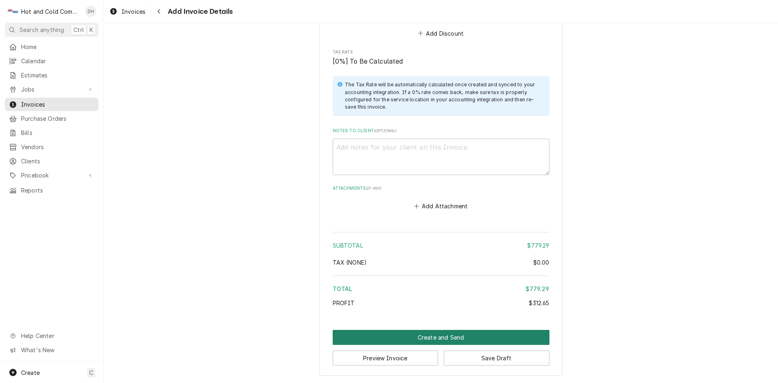
click at [428, 337] on button "Create and Send" at bounding box center [441, 337] width 217 height 15
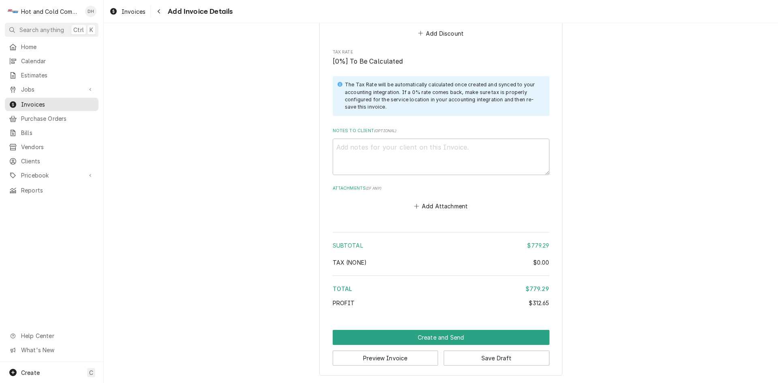
scroll to position [1066, 0]
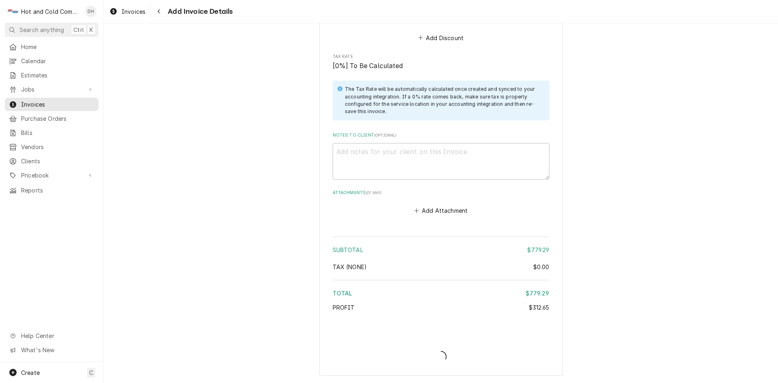
type textarea "x"
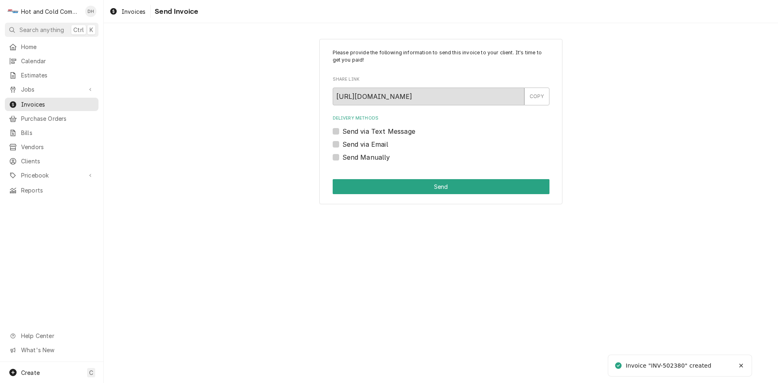
click at [342, 144] on label "Send via Email" at bounding box center [365, 144] width 46 height 10
click at [342, 144] on input "Send via Email" at bounding box center [450, 148] width 217 height 18
checkbox input "true"
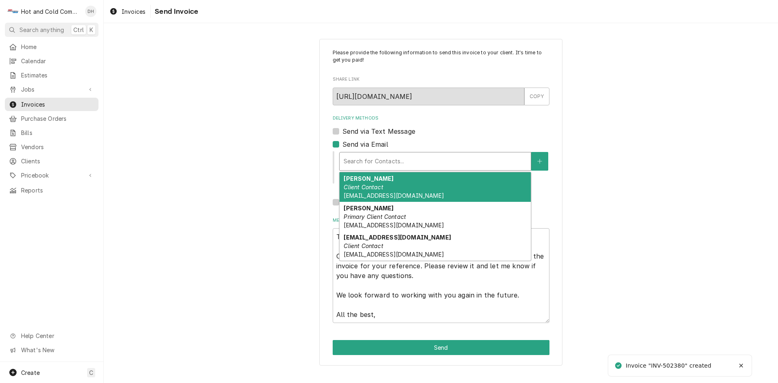
click at [436, 162] on div "Delivery Methods" at bounding box center [435, 161] width 183 height 15
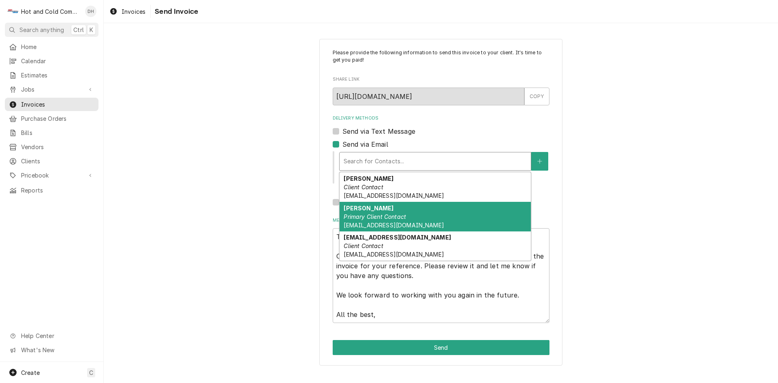
drag, startPoint x: 381, startPoint y: 219, endPoint x: 524, endPoint y: 184, distance: 146.8
click at [381, 218] on em "Primary Client Contact" at bounding box center [375, 216] width 62 height 7
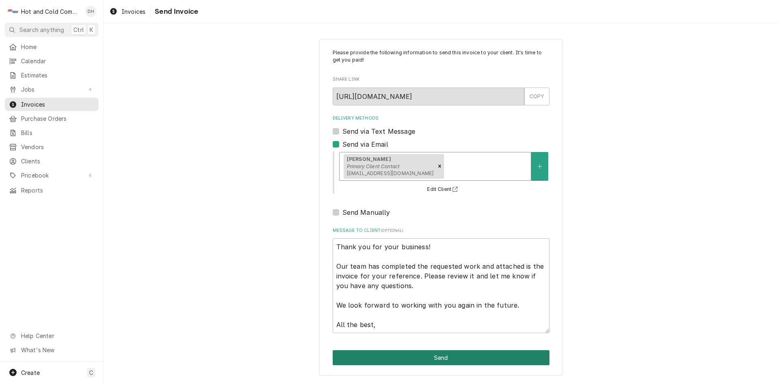
click at [482, 357] on button "Send" at bounding box center [441, 357] width 217 height 15
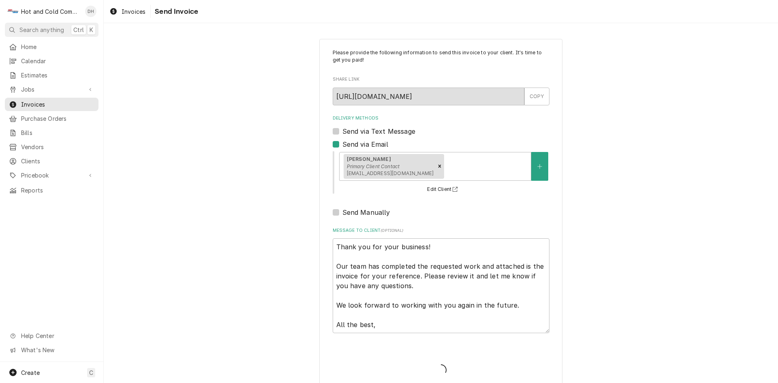
type textarea "x"
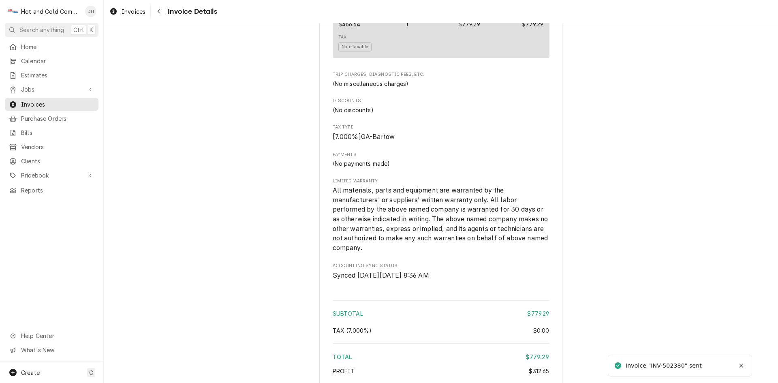
scroll to position [890, 0]
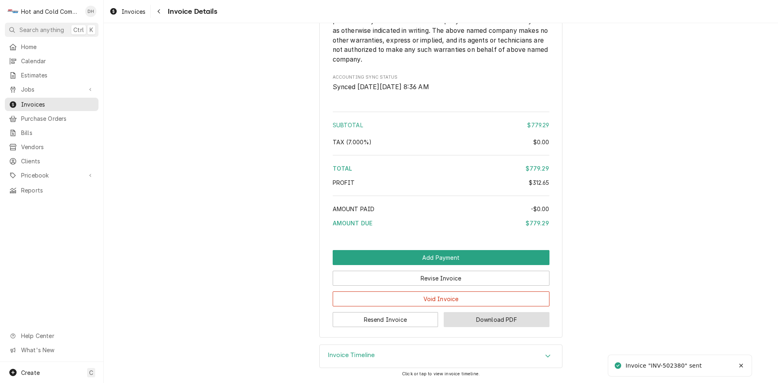
click at [503, 319] on button "Download PDF" at bounding box center [497, 319] width 106 height 15
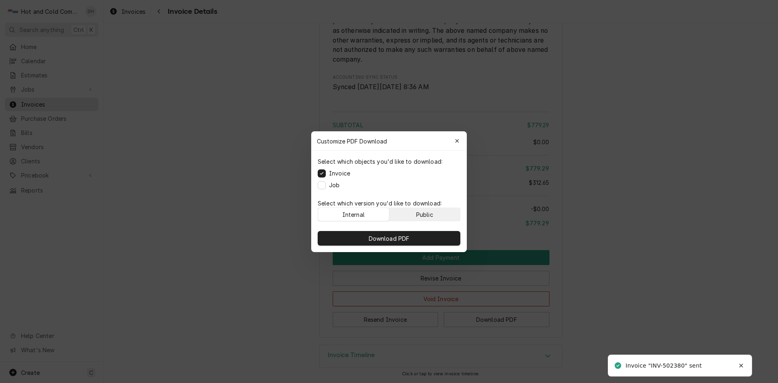
click at [452, 215] on button "Public" at bounding box center [424, 214] width 71 height 13
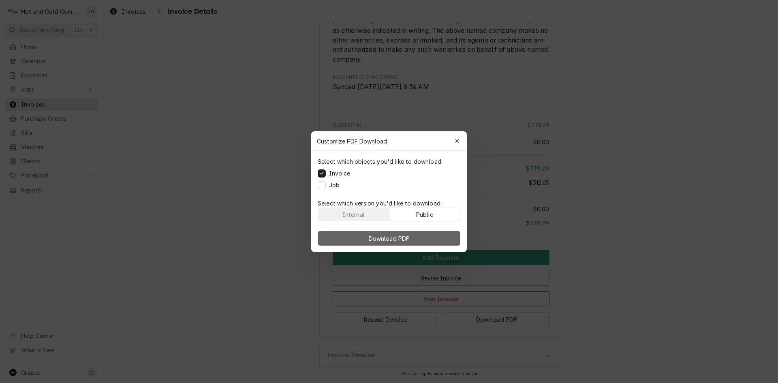
click at [433, 237] on button "Download PDF" at bounding box center [389, 238] width 143 height 15
